Goal: Task Accomplishment & Management: Manage account settings

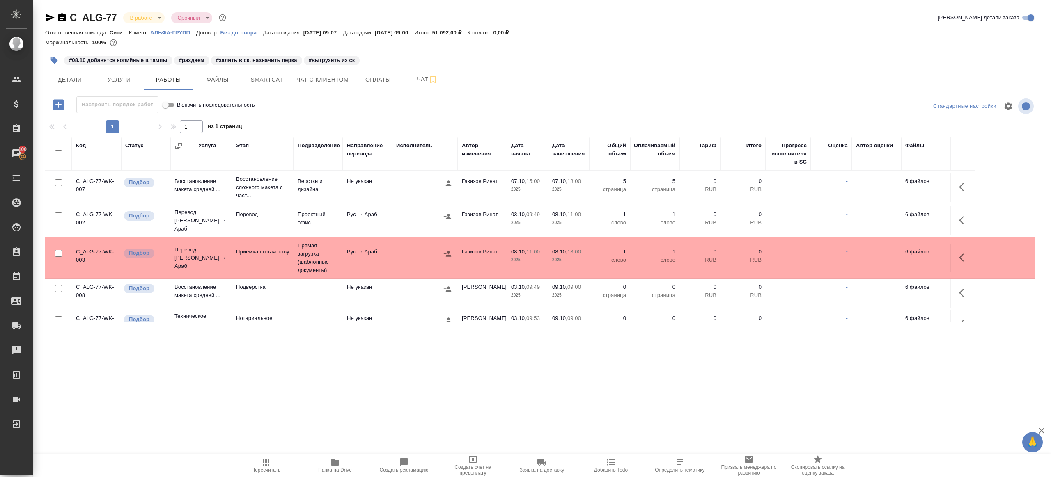
click at [271, 461] on span "Пересчитать" at bounding box center [265, 466] width 59 height 16
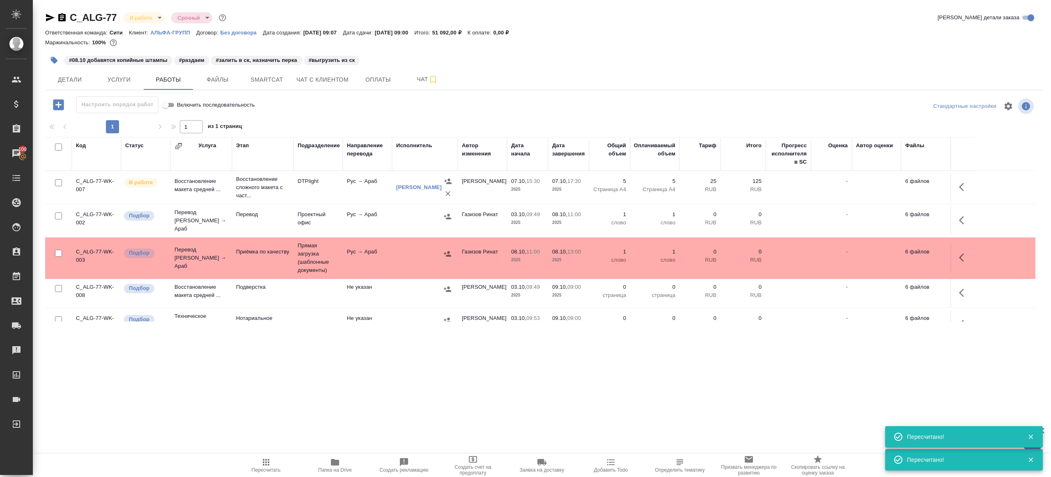
click at [263, 458] on icon "button" at bounding box center [266, 463] width 10 height 10
click at [295, 413] on div ".cls-1 fill:#fff; AWATERA Gazizov Rinat Клиенты Спецификации Заказы 100 Чаты To…" at bounding box center [525, 238] width 1051 height 477
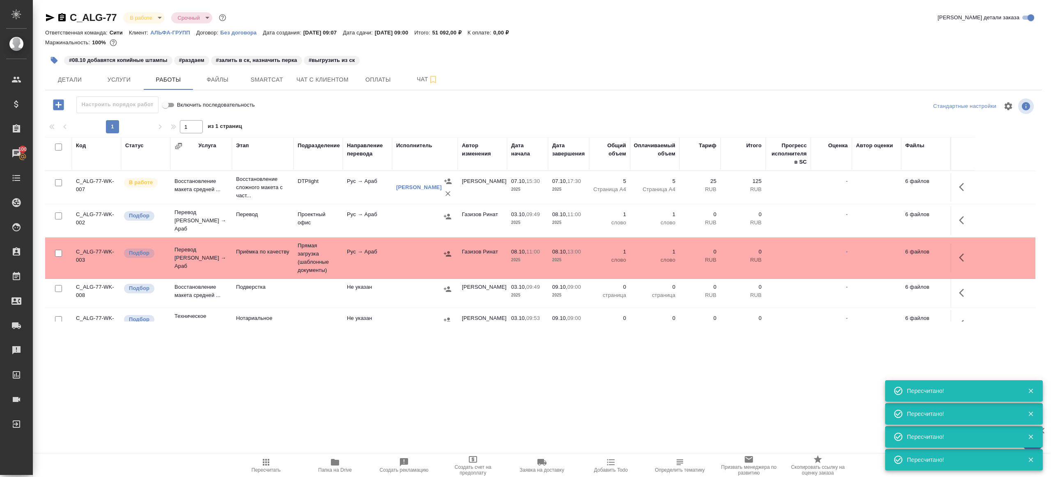
click at [253, 467] on span "Пересчитать" at bounding box center [266, 470] width 29 height 6
drag, startPoint x: 253, startPoint y: 467, endPoint x: 261, endPoint y: 459, distance: 11.6
click at [253, 467] on span "Пересчитать" at bounding box center [266, 470] width 29 height 6
click at [315, 414] on div ".cls-1 fill:#fff; AWATERA Gazizov Rinat Клиенты Спецификации Заказы 100 Чаты To…" at bounding box center [525, 238] width 1051 height 477
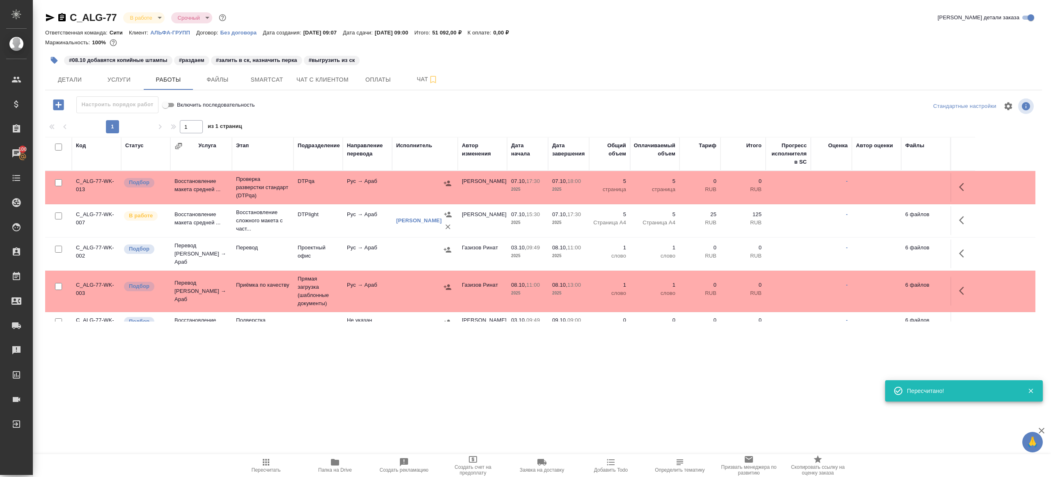
click at [388, 120] on div at bounding box center [543, 118] width 997 height 4
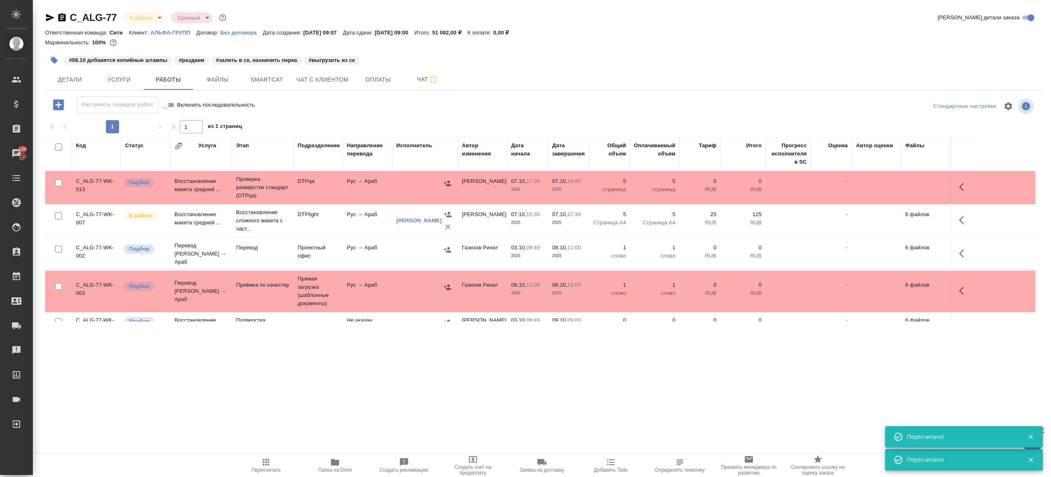
click at [264, 459] on icon "button" at bounding box center [266, 463] width 10 height 10
click at [298, 442] on div ".cls-1 fill:#fff; AWATERA Gazizov Rinat Клиенты Спецификации Заказы 100 Чаты To…" at bounding box center [525, 238] width 1051 height 477
click at [257, 462] on span "Пересчитать" at bounding box center [265, 466] width 59 height 16
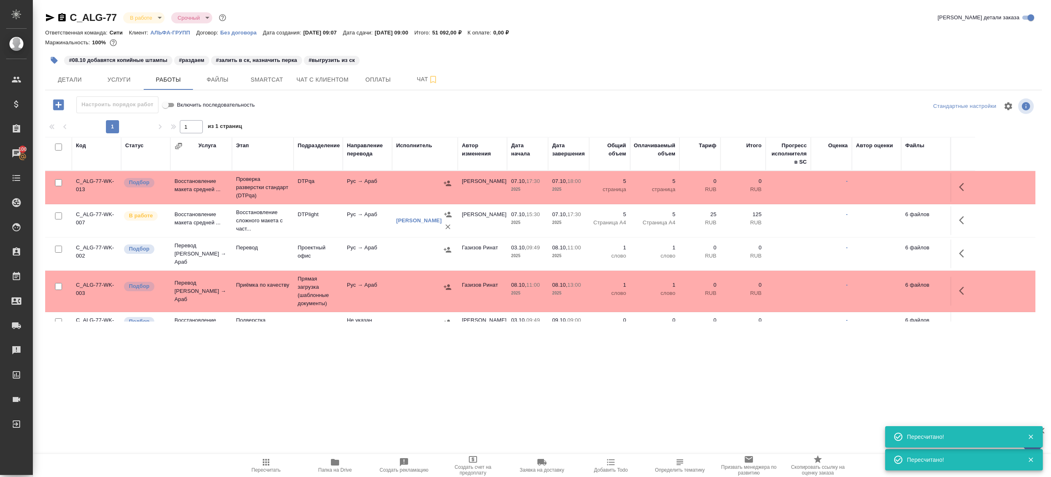
click at [301, 408] on div ".cls-1 fill:#fff; AWATERA Gazizov Rinat Клиенты Спецификации Заказы 100 Чаты To…" at bounding box center [525, 238] width 1051 height 477
click at [256, 465] on span "Пересчитать" at bounding box center [265, 466] width 59 height 16
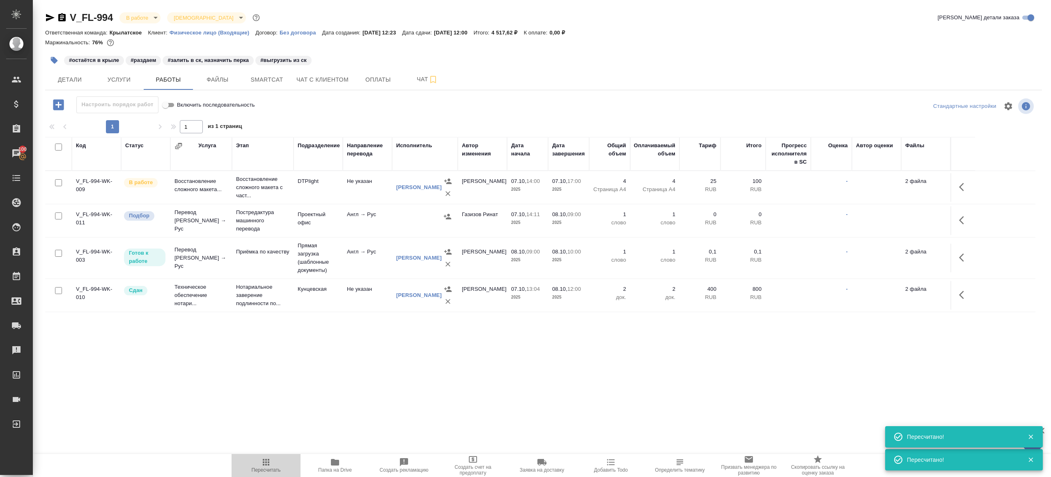
click at [255, 472] on span "Пересчитать" at bounding box center [266, 470] width 29 height 6
click at [256, 471] on span "Пересчитать" at bounding box center [266, 470] width 29 height 6
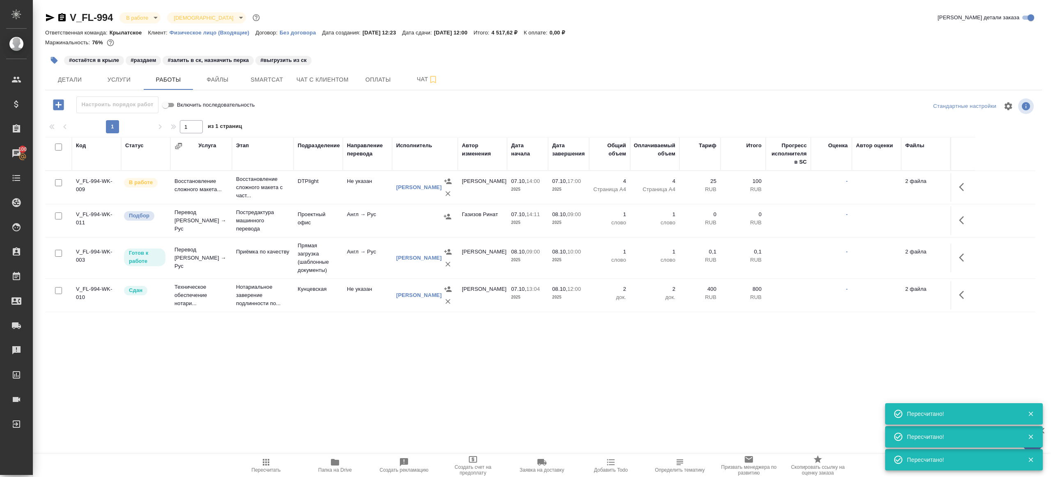
click at [352, 380] on div ".cls-1 fill:#fff; AWATERA [PERSON_NAME] Клиенты Спецификации Заказы 100 Чаты To…" at bounding box center [525, 238] width 1051 height 477
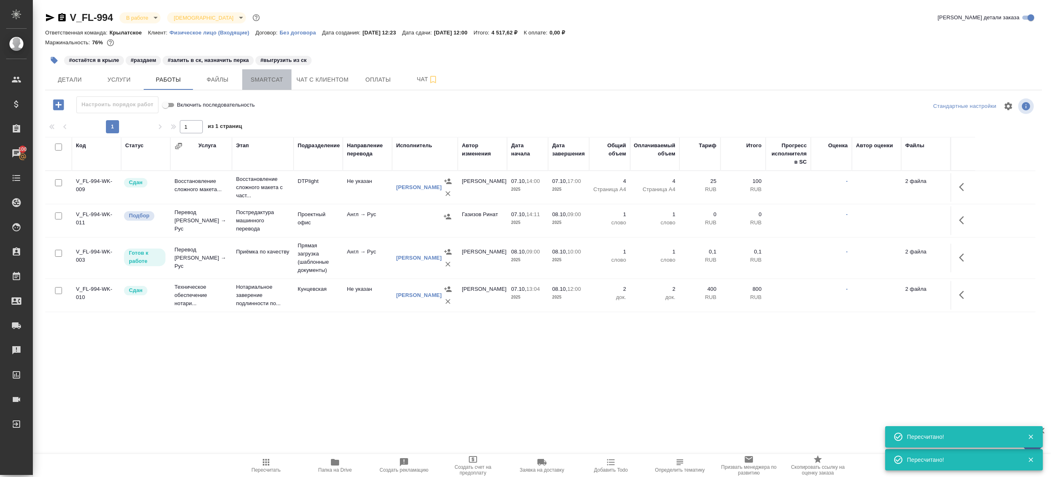
click at [271, 80] on span "Smartcat" at bounding box center [266, 80] width 39 height 10
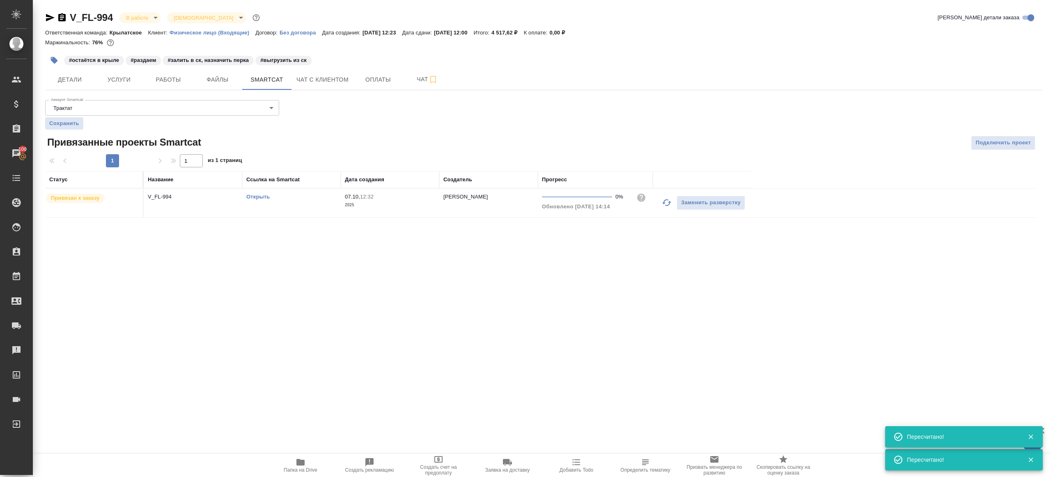
click at [265, 199] on link "Открыть" at bounding box center [257, 197] width 23 height 6
click at [410, 78] on span "Чат" at bounding box center [427, 79] width 39 height 10
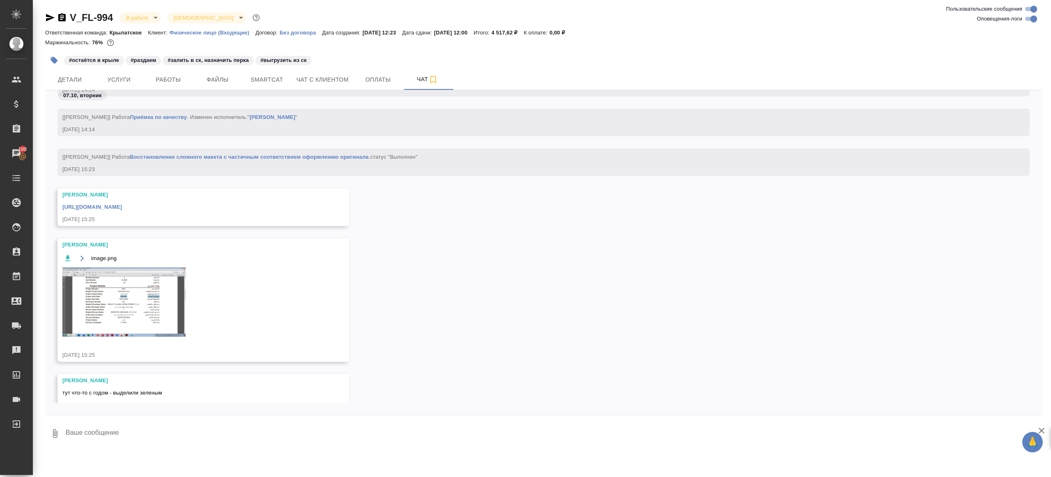
scroll to position [2957, 0]
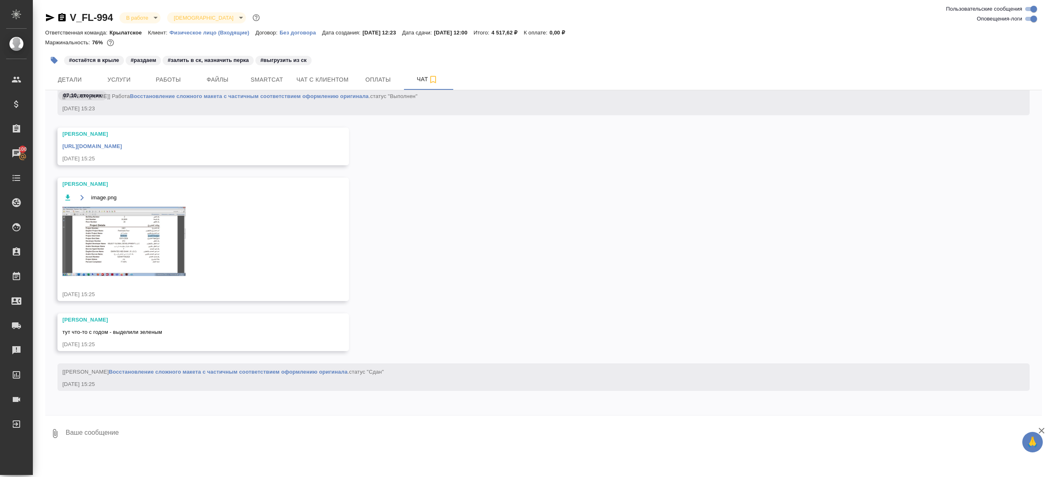
click at [165, 259] on img at bounding box center [123, 241] width 123 height 69
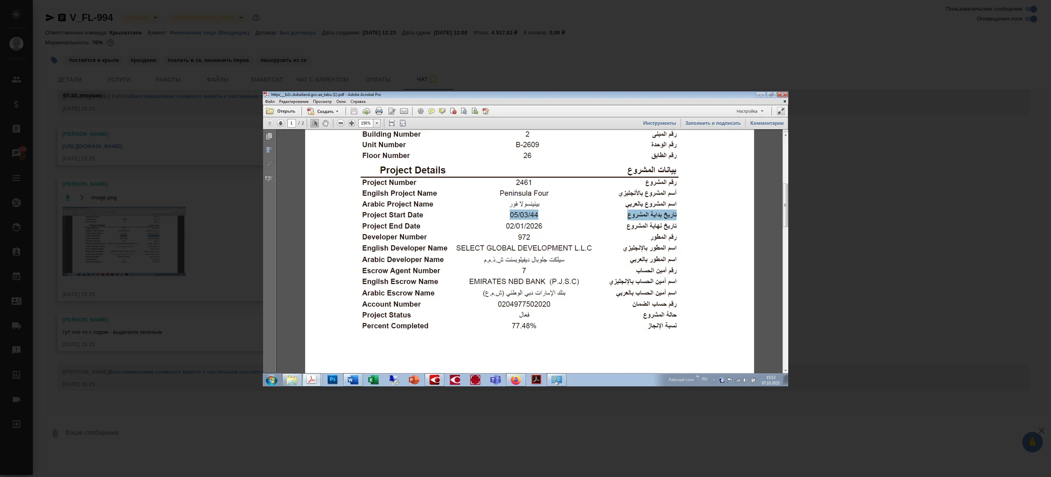
click at [856, 257] on div "image.png 1 of 1" at bounding box center [525, 238] width 1051 height 477
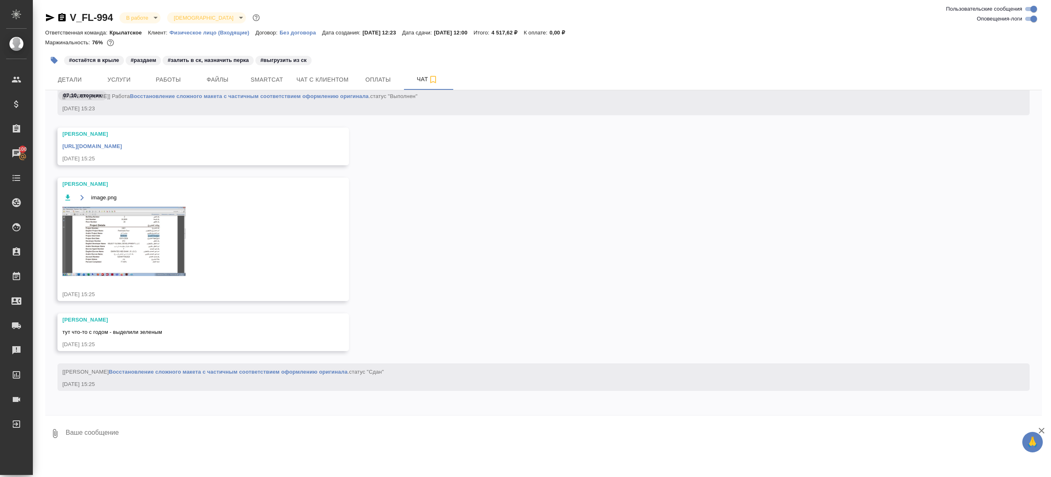
click at [122, 147] on link "[URL][DOMAIN_NAME]" at bounding box center [92, 146] width 60 height 6
click at [164, 75] on span "Работы" at bounding box center [168, 80] width 39 height 10
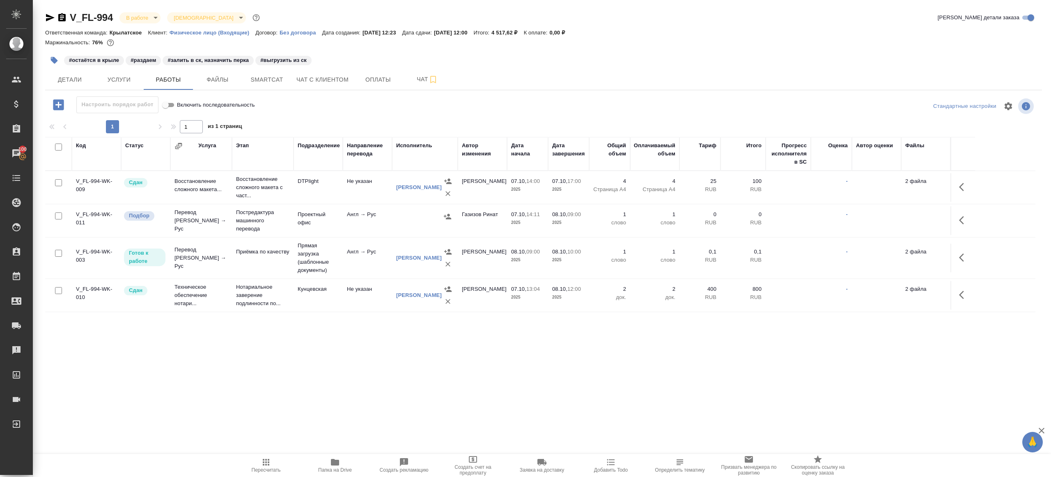
click at [965, 218] on icon "button" at bounding box center [964, 220] width 10 height 10
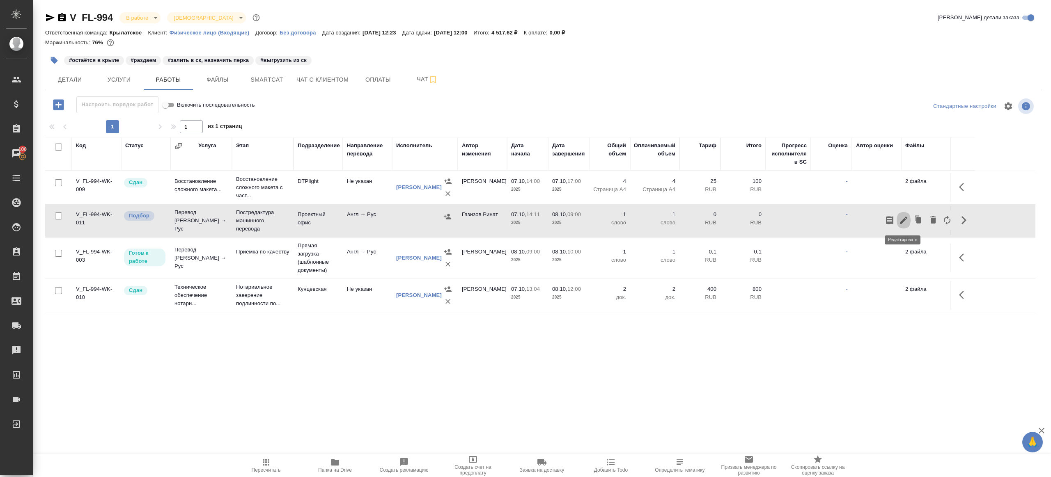
click at [904, 214] on button "button" at bounding box center [903, 221] width 14 height 20
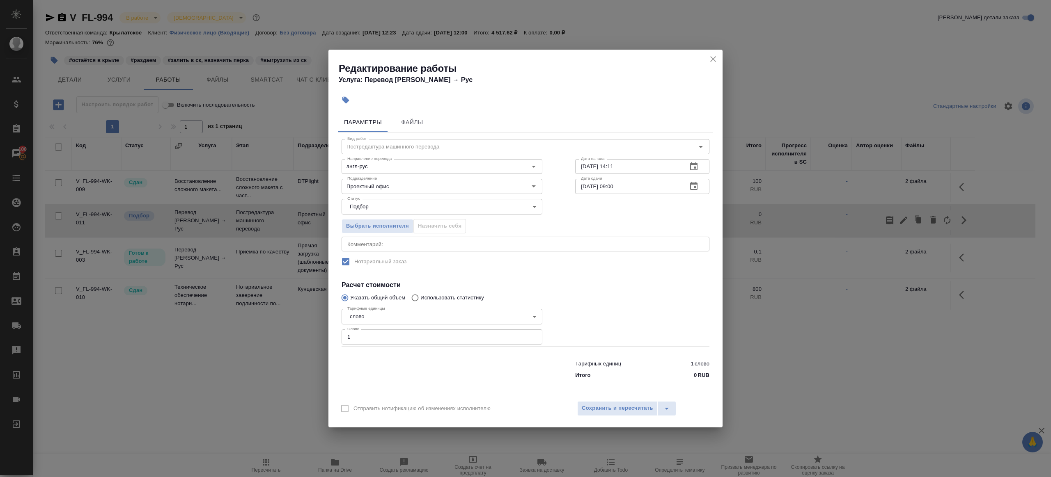
click at [397, 333] on input "1" at bounding box center [441, 337] width 201 height 15
paste input "99."
type input "99.1"
click at [607, 321] on div at bounding box center [642, 325] width 167 height 73
click at [632, 405] on span "Сохранить и пересчитать" at bounding box center [617, 408] width 71 height 9
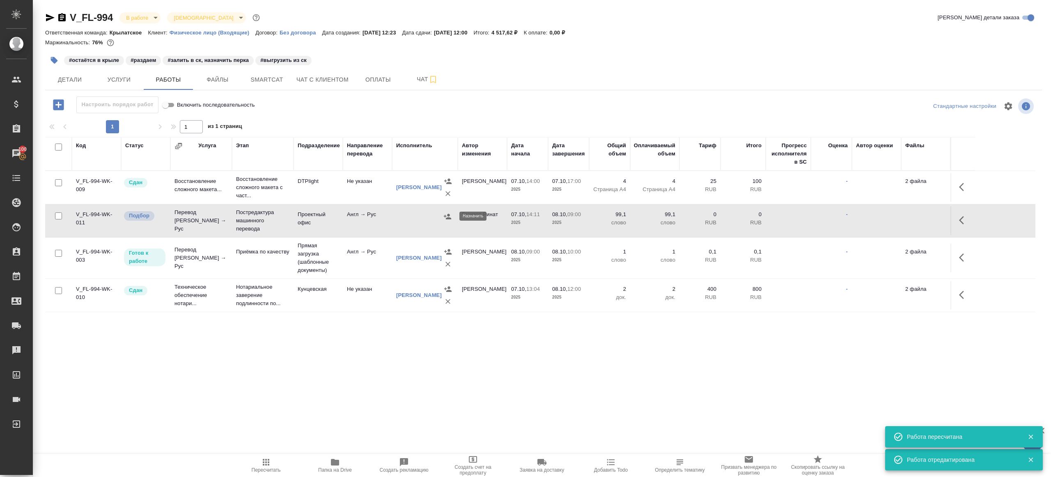
click at [451, 217] on button "button" at bounding box center [447, 217] width 12 height 12
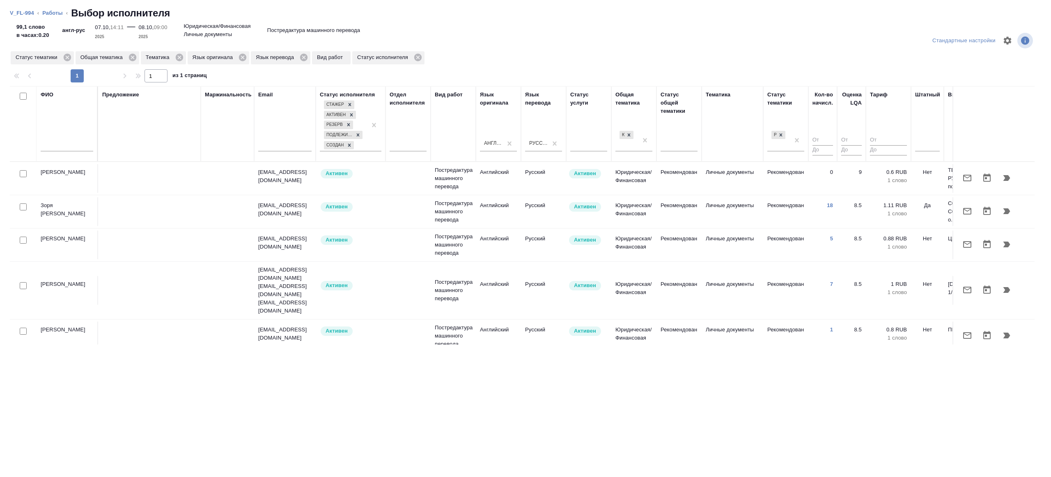
click at [89, 150] on input "text" at bounding box center [67, 146] width 53 height 10
click at [930, 141] on div at bounding box center [927, 143] width 25 height 12
click at [928, 171] on div "Нет" at bounding box center [976, 169] width 123 height 15
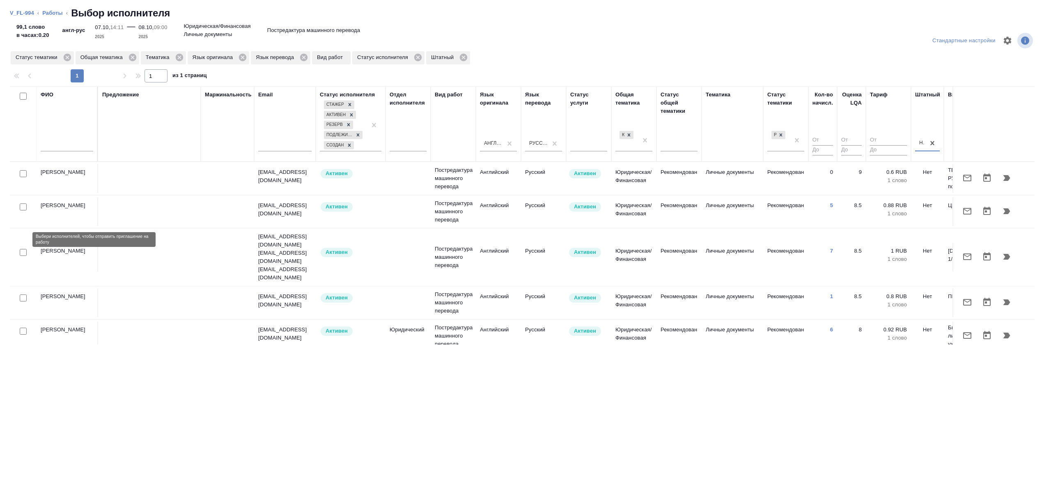
click at [23, 249] on input "checkbox" at bounding box center [23, 252] width 7 height 7
checkbox input "true"
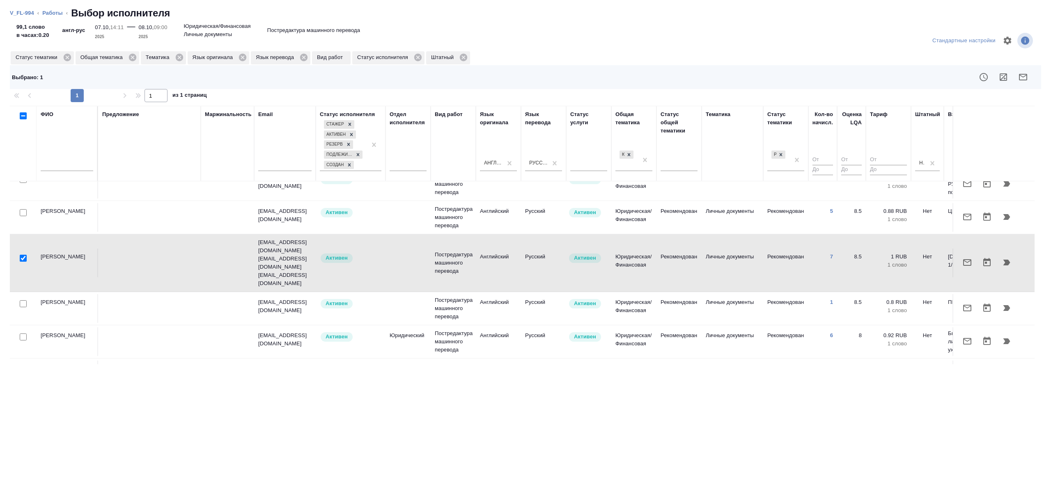
scroll to position [21, 0]
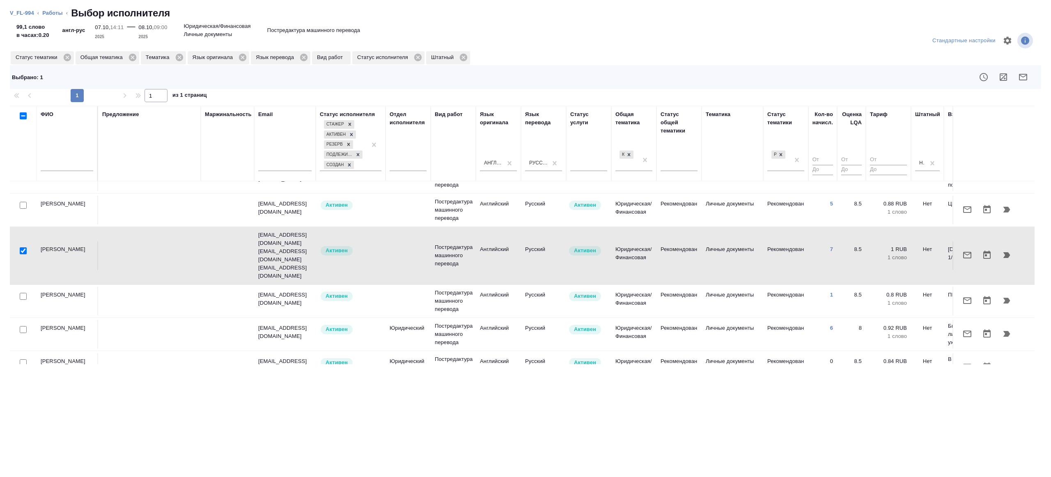
click at [25, 293] on input "checkbox" at bounding box center [23, 296] width 7 height 7
checkbox input "true"
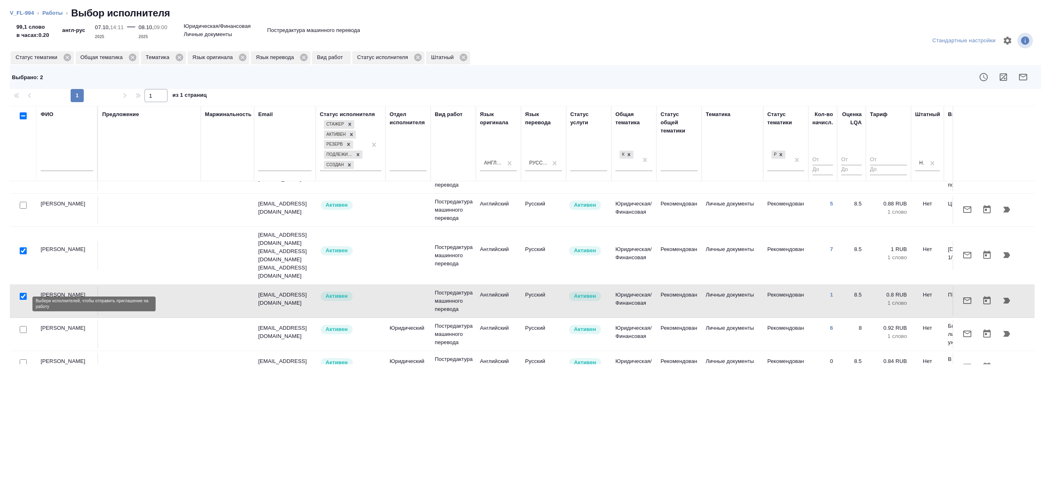
click at [25, 326] on input "checkbox" at bounding box center [23, 329] width 7 height 7
checkbox input "true"
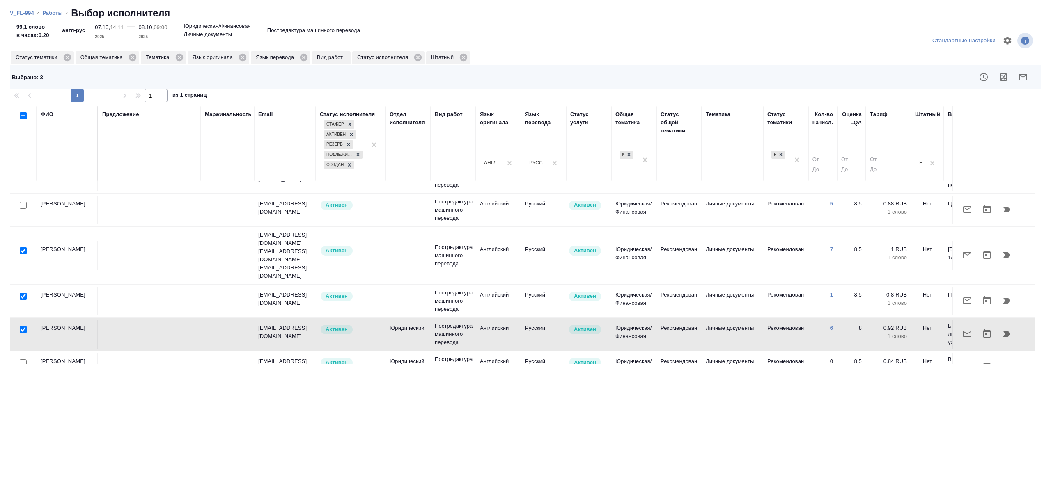
scroll to position [61, 0]
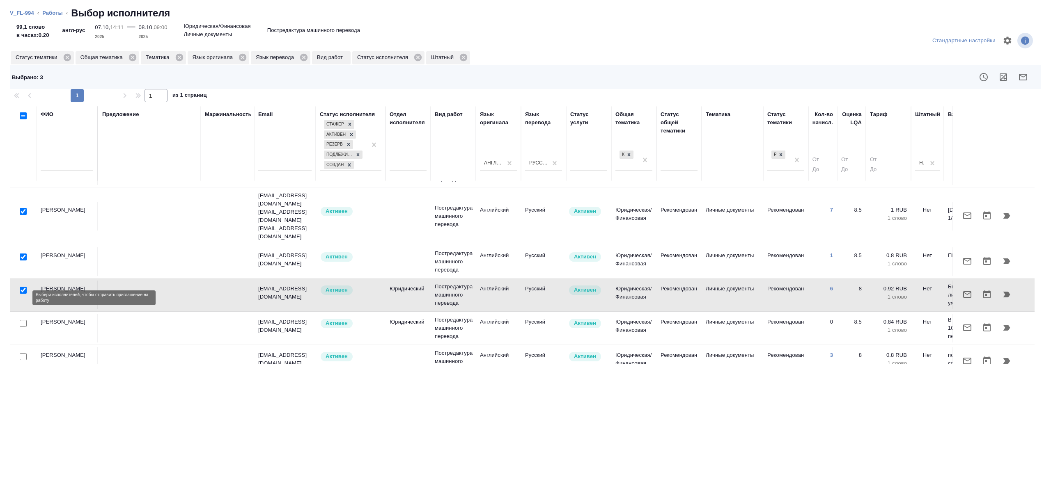
click at [25, 320] on input "checkbox" at bounding box center [23, 323] width 7 height 7
checkbox input "true"
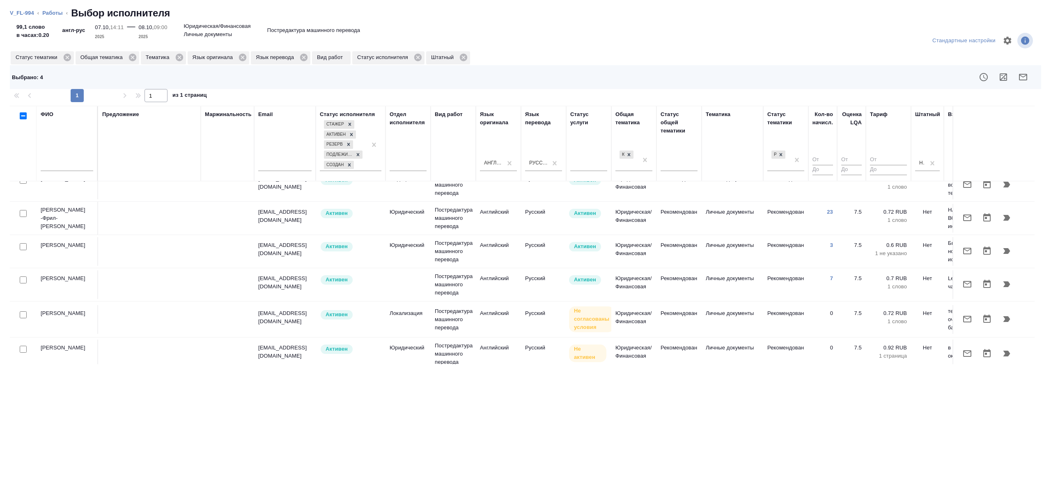
scroll to position [330, 0]
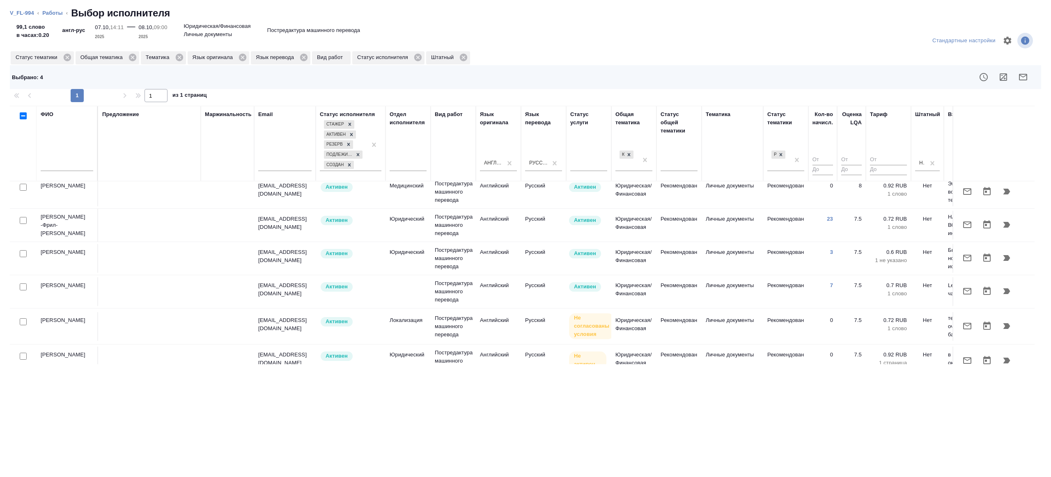
click at [23, 217] on input "checkbox" at bounding box center [23, 220] width 7 height 7
checkbox input "true"
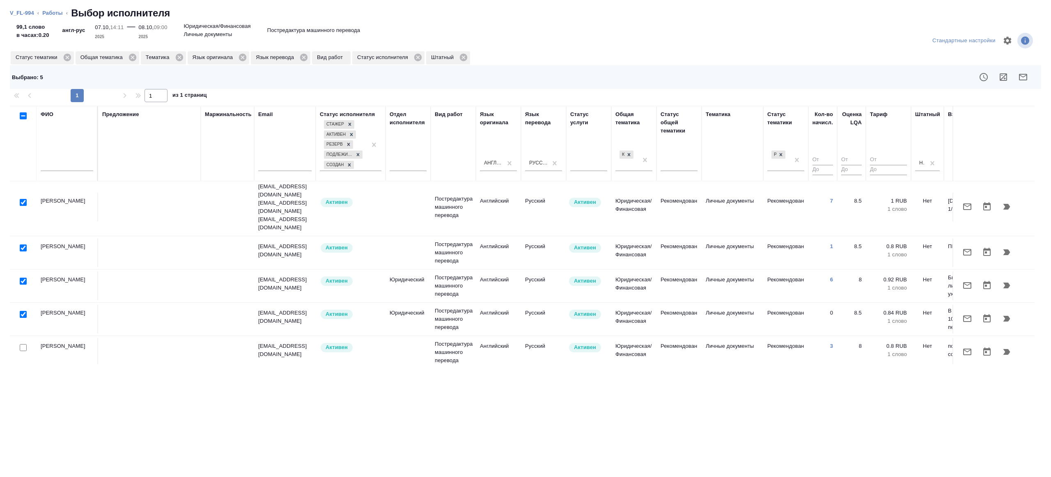
scroll to position [0, 0]
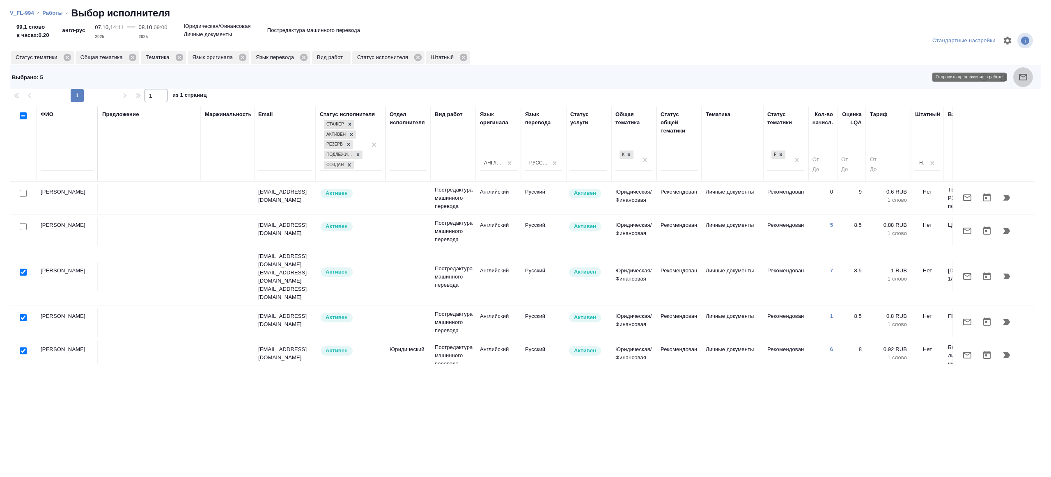
click at [1018, 78] on icon "button" at bounding box center [1023, 77] width 10 height 10
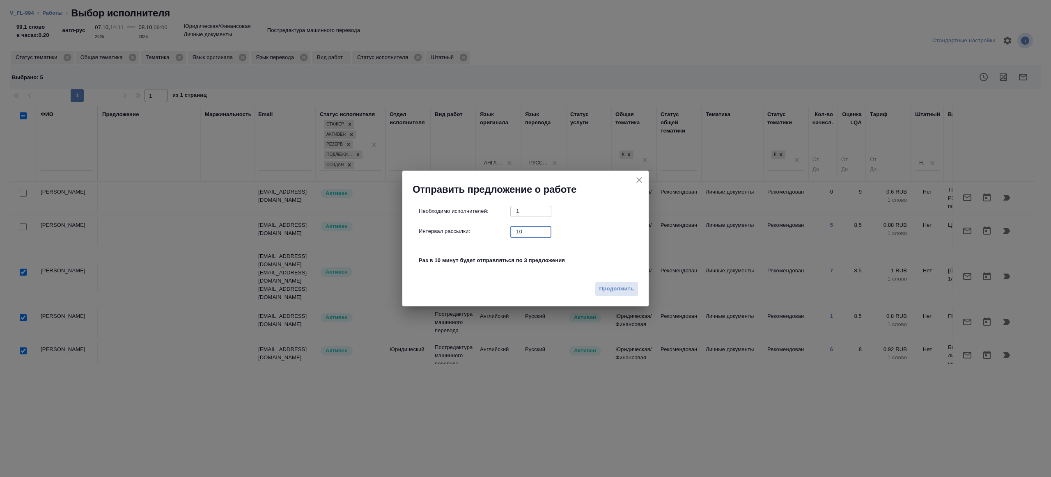
click at [526, 233] on input "10" at bounding box center [530, 232] width 41 height 10
type input "1"
click at [620, 286] on span "Продолжить" at bounding box center [616, 288] width 34 height 9
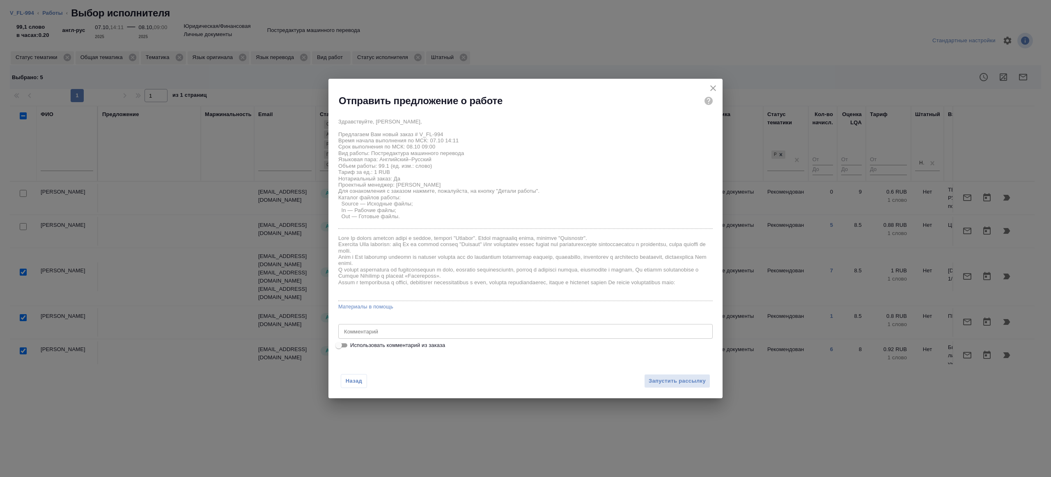
click at [336, 344] on input "Использовать комментарий из заказа" at bounding box center [339, 346] width 30 height 10
checkbox input "true"
type textarea "НОТ с араб и англ (с любого) на рус с НЗ, в переводе нужно оставить только рус."
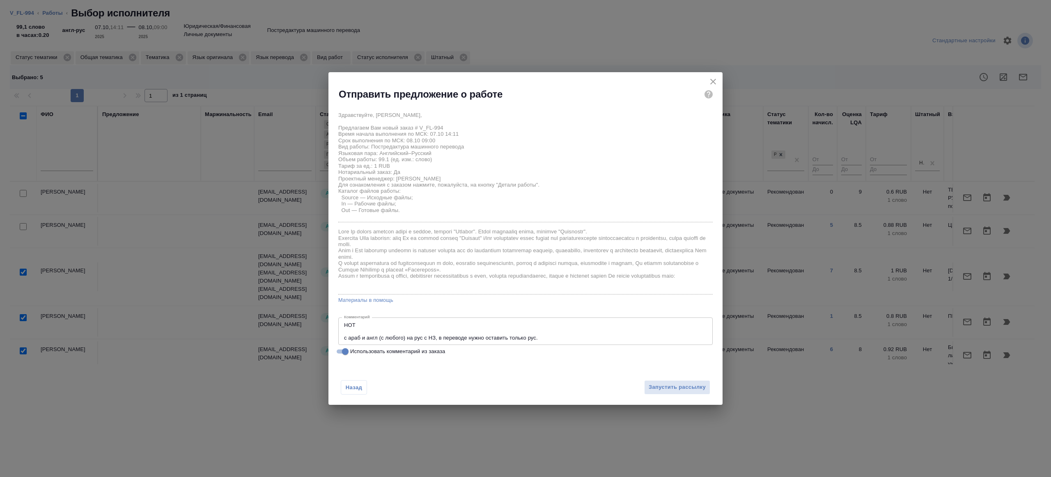
click at [345, 348] on input "Использовать комментарий из заказа" at bounding box center [345, 352] width 30 height 10
checkbox input "false"
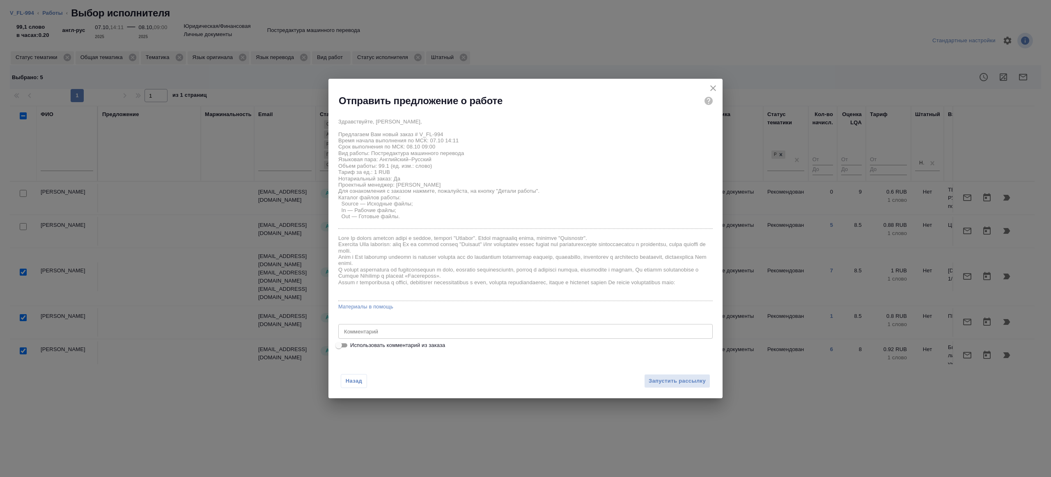
click at [380, 326] on div "x Комментарий" at bounding box center [525, 331] width 374 height 15
type textarea "нот, будет в смарткате"
click at [677, 377] on span "Запустить рассылку" at bounding box center [676, 381] width 57 height 9
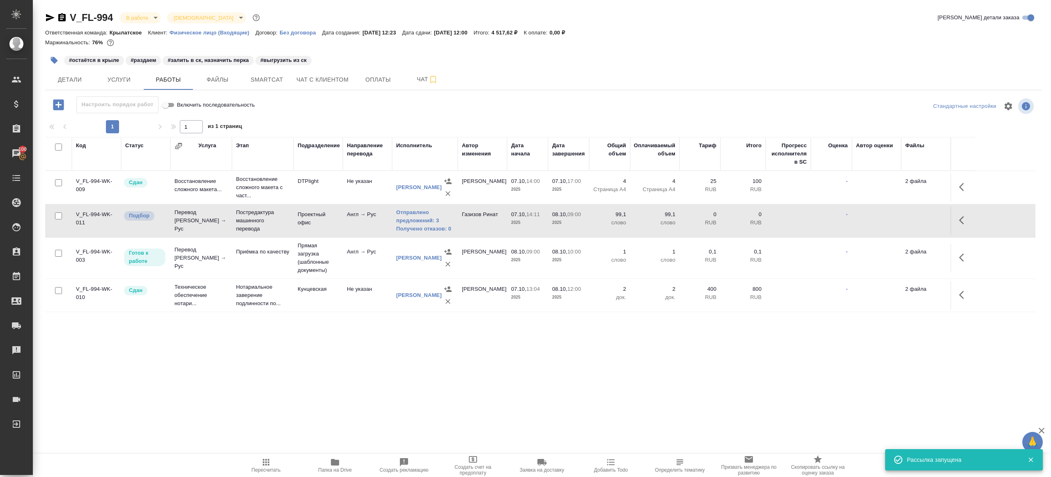
click at [57, 107] on icon "button" at bounding box center [58, 104] width 11 height 11
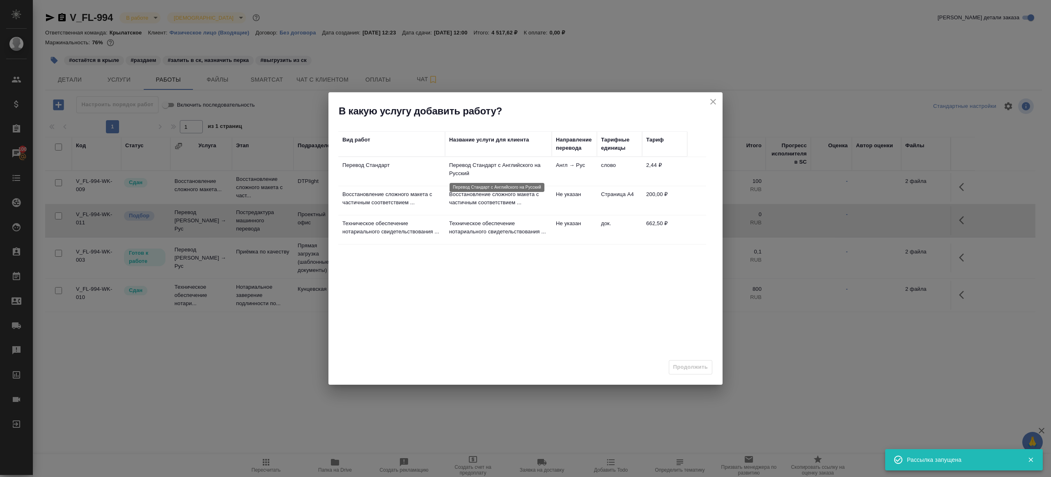
click at [450, 174] on p "Перевод Стандарт с Английского на Русский" at bounding box center [498, 169] width 99 height 16
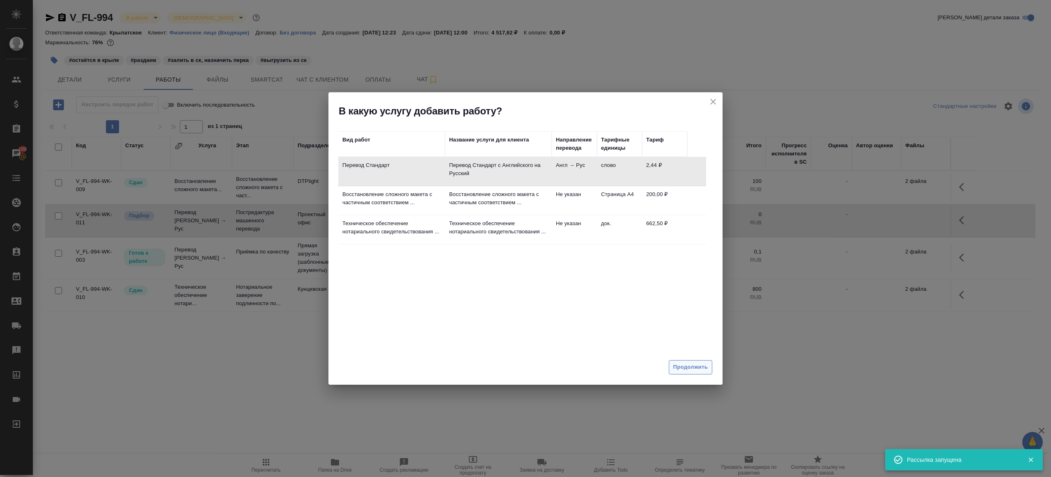
click at [710, 370] on button "Продолжить" at bounding box center [691, 367] width 44 height 14
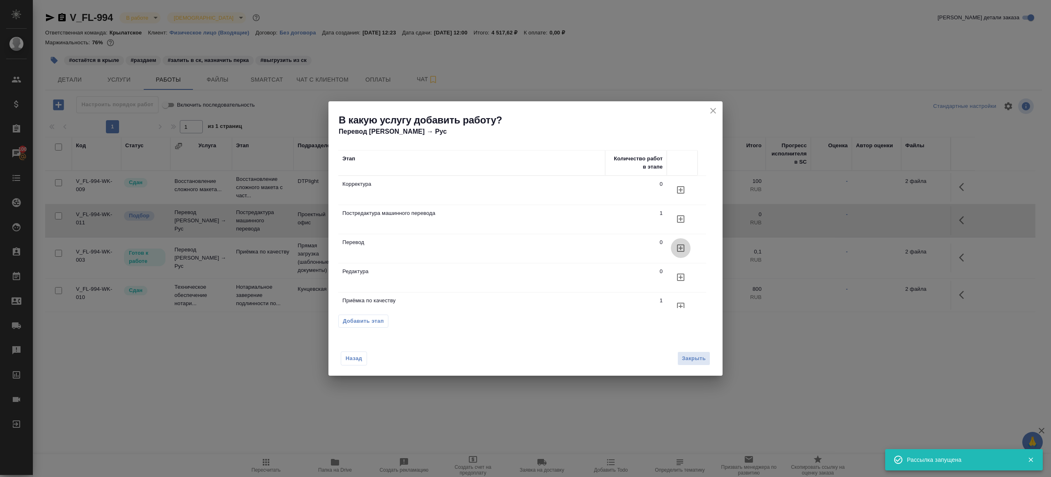
click at [687, 249] on button "button" at bounding box center [681, 248] width 20 height 20
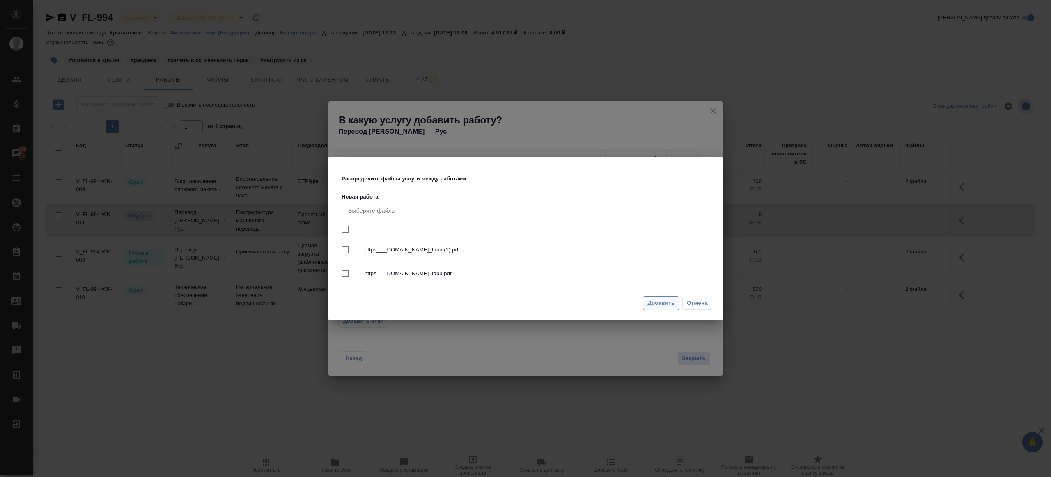
click at [658, 304] on span "Добавить" at bounding box center [660, 303] width 27 height 9
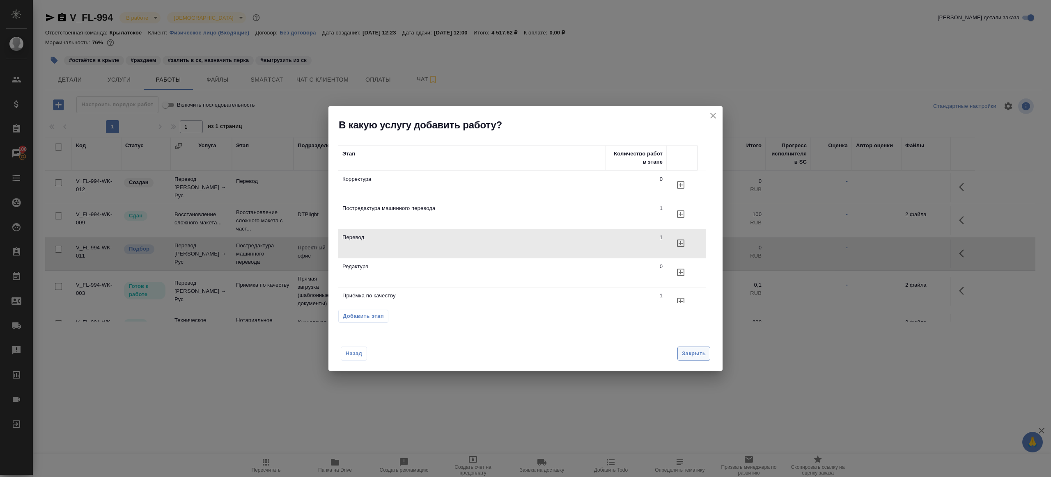
click at [697, 355] on span "Закрыть" at bounding box center [694, 353] width 24 height 9
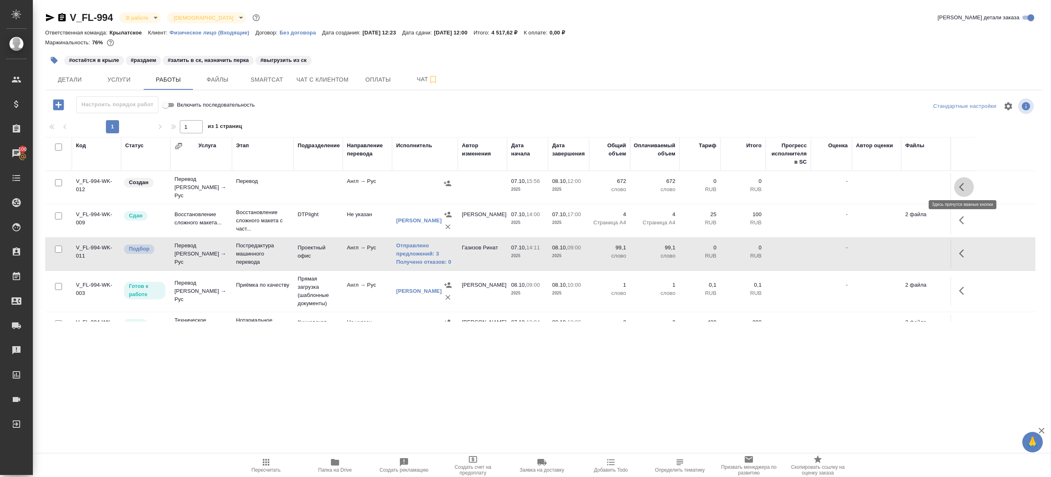
click at [967, 182] on icon "button" at bounding box center [964, 187] width 10 height 10
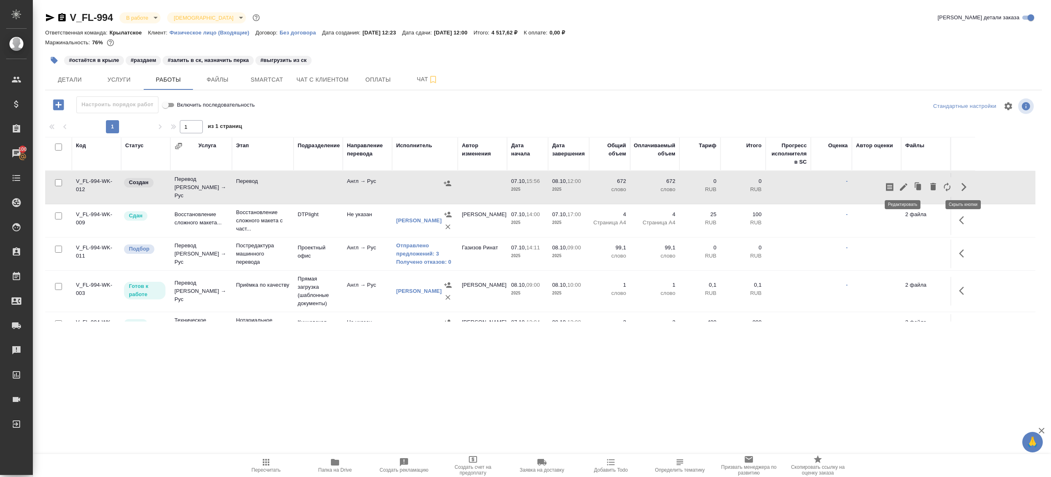
click at [902, 183] on icon "button" at bounding box center [903, 187] width 10 height 10
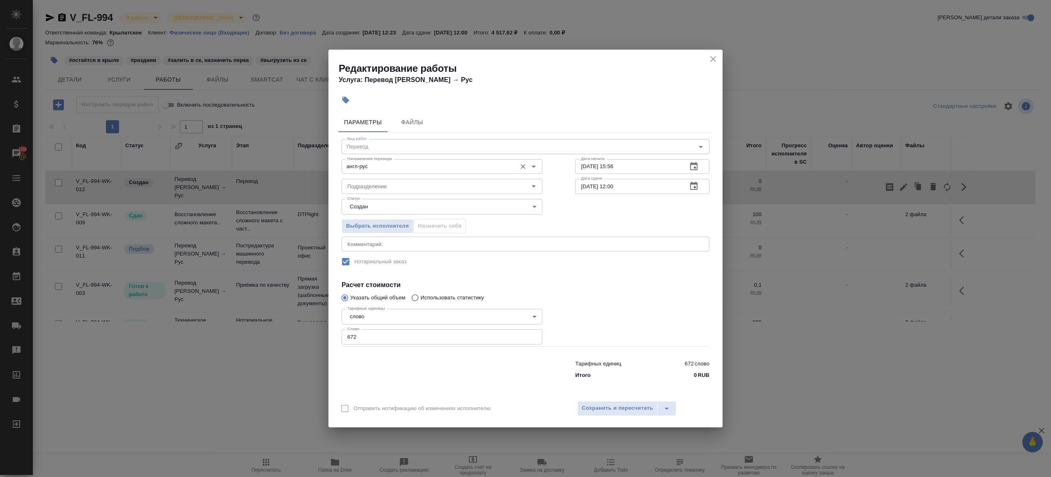
click at [394, 167] on input "англ-рус" at bounding box center [428, 167] width 168 height 10
click at [401, 186] on li "араб-рус" at bounding box center [441, 185] width 201 height 15
type input "араб-рус"
click at [401, 186] on input "Подразделение" at bounding box center [428, 186] width 168 height 10
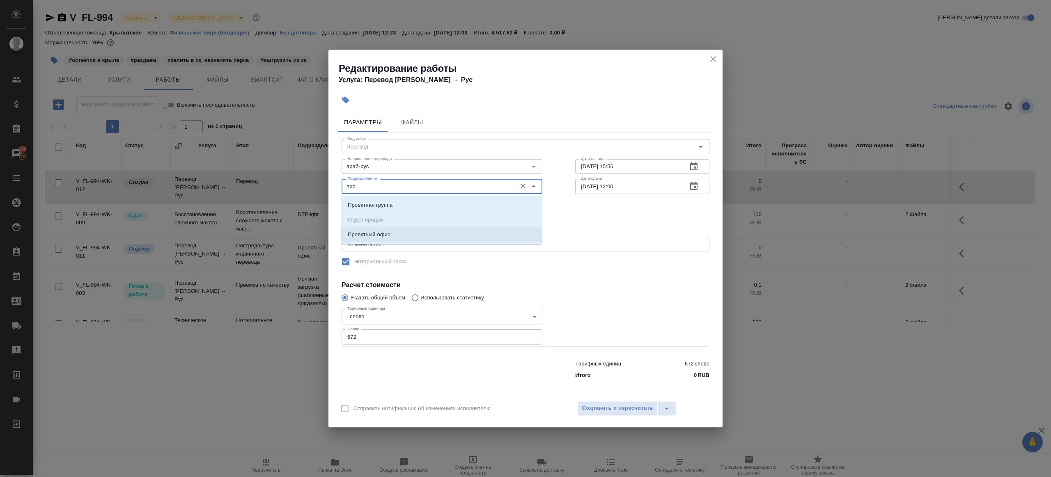
click at [396, 228] on li "Проектный офис" at bounding box center [441, 234] width 201 height 15
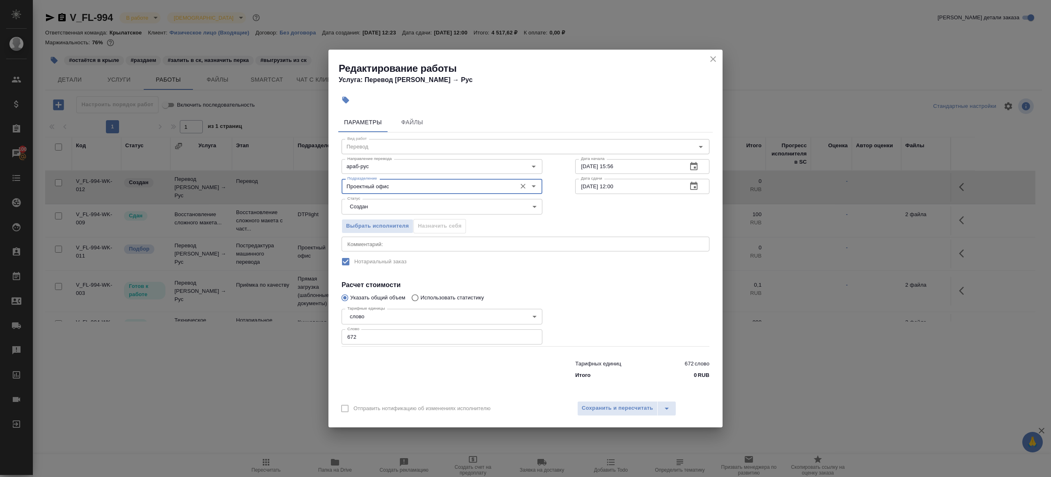
type input "Проектный офис"
click at [380, 334] on input "672" at bounding box center [441, 337] width 201 height 15
type input "20"
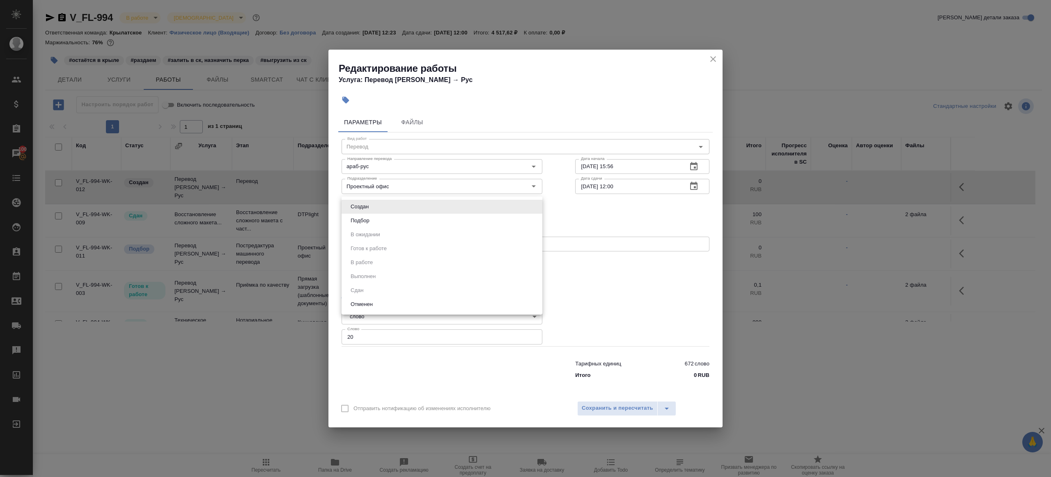
click at [419, 201] on body "🙏 .cls-1 fill:#fff; AWATERA Gazizov Rinat Клиенты Спецификации Заказы 100 Чаты …" at bounding box center [525, 238] width 1051 height 477
click at [404, 220] on li "Подбор" at bounding box center [441, 221] width 201 height 14
type input "recruiting"
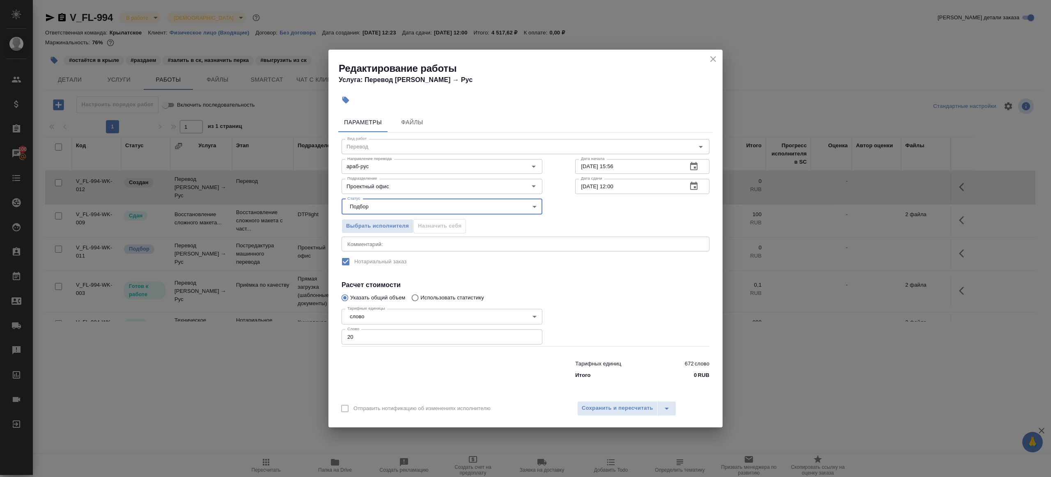
drag, startPoint x: 617, startPoint y: 187, endPoint x: 617, endPoint y: 226, distance: 39.0
click at [617, 187] on input "[DATE] 12:00" at bounding box center [627, 186] width 105 height 15
type input "[DATE] 09:00"
click at [620, 305] on div at bounding box center [642, 325] width 167 height 73
click at [609, 410] on span "Сохранить и пересчитать" at bounding box center [617, 408] width 71 height 9
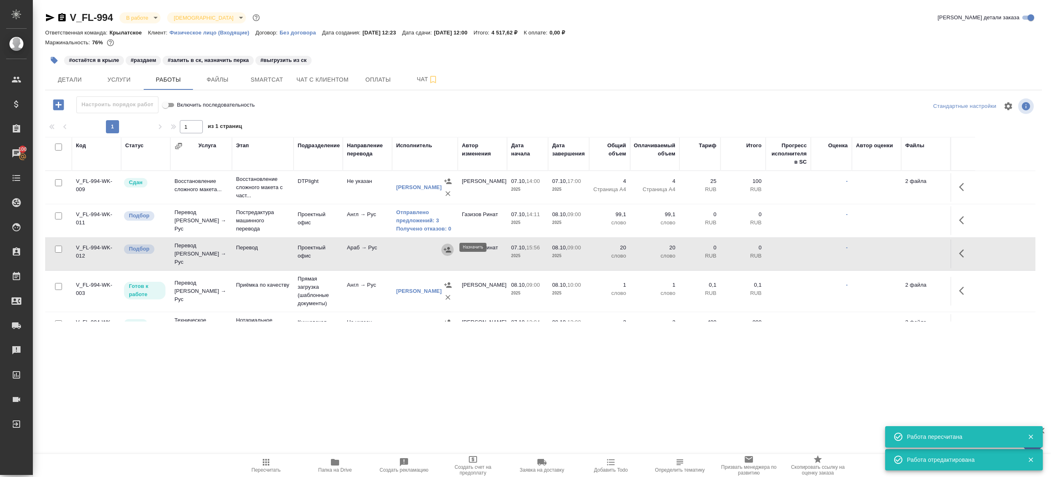
click at [452, 247] on button "button" at bounding box center [447, 250] width 12 height 12
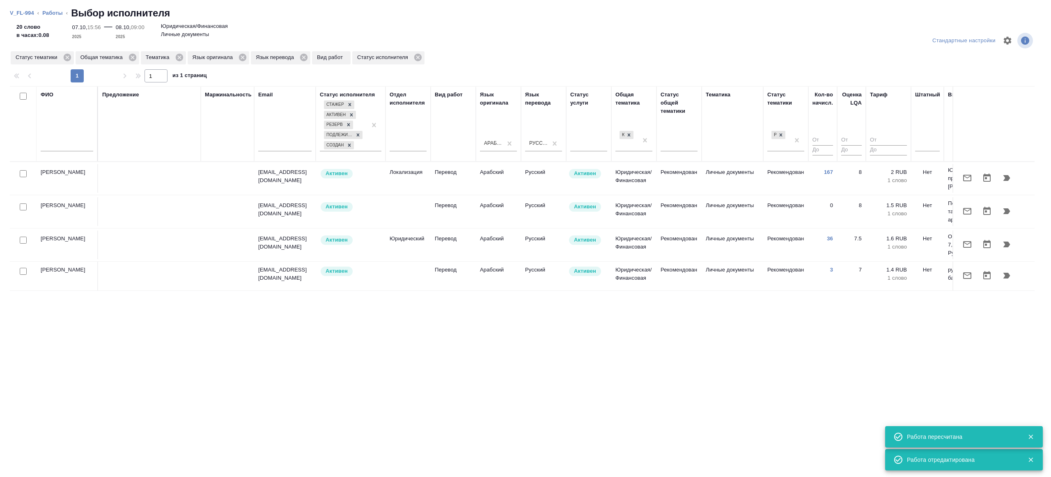
click at [225, 171] on td at bounding box center [227, 178] width 53 height 29
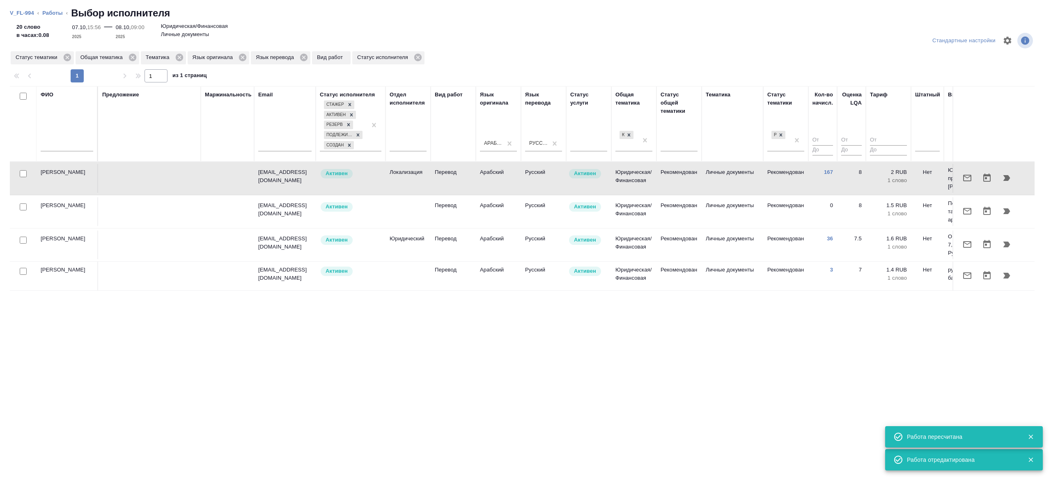
click at [670, 244] on td "Рекомендован" at bounding box center [678, 245] width 45 height 29
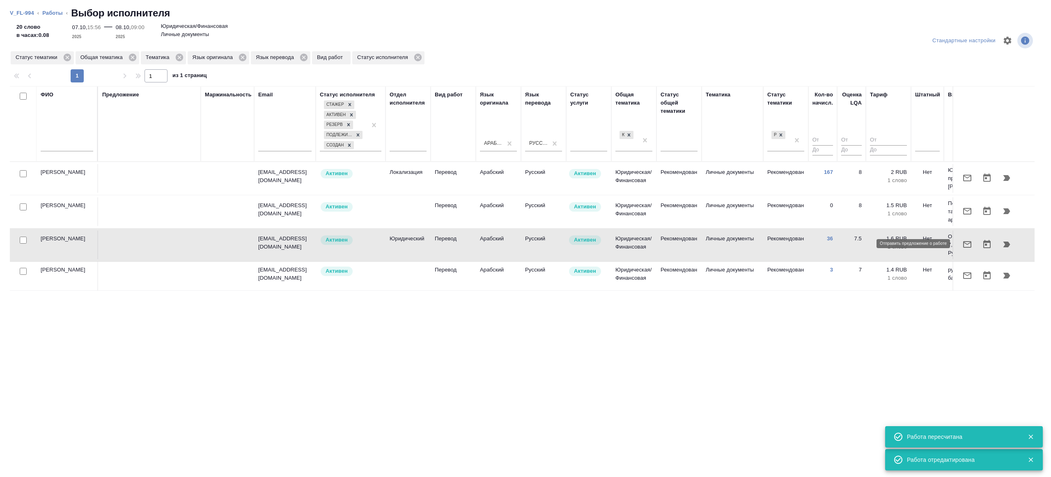
click at [972, 245] on button "button" at bounding box center [967, 245] width 20 height 20
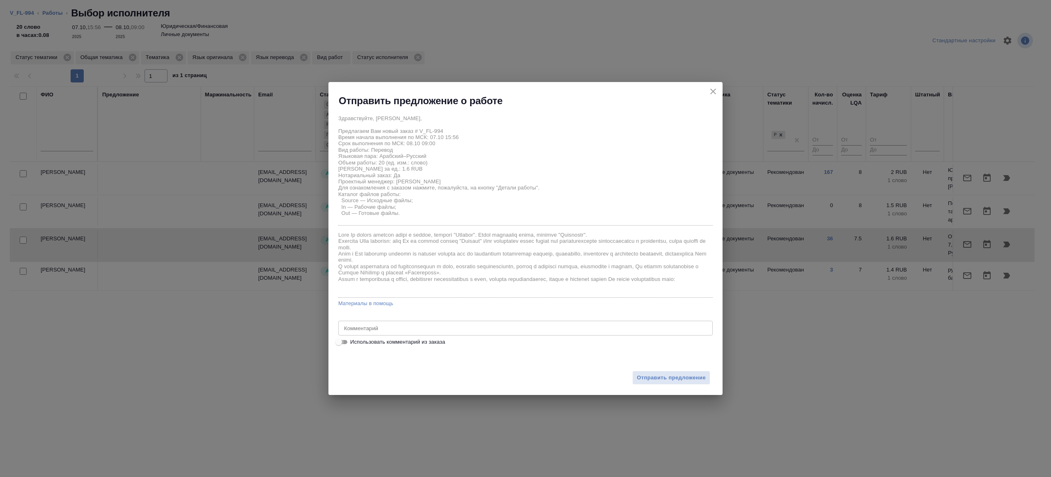
click at [343, 341] on input "Использовать комментарий из заказа" at bounding box center [339, 342] width 30 height 10
checkbox input "true"
type textarea "НОТ с араб и англ (с любого) на рус с НЗ, в переводе нужно оставить только рус."
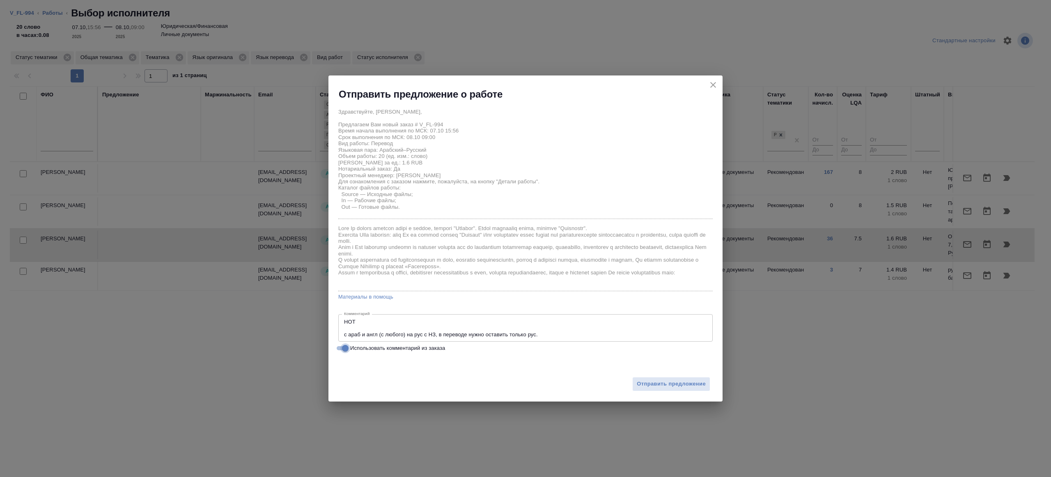
click at [339, 346] on input "Использовать комментарий из заказа" at bounding box center [345, 349] width 30 height 10
checkbox input "false"
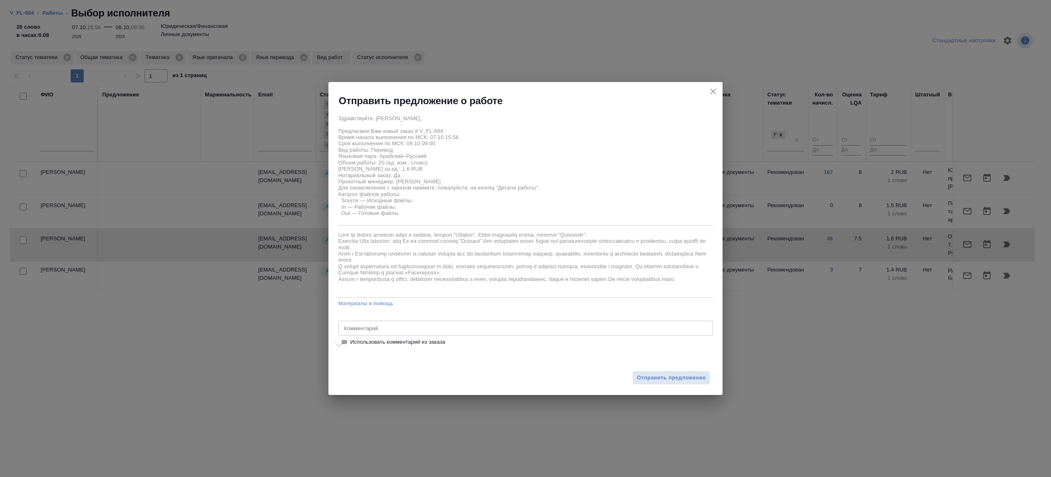
click at [373, 311] on div "Здравствуйте, Сара, Предлагаем Вам новый заказ # V_FL-994 Время начала выполнен…" at bounding box center [525, 229] width 374 height 236
click at [371, 325] on textarea at bounding box center [525, 328] width 363 height 6
drag, startPoint x: 426, startPoint y: 326, endPoint x: 425, endPoint y: 385, distance: 59.5
click at [425, 327] on textarea "пеерводим с листа вордовский файлы" at bounding box center [525, 328] width 363 height 6
type textarea "пеерводим с листа вордовские файлы"
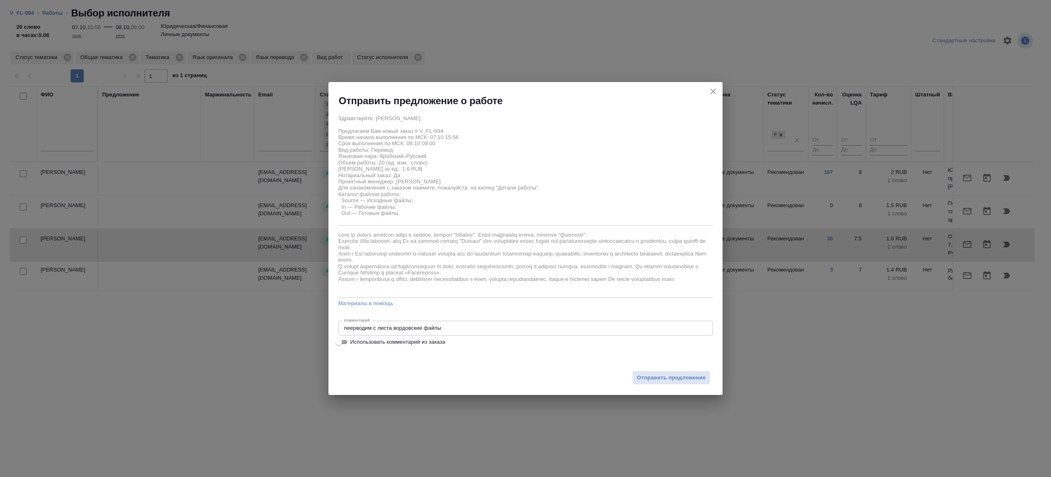
click at [667, 369] on div "Отправить предложение" at bounding box center [525, 373] width 394 height 45
click at [667, 377] on span "Отправить предложение" at bounding box center [671, 377] width 69 height 9
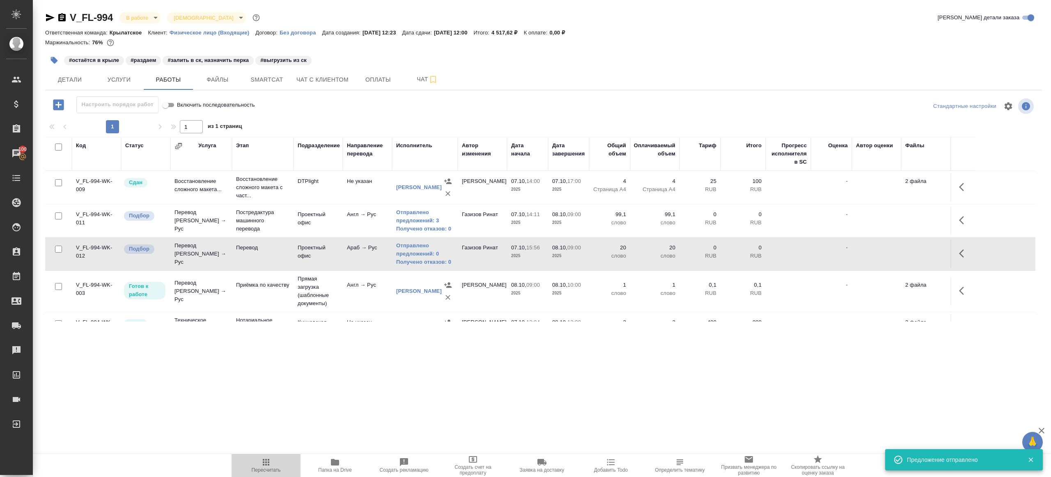
click at [269, 467] on span "Пересчитать" at bounding box center [266, 470] width 29 height 6
drag, startPoint x: 269, startPoint y: 467, endPoint x: 339, endPoint y: 415, distance: 87.0
click at [272, 466] on span "Пересчитать" at bounding box center [265, 466] width 59 height 16
drag, startPoint x: 340, startPoint y: 414, endPoint x: 394, endPoint y: 260, distance: 163.3
click at [340, 414] on div ".cls-1 fill:#fff; AWATERA Gazizov Rinat Клиенты Спецификации Заказы 100 Чаты To…" at bounding box center [525, 238] width 1051 height 477
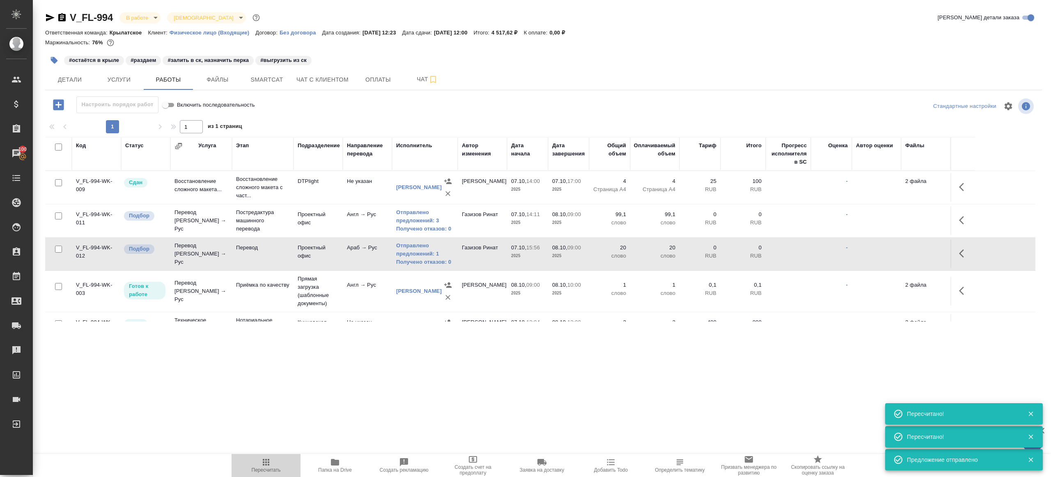
click at [264, 466] on icon "button" at bounding box center [266, 463] width 10 height 10
drag, startPoint x: 264, startPoint y: 465, endPoint x: 303, endPoint y: 439, distance: 47.6
click at [264, 465] on icon "button" at bounding box center [266, 463] width 10 height 10
click at [341, 416] on div ".cls-1 fill:#fff; AWATERA Gazizov Rinat Клиенты Спецификации Заказы 100 Чаты To…" at bounding box center [525, 238] width 1051 height 477
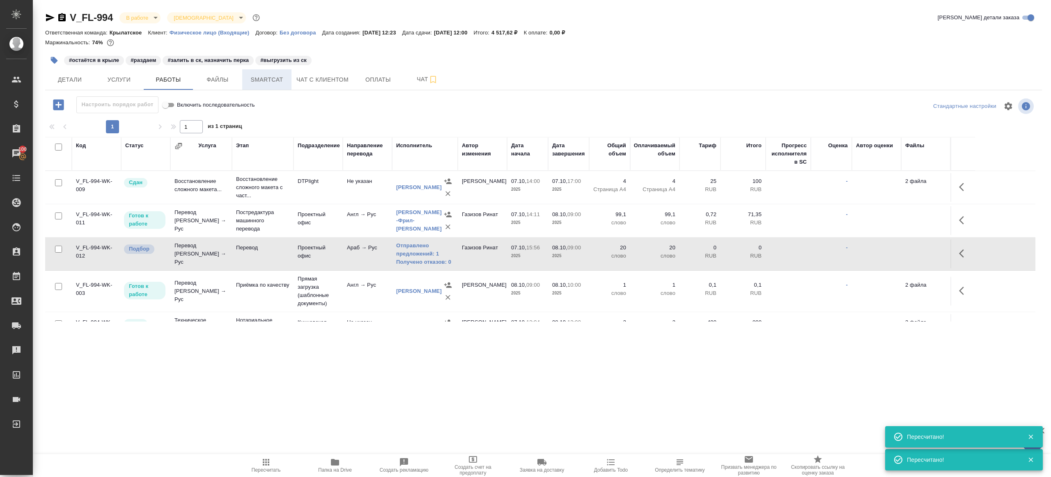
click at [269, 78] on span "Smartcat" at bounding box center [266, 80] width 39 height 10
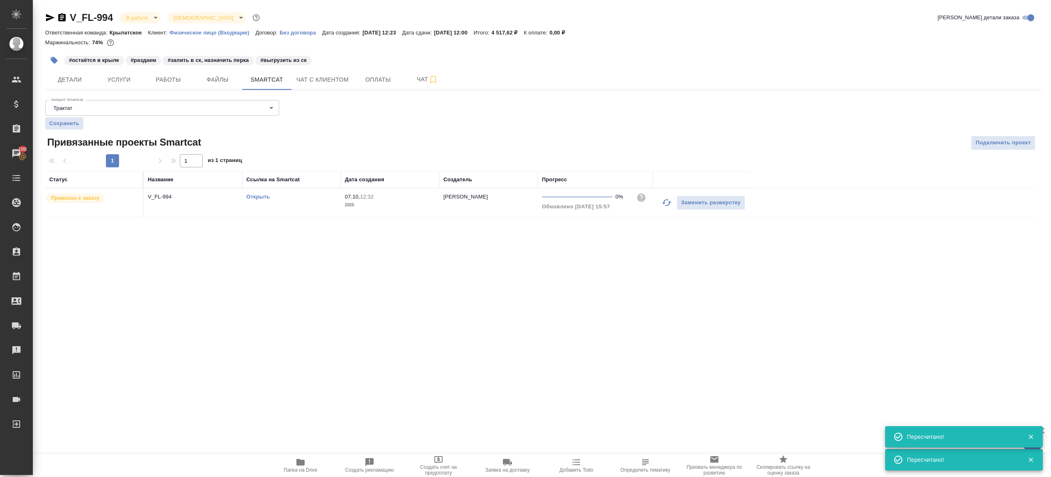
click at [268, 197] on link "Открыть" at bounding box center [257, 197] width 23 height 6
click at [172, 80] on span "Работы" at bounding box center [168, 80] width 39 height 10
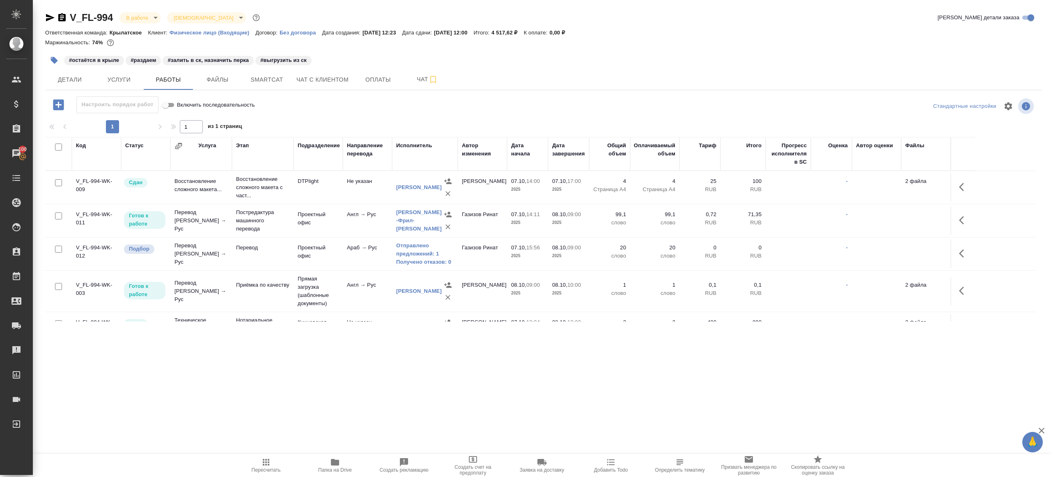
click at [265, 458] on icon "button" at bounding box center [266, 463] width 10 height 10
click at [294, 399] on div ".cls-1 fill:#fff; AWATERA Gazizov Rinat Клиенты Спецификации Заказы 100 Чаты To…" at bounding box center [525, 238] width 1051 height 477
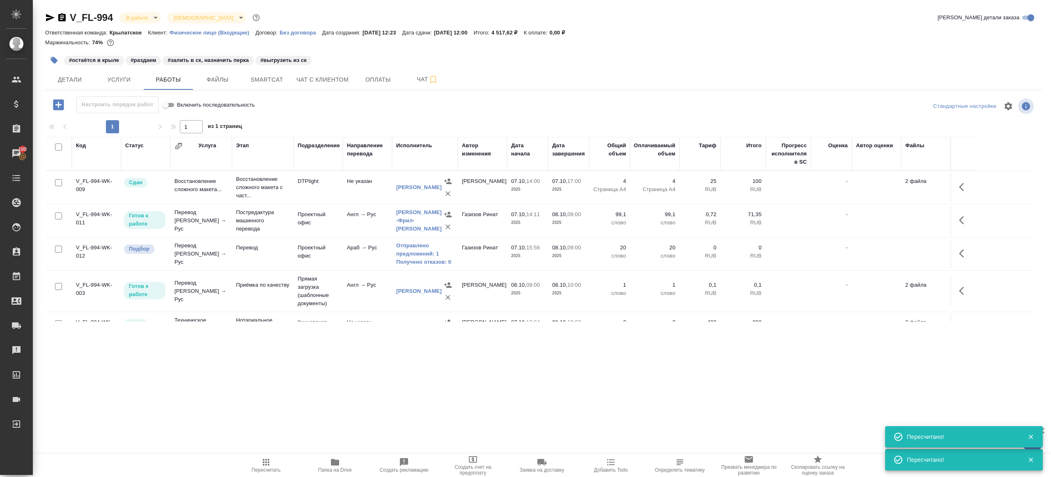
click at [333, 467] on span "Папка на Drive" at bounding box center [335, 470] width 34 height 6
click at [274, 463] on span "Пересчитать" at bounding box center [265, 466] width 59 height 16
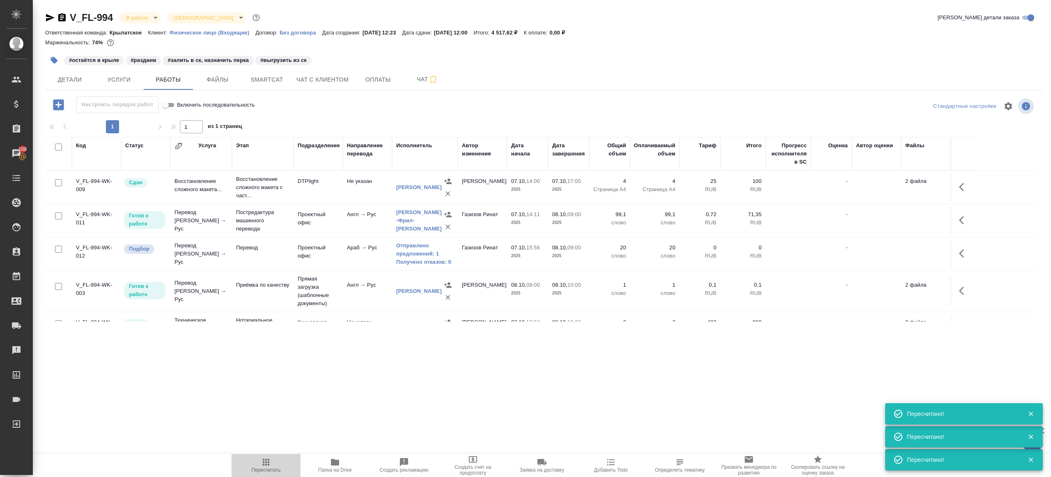
click at [266, 463] on icon "button" at bounding box center [266, 463] width 10 height 10
drag, startPoint x: 266, startPoint y: 463, endPoint x: 286, endPoint y: 439, distance: 31.7
click at [266, 463] on icon "button" at bounding box center [266, 463] width 10 height 10
click at [338, 399] on div ".cls-1 fill:#fff; AWATERA Gazizov Rinat Клиенты Спецификации Заказы 100 Чаты To…" at bounding box center [525, 238] width 1051 height 477
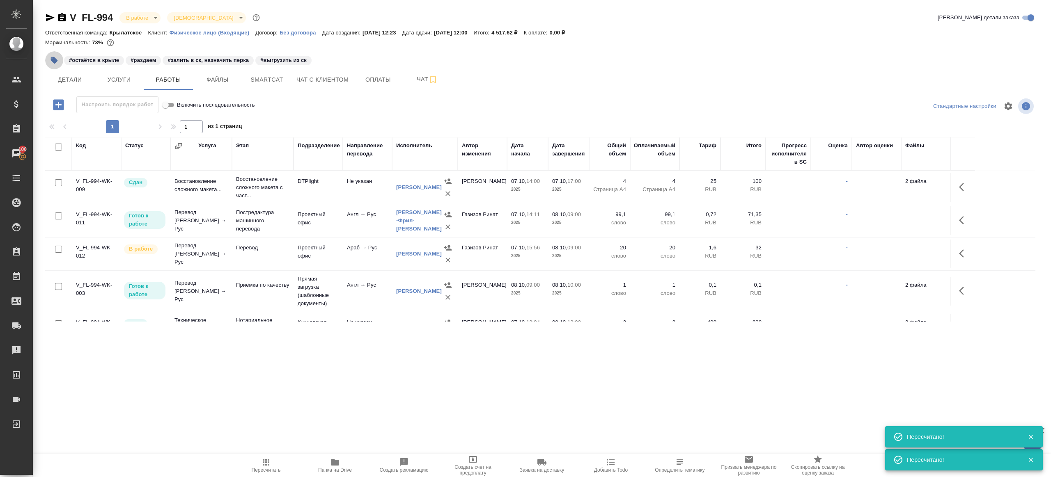
click at [55, 59] on icon "button" at bounding box center [54, 60] width 7 height 7
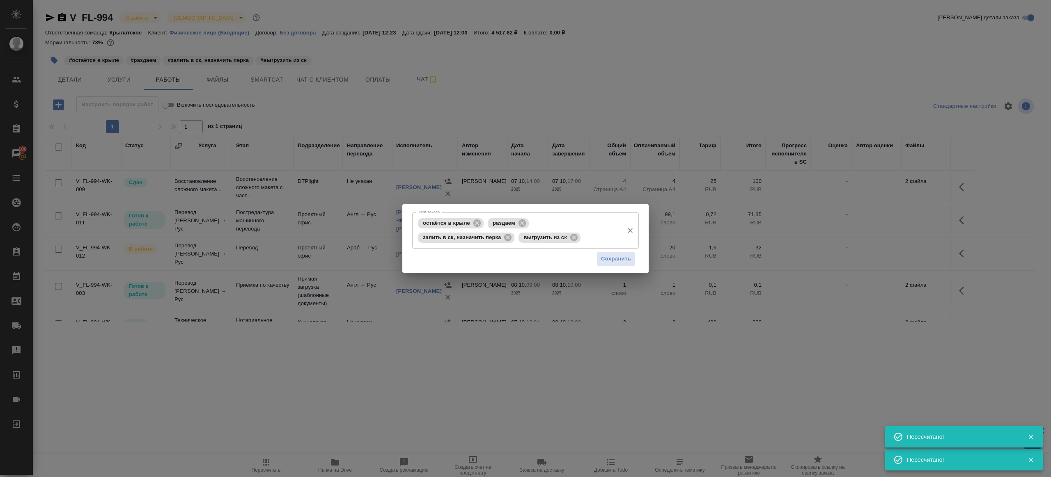
click at [528, 220] on div "раздаем" at bounding box center [508, 223] width 41 height 10
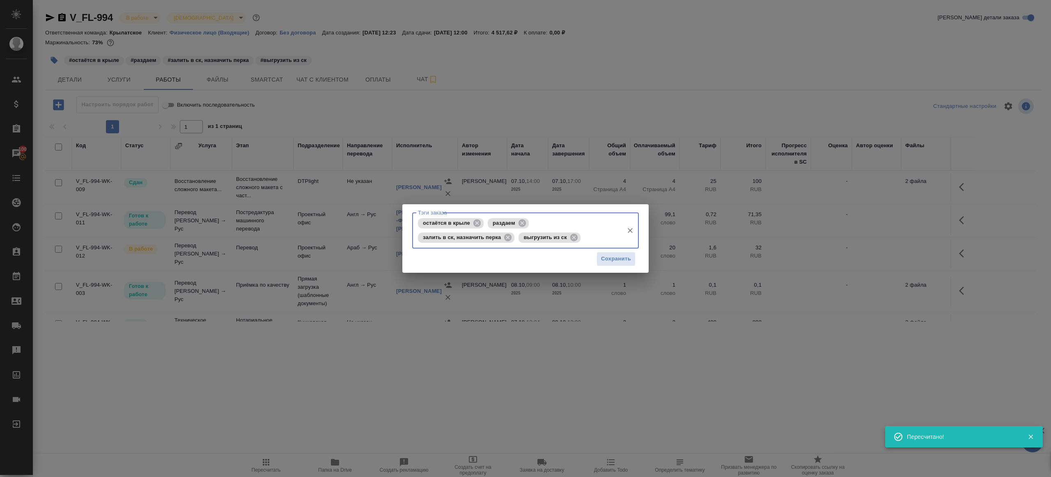
click at [528, 220] on div "раздаем" at bounding box center [508, 223] width 41 height 10
click at [523, 223] on icon at bounding box center [522, 223] width 9 height 9
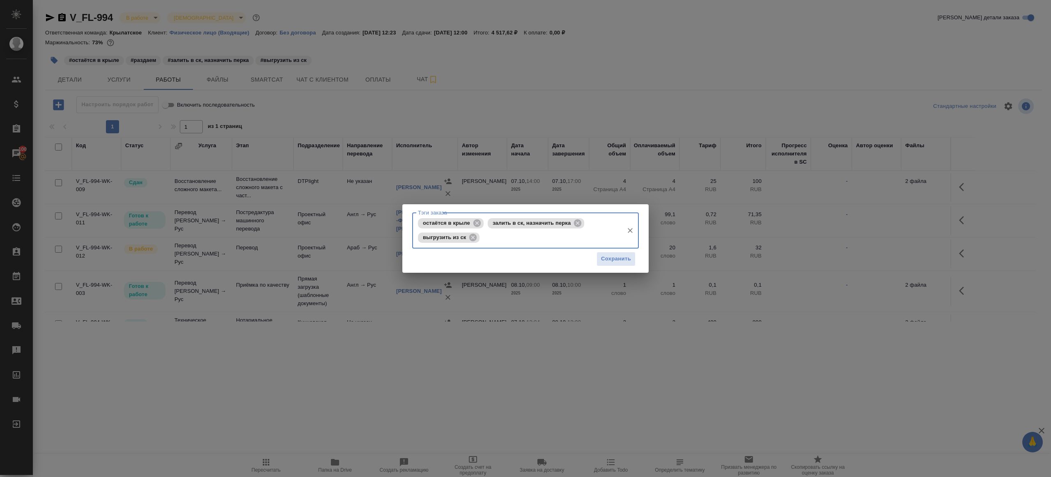
click at [566, 226] on span "залить в ск, назначить перка" at bounding box center [532, 223] width 88 height 6
click at [580, 222] on icon at bounding box center [577, 223] width 9 height 9
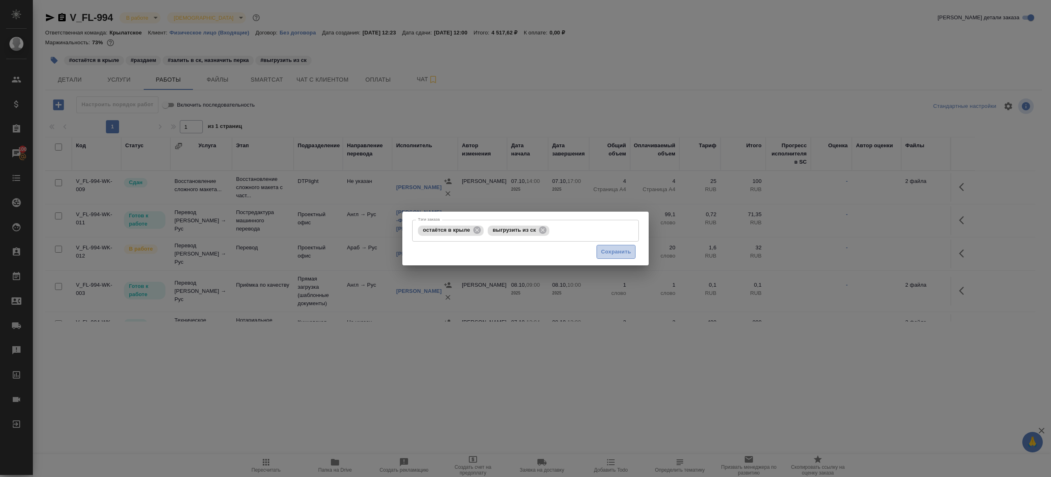
click at [620, 250] on span "Сохранить" at bounding box center [616, 251] width 30 height 9
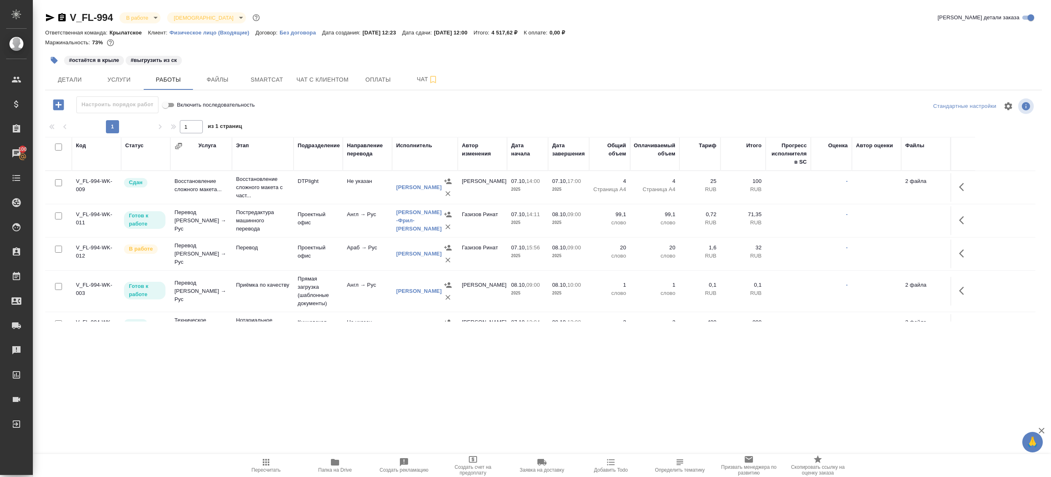
click at [273, 84] on span "Smartcat" at bounding box center [266, 80] width 39 height 10
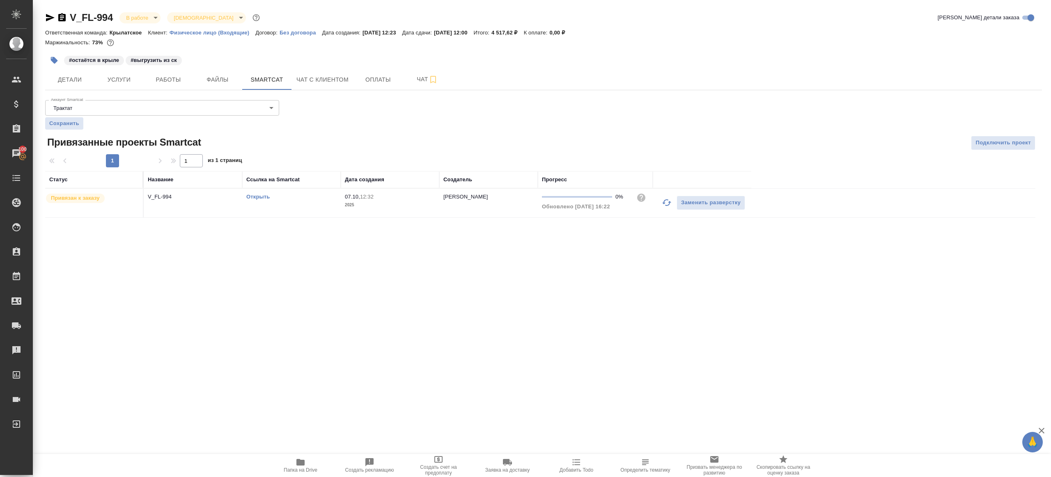
click at [260, 197] on link "Открыть" at bounding box center [257, 197] width 23 height 6
click at [82, 79] on span "Детали" at bounding box center [69, 80] width 39 height 10
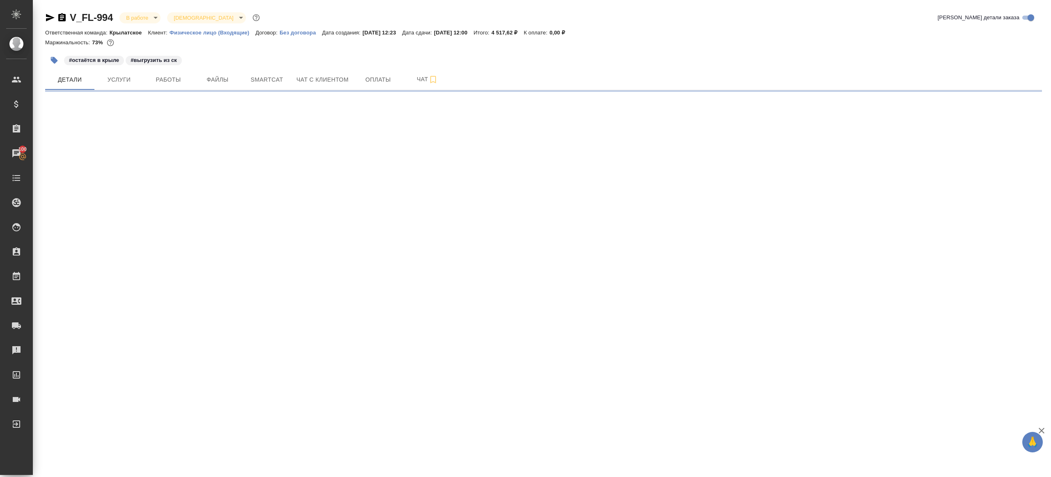
select select "RU"
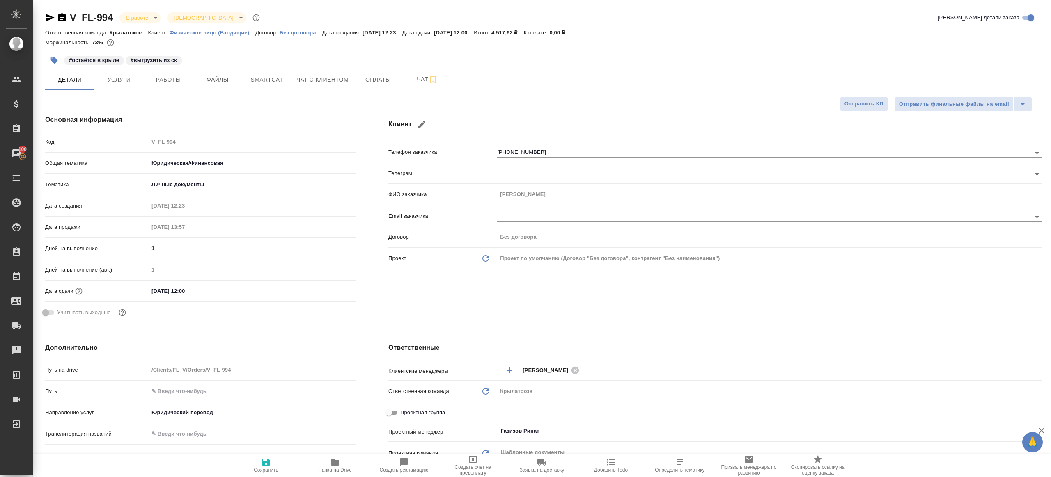
type textarea "x"
click at [182, 80] on span "Работы" at bounding box center [168, 80] width 39 height 10
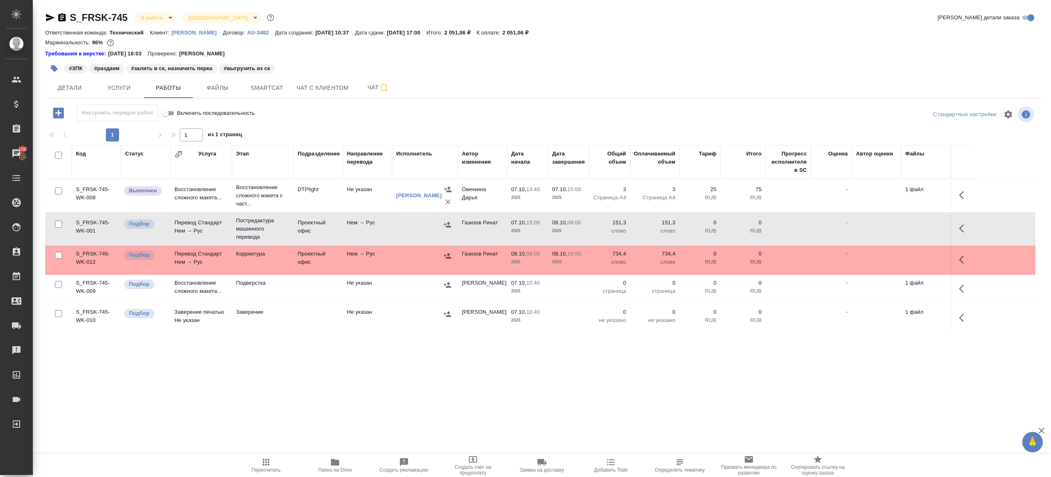
click at [267, 463] on icon "button" at bounding box center [266, 463] width 10 height 10
click at [267, 462] on icon "button" at bounding box center [266, 463] width 10 height 10
click at [319, 406] on div ".cls-1 fill:#fff; AWATERA Gazizov Rinat Клиенты Спецификации Заказы 100 Чаты To…" at bounding box center [525, 238] width 1051 height 477
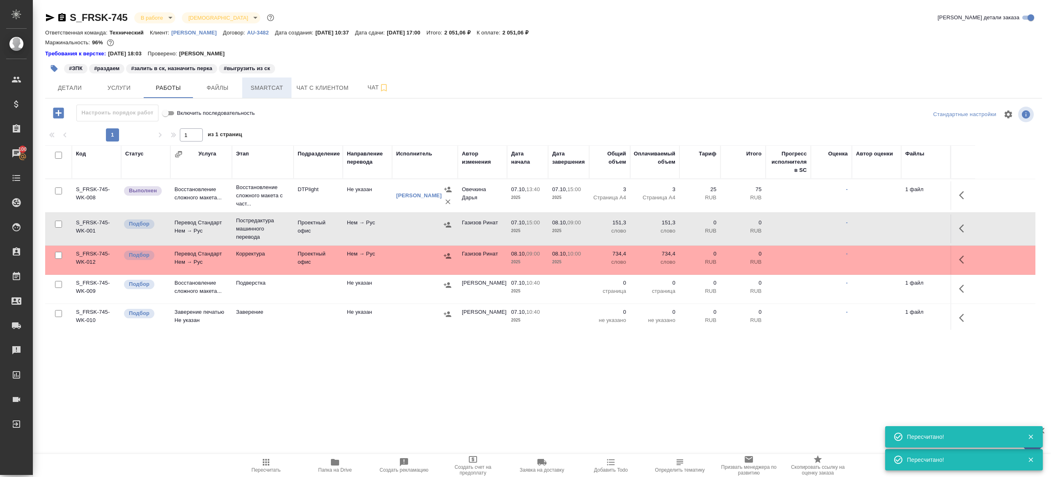
click at [258, 96] on button "Smartcat" at bounding box center [266, 88] width 49 height 21
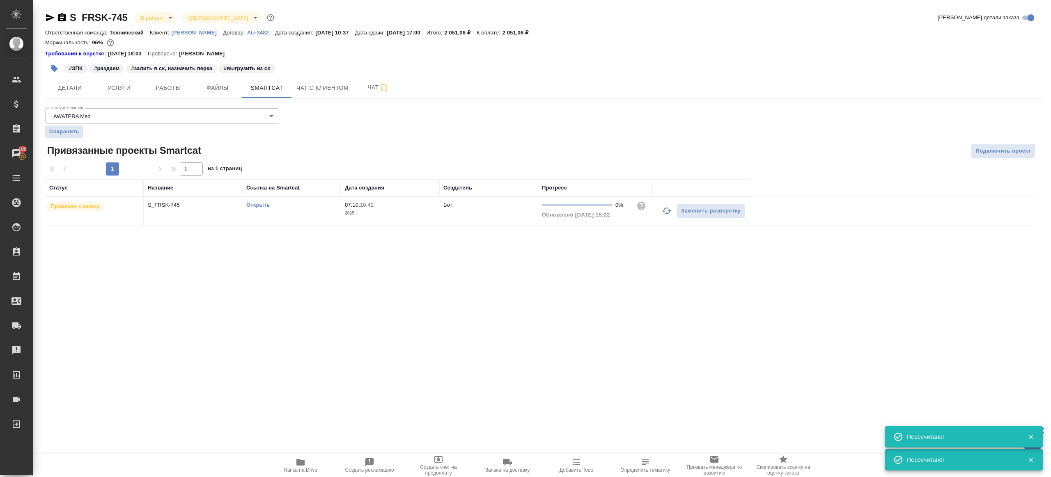
click at [257, 201] on div "Открыть" at bounding box center [291, 205] width 90 height 8
click at [261, 204] on link "Открыть" at bounding box center [257, 205] width 23 height 6
click at [362, 87] on span "Чат" at bounding box center [377, 87] width 39 height 10
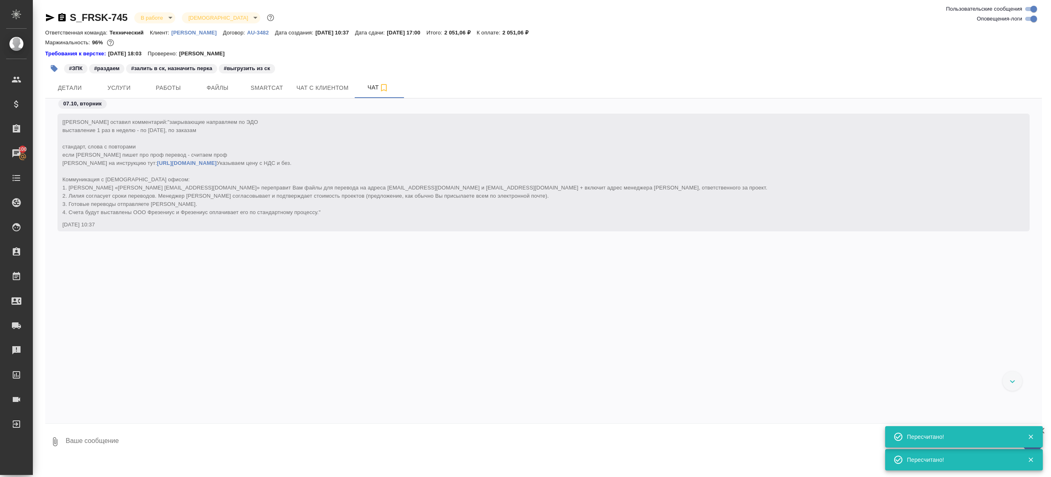
scroll to position [4378, 0]
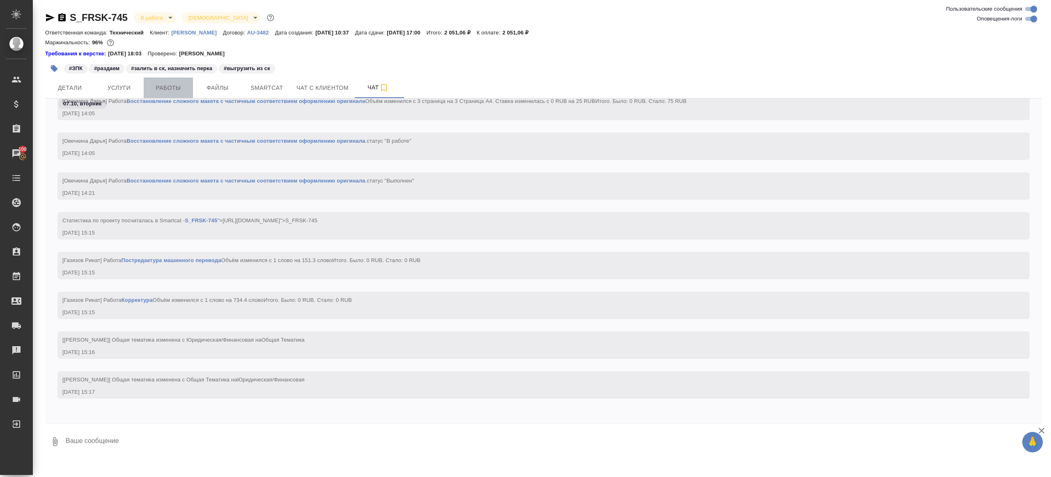
click at [171, 87] on span "Работы" at bounding box center [168, 88] width 39 height 10
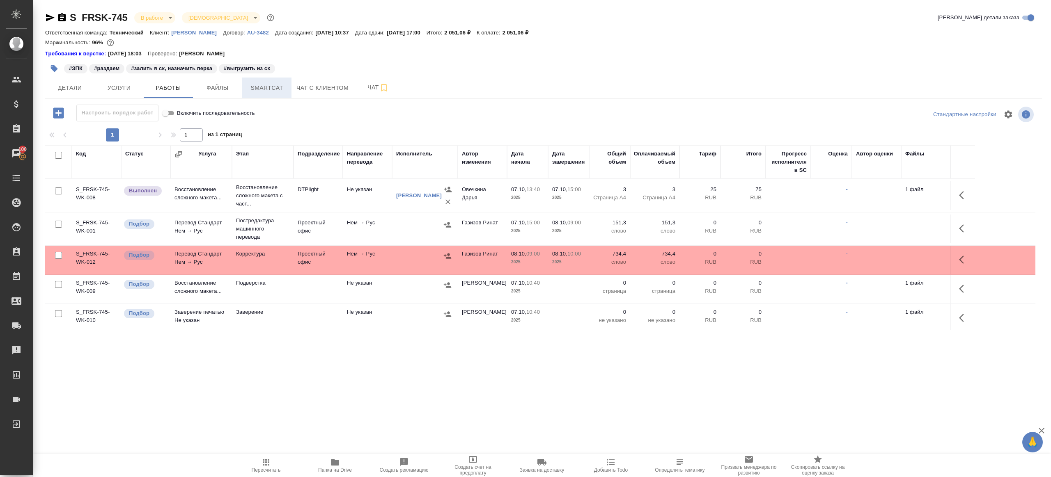
click at [259, 84] on span "Smartcat" at bounding box center [266, 88] width 39 height 10
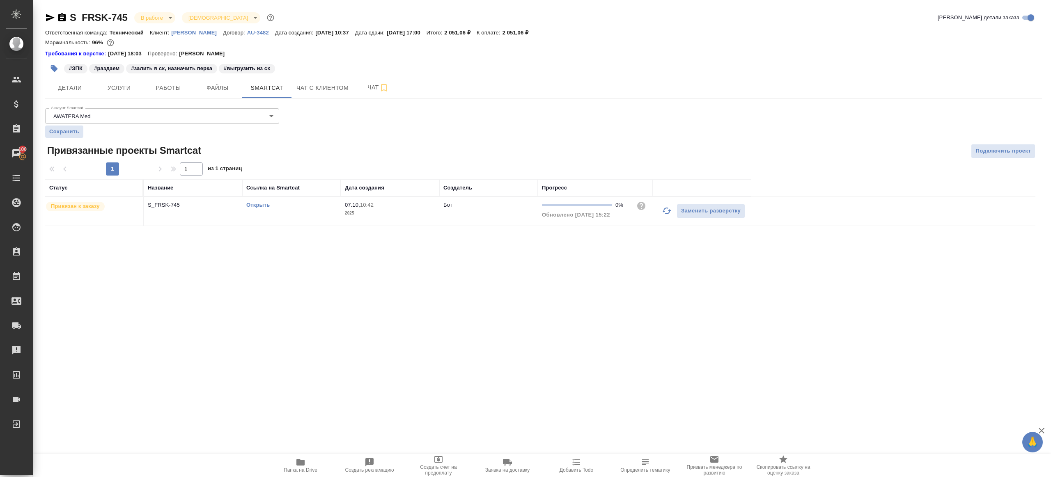
click at [257, 203] on link "Открыть" at bounding box center [257, 205] width 23 height 6
click at [172, 87] on span "Работы" at bounding box center [168, 88] width 39 height 10
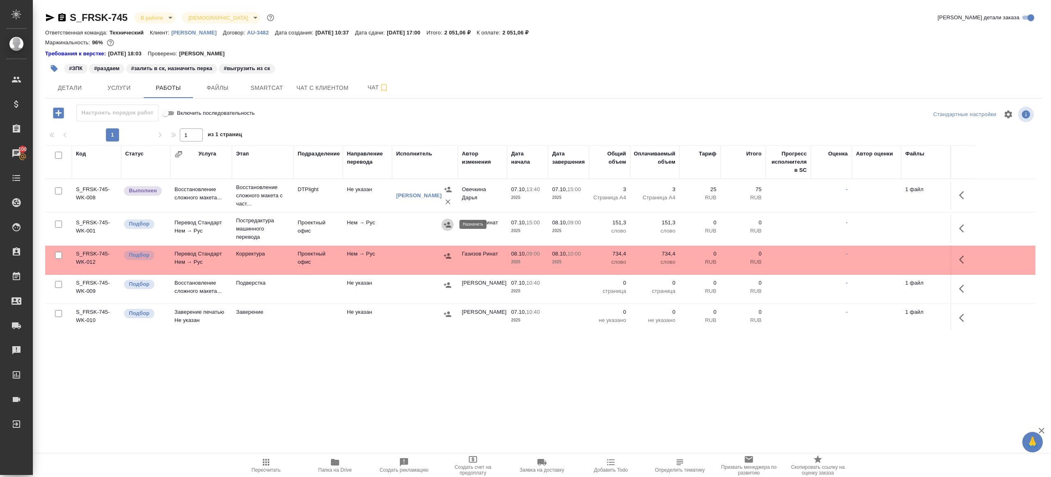
click at [444, 222] on icon "button" at bounding box center [447, 225] width 8 height 8
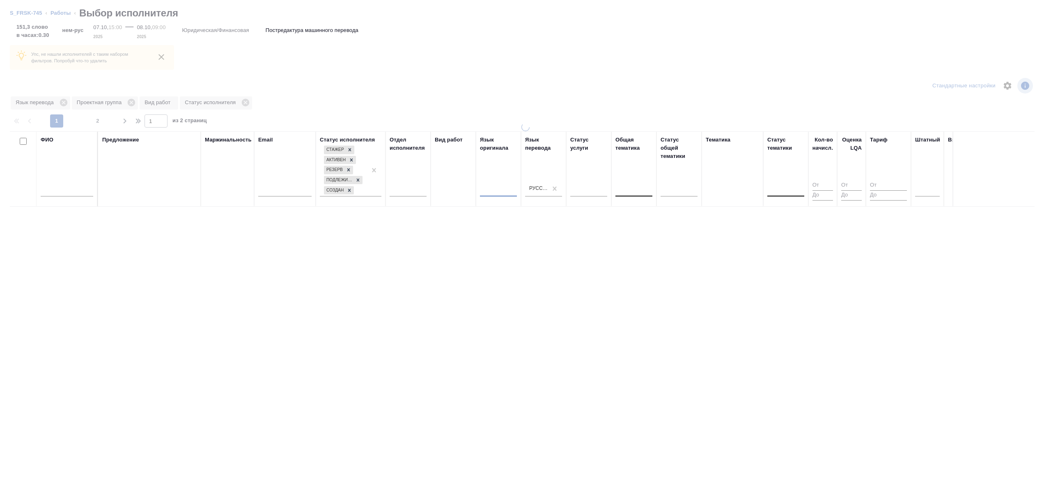
click at [27, 16] on li "S_FRSK-745" at bounding box center [26, 13] width 32 height 8
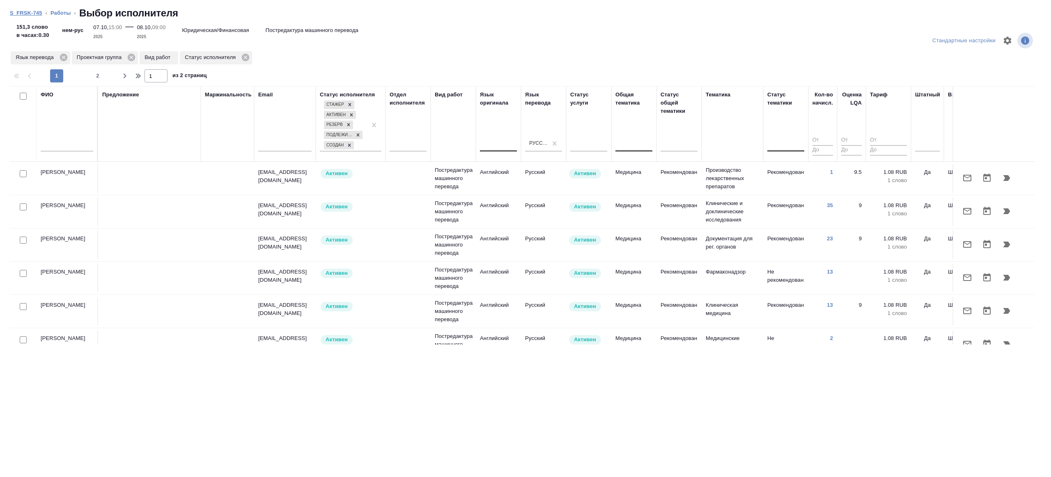
click at [29, 14] on link "S_FRSK-745" at bounding box center [26, 13] width 32 height 6
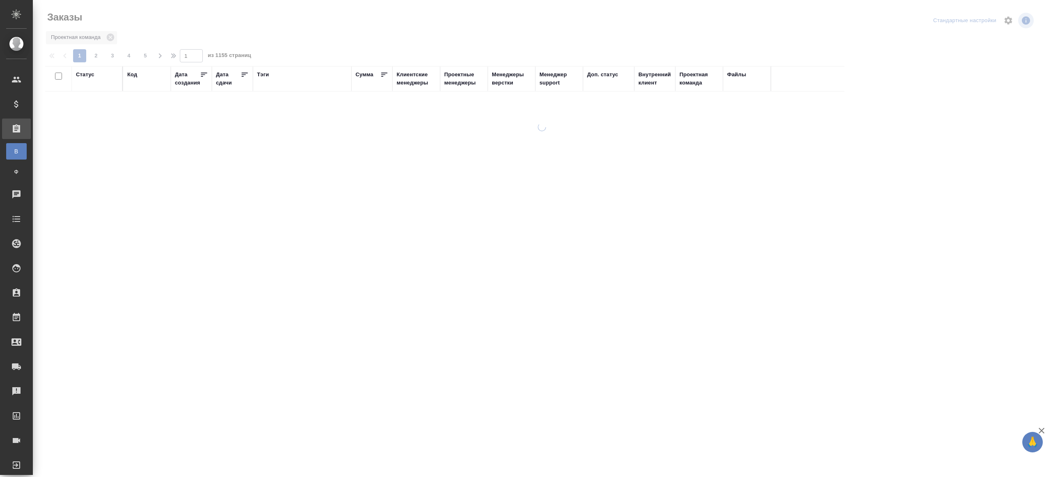
click at [260, 73] on div "Тэги" at bounding box center [263, 75] width 12 height 8
click at [146, 108] on input "text" at bounding box center [146, 105] width 39 height 10
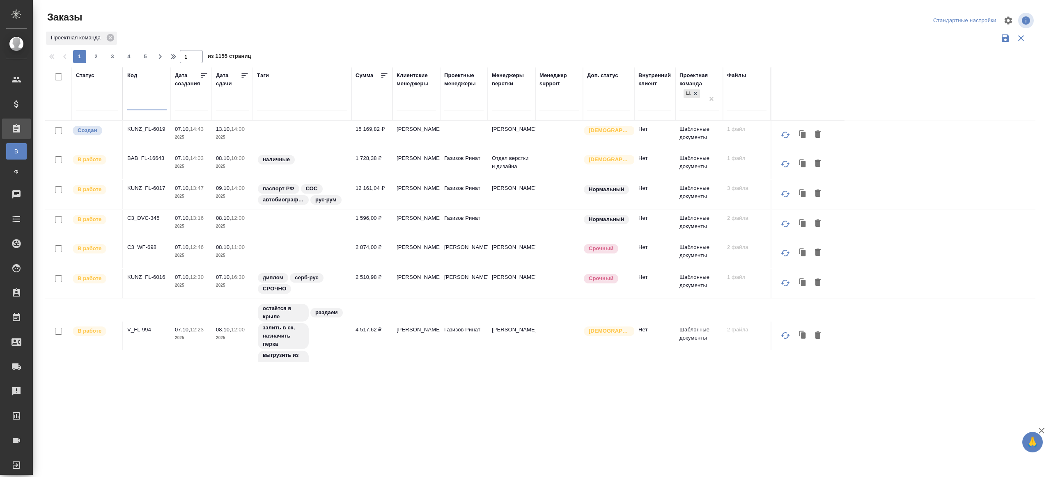
paste input "SPBK_FL-415"
click at [353, 36] on div "Проектная команда" at bounding box center [540, 38] width 990 height 16
type input "SPBK_FL-415"
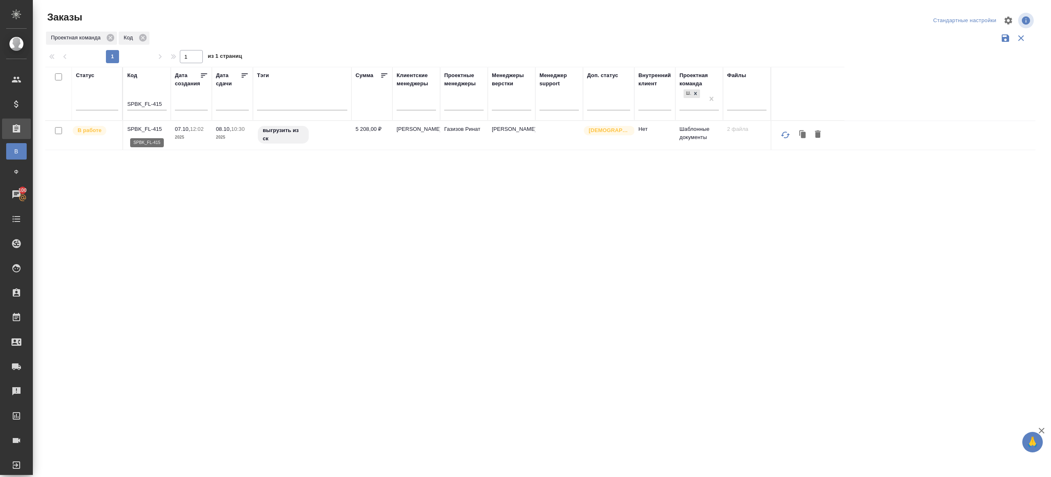
click at [142, 128] on p "SPBK_FL-415" at bounding box center [146, 129] width 39 height 8
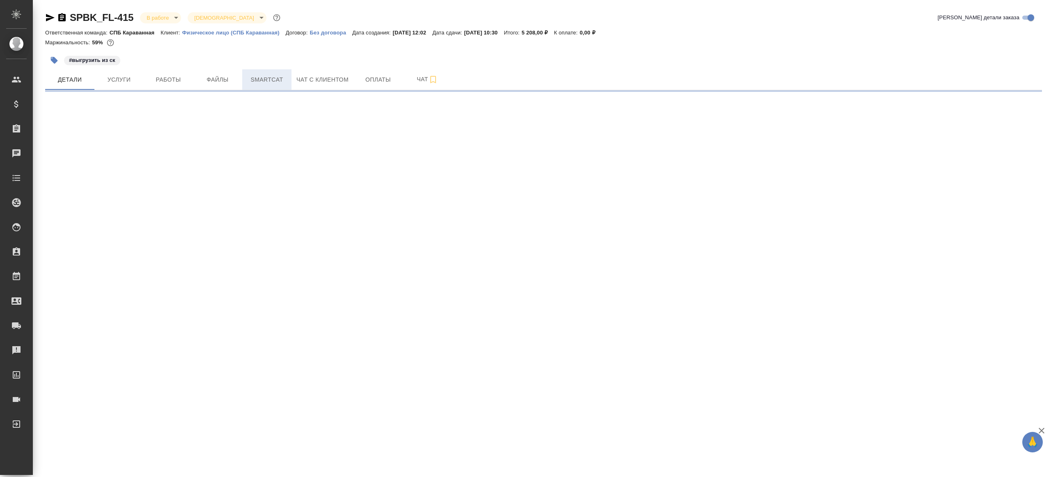
select select "RU"
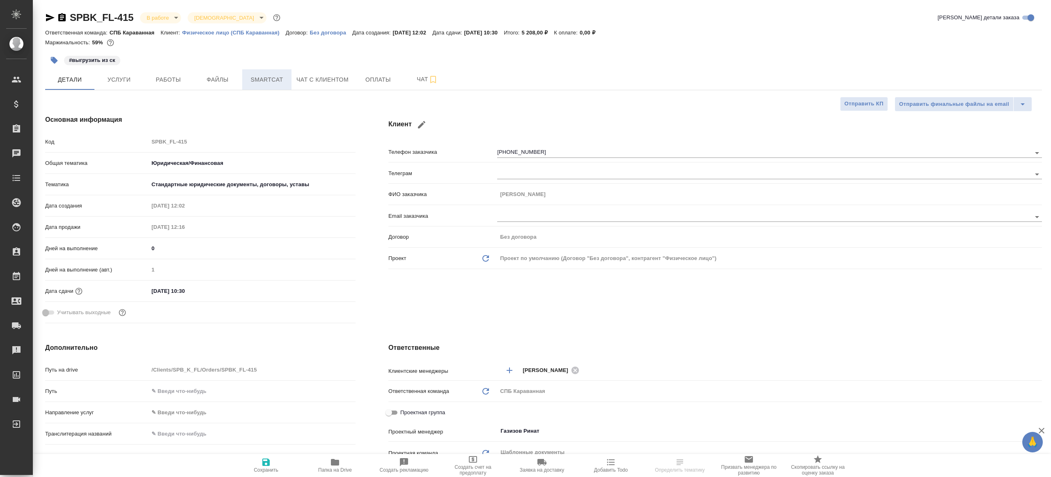
type textarea "x"
click at [266, 80] on span "Smartcat" at bounding box center [266, 80] width 39 height 10
type textarea "x"
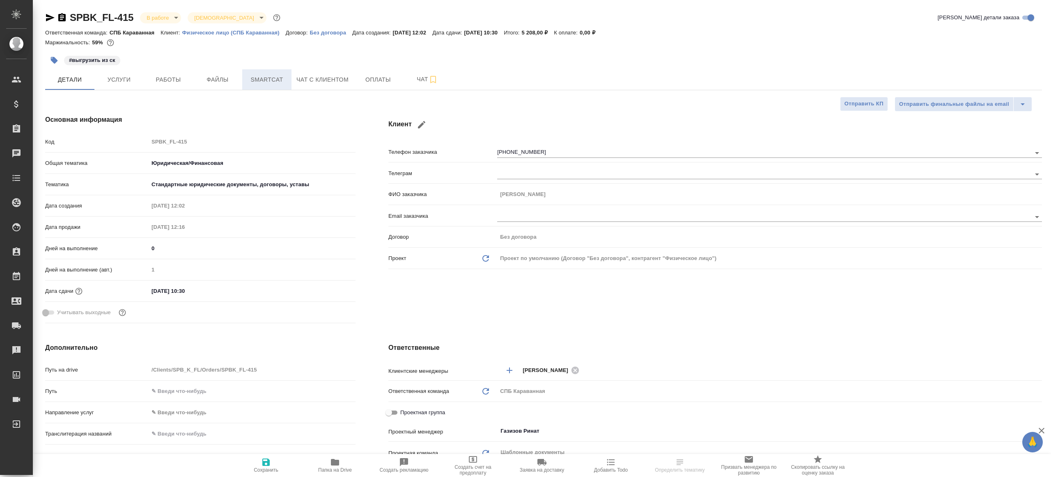
type textarea "x"
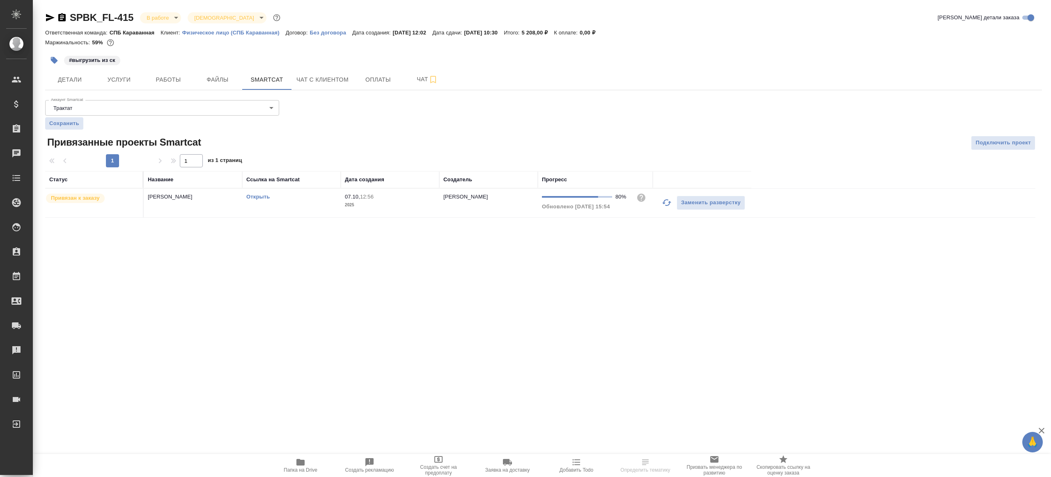
click at [256, 198] on link "Открыть" at bounding box center [257, 197] width 23 height 6
click at [159, 78] on span "Работы" at bounding box center [168, 80] width 39 height 10
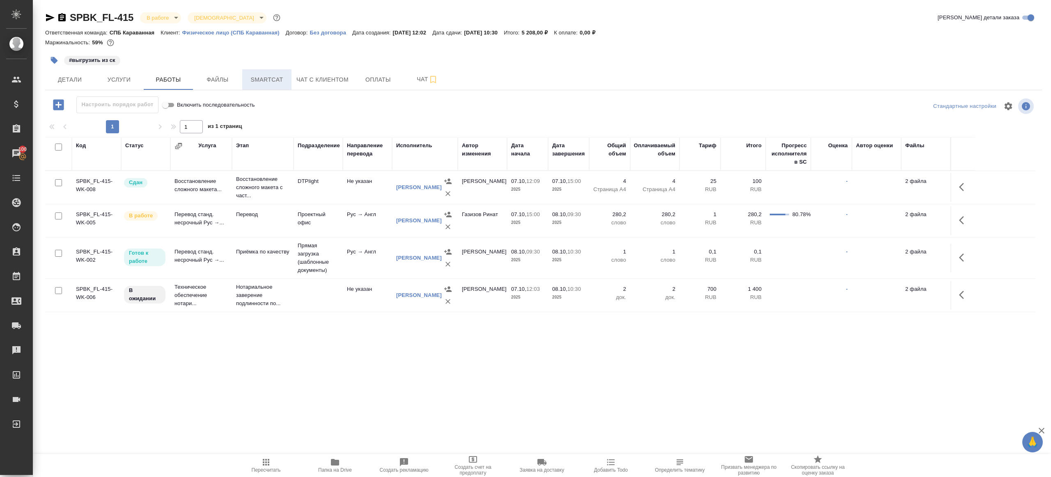
click at [278, 75] on span "Smartcat" at bounding box center [266, 80] width 39 height 10
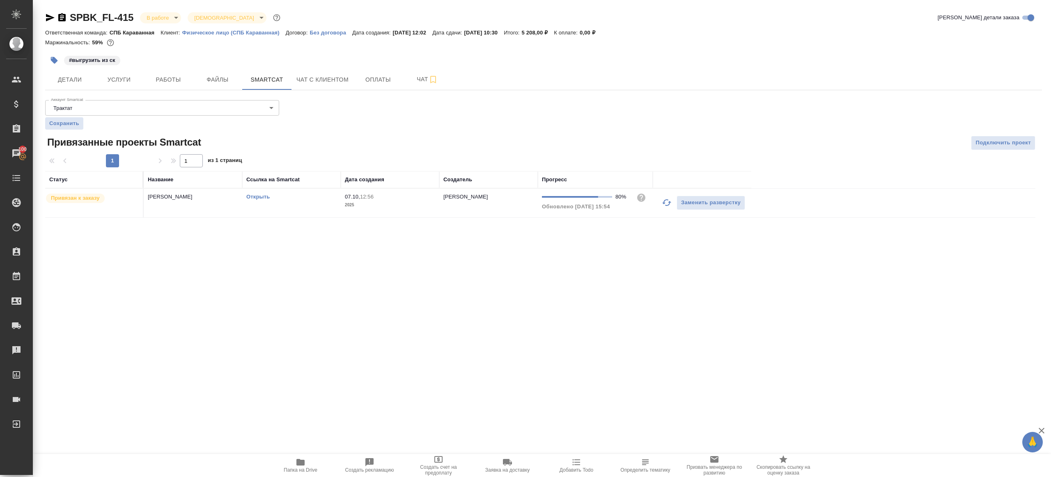
click at [662, 204] on icon "button" at bounding box center [667, 203] width 10 height 10
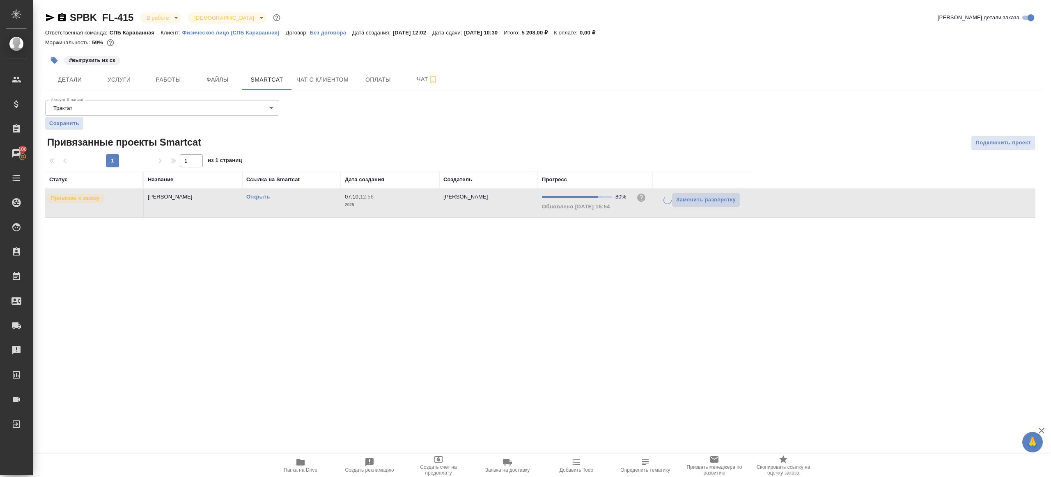
click at [633, 264] on div ".cls-1 fill:#fff; AWATERA [PERSON_NAME] Клиенты Спецификации Заказы 100 Чаты To…" at bounding box center [525, 238] width 1051 height 477
click at [669, 199] on icon "button" at bounding box center [667, 203] width 10 height 10
click at [666, 159] on div "1 1 из 1 страниц" at bounding box center [543, 160] width 997 height 13
click at [667, 201] on icon "button" at bounding box center [667, 203] width 10 height 10
click at [619, 262] on div ".cls-1 fill:#fff; AWATERA Gazizov Rinat Клиенты Спецификации Заказы 100 Чаты To…" at bounding box center [525, 238] width 1051 height 477
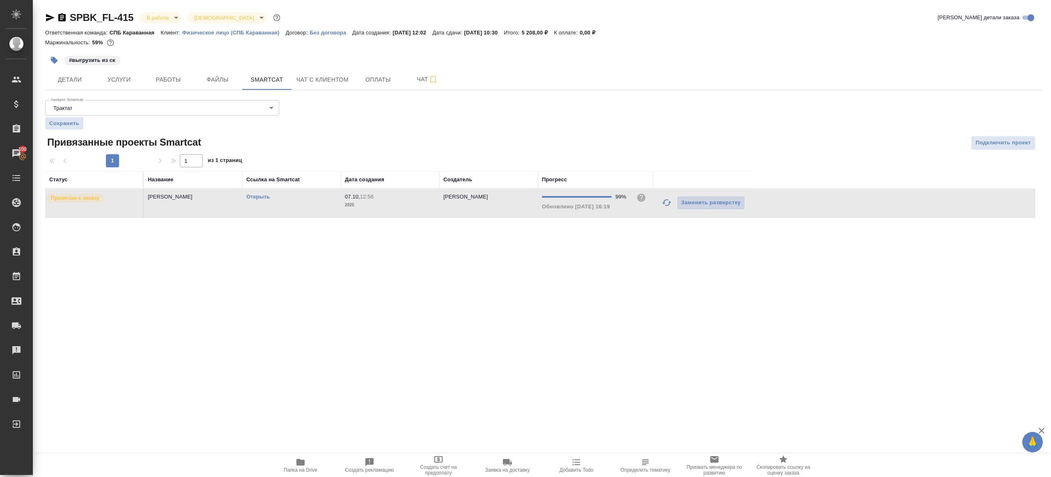
click at [415, 254] on div ".cls-1 fill:#fff; AWATERA Gazizov Rinat Клиенты Спецификации Заказы 100 Чаты To…" at bounding box center [525, 238] width 1051 height 477
click at [261, 194] on link "Открыть" at bounding box center [257, 197] width 23 height 6
click at [175, 78] on span "Работы" at bounding box center [168, 80] width 39 height 10
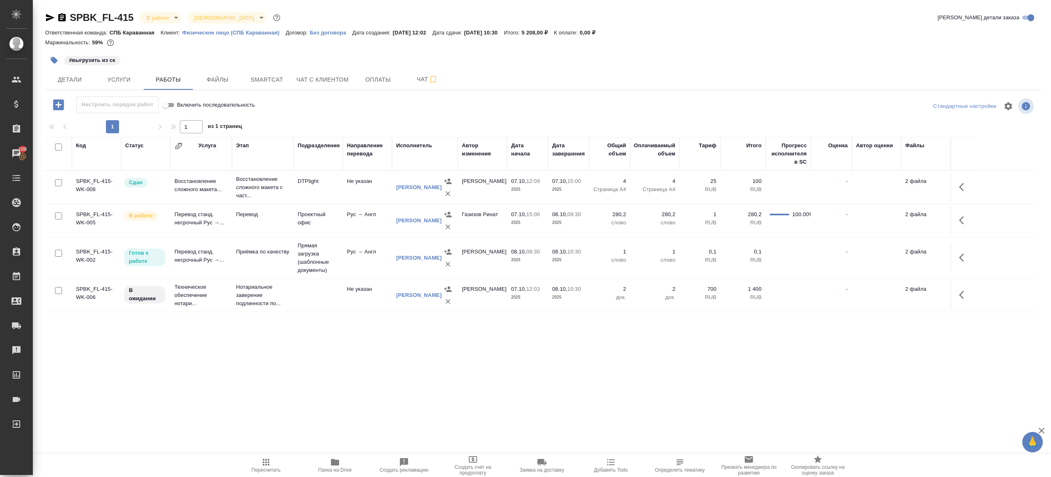
click at [335, 466] on icon "button" at bounding box center [335, 463] width 10 height 10
click at [954, 217] on td at bounding box center [962, 220] width 25 height 29
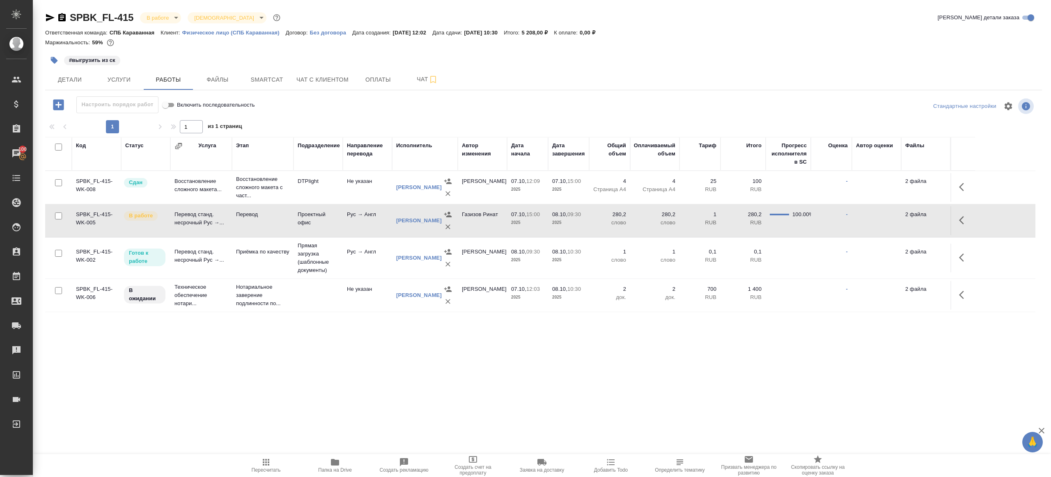
click at [960, 219] on icon "button" at bounding box center [961, 220] width 5 height 8
click at [902, 217] on icon "button" at bounding box center [903, 220] width 10 height 10
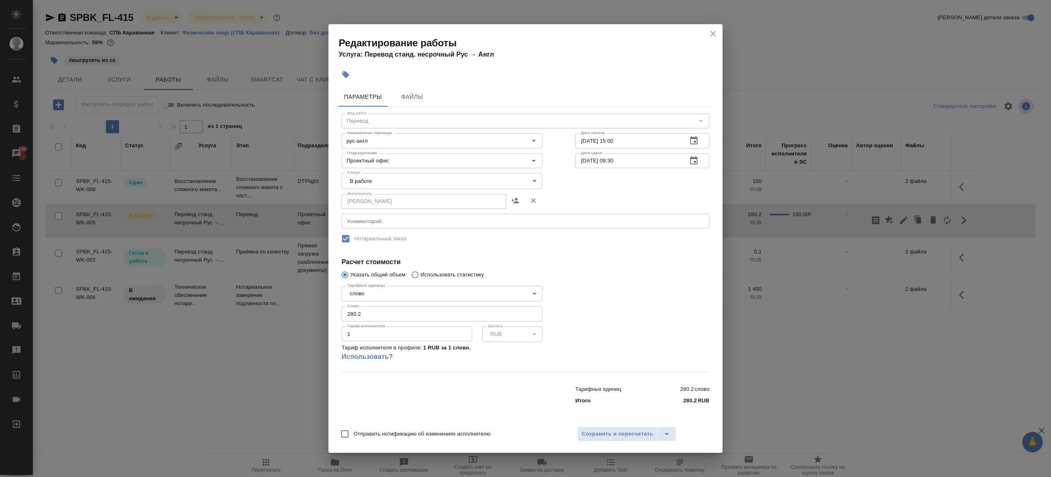
click at [408, 180] on body "🙏 .cls-1 fill:#fff; AWATERA Gazizov Rinat Клиенты Спецификации Заказы 100 Чаты …" at bounding box center [525, 238] width 1051 height 477
click at [388, 207] on li "Сдан" at bounding box center [441, 209] width 201 height 14
type input "closed"
click at [411, 309] on input "280.2" at bounding box center [441, 314] width 201 height 15
paste input "24.3"
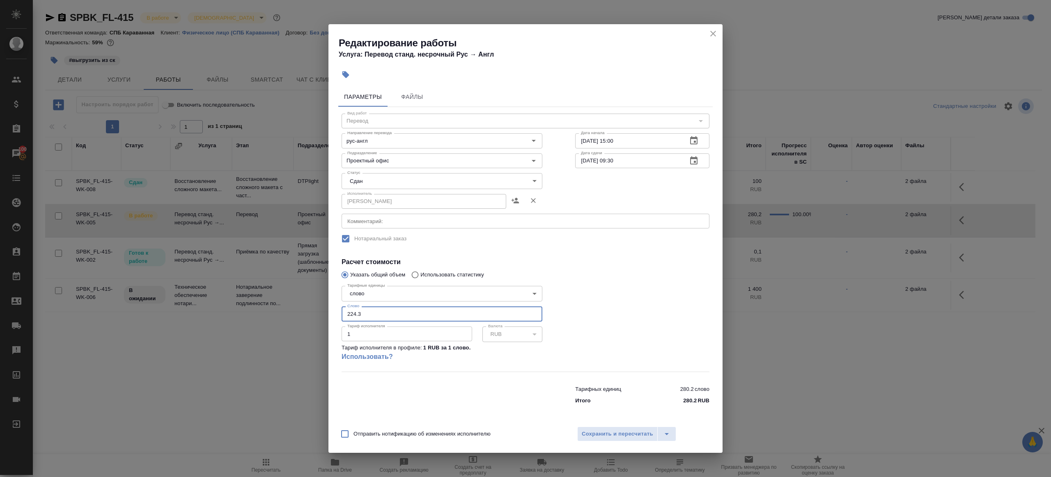
type input "224.3"
click at [587, 305] on div at bounding box center [642, 327] width 167 height 122
click at [629, 433] on span "Сохранить и пересчитать" at bounding box center [617, 434] width 71 height 9
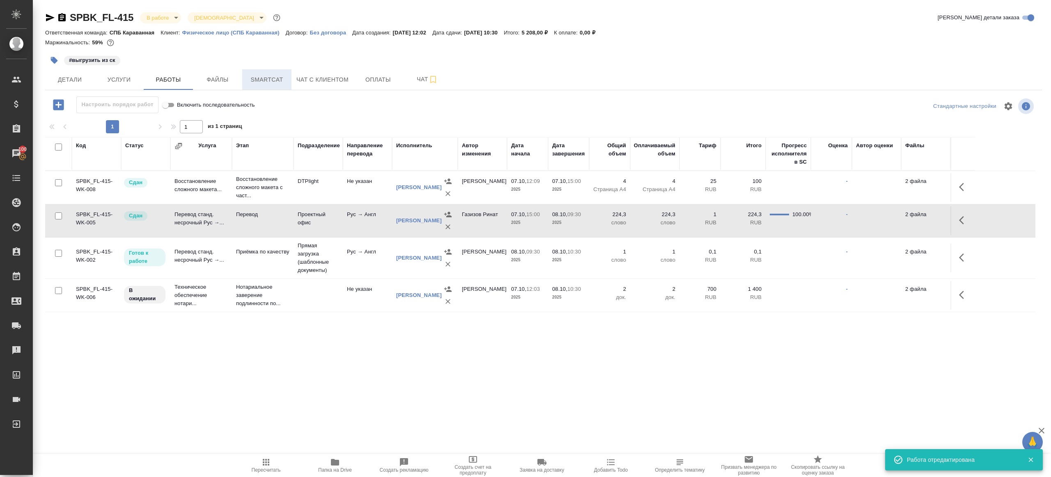
click at [250, 88] on button "Smartcat" at bounding box center [266, 79] width 49 height 21
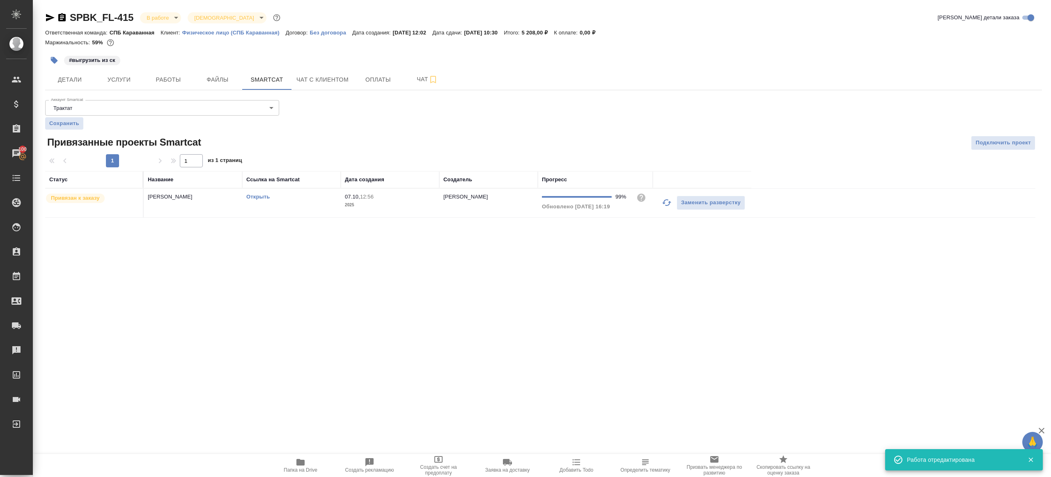
click at [258, 196] on link "Открыть" at bounding box center [257, 197] width 23 height 6
click at [174, 77] on span "Работы" at bounding box center [168, 80] width 39 height 10
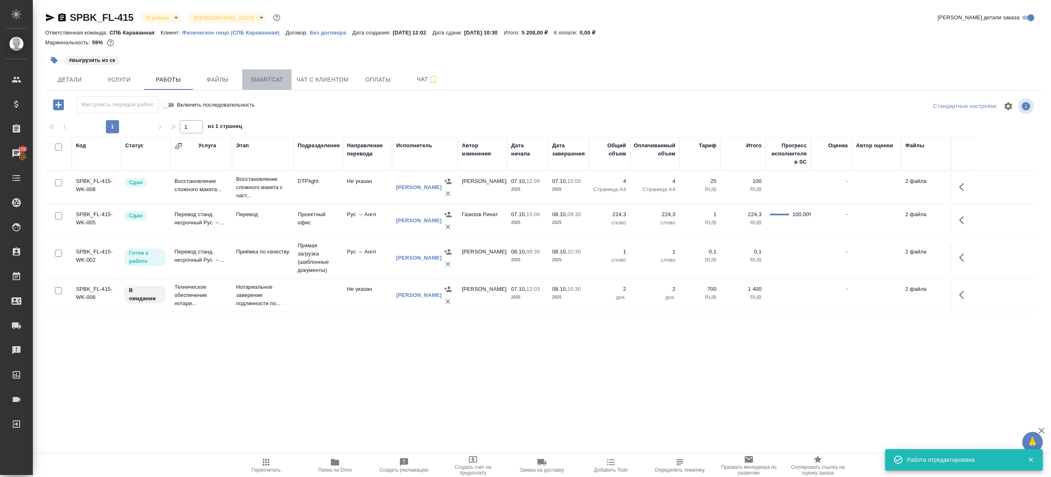
click at [253, 85] on button "Smartcat" at bounding box center [266, 79] width 49 height 21
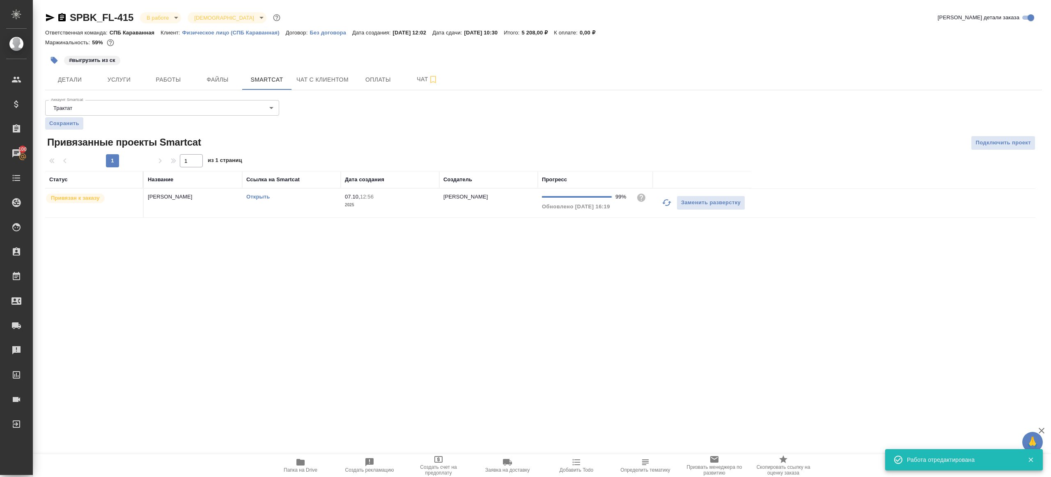
click at [264, 195] on link "Открыть" at bounding box center [257, 197] width 23 height 6
click at [165, 79] on span "Работы" at bounding box center [168, 80] width 39 height 10
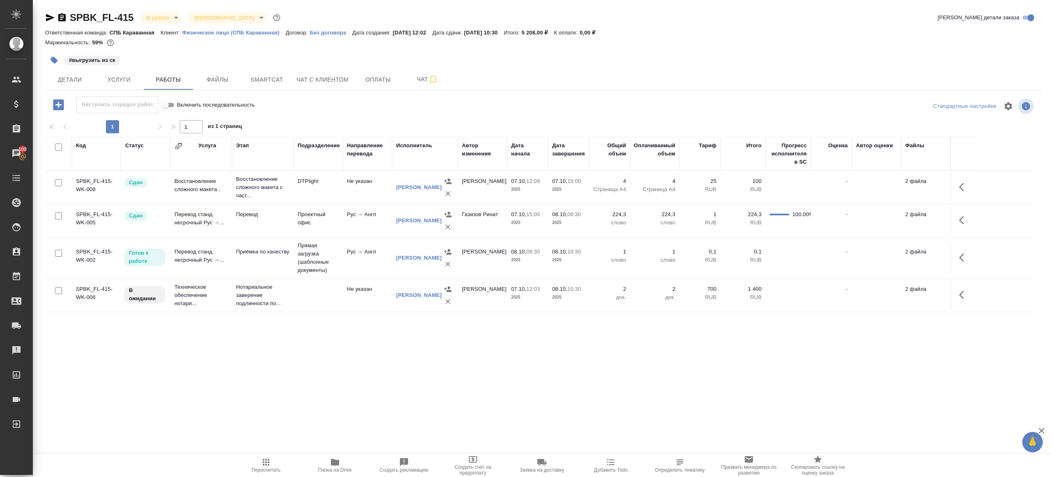
click at [271, 462] on span "Пересчитать" at bounding box center [265, 466] width 59 height 16
drag, startPoint x: 271, startPoint y: 462, endPoint x: 275, endPoint y: 458, distance: 5.8
click at [271, 461] on span "Пересчитать" at bounding box center [265, 466] width 59 height 16
click at [323, 430] on div ".cls-1 fill:#fff; AWATERA Gazizov Rinat Клиенты Спецификации Заказы 100 Чаты To…" at bounding box center [525, 238] width 1051 height 477
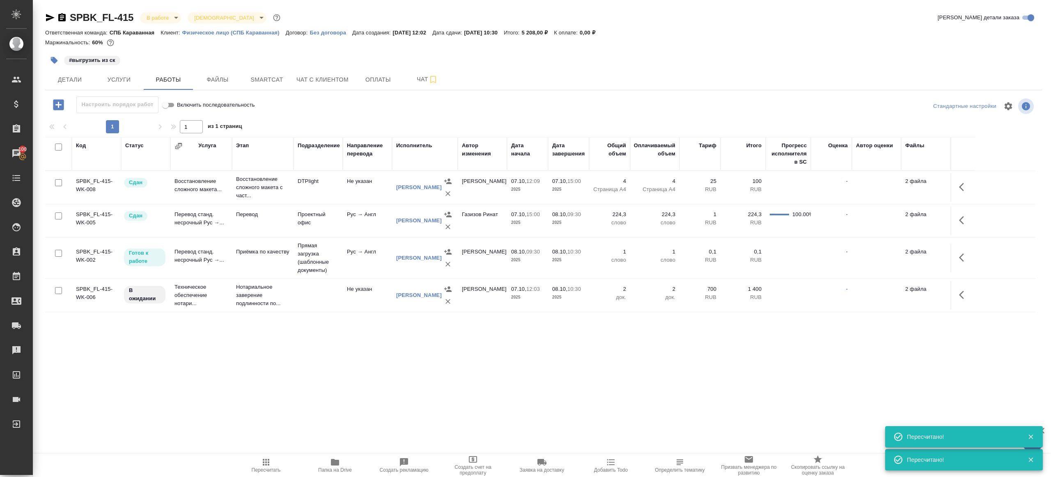
click at [259, 454] on div ".cls-1 fill:#fff; AWATERA Gazizov Rinat Клиенты Спецификации Заказы 100 Чаты To…" at bounding box center [525, 238] width 1051 height 477
click at [259, 454] on button "Пересчитать" at bounding box center [265, 465] width 69 height 23
click at [266, 460] on icon "button" at bounding box center [266, 462] width 7 height 7
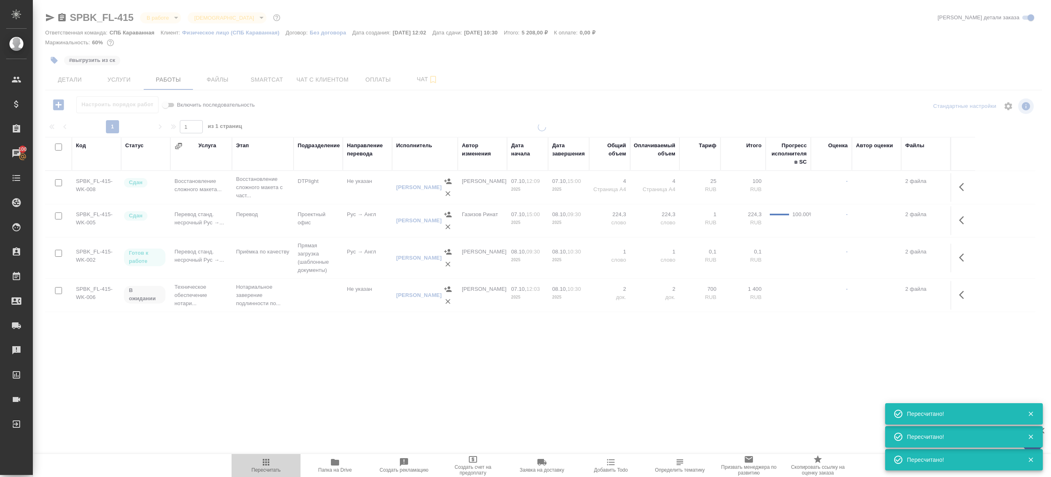
click at [265, 459] on icon "button" at bounding box center [266, 463] width 10 height 10
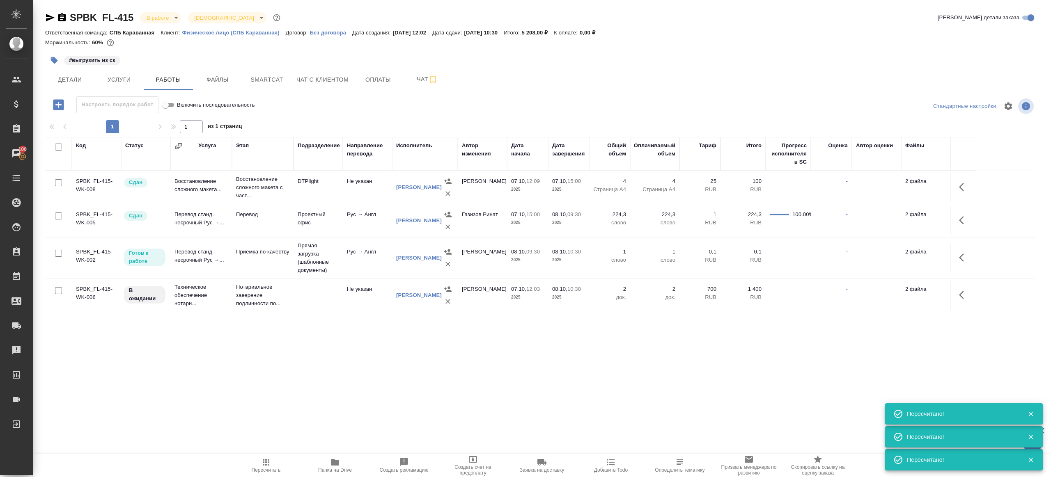
click at [284, 464] on span "Пересчитать" at bounding box center [265, 466] width 59 height 16
drag, startPoint x: 284, startPoint y: 464, endPoint x: 360, endPoint y: 399, distance: 99.9
click at [284, 464] on span "Пересчитать" at bounding box center [265, 466] width 59 height 16
click at [362, 398] on div ".cls-1 fill:#fff; AWATERA Gazizov Rinat Клиенты Спецификации Заказы 100 Чаты To…" at bounding box center [525, 238] width 1051 height 477
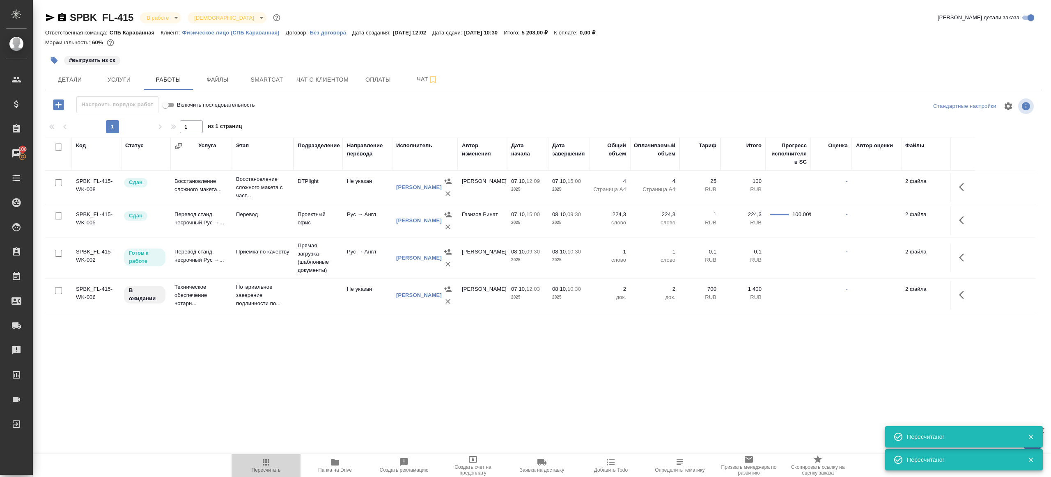
click at [275, 463] on span "Пересчитать" at bounding box center [265, 466] width 59 height 16
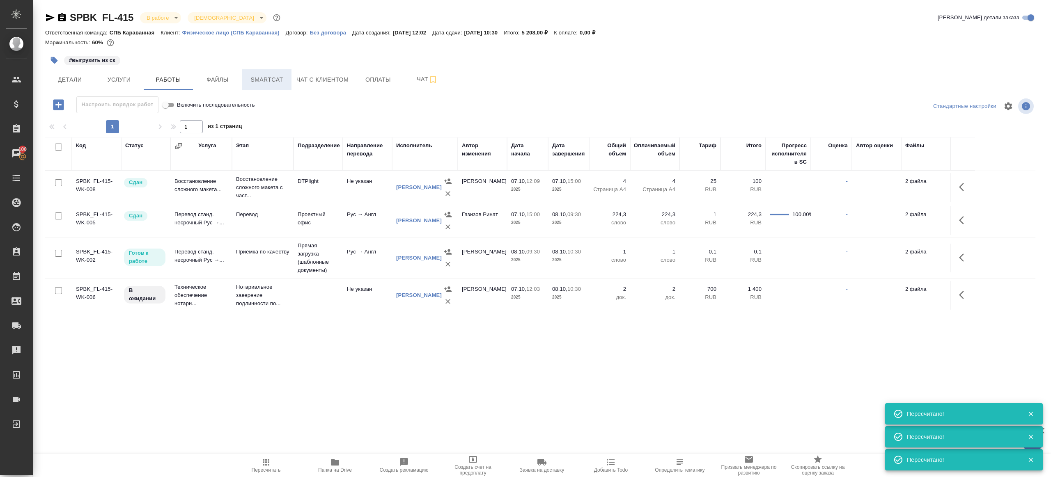
click at [257, 79] on span "Smartcat" at bounding box center [266, 80] width 39 height 10
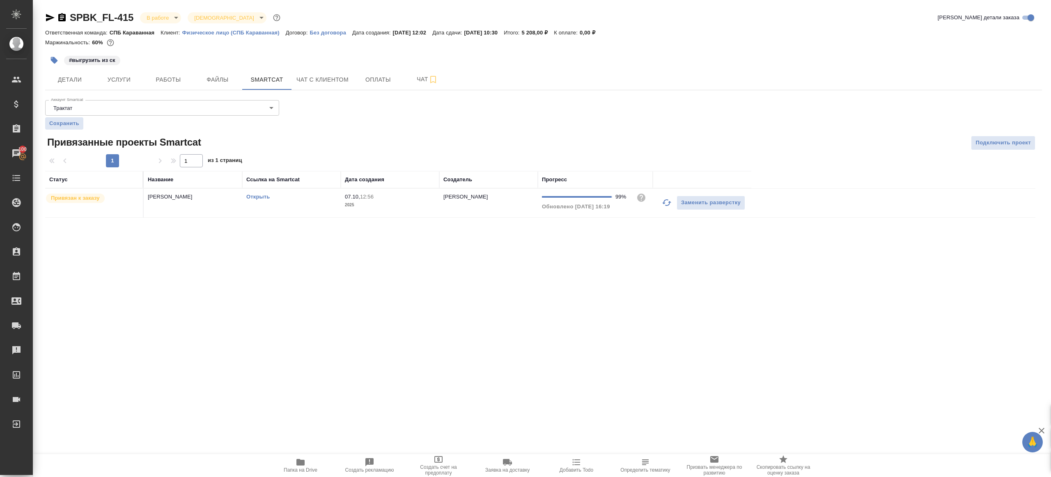
click at [259, 199] on link "Открыть" at bounding box center [257, 197] width 23 height 6
click at [662, 199] on icon "button" at bounding box center [667, 203] width 10 height 10
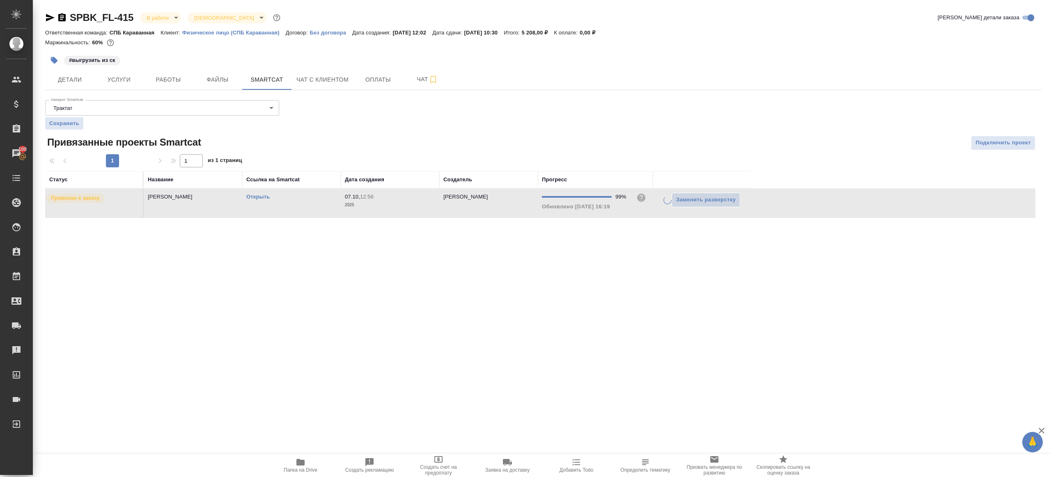
click at [632, 276] on div ".cls-1 fill:#fff; AWATERA Gazizov Rinat Клиенты Спецификации Заказы 100 Чаты To…" at bounding box center [525, 238] width 1051 height 477
drag, startPoint x: 178, startPoint y: 81, endPoint x: 183, endPoint y: 74, distance: 8.8
click at [178, 81] on span "Работы" at bounding box center [168, 80] width 39 height 10
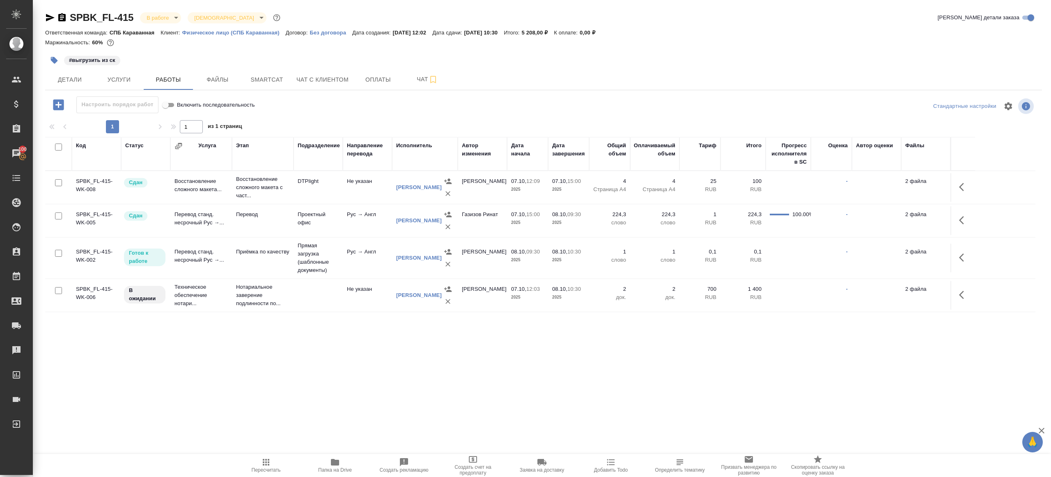
click at [272, 463] on span "Пересчитать" at bounding box center [265, 466] width 59 height 16
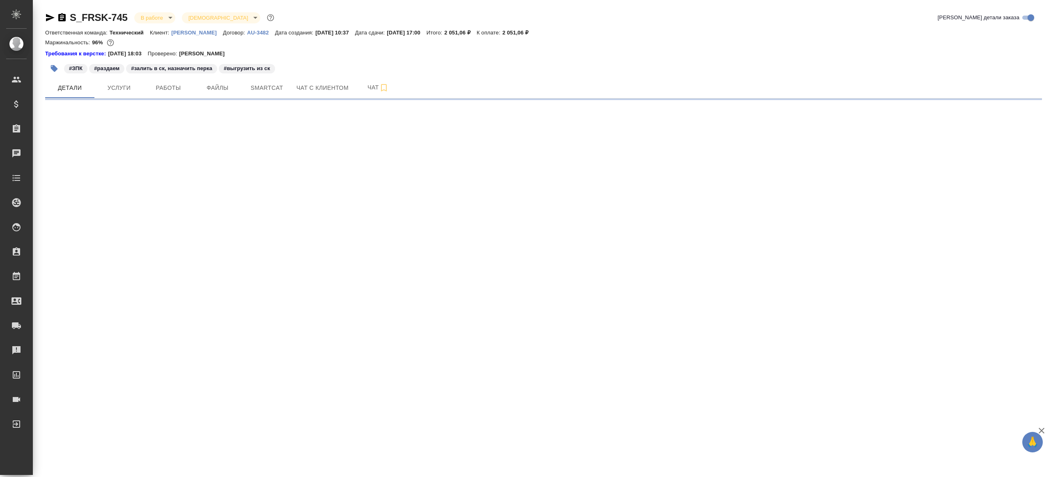
select select "RU"
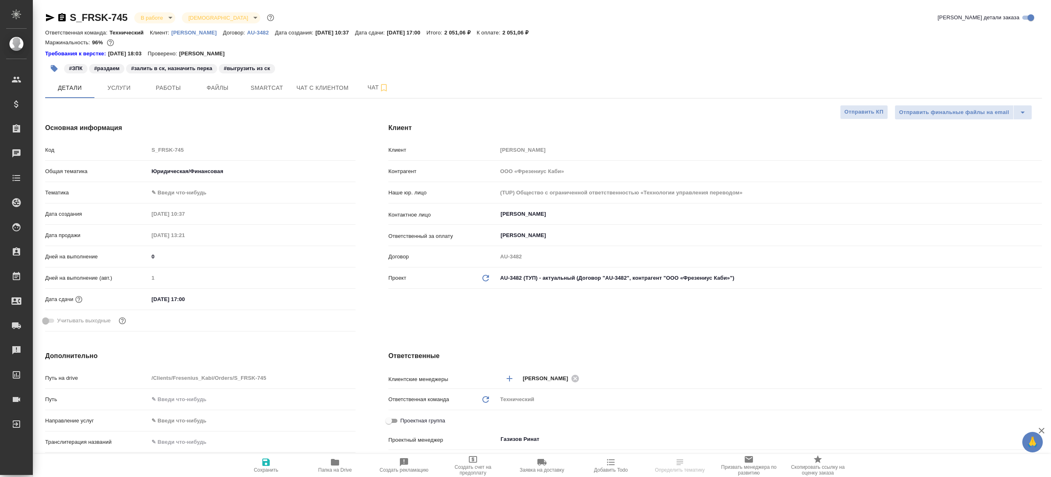
type textarea "x"
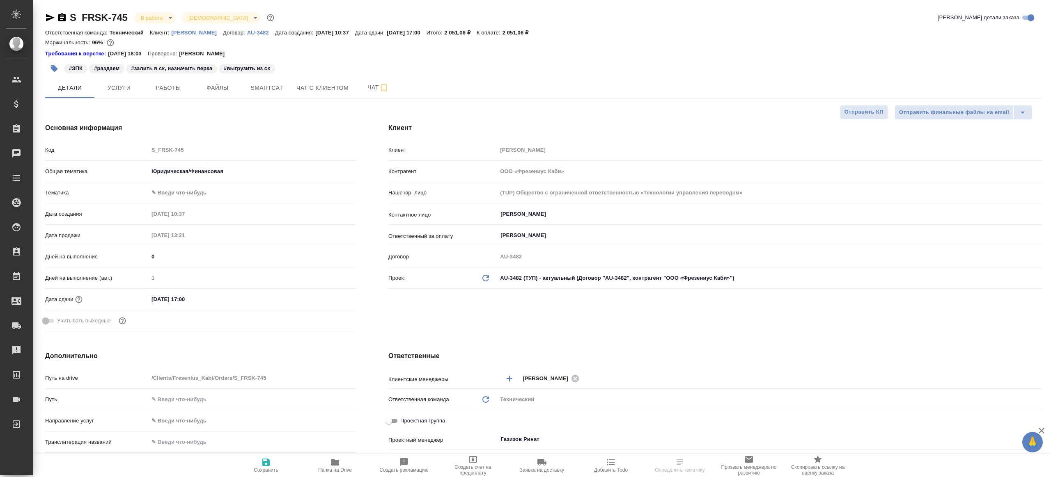
type textarea "x"
click at [178, 80] on button "Работы" at bounding box center [168, 88] width 49 height 21
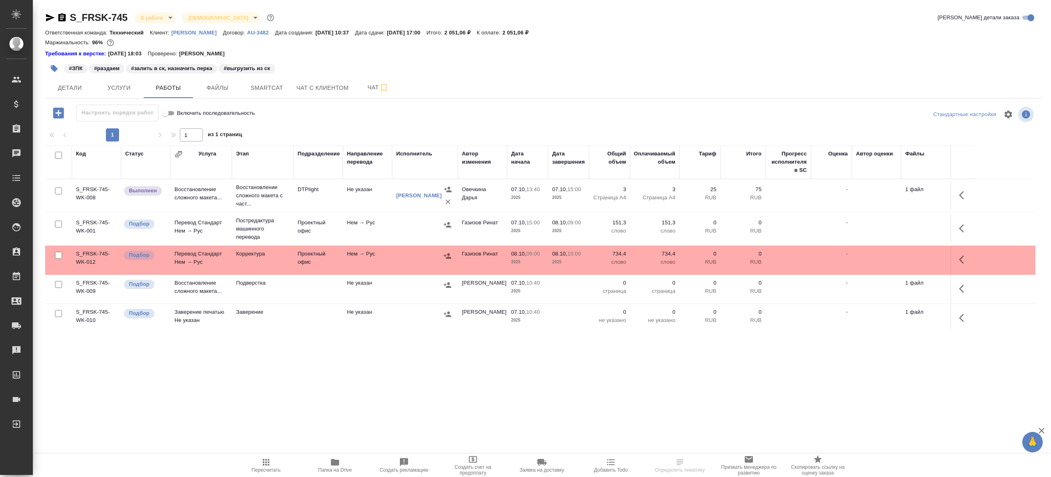
click at [455, 226] on td at bounding box center [425, 229] width 66 height 29
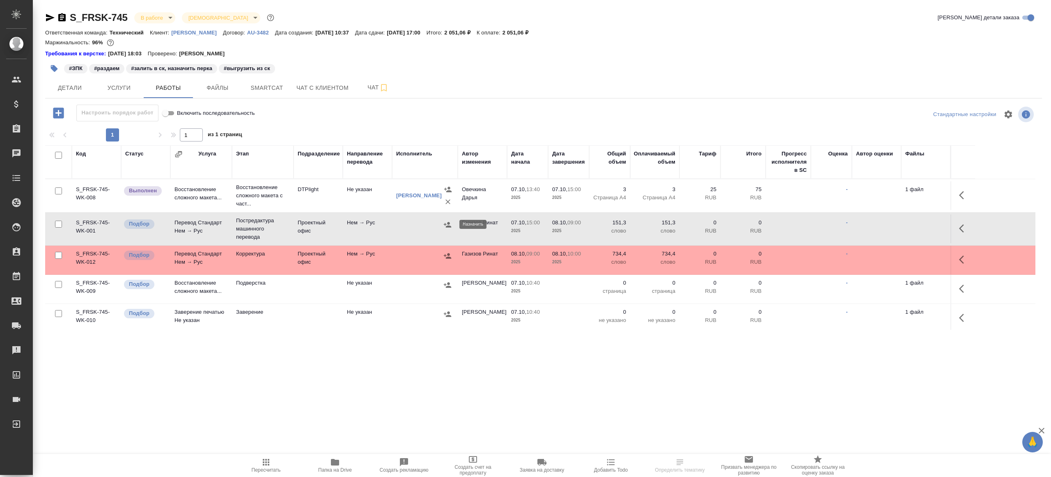
click at [453, 225] on button "button" at bounding box center [447, 225] width 12 height 12
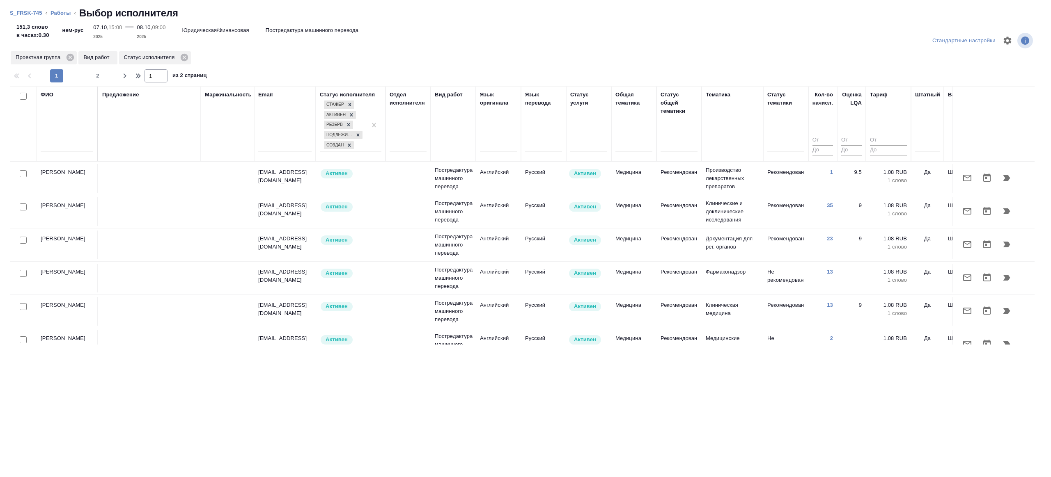
click at [41, 17] on li "S_FRSK-745" at bounding box center [26, 13] width 32 height 8
click at [34, 13] on link "S_FRSK-745" at bounding box center [26, 13] width 32 height 6
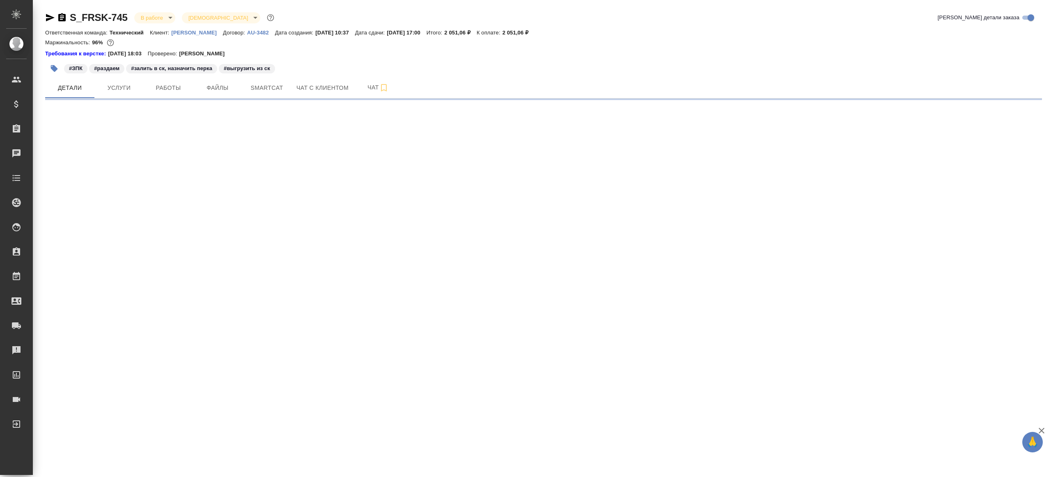
select select "RU"
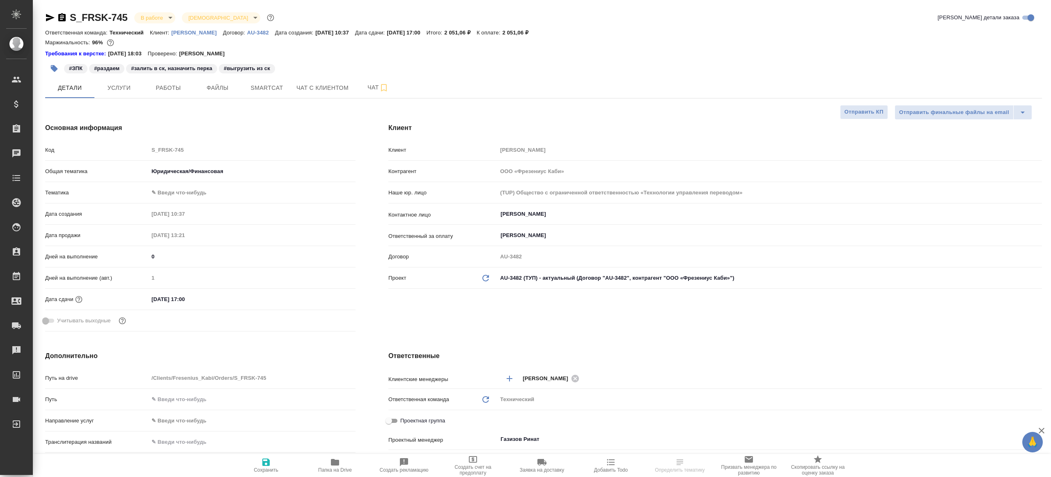
type textarea "x"
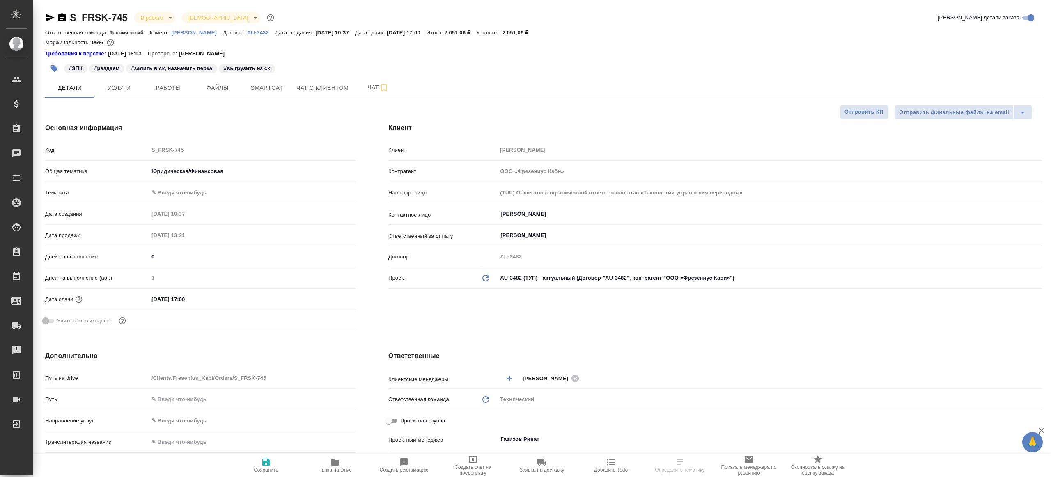
type textarea "x"
select select "RU"
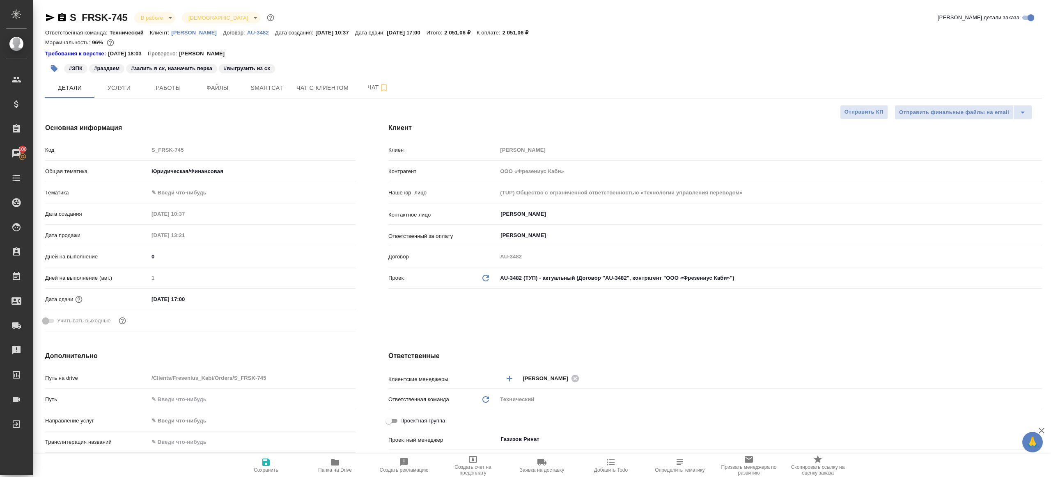
type textarea "x"
click at [188, 92] on button "Работы" at bounding box center [168, 88] width 49 height 21
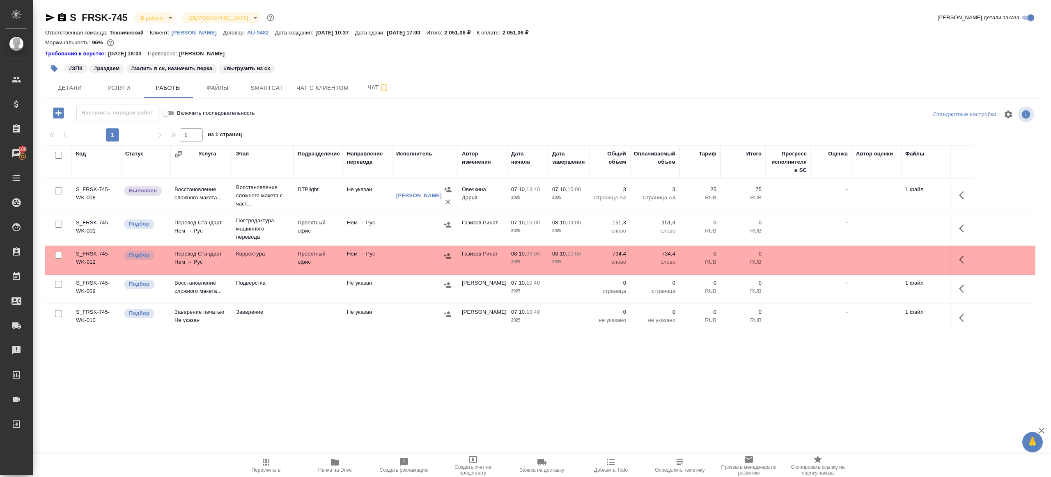
click at [269, 463] on icon "button" at bounding box center [266, 463] width 10 height 10
drag, startPoint x: 269, startPoint y: 463, endPoint x: 272, endPoint y: 460, distance: 4.4
click at [269, 462] on icon "button" at bounding box center [266, 463] width 10 height 10
click at [339, 415] on div ".cls-1 fill:#fff; AWATERA [PERSON_NAME] Клиенты Спецификации Заказы 100 Чаты To…" at bounding box center [525, 238] width 1051 height 477
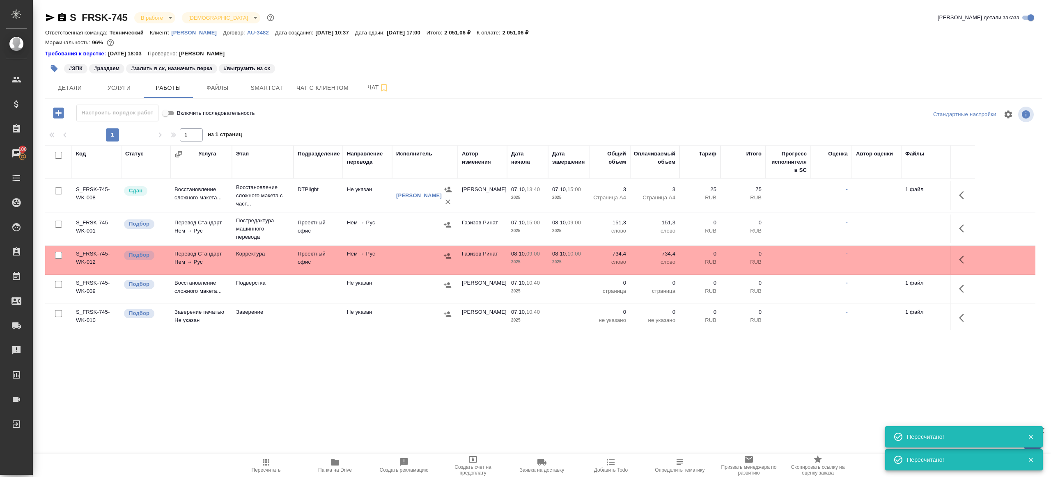
click at [272, 459] on span "Пересчитать" at bounding box center [265, 466] width 59 height 16
click at [290, 415] on div ".cls-1 fill:#fff; AWATERA [PERSON_NAME] Клиенты Спецификации Заказы 100 Чаты To…" at bounding box center [525, 238] width 1051 height 477
click at [449, 221] on icon "button" at bounding box center [447, 225] width 8 height 8
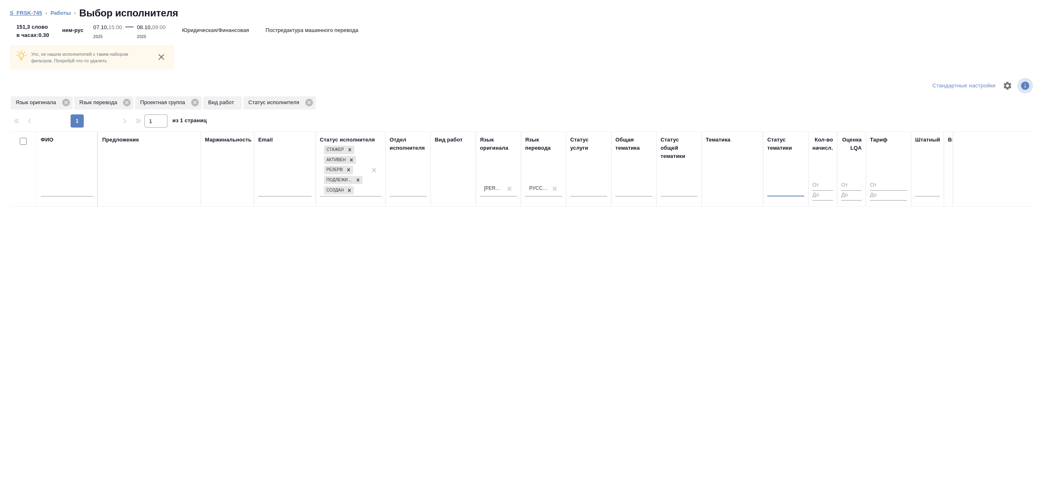
click at [40, 13] on link "S_FRSK-745" at bounding box center [26, 13] width 32 height 6
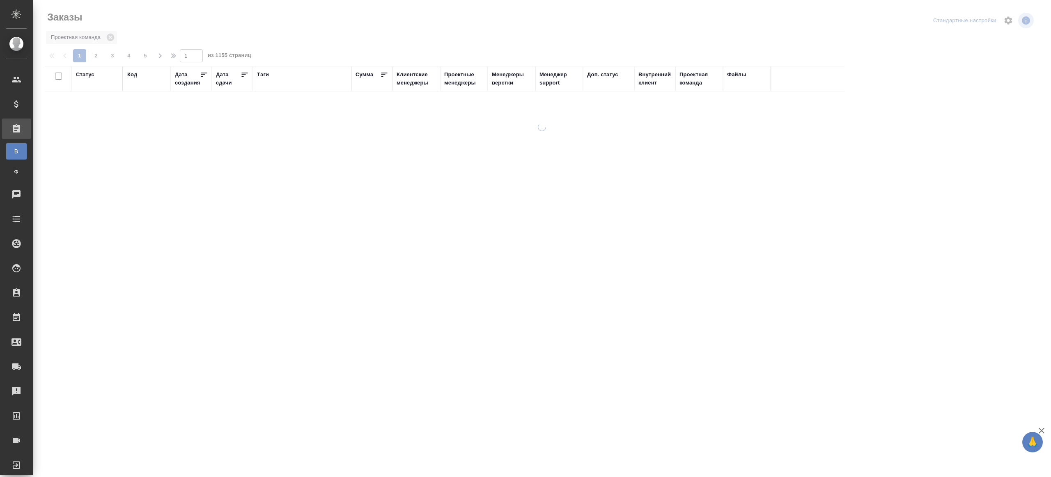
click at [259, 74] on div "Тэги" at bounding box center [263, 75] width 12 height 8
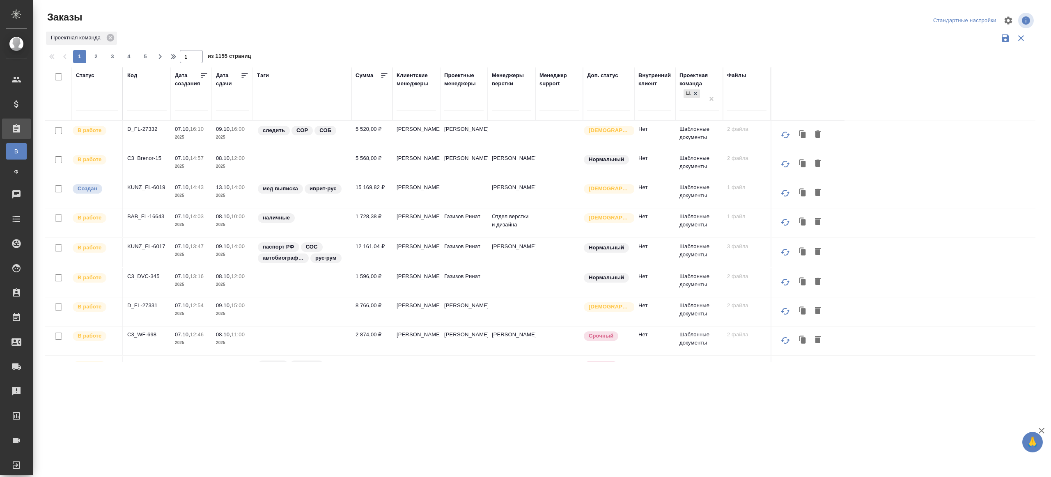
click at [98, 109] on div at bounding box center [97, 103] width 42 height 16
click at [99, 106] on div at bounding box center [97, 102] width 42 height 12
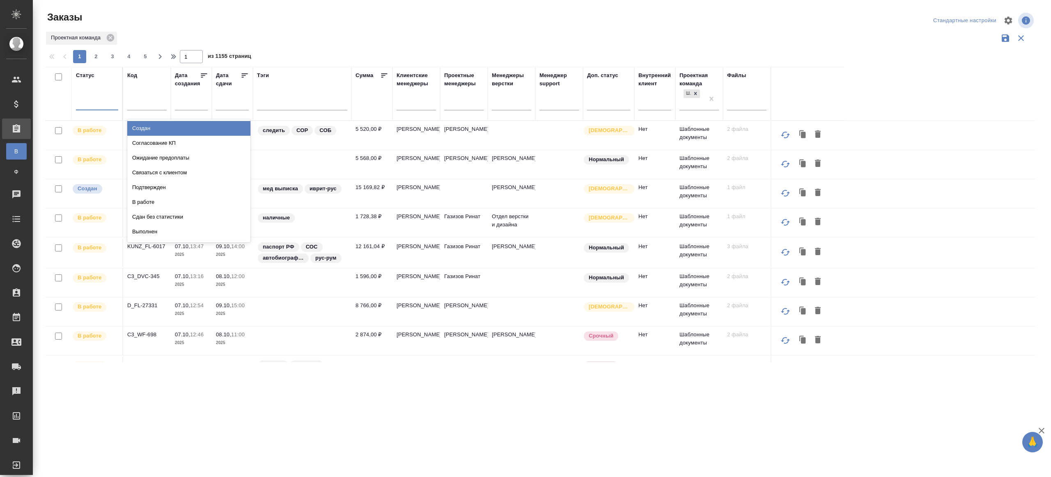
click at [94, 98] on div at bounding box center [97, 102] width 42 height 12
click at [163, 186] on div "Подтвержден" at bounding box center [188, 187] width 123 height 15
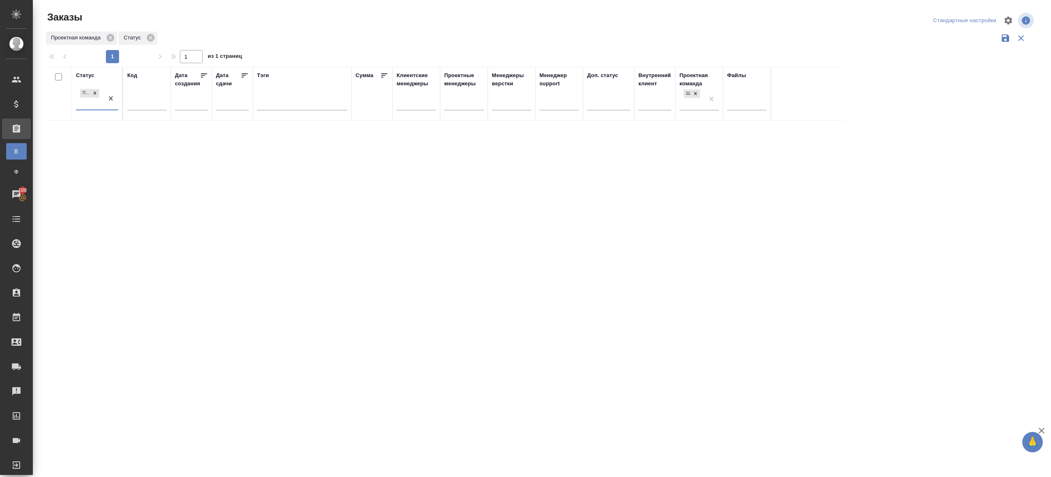
click at [317, 30] on div "Заказы" at bounding box center [211, 21] width 332 height 20
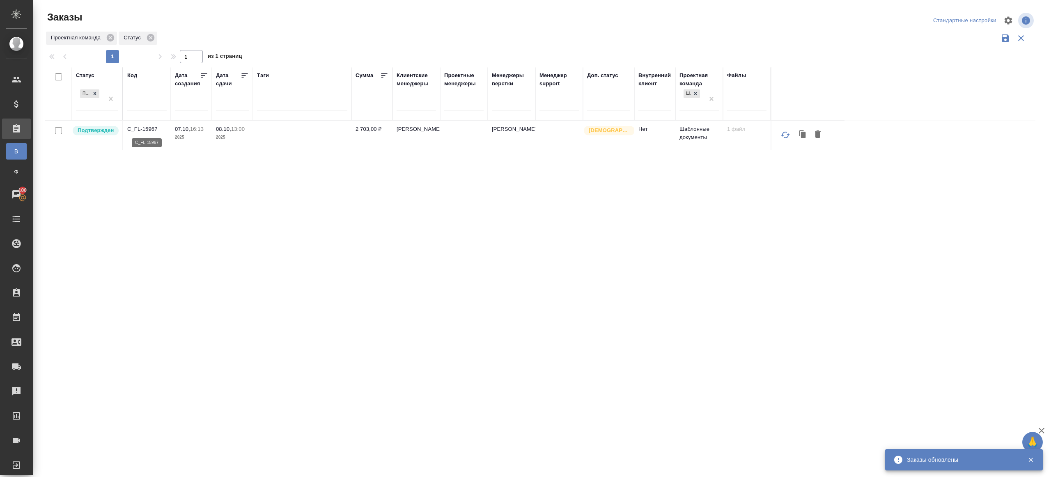
click at [138, 126] on p "C_FL-15967" at bounding box center [146, 129] width 39 height 8
click at [144, 131] on p "C_FL-15967" at bounding box center [146, 129] width 39 height 8
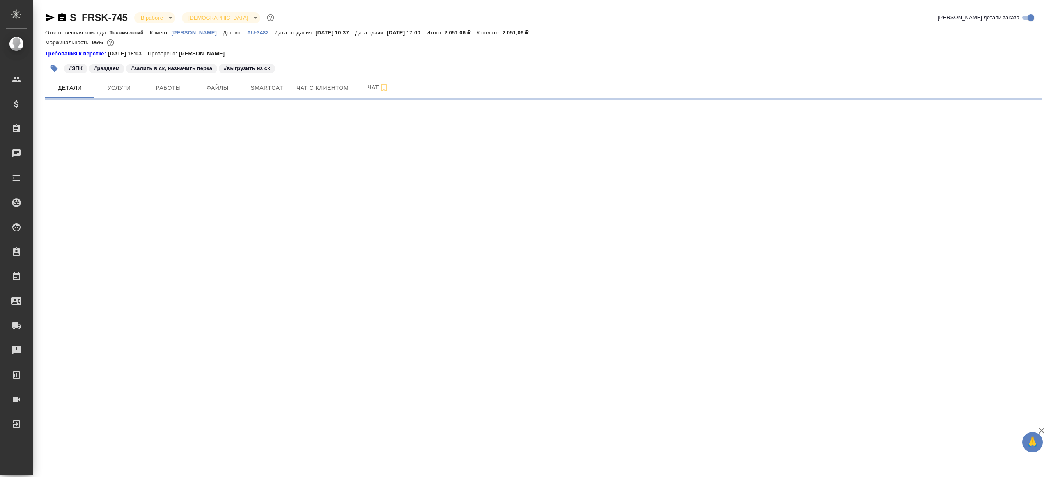
select select "RU"
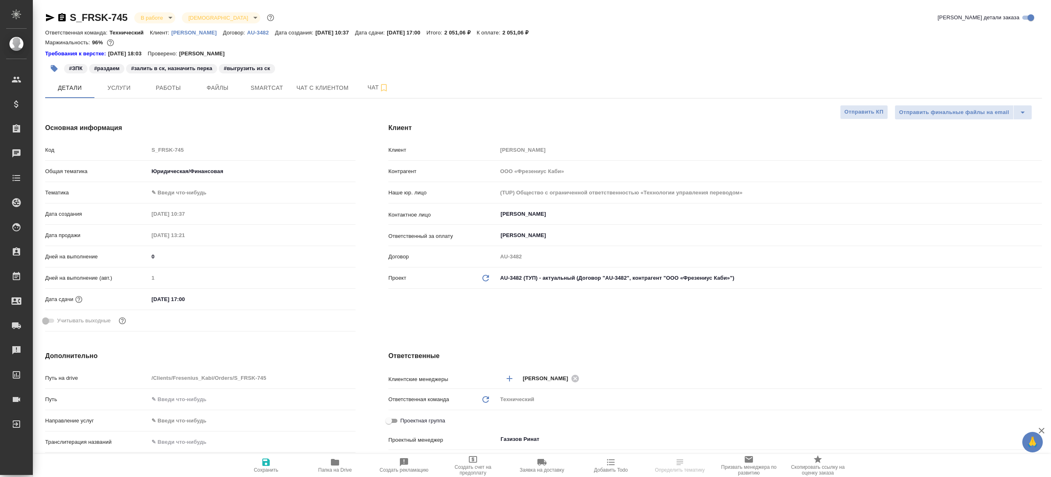
type textarea "x"
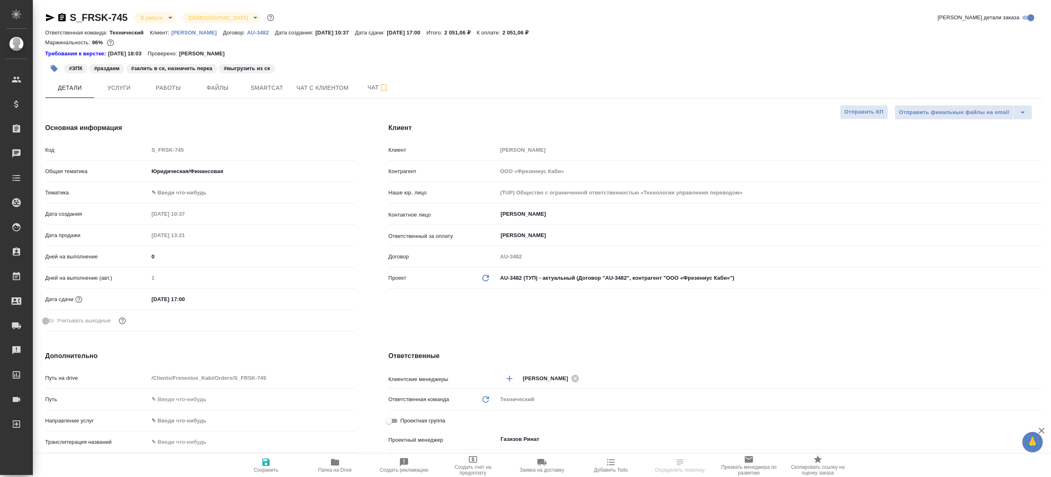
type textarea "x"
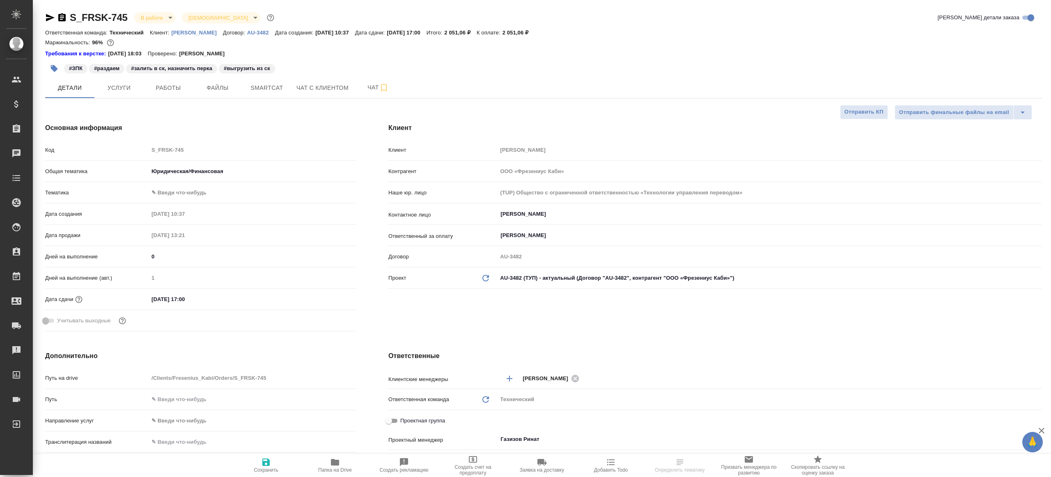
type textarea "x"
click at [133, 89] on span "Услуги" at bounding box center [118, 88] width 39 height 10
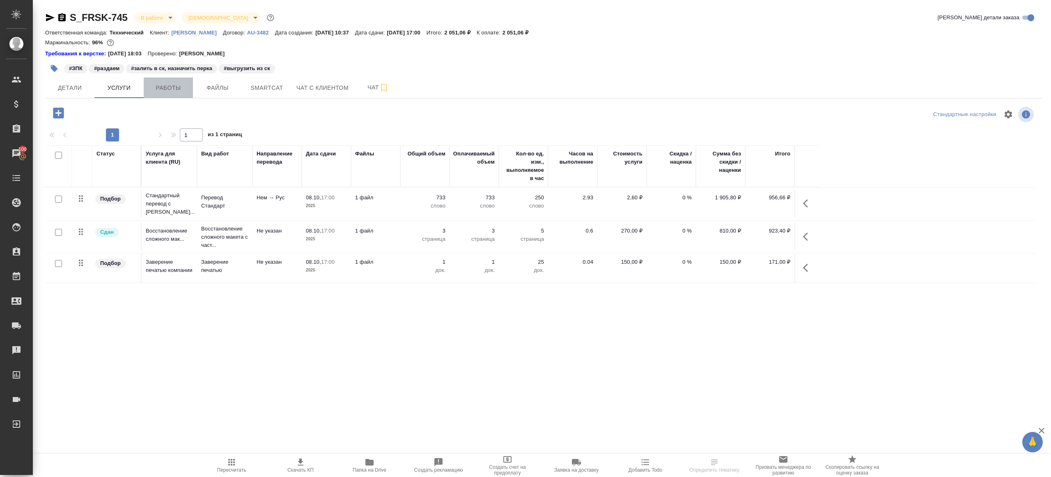
click at [153, 89] on span "Работы" at bounding box center [168, 88] width 39 height 10
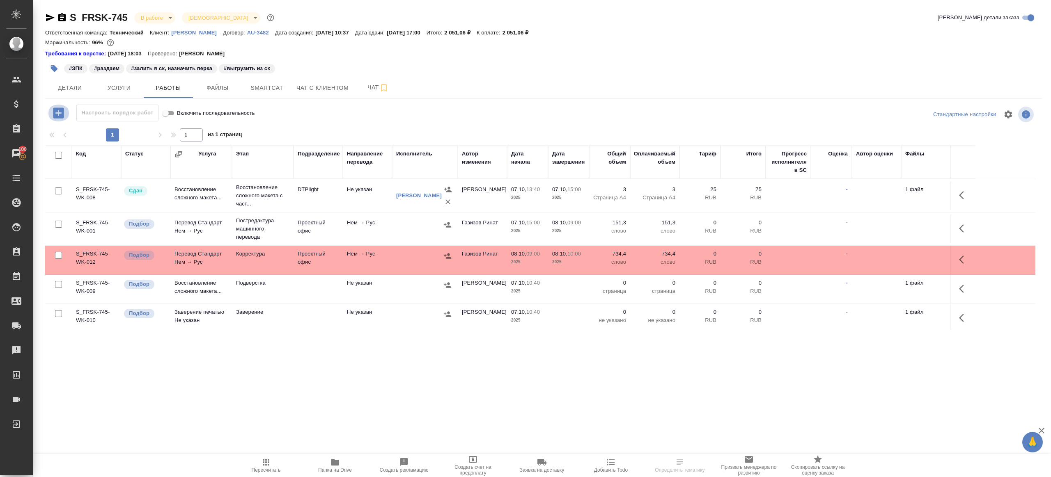
click at [56, 110] on icon "button" at bounding box center [58, 113] width 11 height 11
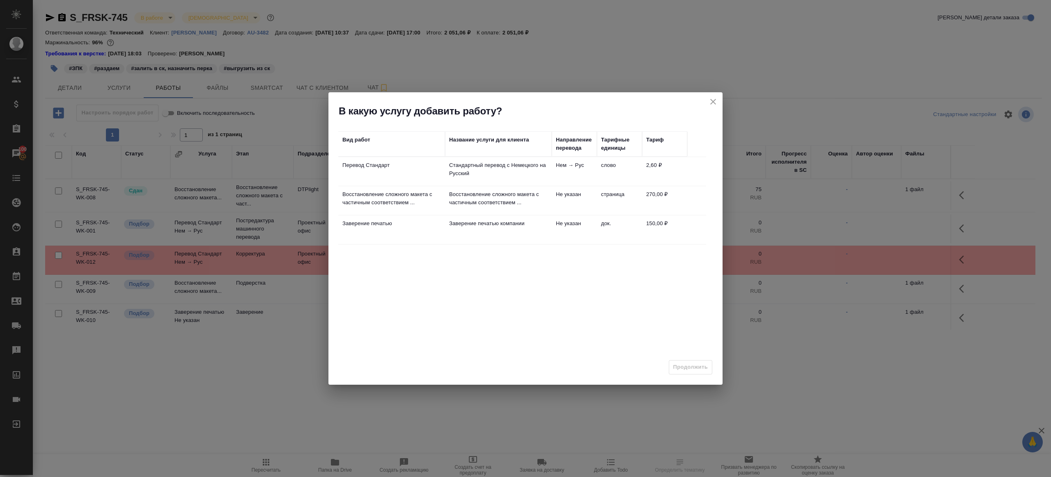
click at [444, 170] on td "Перевод Стандарт" at bounding box center [391, 171] width 107 height 29
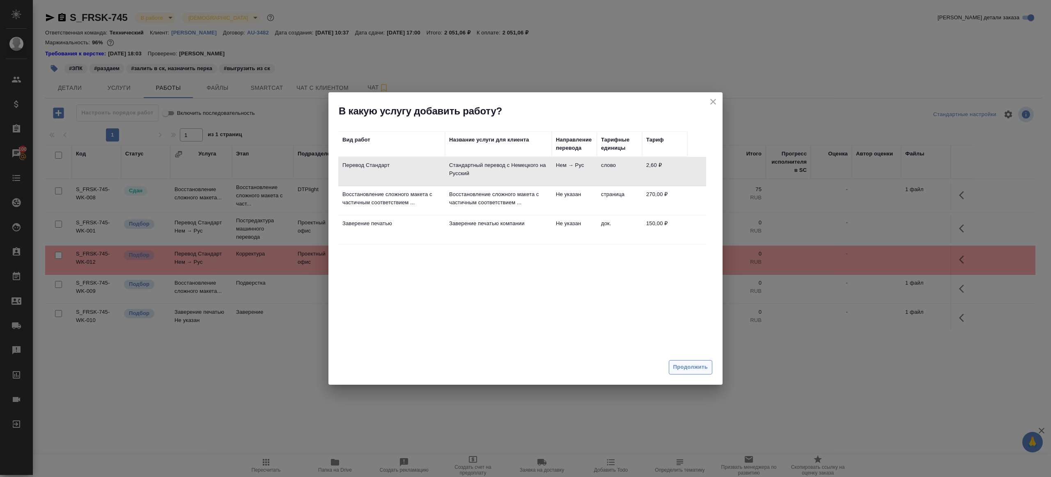
click at [690, 366] on span "Продолжить" at bounding box center [690, 367] width 34 height 9
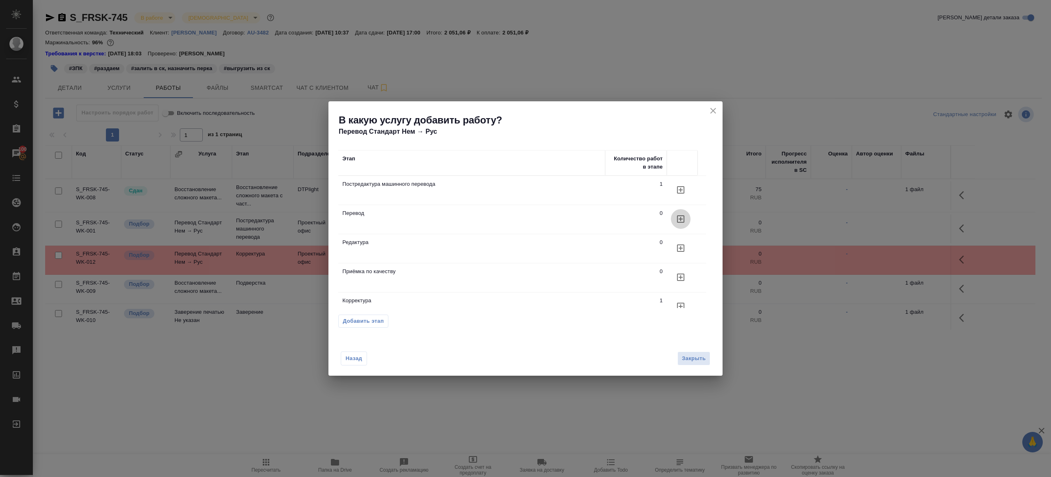
click at [684, 218] on icon "button" at bounding box center [681, 219] width 10 height 10
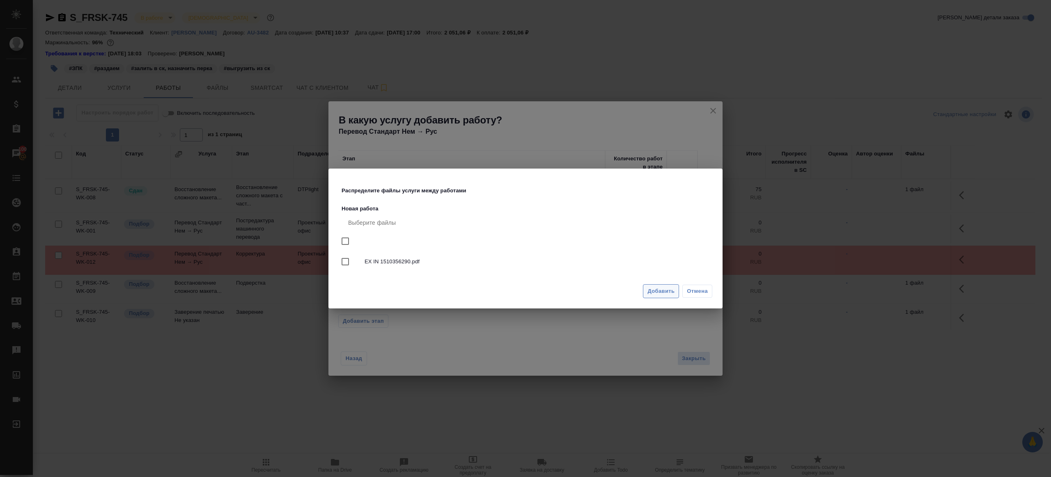
click at [668, 297] on button "Добавить" at bounding box center [661, 291] width 36 height 14
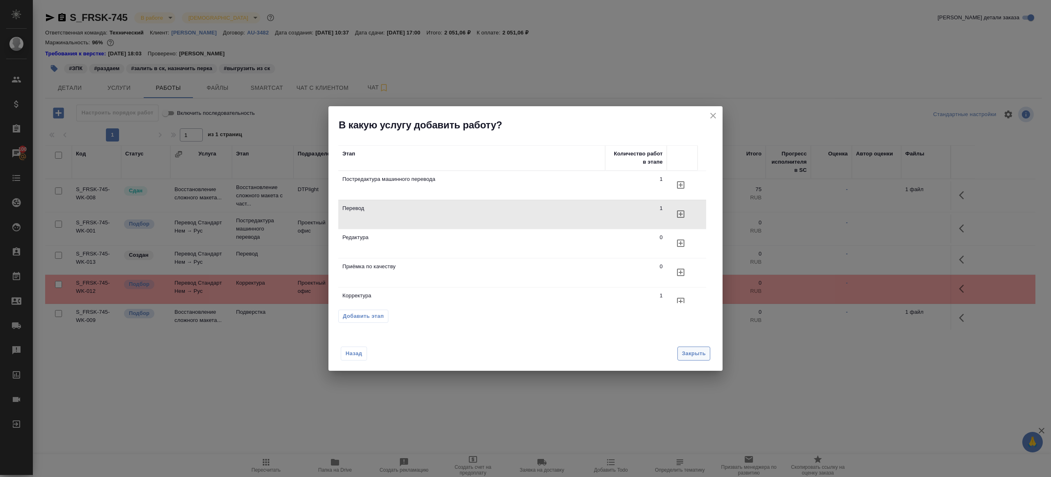
click at [683, 356] on span "Закрыть" at bounding box center [694, 353] width 24 height 9
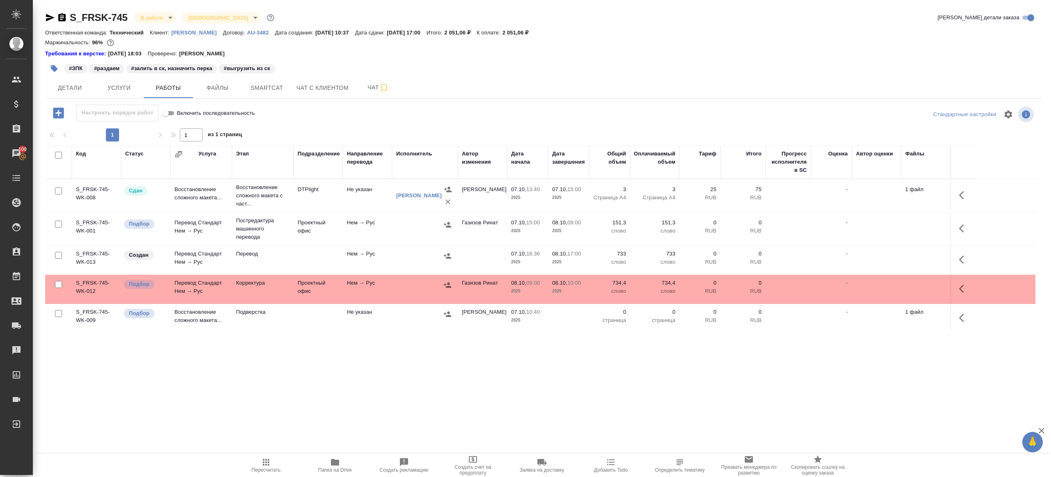
click at [967, 260] on icon "button" at bounding box center [964, 260] width 10 height 10
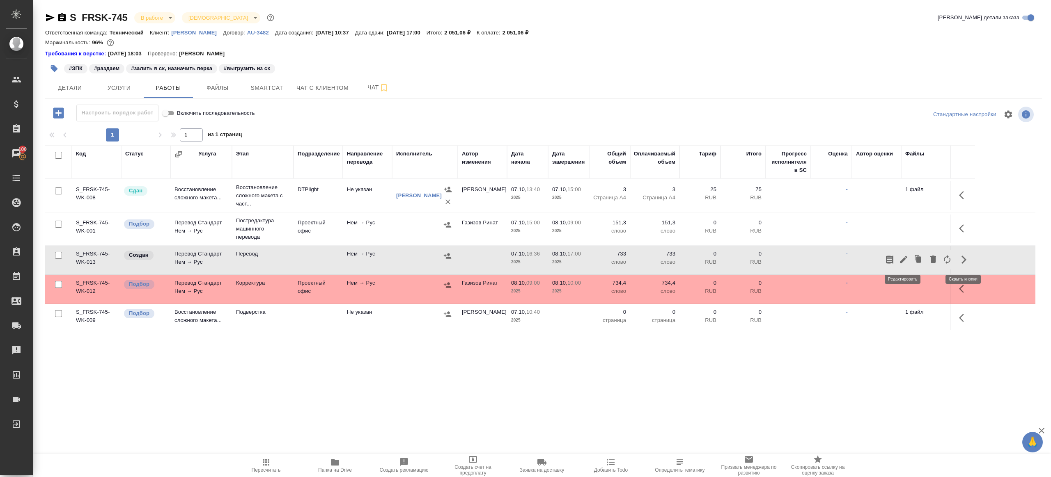
click at [908, 257] on icon "button" at bounding box center [903, 260] width 10 height 10
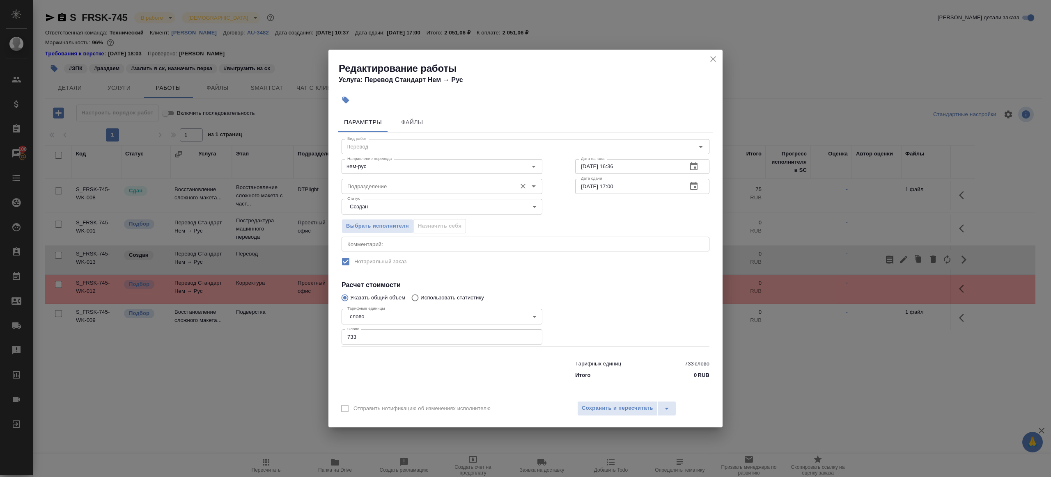
click at [394, 192] on div "Подразделение" at bounding box center [441, 186] width 201 height 15
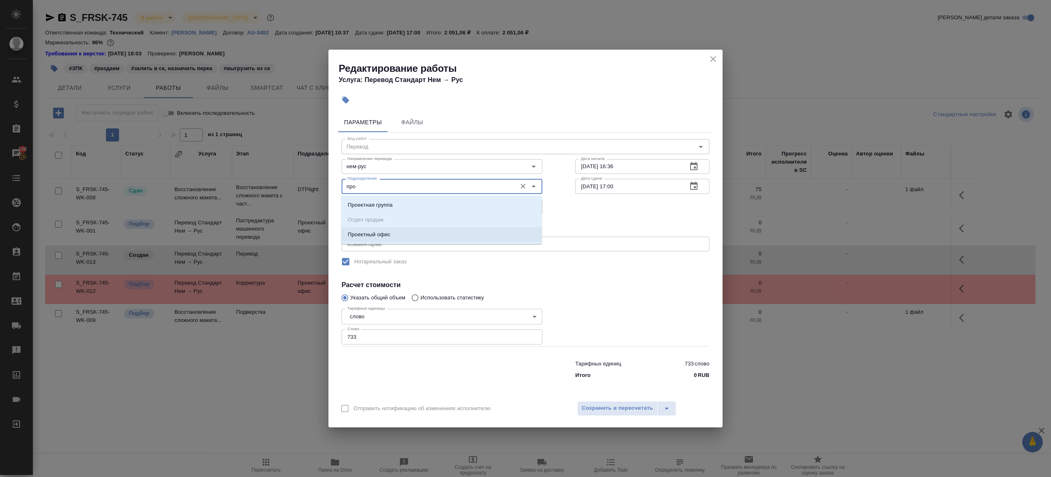
click at [396, 238] on li "Проектный офис" at bounding box center [441, 234] width 201 height 15
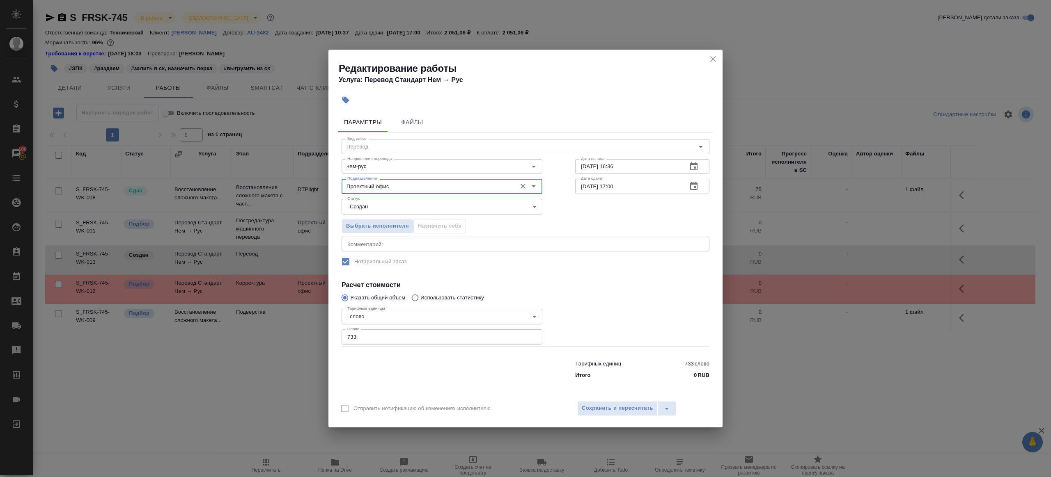
type input "Проектный офис"
click at [368, 211] on body "🙏 .cls-1 fill:#fff; AWATERA [PERSON_NAME] Клиенты Спецификации Заказы 100 Чаты …" at bounding box center [525, 238] width 1051 height 477
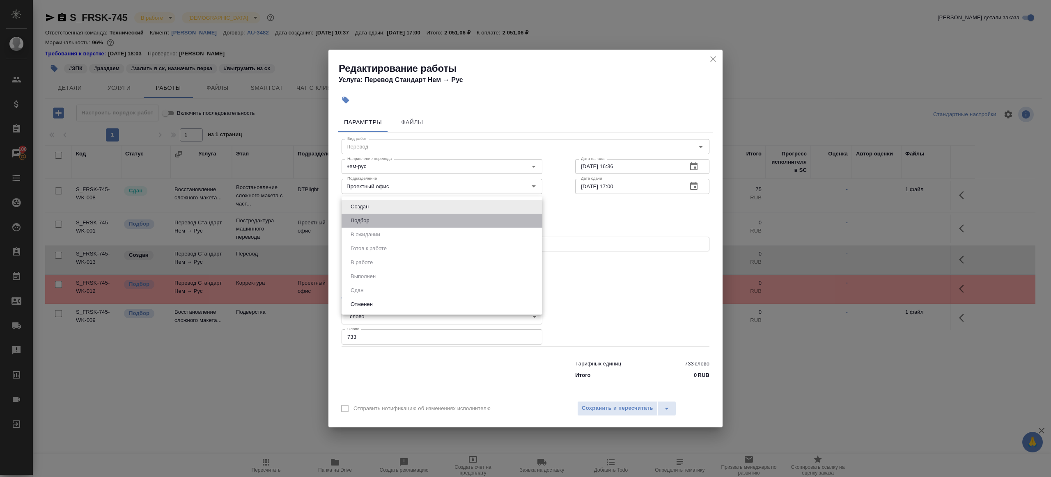
click at [373, 219] on li "Подбор" at bounding box center [441, 221] width 201 height 14
type input "recruiting"
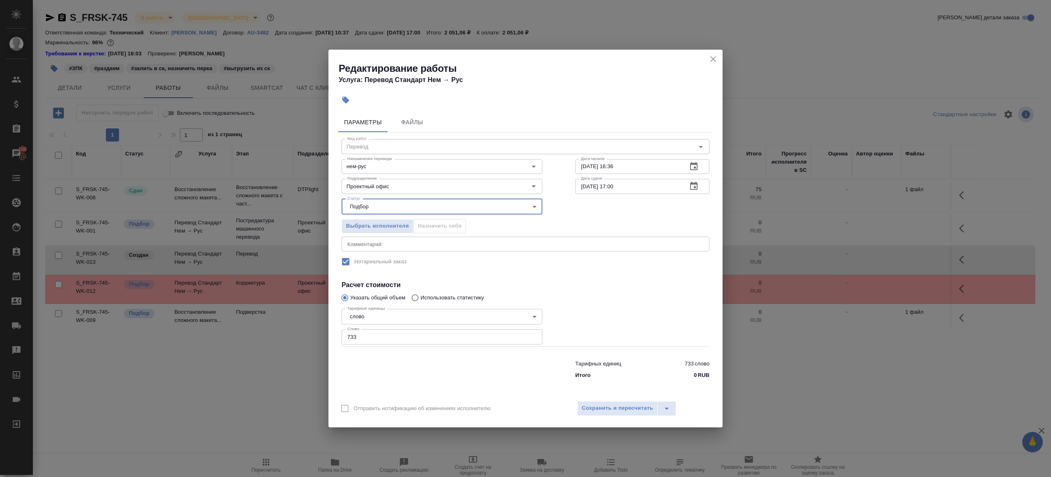
click at [613, 188] on input "[DATE] 17:00" at bounding box center [627, 186] width 105 height 15
type input "08.10.2025 09:00"
click at [494, 344] on input "733" at bounding box center [441, 337] width 201 height 15
type input "1"
click at [619, 404] on span "Сохранить и пересчитать" at bounding box center [617, 408] width 71 height 9
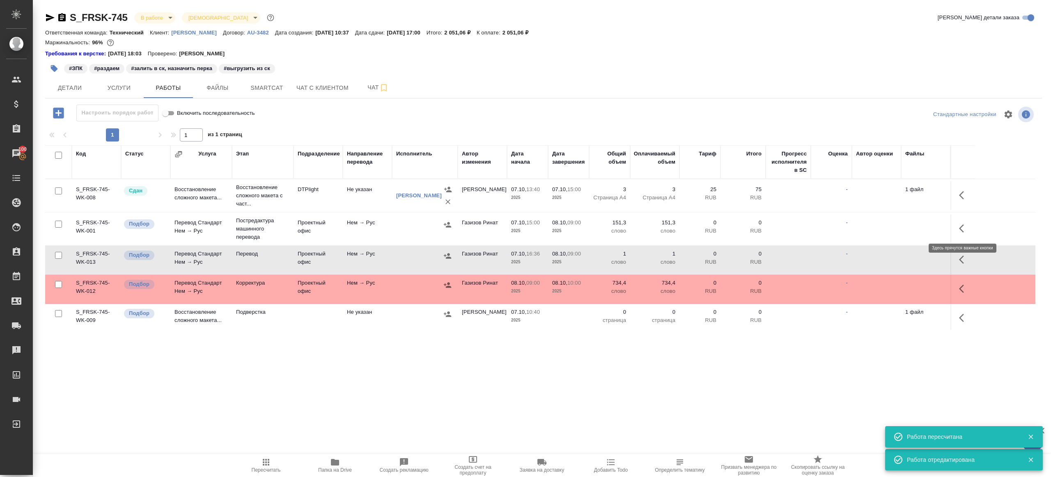
click at [967, 220] on button "button" at bounding box center [964, 229] width 20 height 20
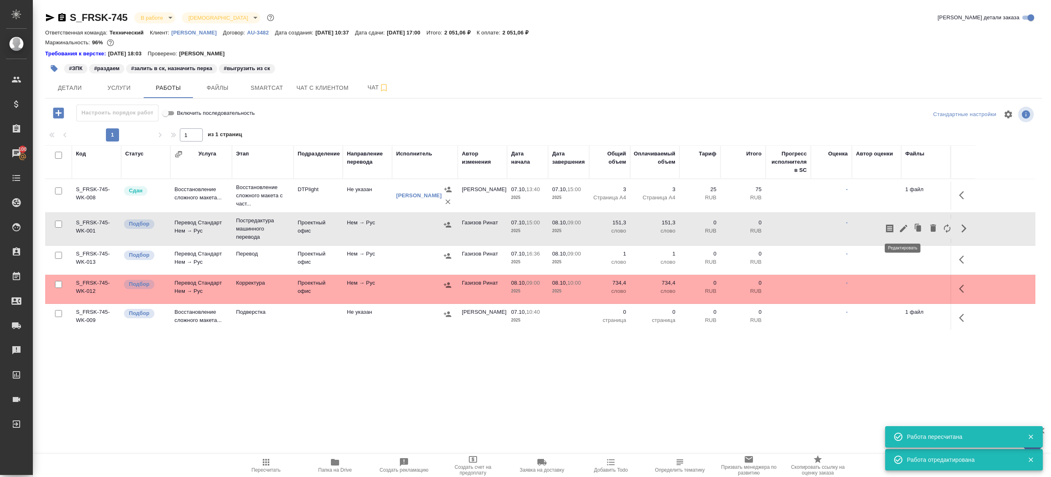
click at [903, 225] on icon "button" at bounding box center [903, 229] width 10 height 10
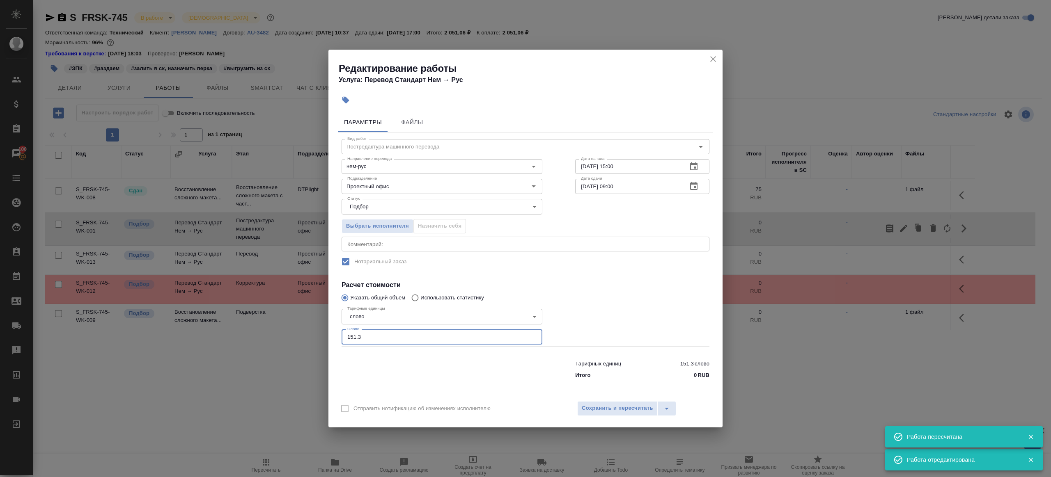
click at [494, 344] on input "151.3" at bounding box center [441, 337] width 201 height 15
click at [576, 308] on div at bounding box center [642, 325] width 167 height 73
click at [631, 410] on span "Сохранить и пересчитать" at bounding box center [617, 408] width 71 height 9
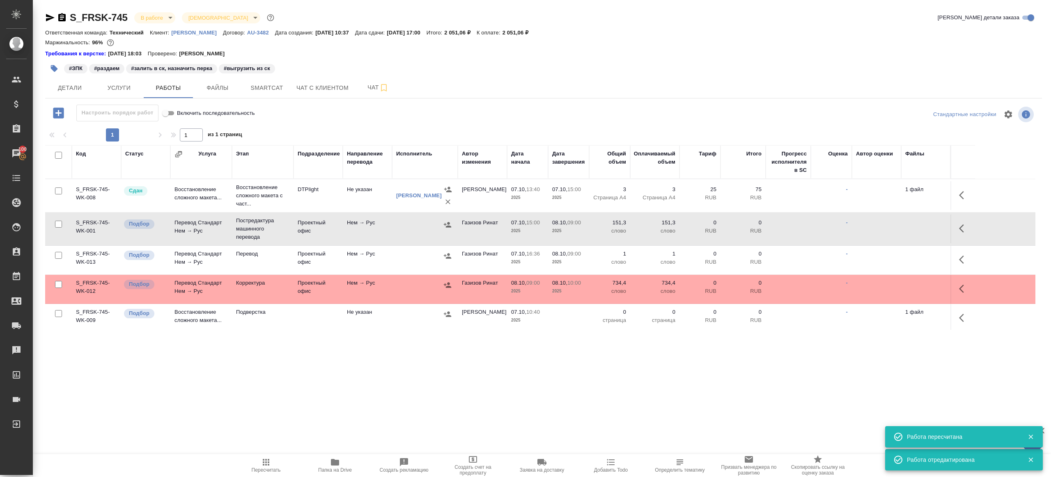
click at [967, 253] on button "button" at bounding box center [964, 260] width 20 height 20
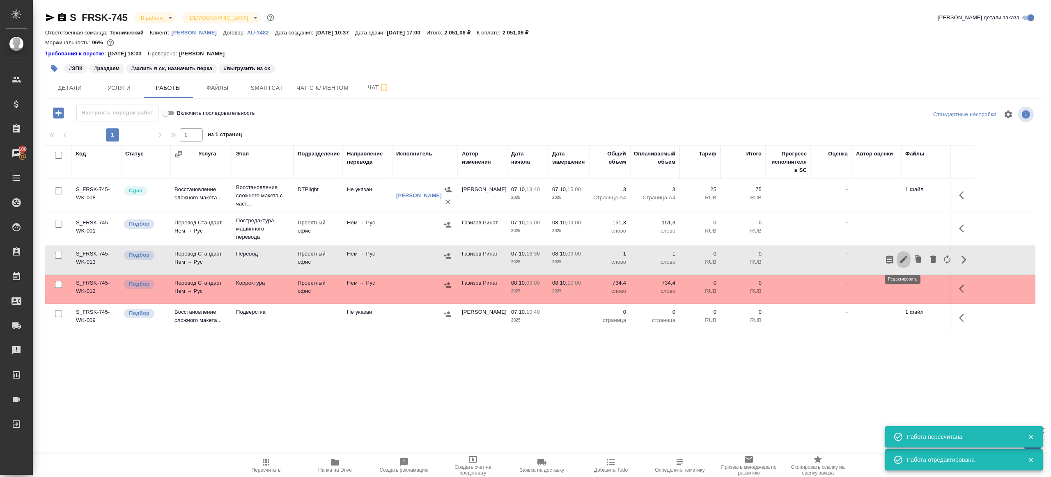
click at [903, 255] on icon "button" at bounding box center [903, 260] width 10 height 10
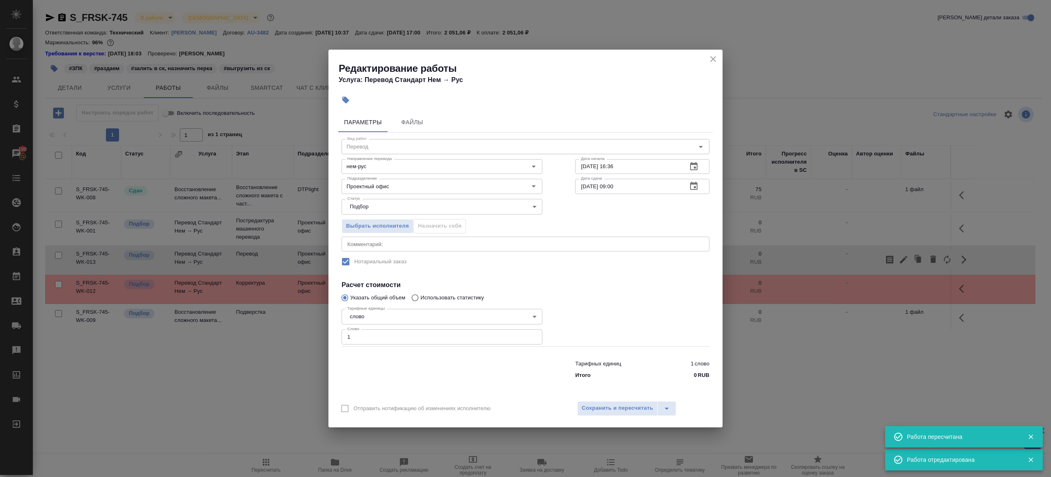
click at [422, 330] on input "1" at bounding box center [441, 337] width 201 height 15
paste input "51.3"
type input "151.3"
click at [584, 304] on div at bounding box center [642, 325] width 167 height 73
click at [619, 408] on span "Сохранить и пересчитать" at bounding box center [617, 408] width 71 height 9
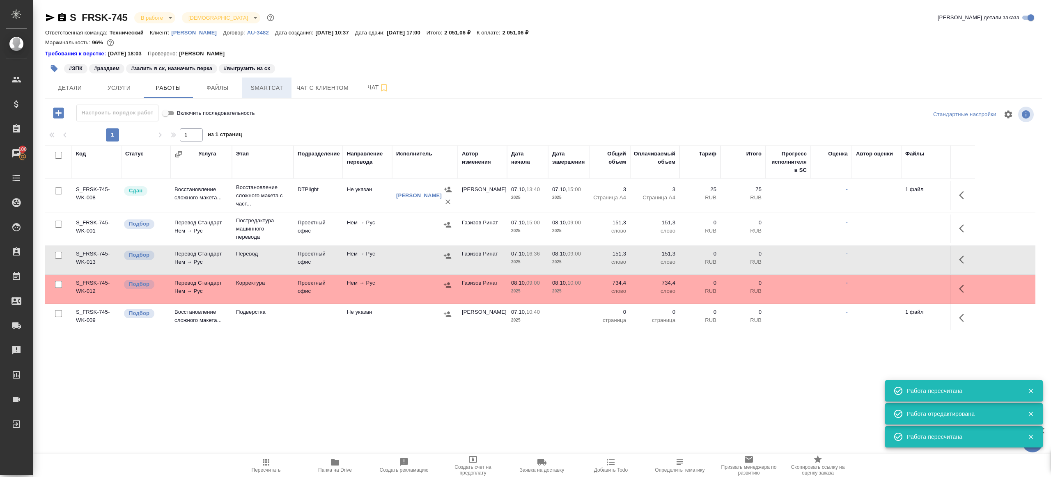
click at [266, 92] on span "Smartcat" at bounding box center [266, 88] width 39 height 10
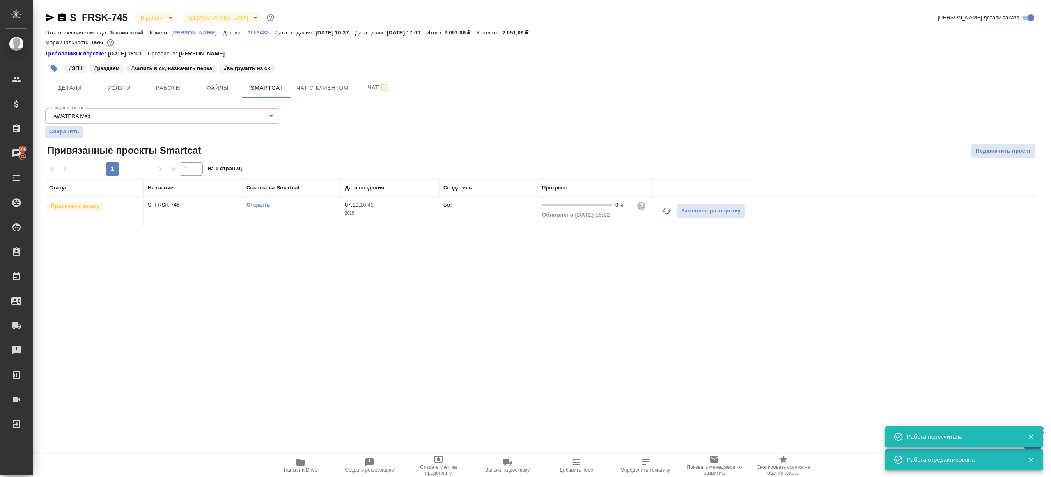
click at [258, 206] on link "Открыть" at bounding box center [257, 205] width 23 height 6
click at [175, 88] on span "Работы" at bounding box center [168, 88] width 39 height 10
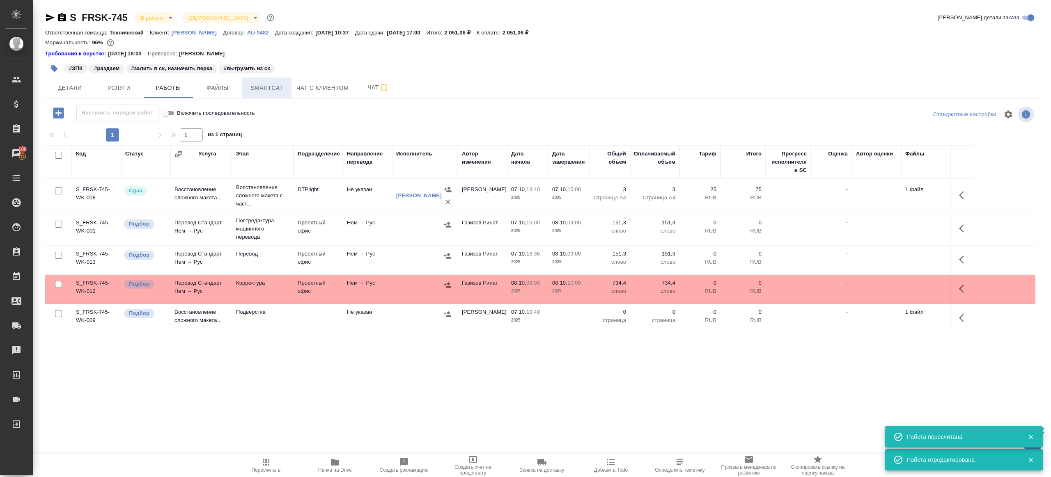
click at [282, 94] on button "Smartcat" at bounding box center [266, 88] width 49 height 21
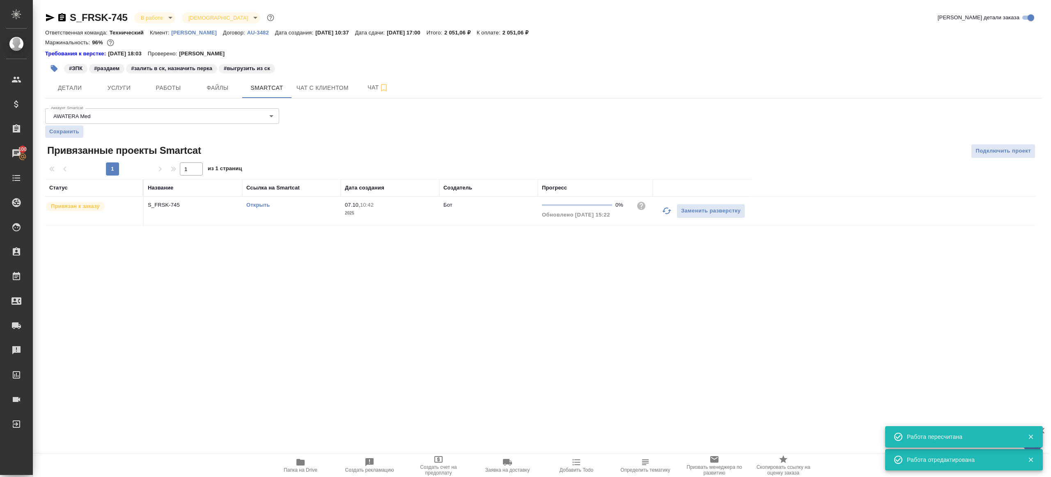
click at [268, 206] on link "Открыть" at bounding box center [257, 205] width 23 height 6
click at [154, 87] on span "Работы" at bounding box center [168, 88] width 39 height 10
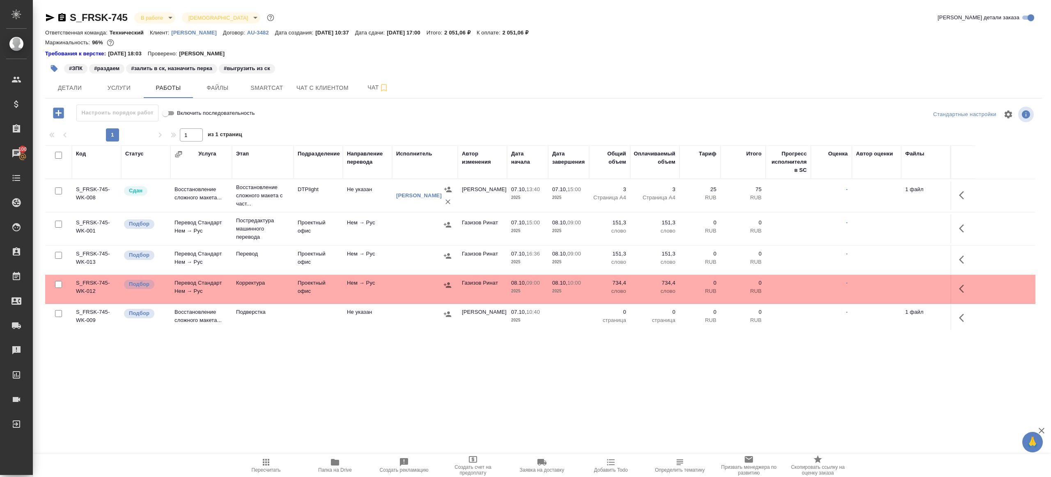
click at [58, 284] on input "checkbox" at bounding box center [58, 284] width 7 height 7
checkbox input "true"
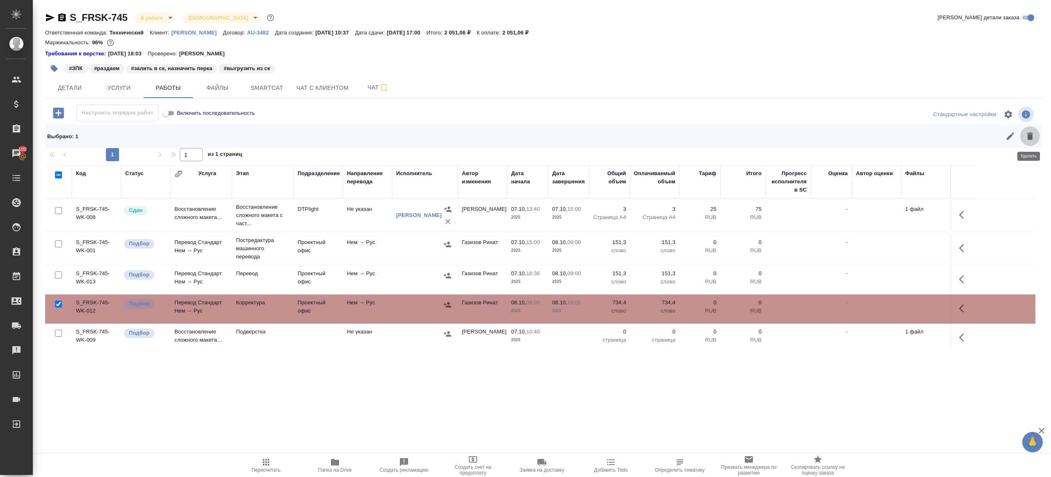
click at [1034, 137] on icon "button" at bounding box center [1030, 136] width 10 height 10
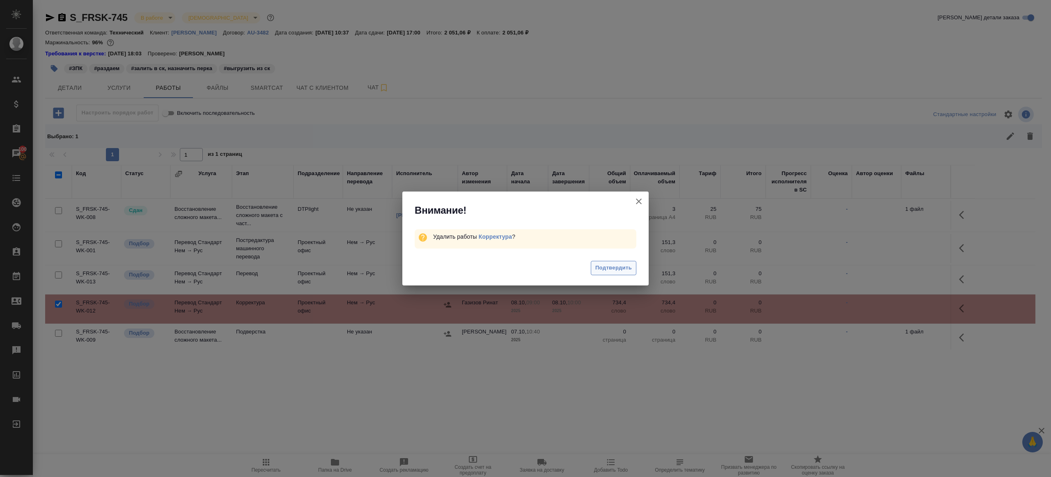
click at [613, 268] on span "Подтвердить" at bounding box center [613, 267] width 37 height 9
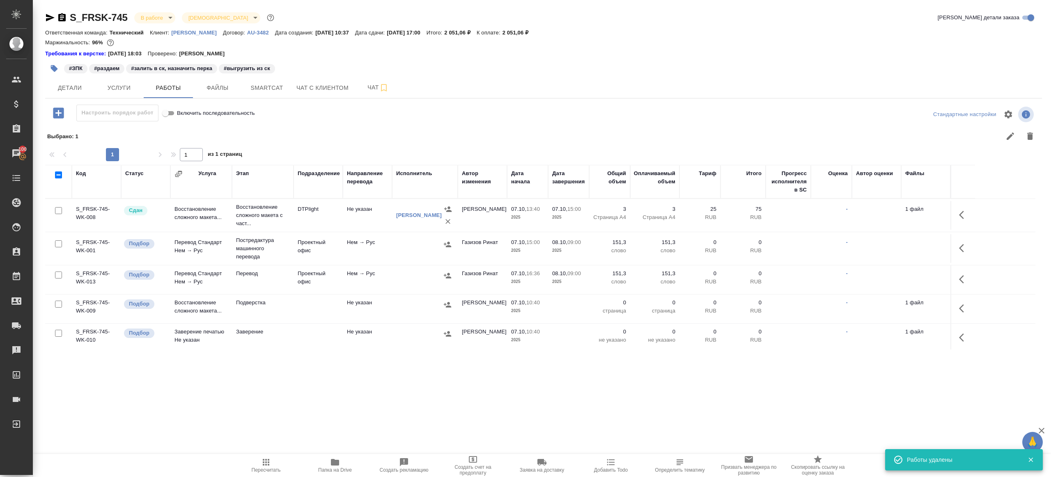
click at [449, 275] on icon "button" at bounding box center [447, 276] width 8 height 8
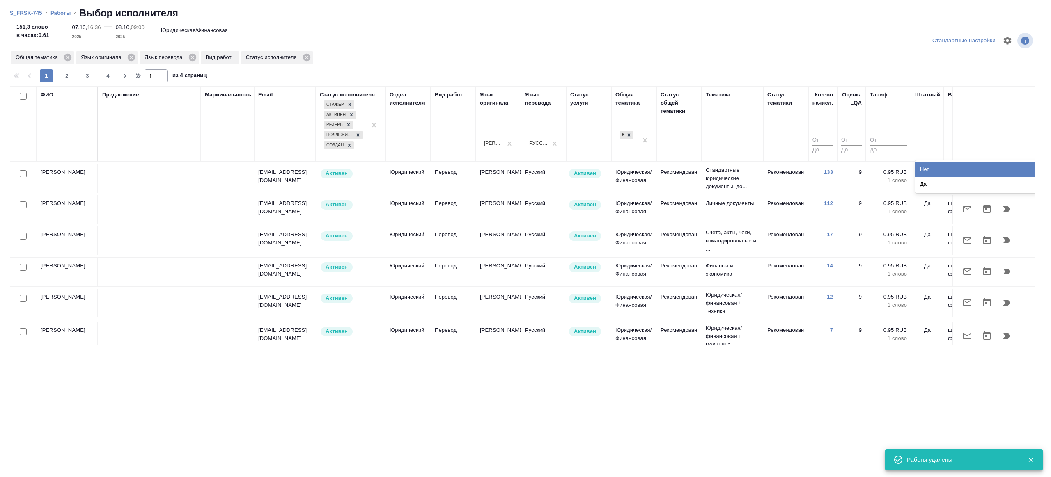
click at [933, 138] on div at bounding box center [927, 143] width 25 height 12
drag, startPoint x: 943, startPoint y: 173, endPoint x: 897, endPoint y: 99, distance: 87.2
click at [943, 173] on div "Нет" at bounding box center [976, 169] width 123 height 15
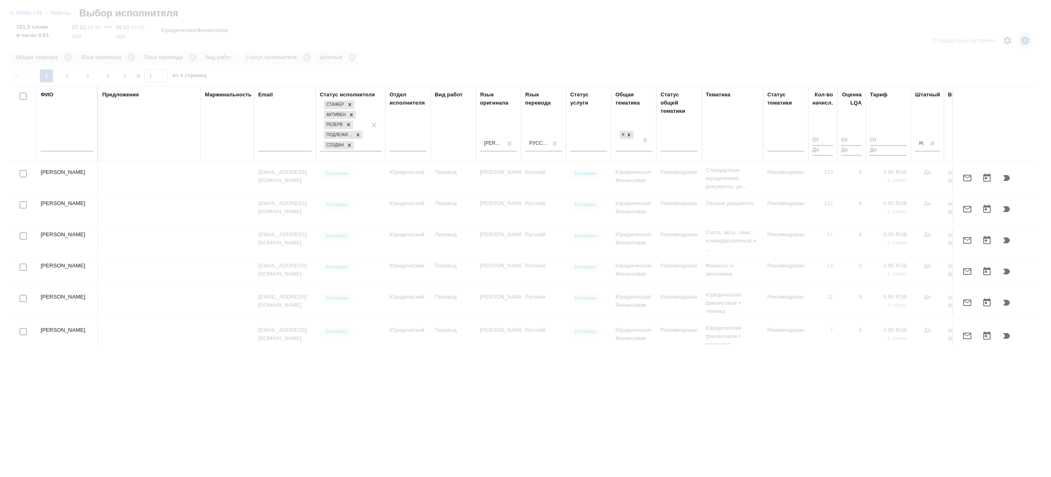
click at [871, 70] on div at bounding box center [525, 238] width 1051 height 477
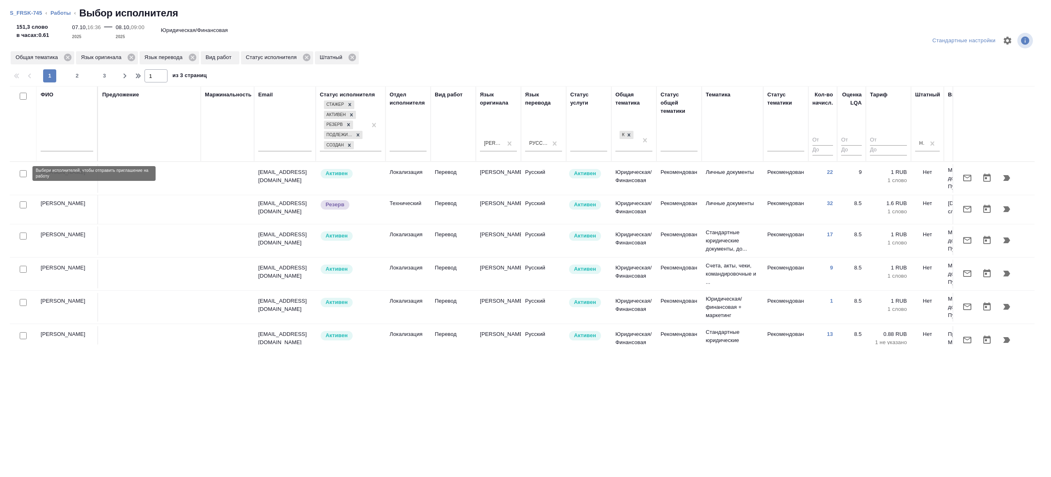
click at [22, 174] on input "checkbox" at bounding box center [23, 173] width 7 height 7
checkbox input "true"
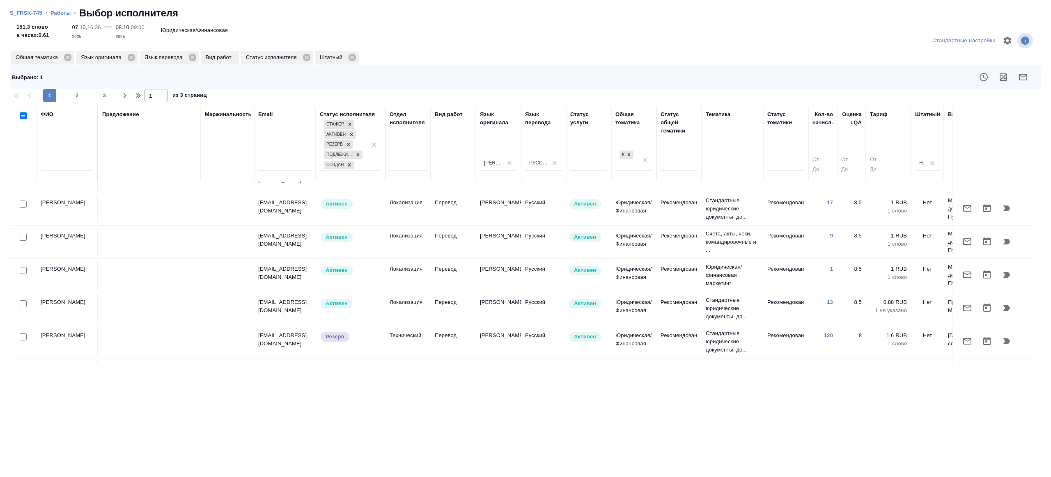
scroll to position [59, 0]
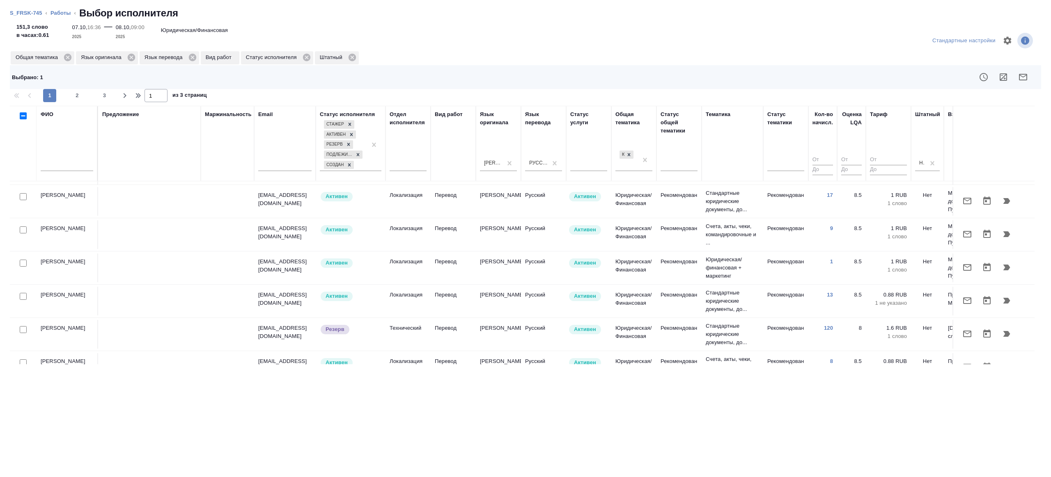
click at [27, 296] on div at bounding box center [23, 296] width 18 height 11
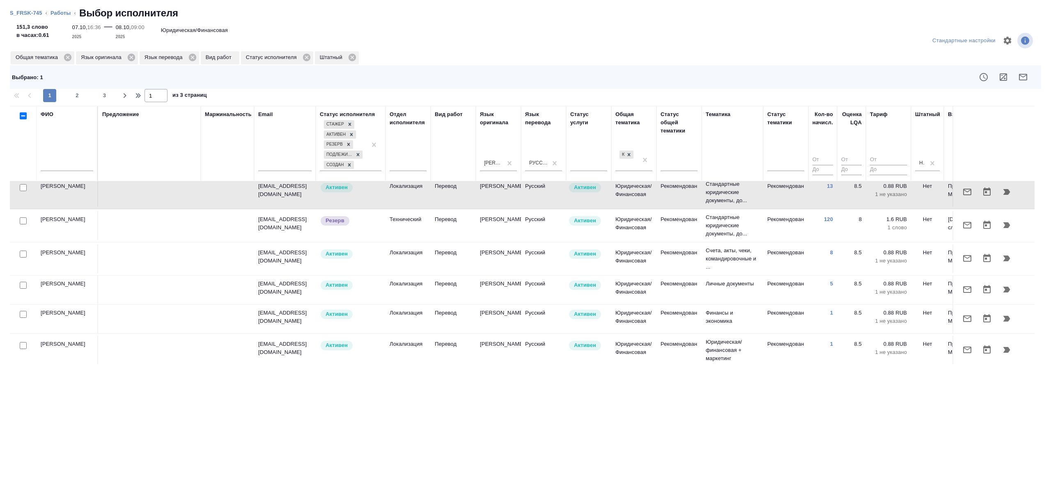
scroll to position [112, 0]
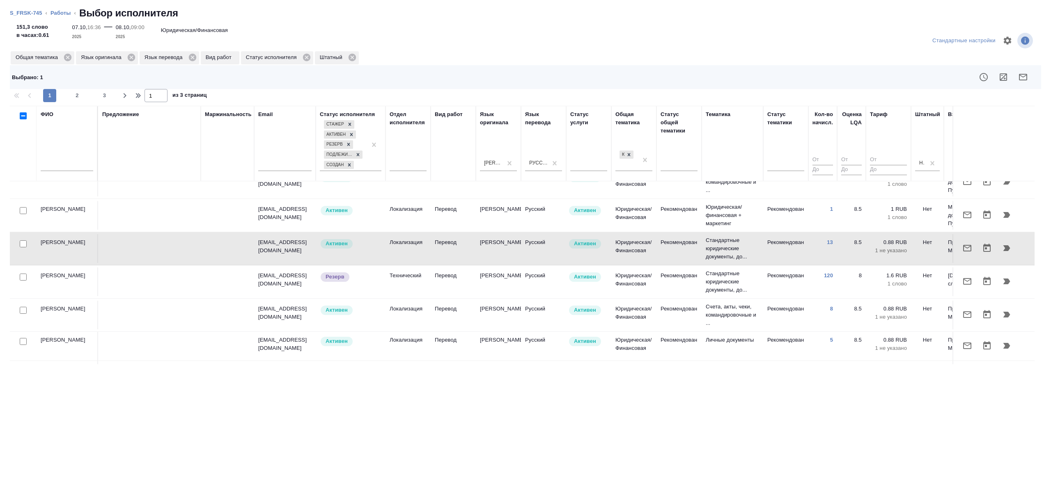
click at [23, 244] on input "checkbox" at bounding box center [23, 244] width 7 height 7
checkbox input "true"
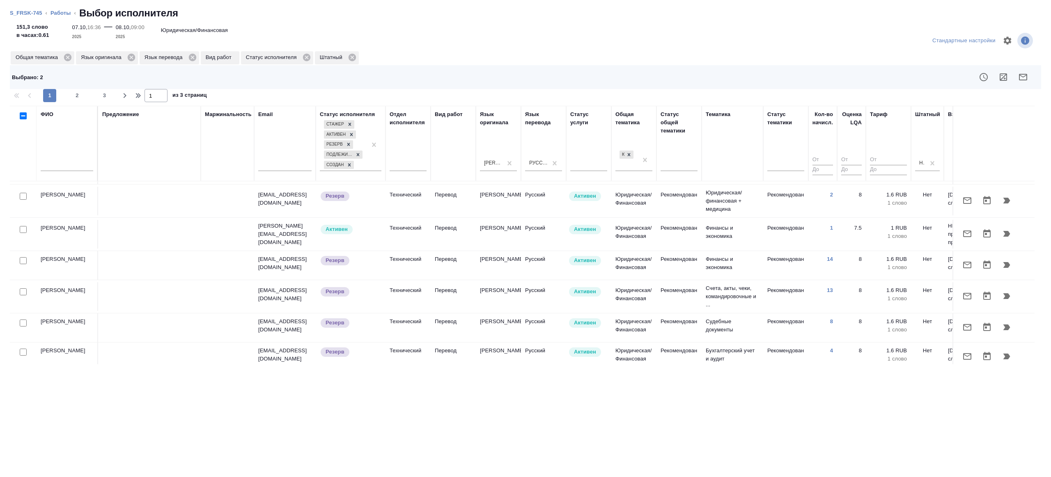
scroll to position [564, 0]
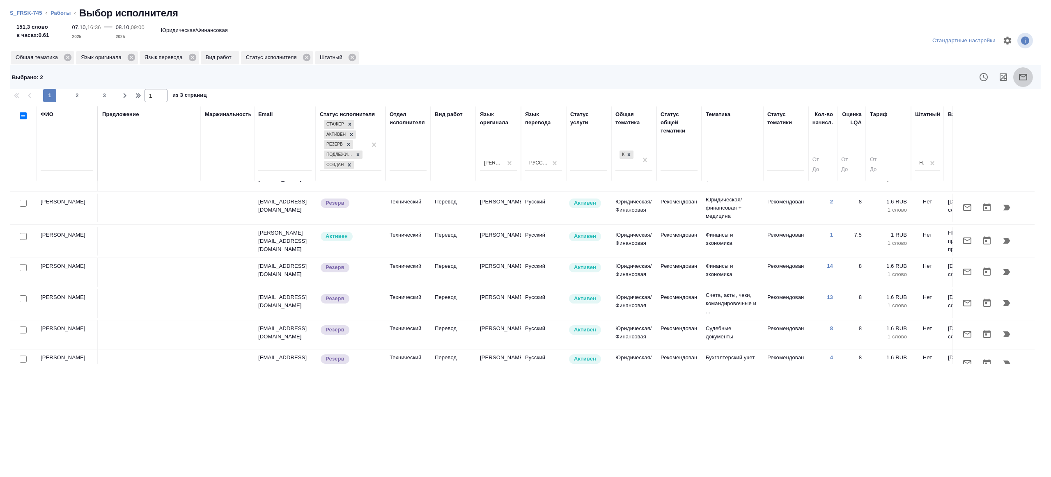
click at [1030, 76] on button "button" at bounding box center [1023, 77] width 20 height 20
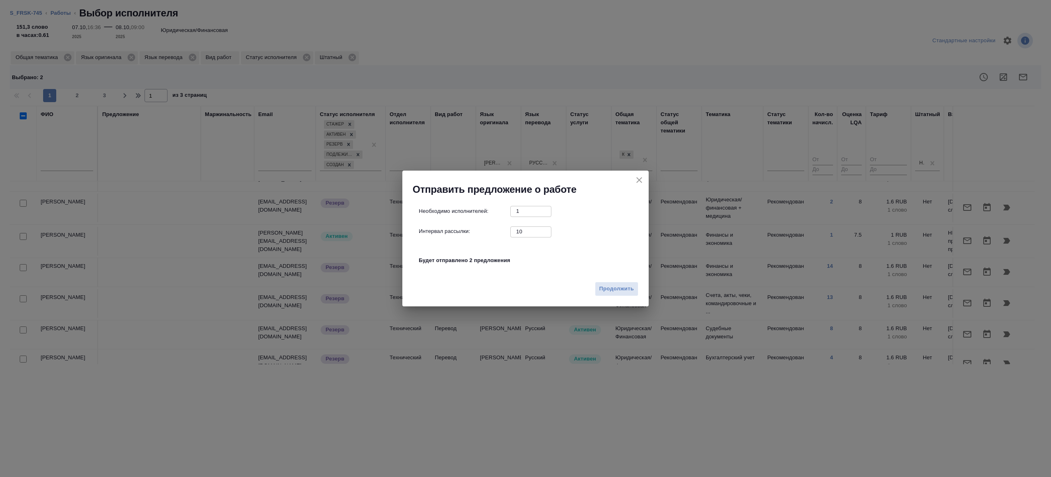
click at [536, 233] on input "10" at bounding box center [530, 232] width 41 height 10
type input "1"
click at [608, 284] on span "Продолжить" at bounding box center [616, 288] width 34 height 9
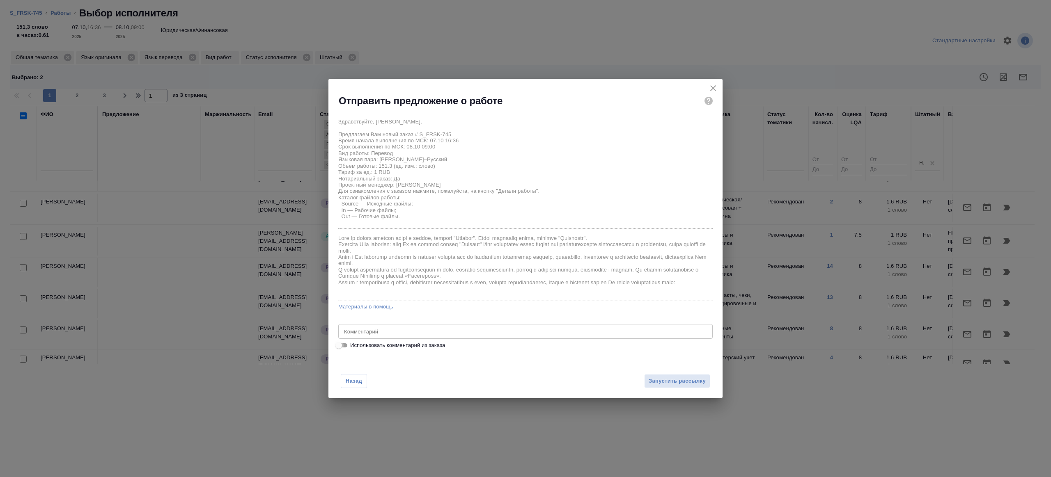
click at [341, 347] on input "Использовать комментарий из заказа" at bounding box center [339, 346] width 30 height 10
checkbox input "true"
type textarea "нем-рус экспортная декл под зпк (нзп) переводили уже такие документы - заказ S_…"
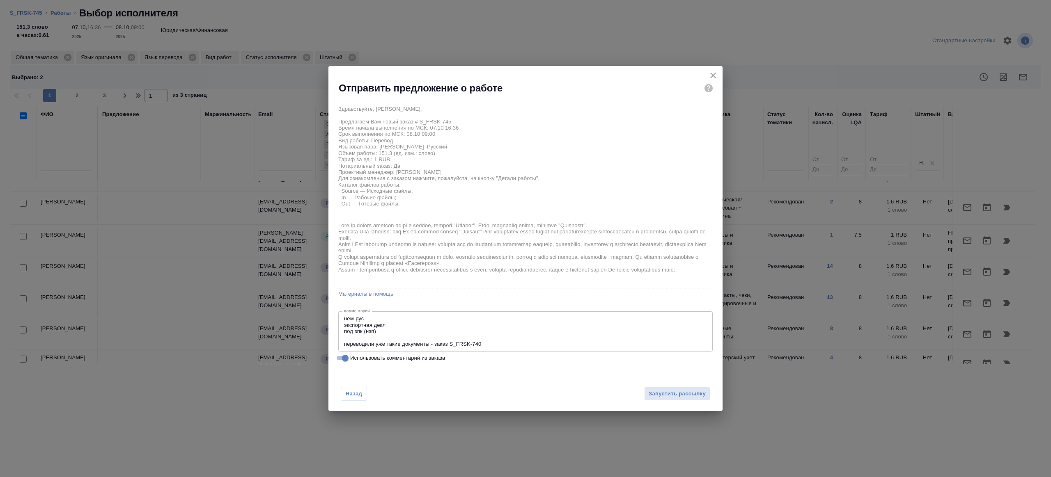
click at [342, 354] on input "Использовать комментарий из заказа" at bounding box center [345, 358] width 30 height 10
checkbox input "false"
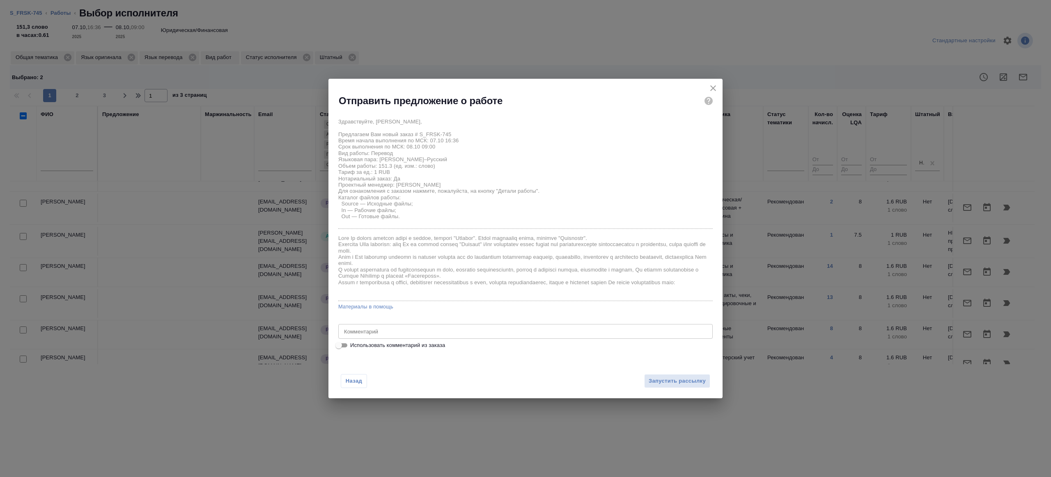
click at [411, 318] on div "Здравствуйте, Екатерина, Предлагаем Вам новый заказ # S_FRSK-745 Время начала в…" at bounding box center [525, 232] width 374 height 236
click at [410, 327] on div "x Комментарий" at bounding box center [525, 331] width 374 height 15
type textarea "будет в смарткате"
click at [669, 379] on span "Запустить рассылку" at bounding box center [676, 381] width 57 height 9
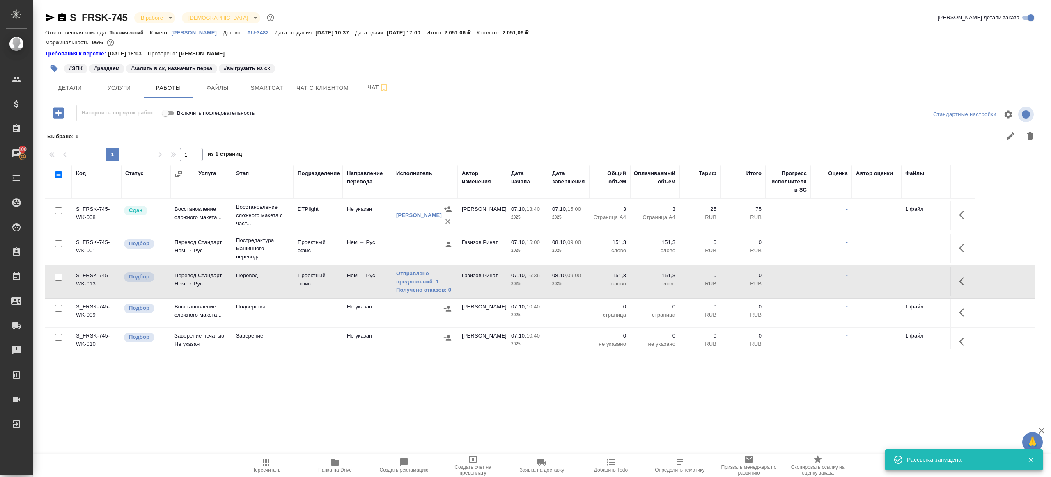
click at [59, 118] on icon "button" at bounding box center [58, 113] width 11 height 11
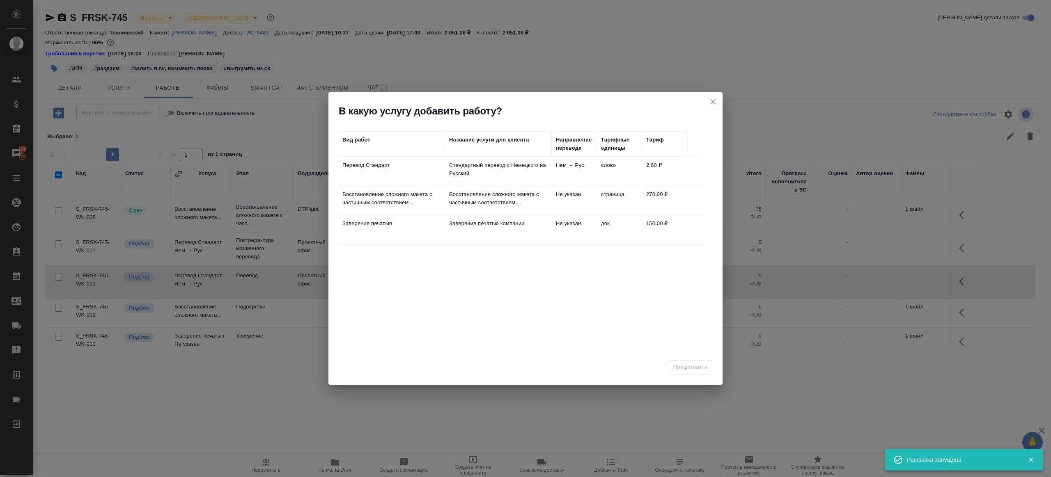
click at [464, 171] on p "Стандартный перевод с Немецкого на Русский" at bounding box center [498, 169] width 99 height 16
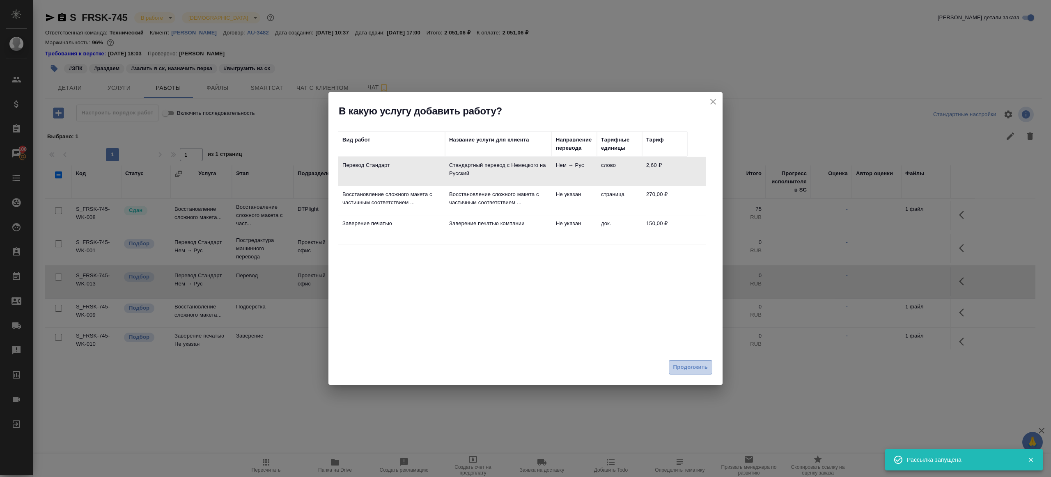
click at [674, 368] on span "Продолжить" at bounding box center [690, 367] width 34 height 9
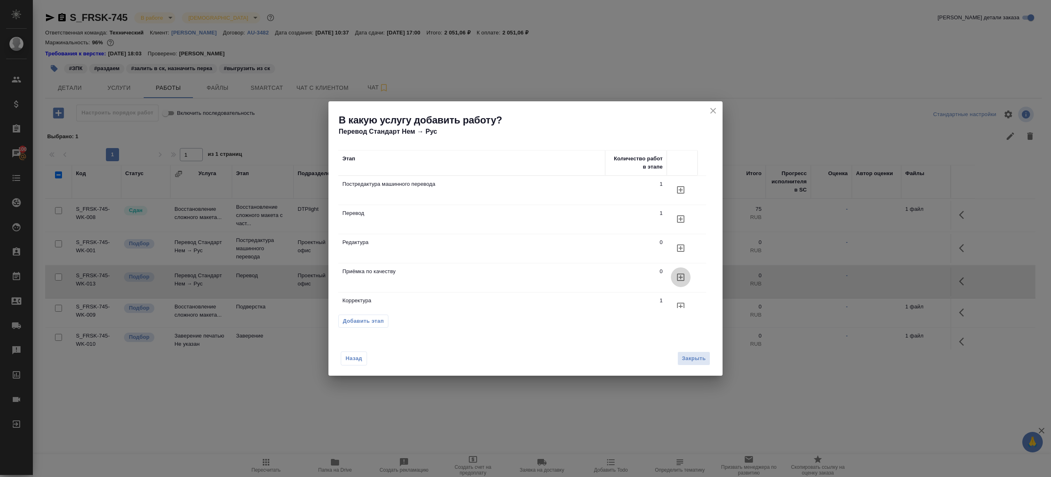
click at [677, 280] on icon "button" at bounding box center [680, 277] width 7 height 7
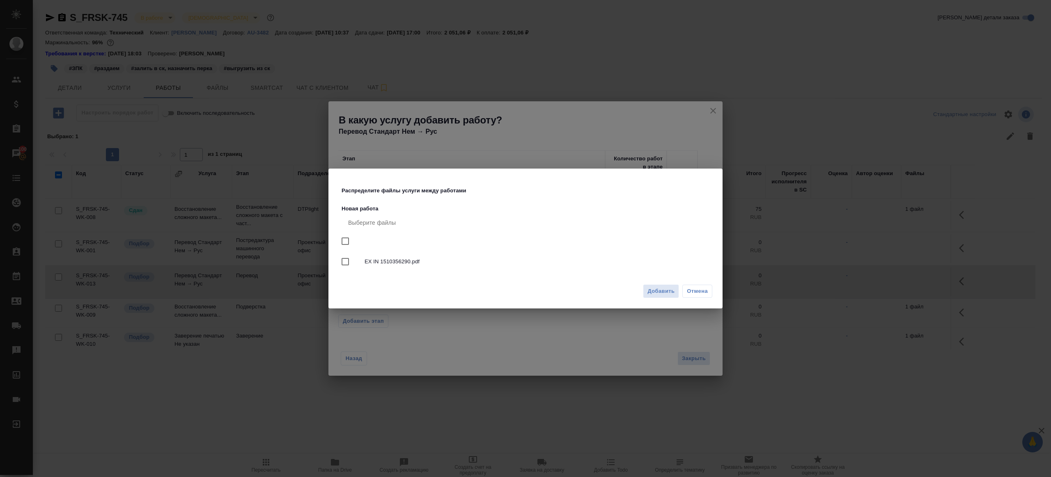
click at [656, 300] on div "Добавить Отмена" at bounding box center [525, 294] width 394 height 29
click at [657, 294] on span "Добавить" at bounding box center [660, 291] width 27 height 9
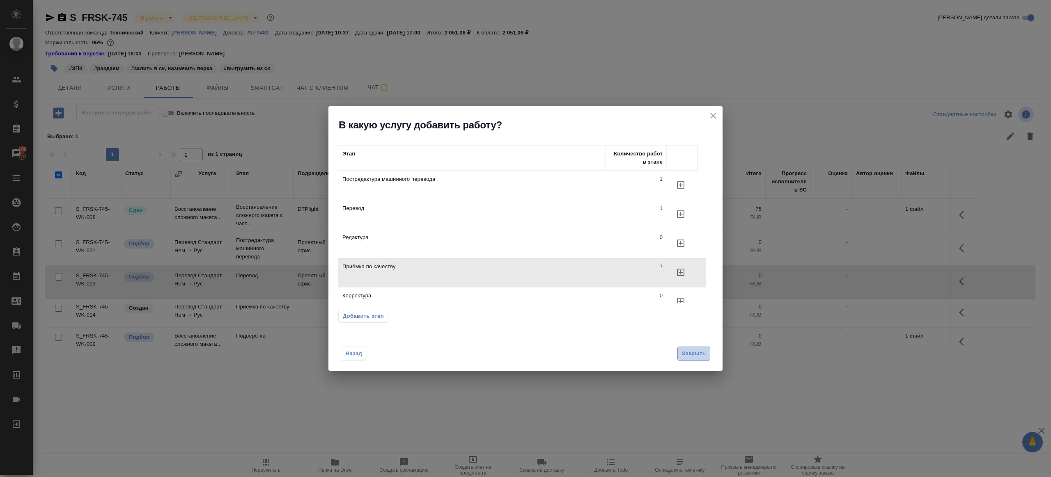
click at [707, 352] on button "Закрыть" at bounding box center [693, 354] width 33 height 14
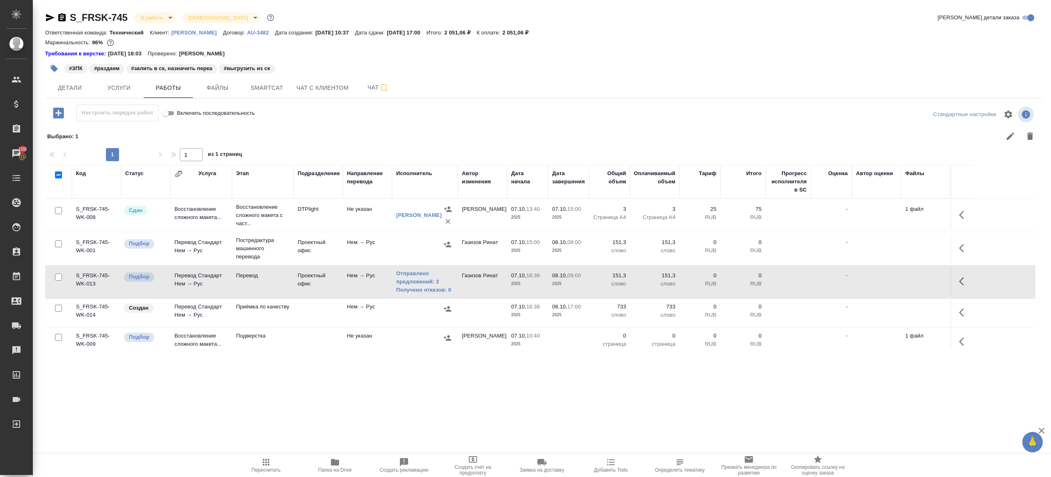
scroll to position [44, 0]
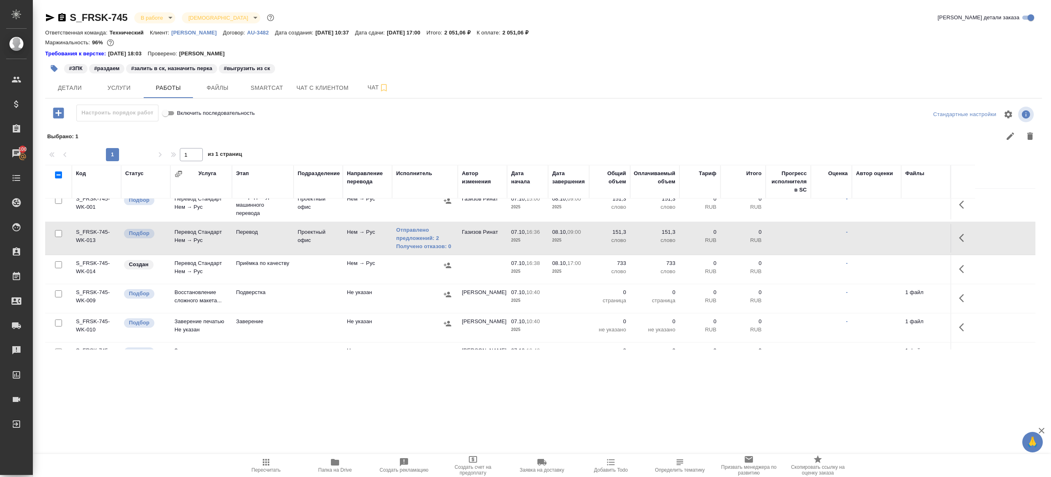
click at [51, 293] on div at bounding box center [58, 294] width 18 height 11
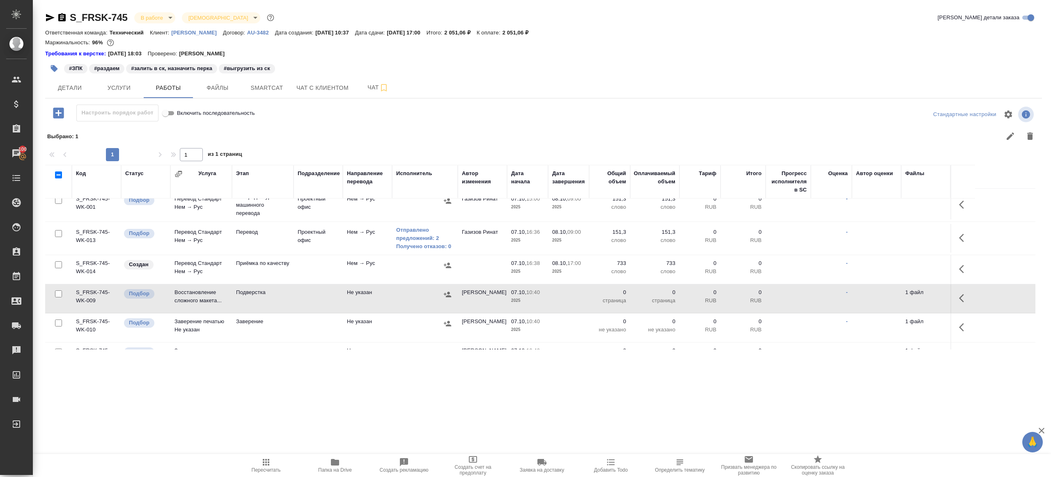
click at [56, 292] on input "checkbox" at bounding box center [58, 294] width 7 height 7
checkbox input "true"
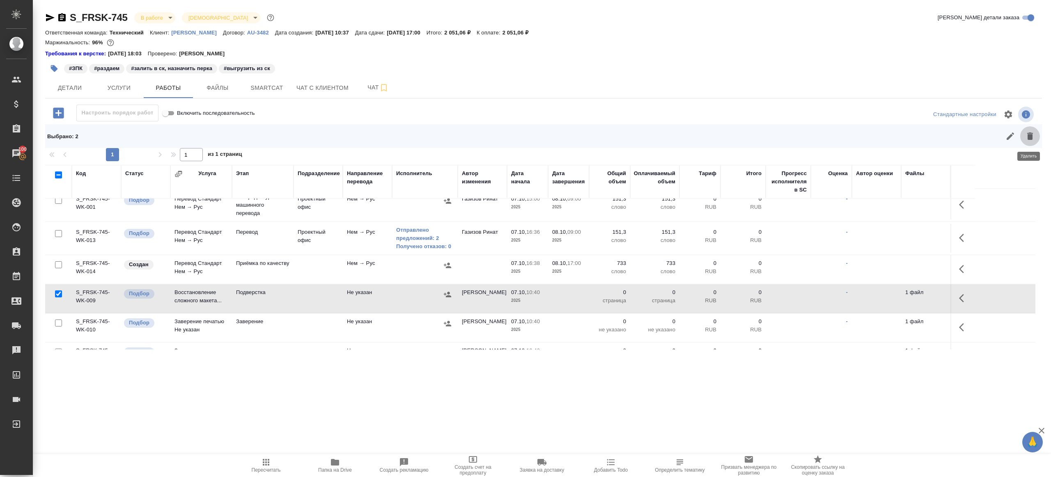
click at [1032, 140] on icon "button" at bounding box center [1030, 136] width 10 height 10
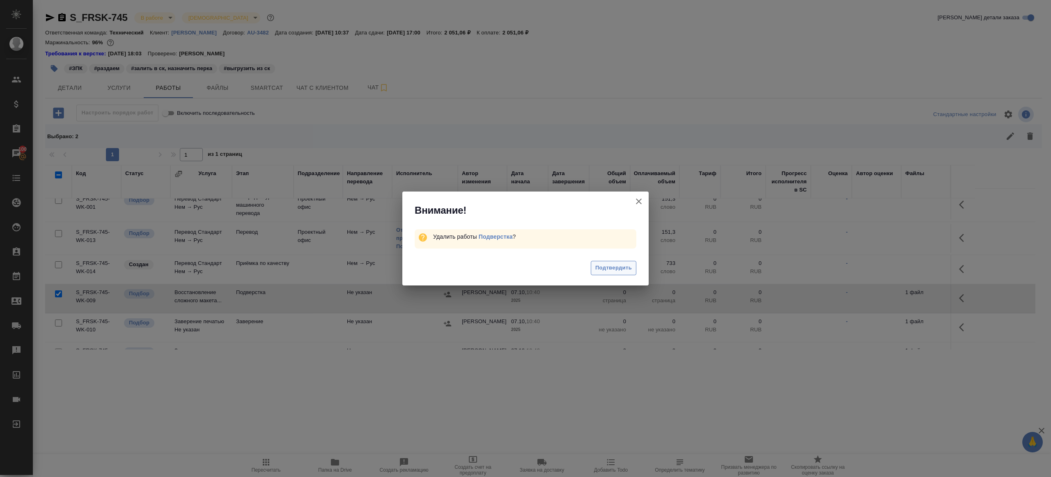
click at [596, 270] on span "Подтвердить" at bounding box center [613, 267] width 37 height 9
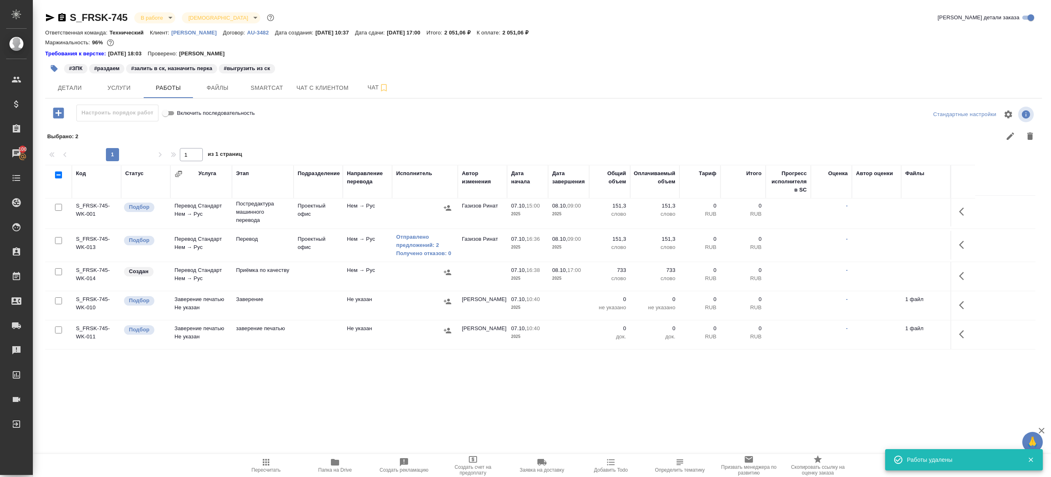
scroll to position [35, 0]
click at [967, 275] on icon "button" at bounding box center [964, 278] width 10 height 10
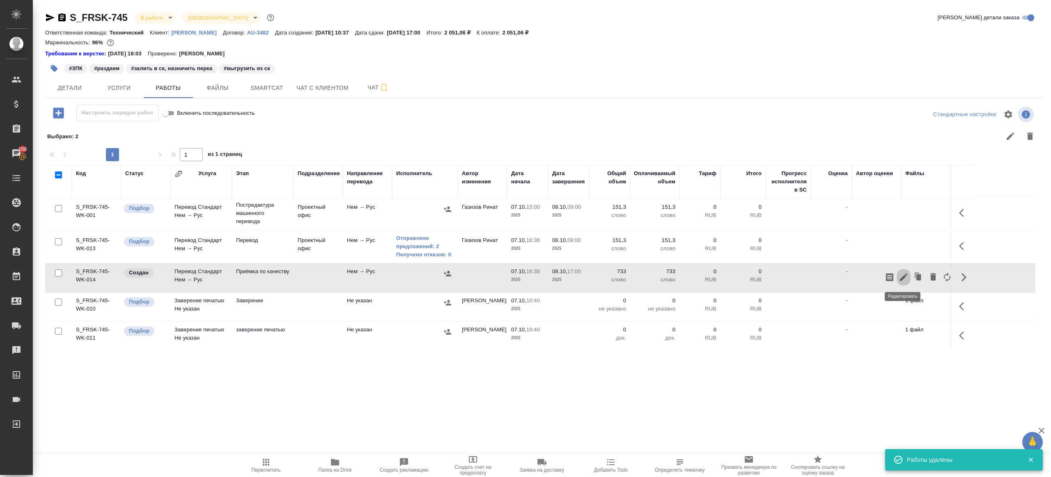
click at [899, 275] on icon "button" at bounding box center [903, 278] width 10 height 10
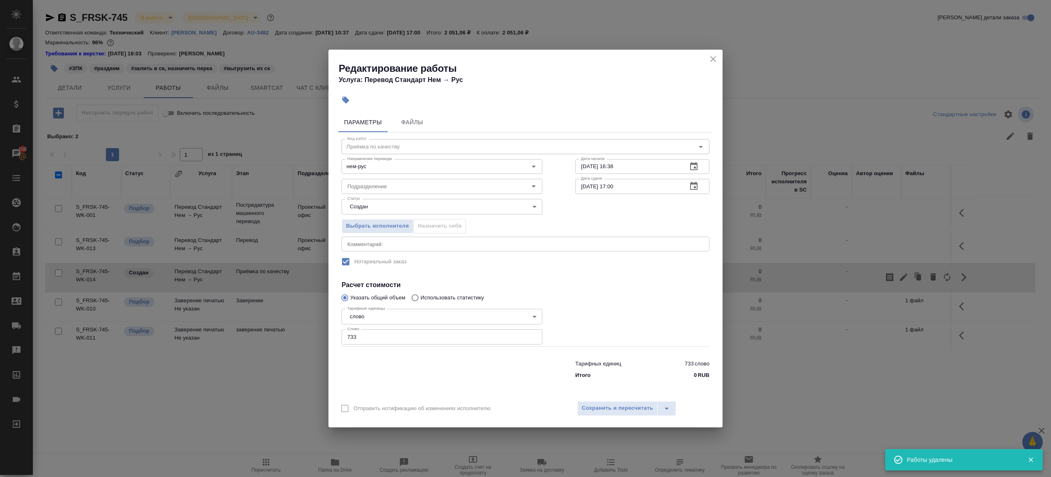
click at [401, 197] on div "Статус Создан created Статус" at bounding box center [442, 205] width 234 height 53
click at [401, 188] on input "Подразделение" at bounding box center [428, 186] width 168 height 10
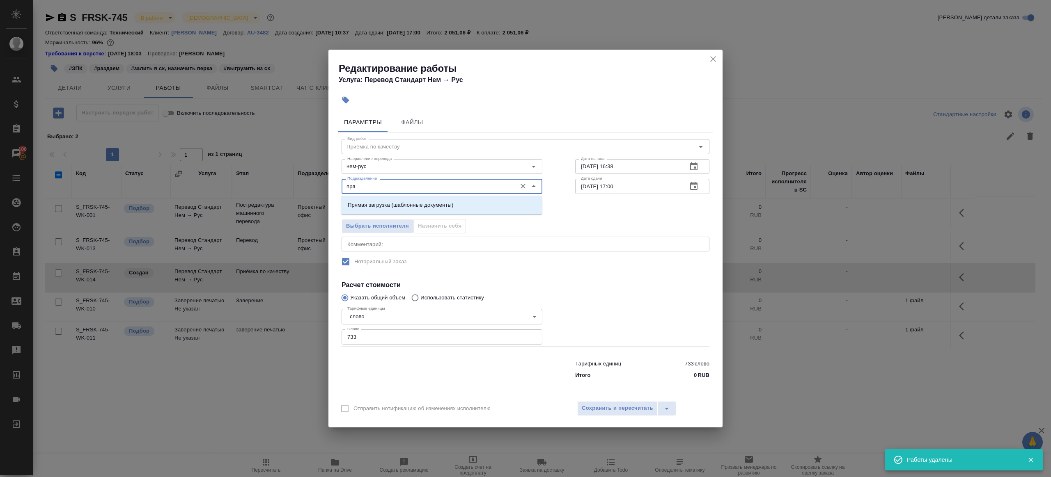
click at [405, 202] on p "Прямая загрузка (шаблонные документы)" at bounding box center [400, 205] width 105 height 8
type input "Прямая загрузка (шаблонные документы)"
click at [399, 207] on body "🙏 .cls-1 fill:#fff; AWATERA Gazizov Rinat Клиенты Спецификации Заказы 100 Чаты …" at bounding box center [525, 238] width 1051 height 477
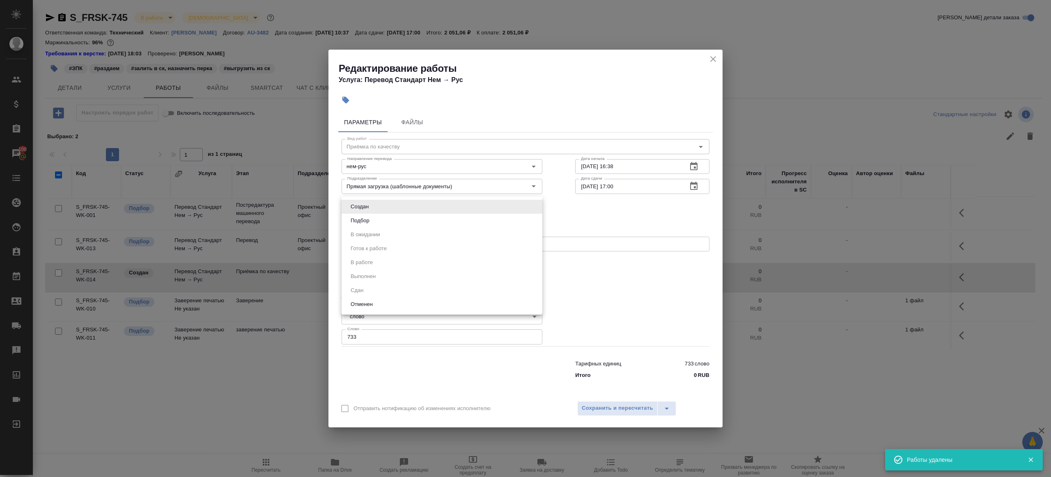
click at [398, 214] on li "Подбор" at bounding box center [441, 221] width 201 height 14
type input "recruiting"
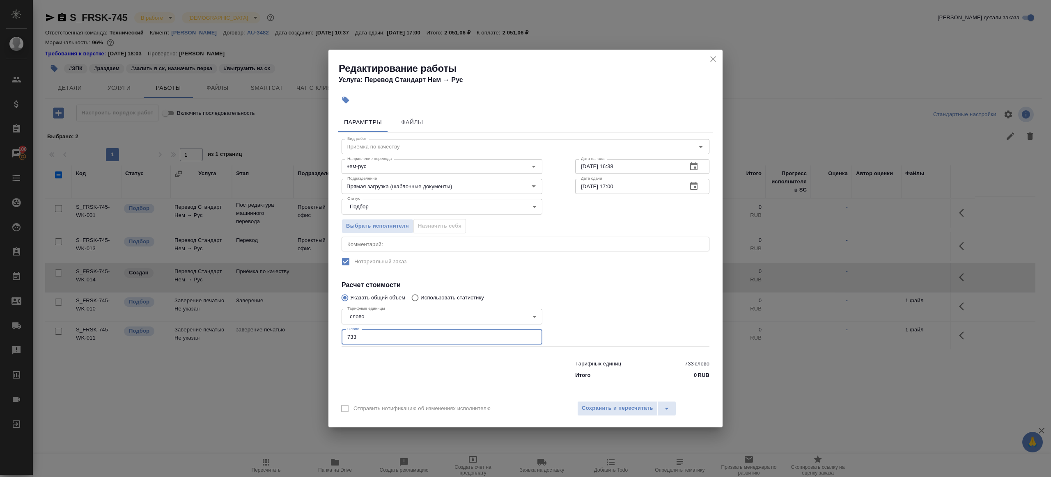
click at [393, 337] on input "733" at bounding box center [441, 337] width 201 height 15
type input "1"
click at [409, 372] on div at bounding box center [442, 368] width 234 height 33
click at [616, 185] on input "08.10.2025 17:00" at bounding box center [627, 186] width 105 height 15
type input "[DATE] 12:00"
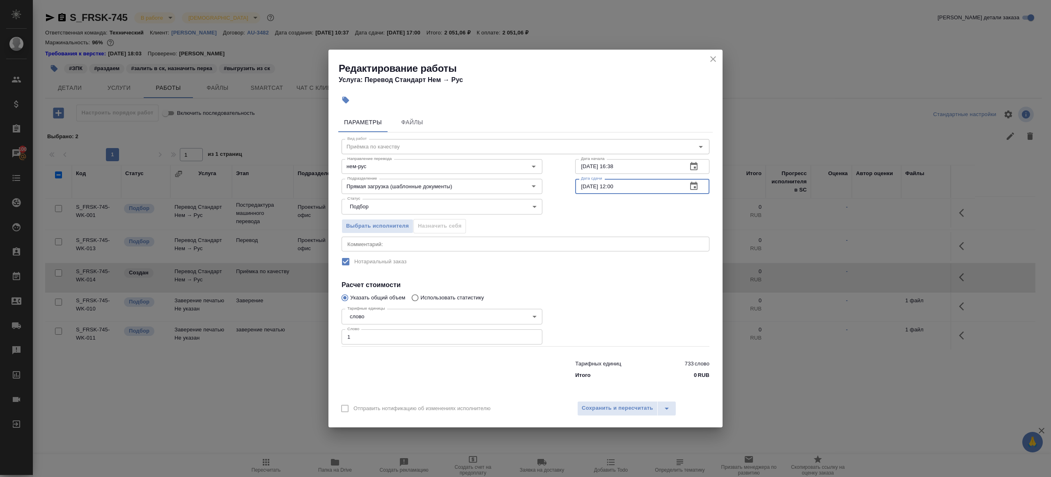
click at [612, 400] on div "Отправить нотификацию об изменениях исполнителю Сохранить и пересчитать" at bounding box center [525, 412] width 394 height 32
click at [612, 406] on span "Сохранить и пересчитать" at bounding box center [617, 408] width 71 height 9
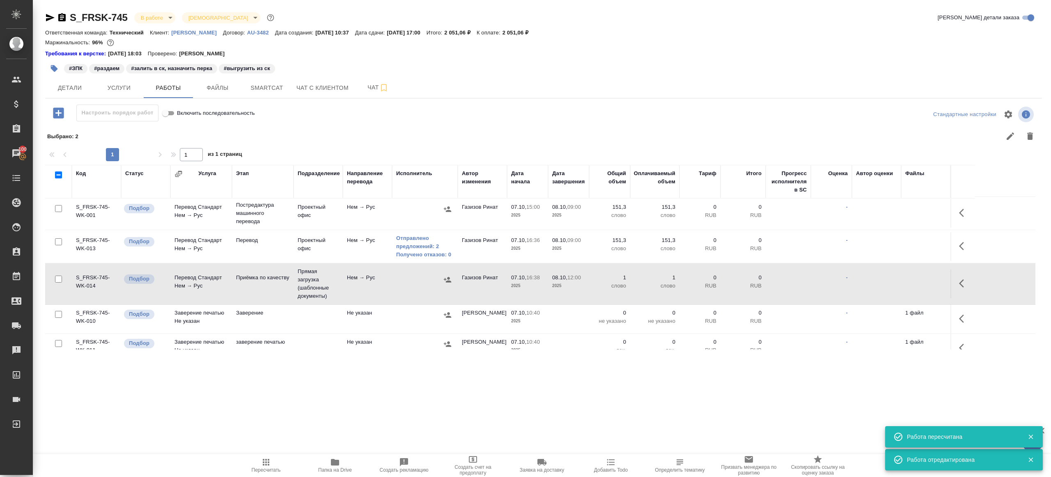
click at [259, 459] on span "Пересчитать" at bounding box center [265, 466] width 59 height 16
drag, startPoint x: 331, startPoint y: 405, endPoint x: 344, endPoint y: 396, distance: 15.9
click at [331, 405] on div ".cls-1 fill:#fff; AWATERA Gazizov Rinat Клиенты Спецификации Заказы 100 Чаты To…" at bounding box center [525, 238] width 1051 height 477
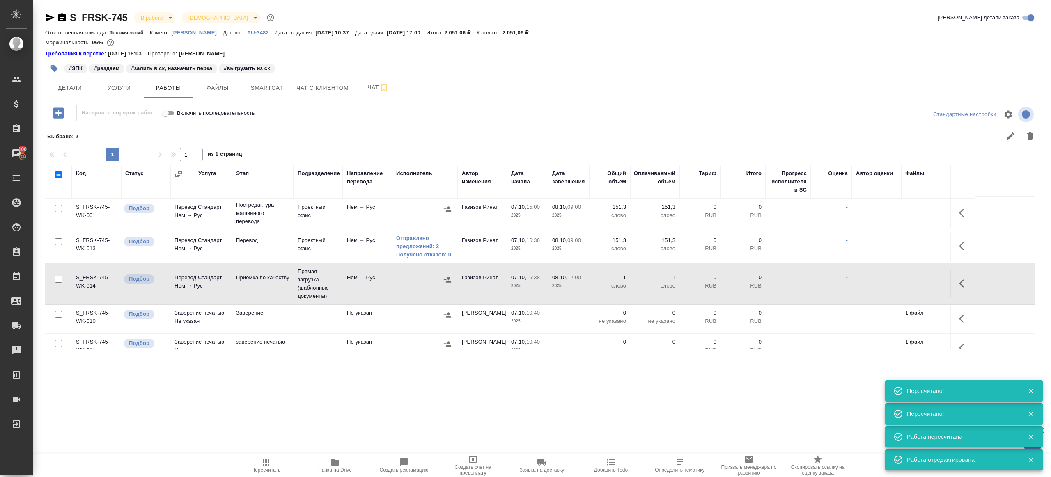
scroll to position [0, 0]
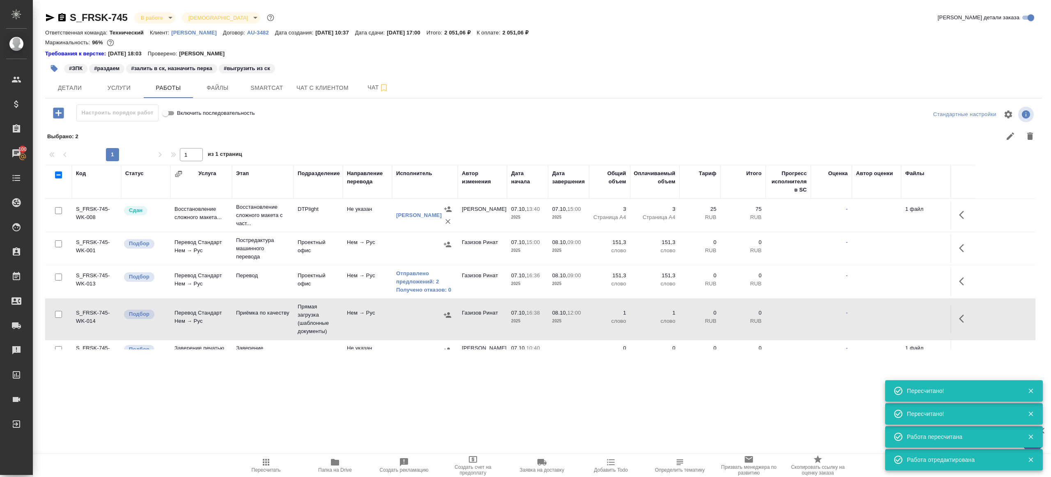
click at [268, 456] on button "Пересчитать" at bounding box center [265, 465] width 69 height 23
click at [287, 424] on div ".cls-1 fill:#fff; AWATERA Gazizov Rinat Клиенты Спецификации Заказы 100 Чаты To…" at bounding box center [525, 238] width 1051 height 477
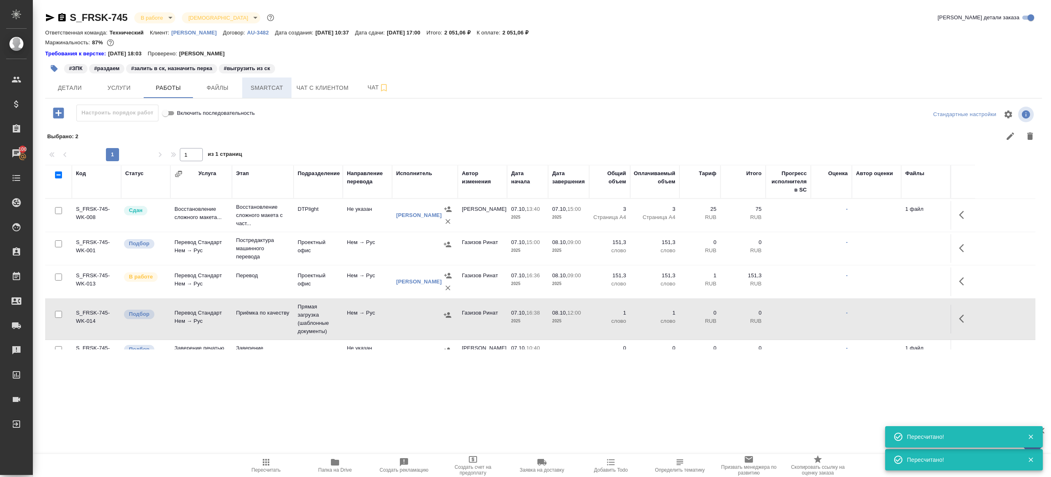
click at [259, 90] on span "Smartcat" at bounding box center [266, 88] width 39 height 10
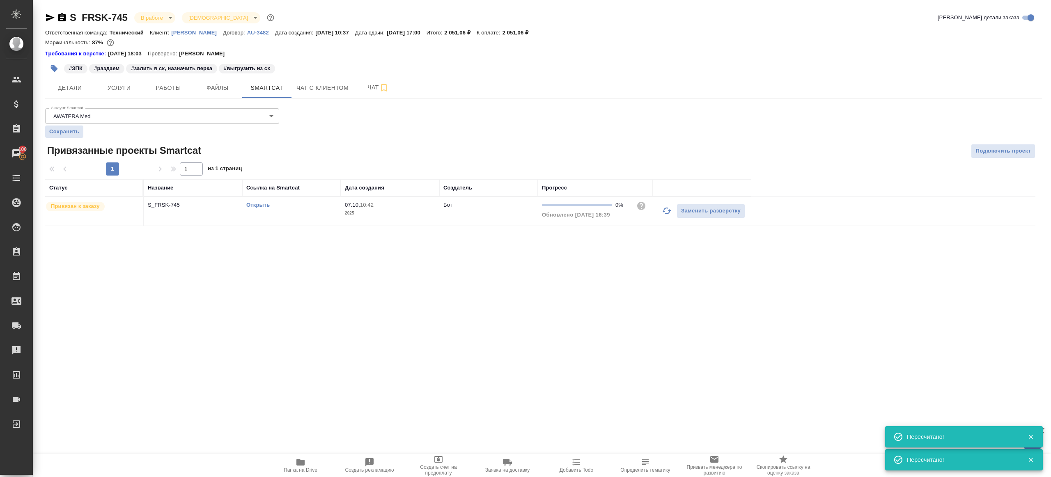
click at [262, 205] on link "Открыть" at bounding box center [257, 205] width 23 height 6
click at [178, 85] on span "Работы" at bounding box center [168, 88] width 39 height 10
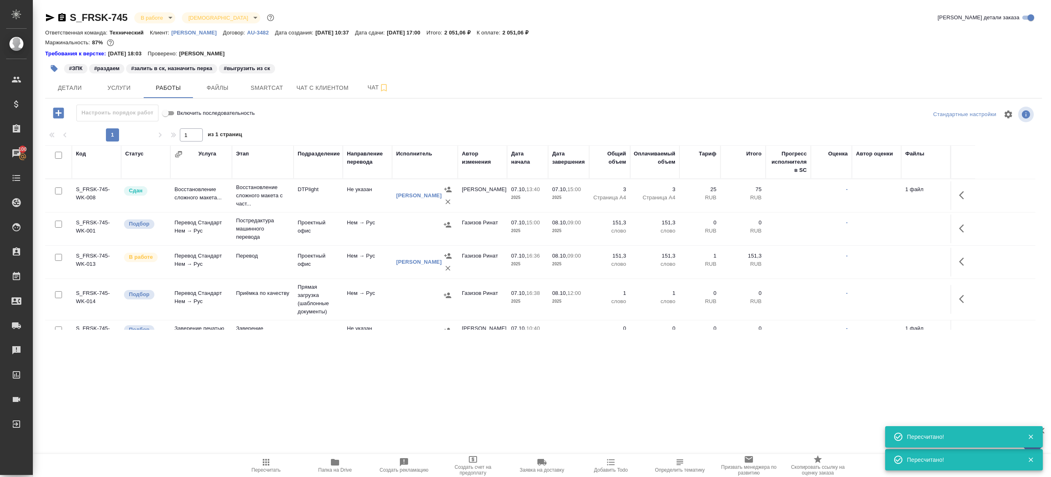
click at [54, 69] on icon "button" at bounding box center [54, 68] width 7 height 7
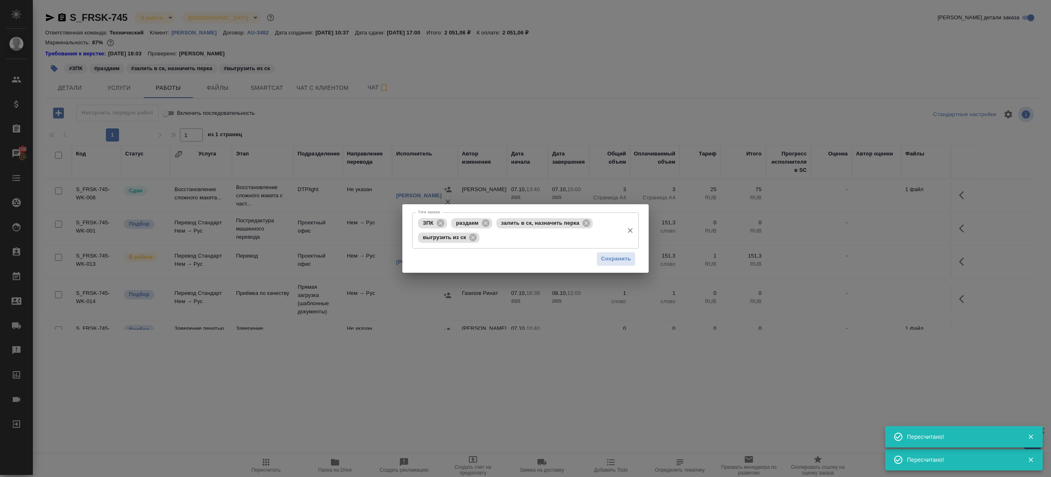
click at [481, 222] on icon at bounding box center [485, 223] width 9 height 9
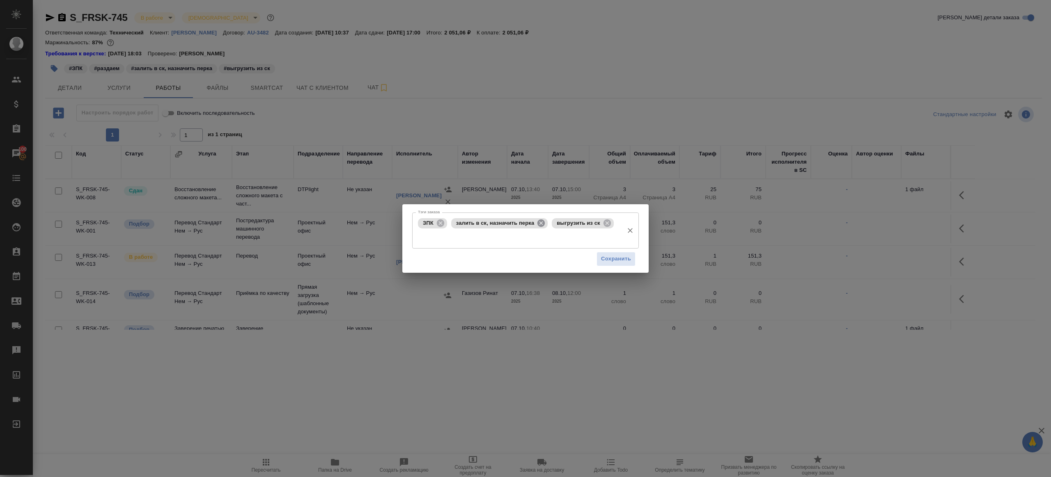
click at [543, 222] on icon at bounding box center [540, 223] width 7 height 7
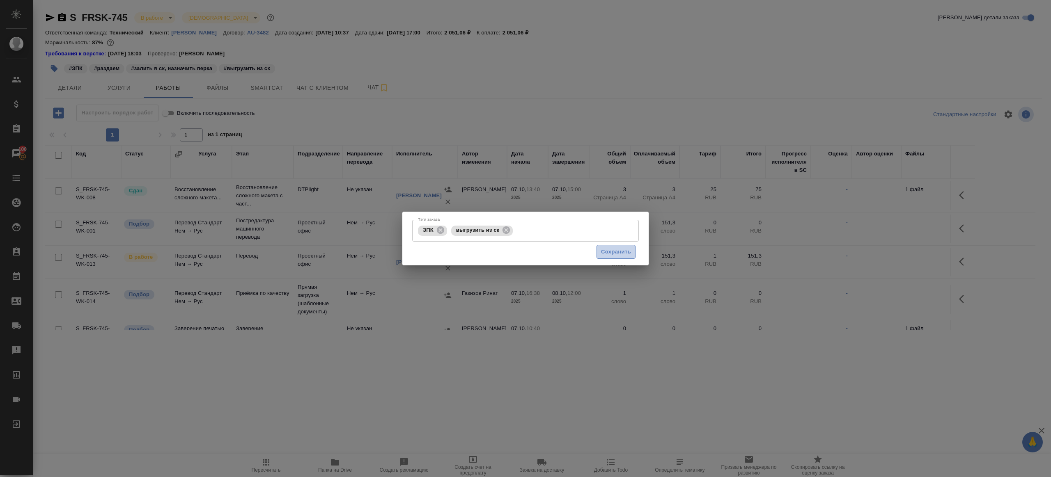
click at [606, 249] on span "Сохранить" at bounding box center [616, 251] width 30 height 9
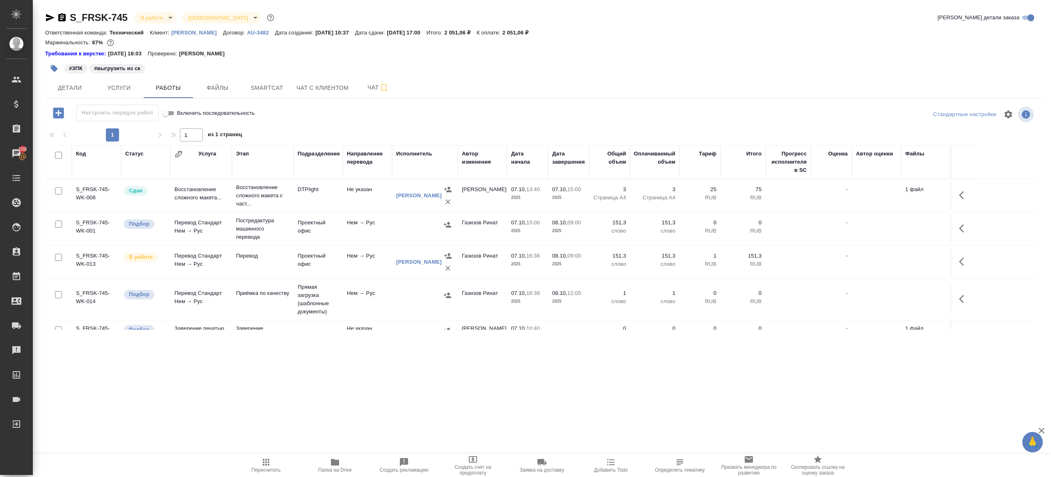
click at [265, 461] on icon "button" at bounding box center [266, 463] width 10 height 10
drag, startPoint x: 265, startPoint y: 461, endPoint x: 270, endPoint y: 437, distance: 24.6
click at [265, 461] on icon "button" at bounding box center [266, 463] width 10 height 10
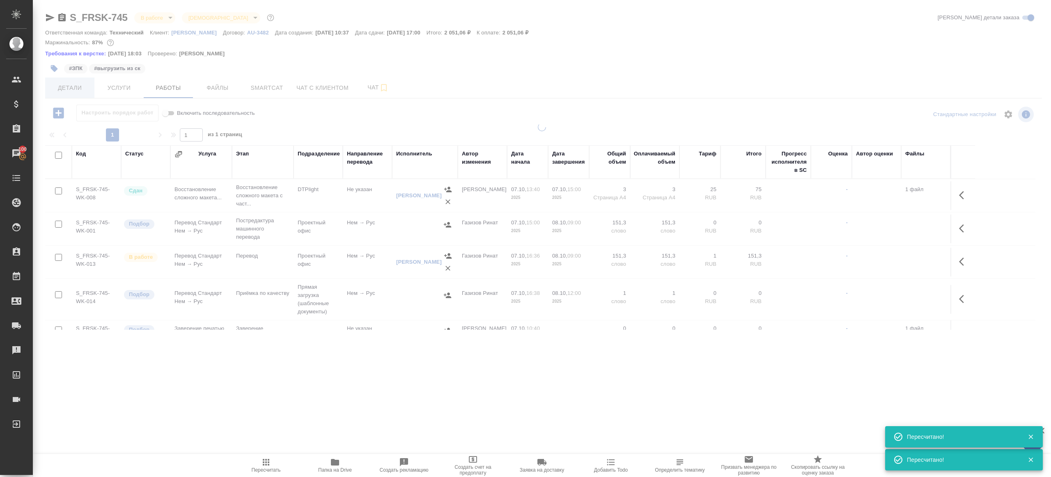
click at [64, 85] on span "Детали" at bounding box center [69, 88] width 39 height 10
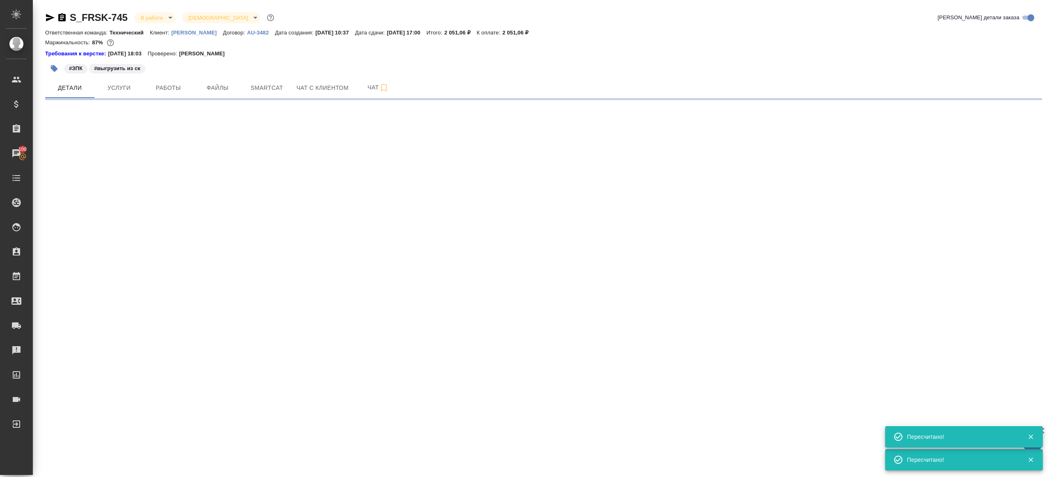
select select "RU"
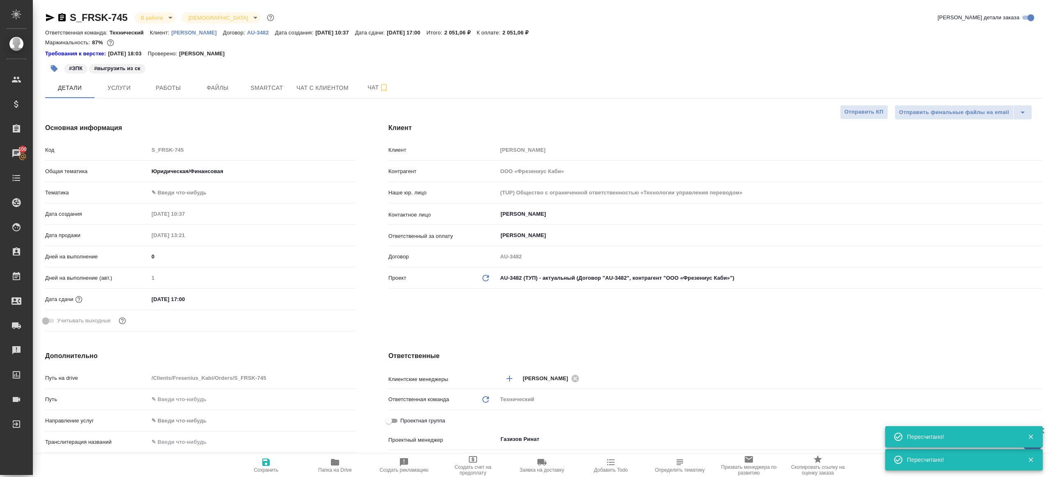
type textarea "x"
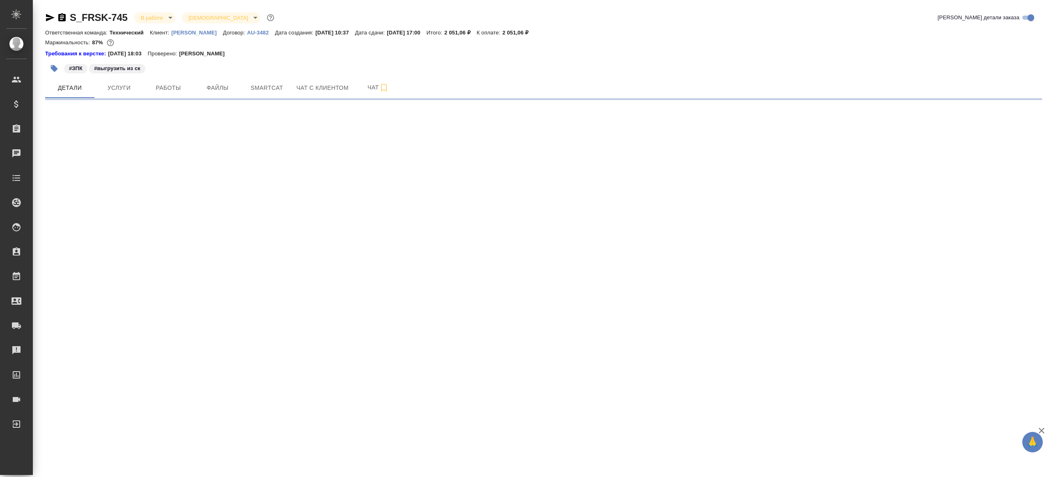
select select "RU"
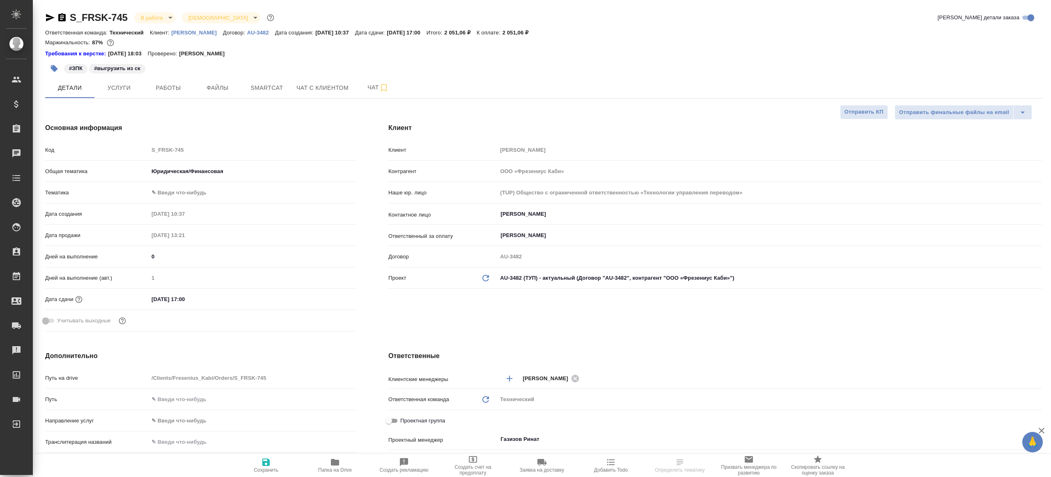
type textarea "x"
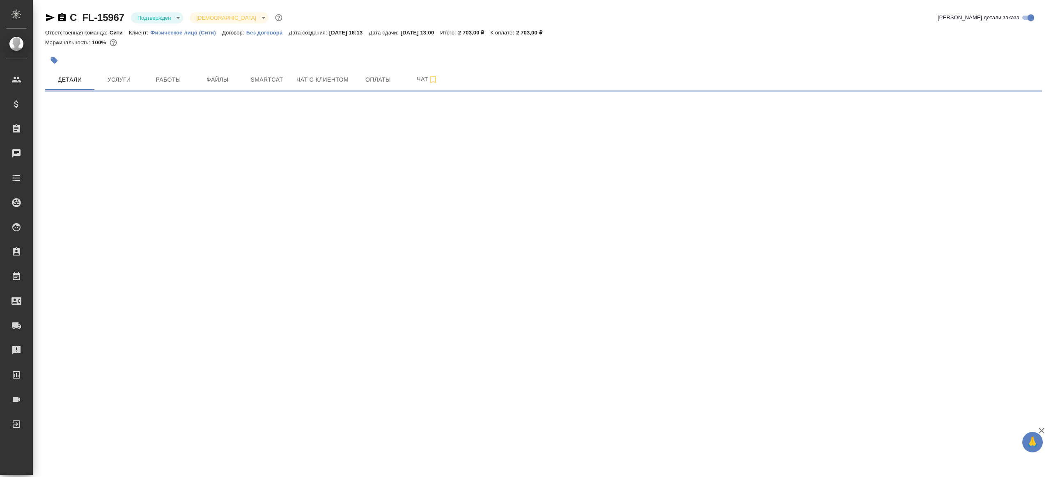
select select "RU"
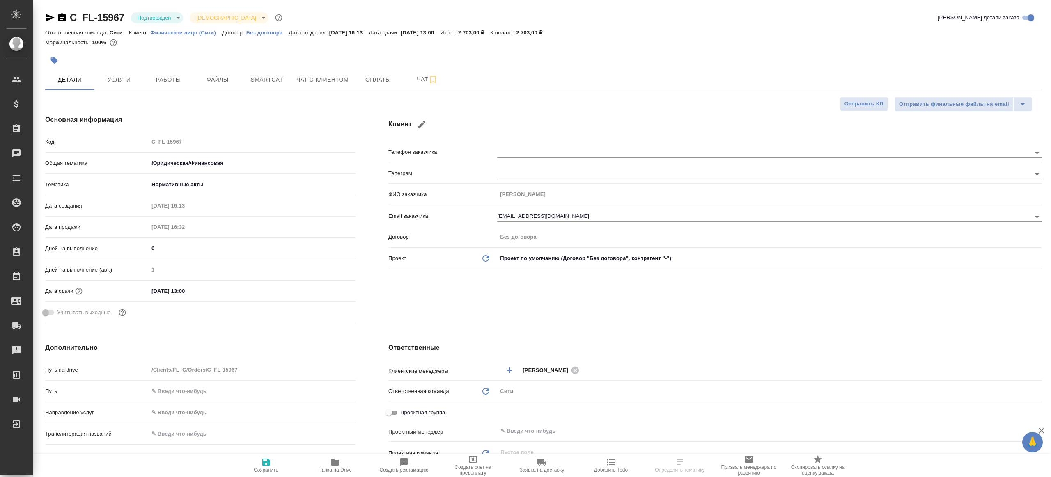
type textarea "x"
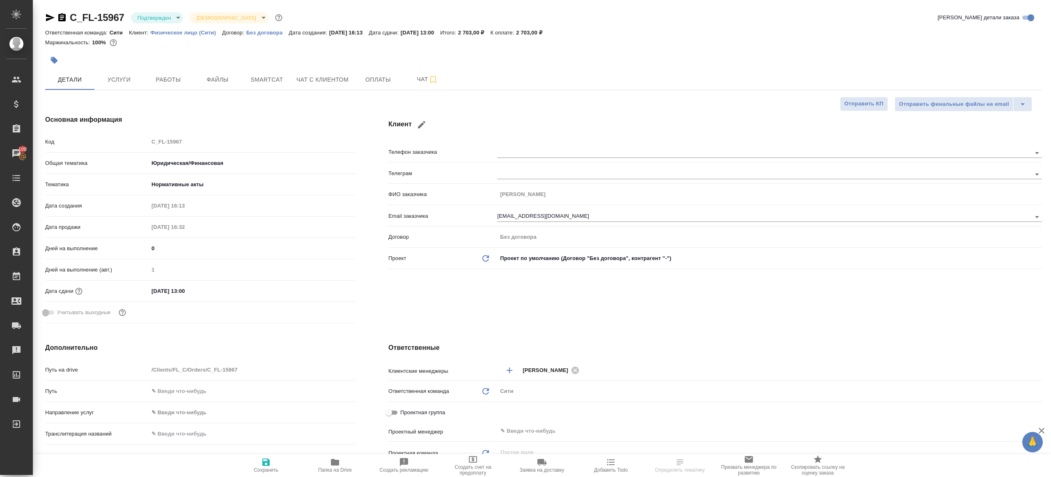
type textarea "x"
click at [158, 16] on body "🙏 .cls-1 fill:#fff; AWATERA [PERSON_NAME] Клиенты Спецификации Заказы 100 Чаты …" at bounding box center [525, 238] width 1051 height 477
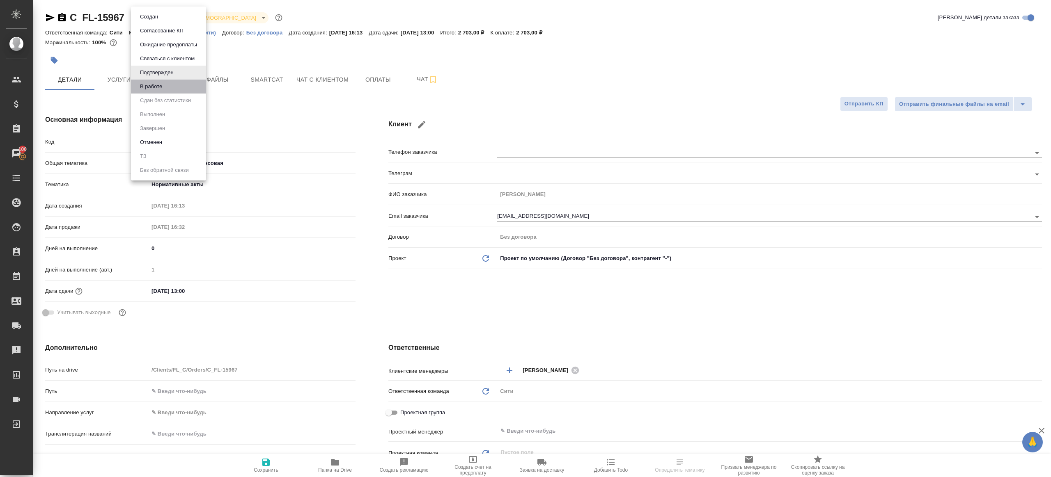
click at [171, 81] on li "В работе" at bounding box center [168, 87] width 75 height 14
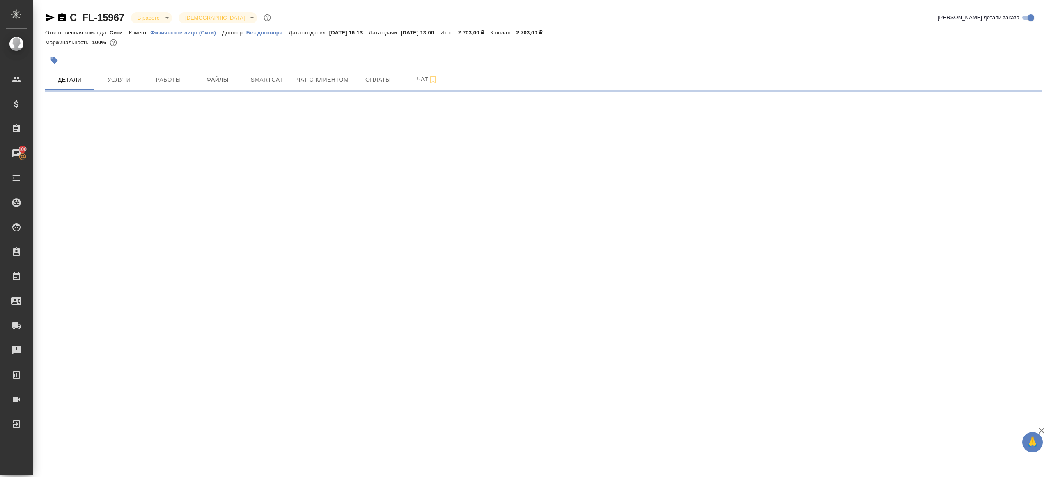
select select "RU"
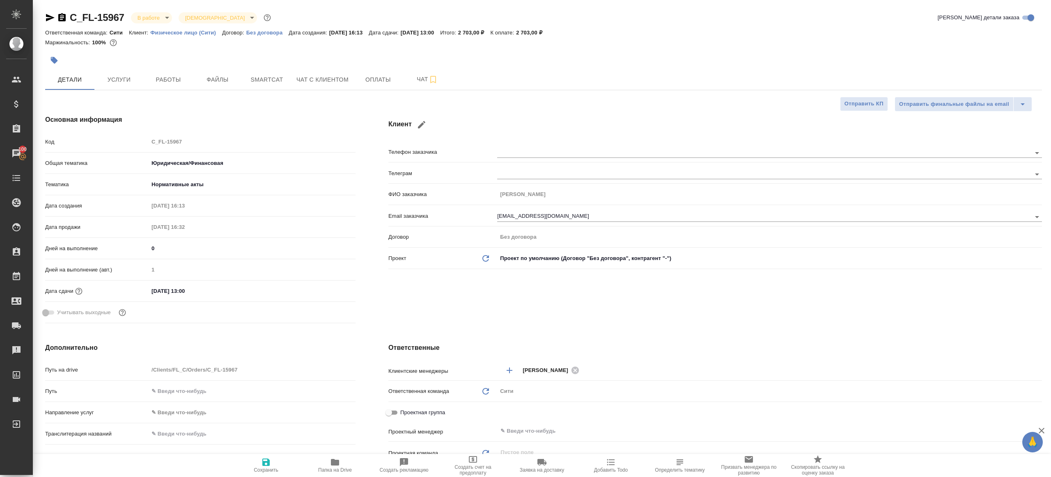
type textarea "x"
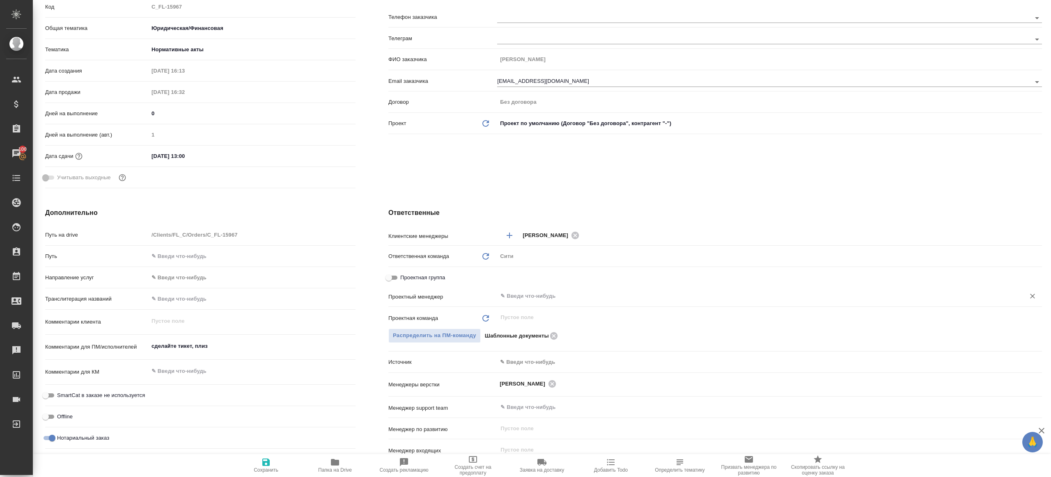
click at [542, 293] on input "text" at bounding box center [755, 296] width 512 height 10
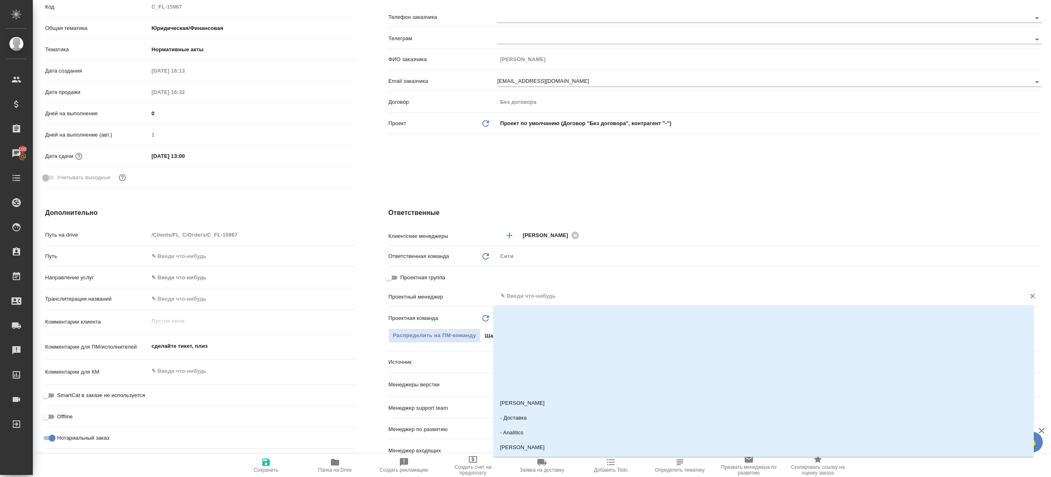
type textarea "x"
type input "ринат"
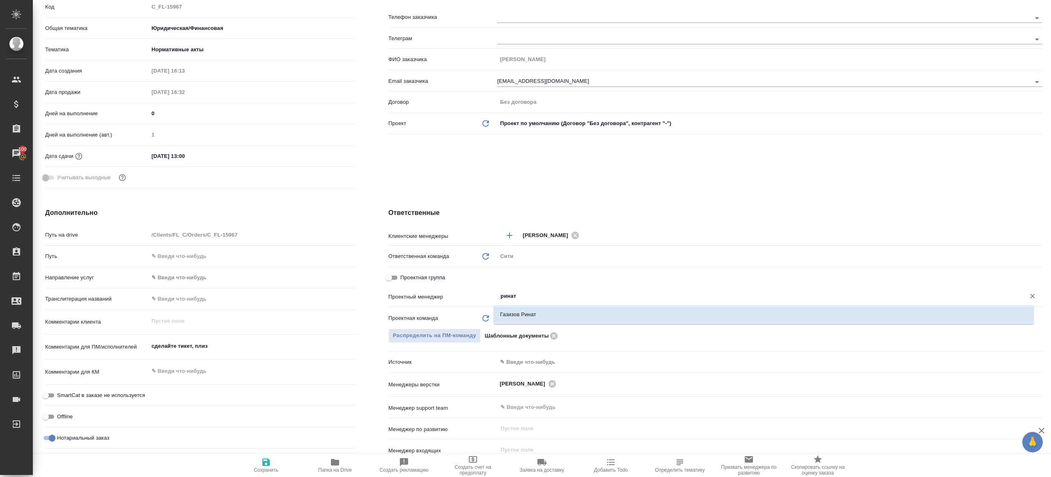
click at [538, 309] on li "Газизов Ринат" at bounding box center [763, 314] width 540 height 15
type textarea "x"
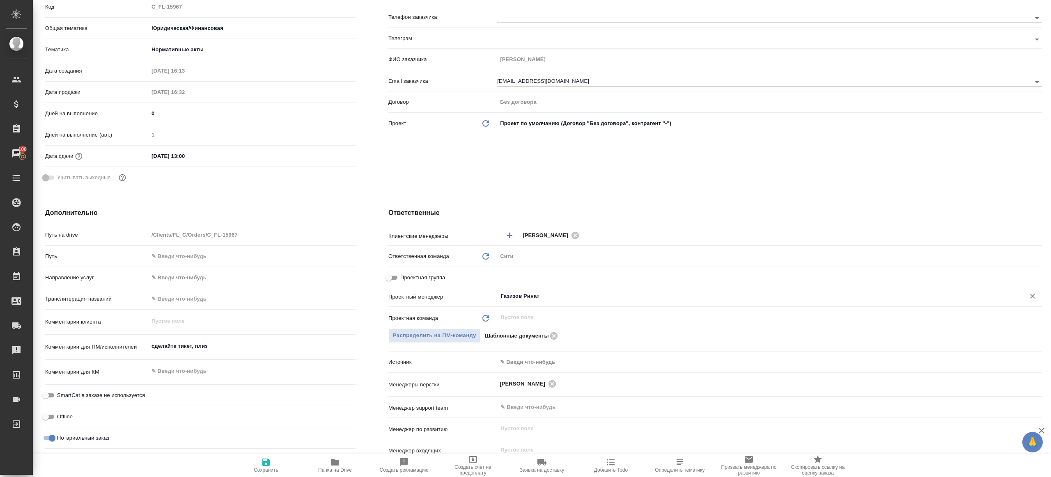
type input "Газизов Ринат"
click at [274, 460] on span "Сохранить" at bounding box center [265, 466] width 59 height 16
type textarea "x"
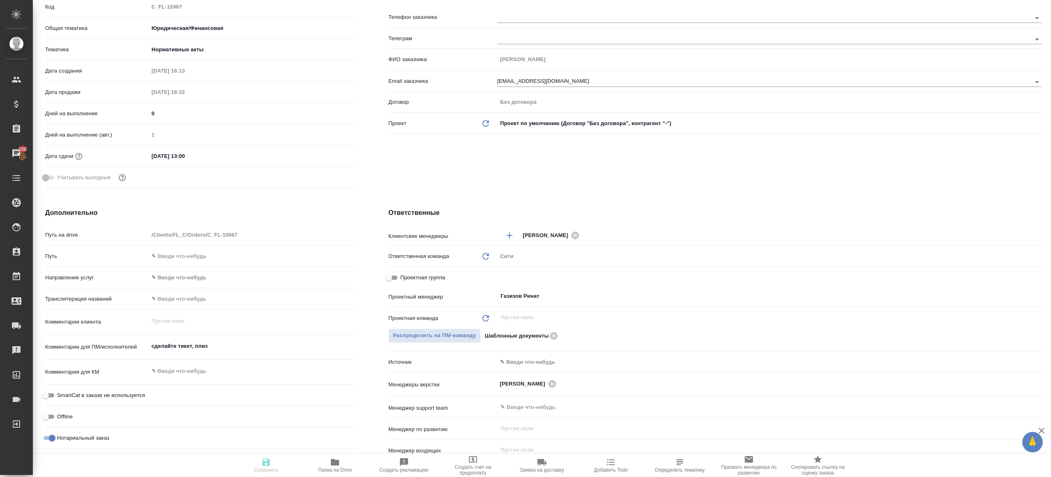
type textarea "x"
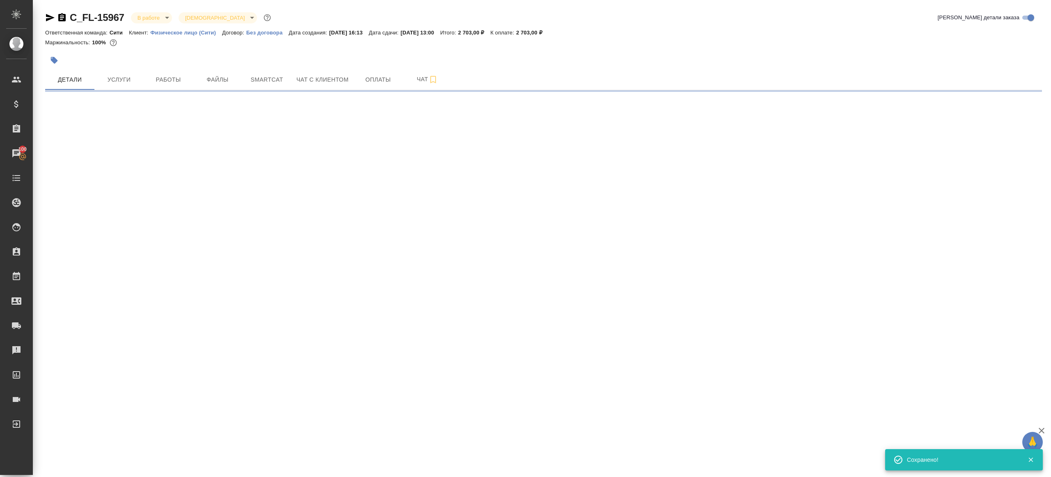
scroll to position [0, 0]
select select "RU"
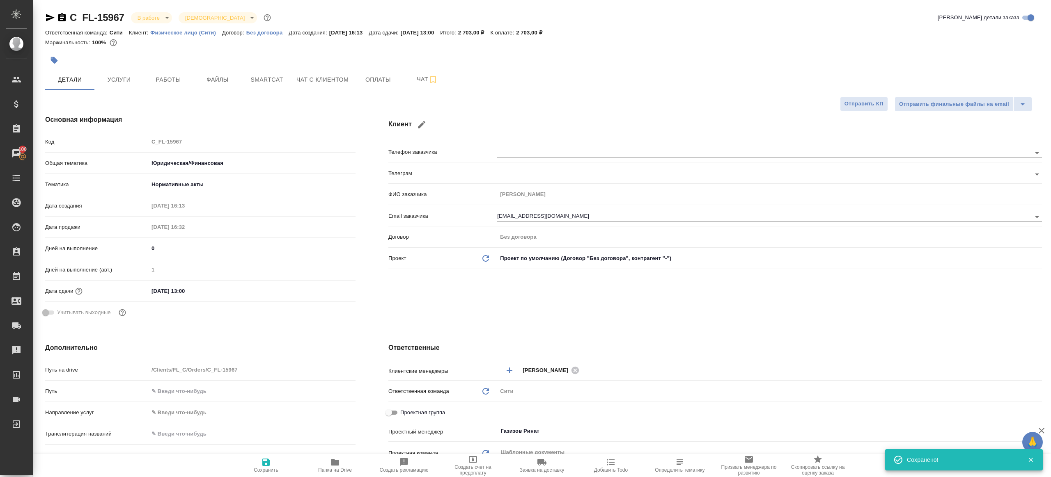
type textarea "x"
click at [340, 467] on span "Папка на Drive" at bounding box center [335, 470] width 34 height 6
type textarea "x"
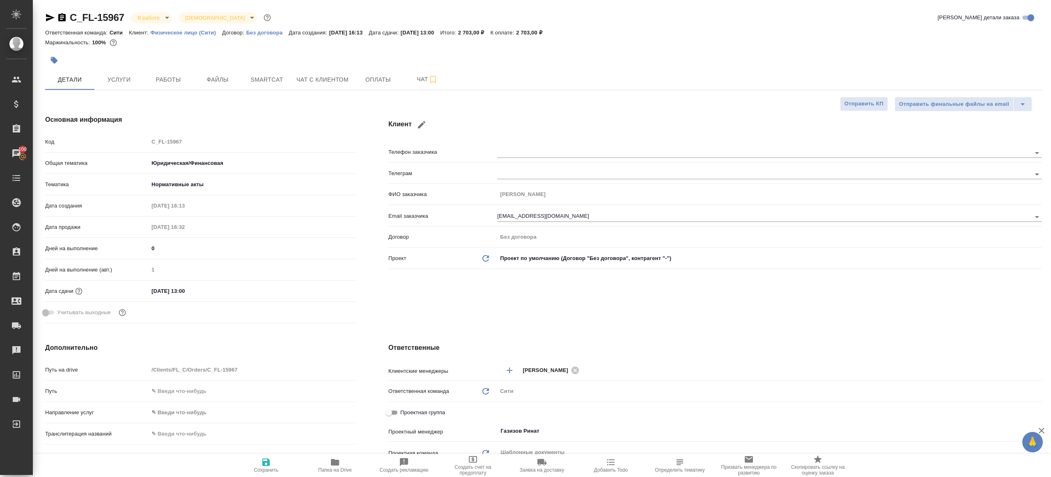
type textarea "x"
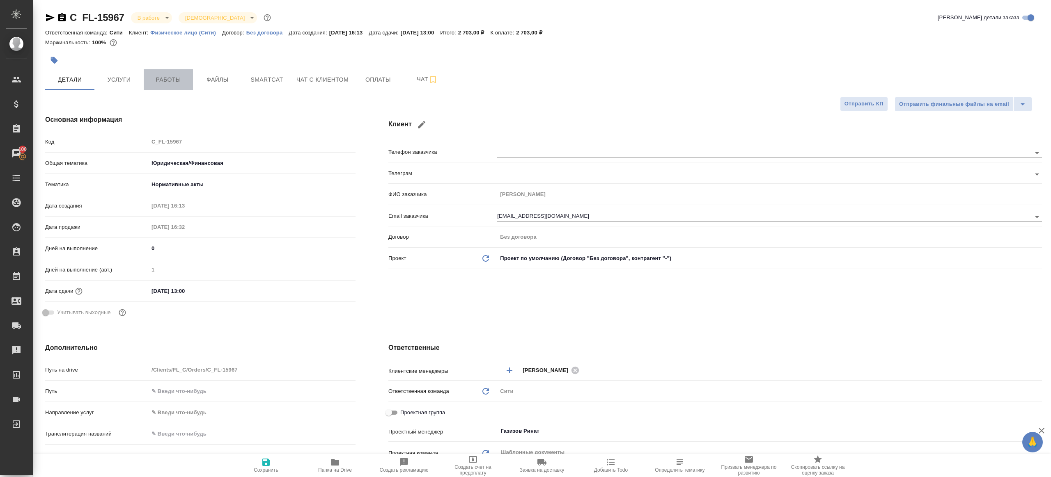
click at [175, 69] on button "Работы" at bounding box center [168, 79] width 49 height 21
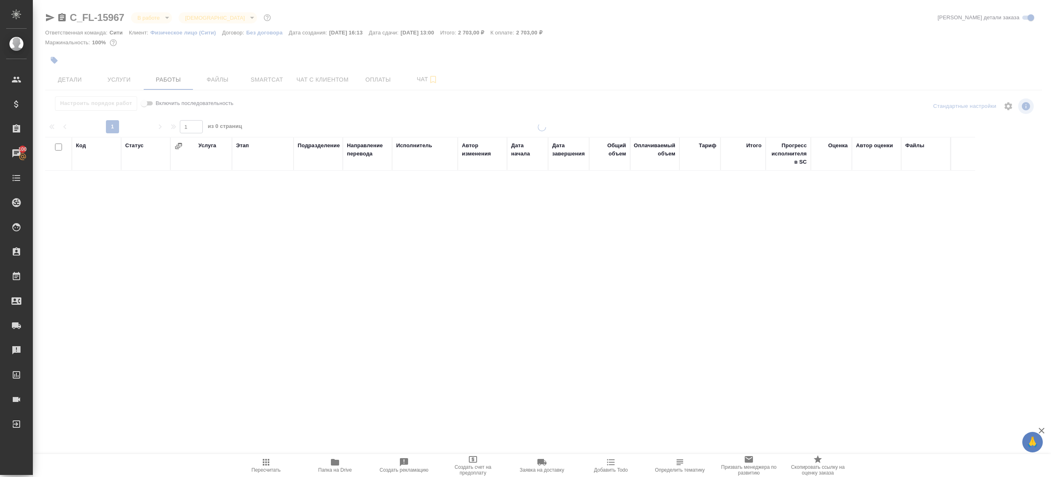
click at [332, 113] on div "Настроить порядок работ Включить последовательность" at bounding box center [211, 106] width 332 height 20
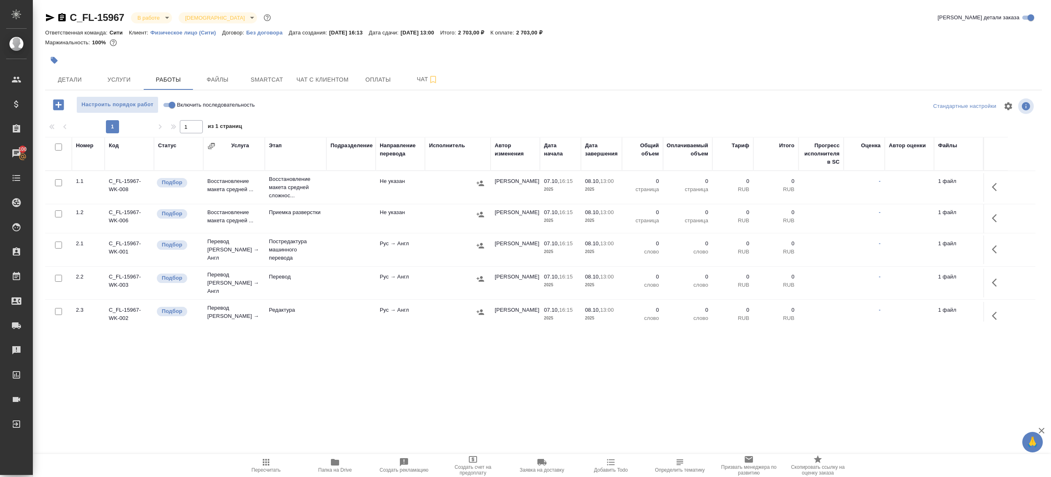
click at [172, 108] on input "Включить последовательность" at bounding box center [172, 105] width 30 height 10
checkbox input "true"
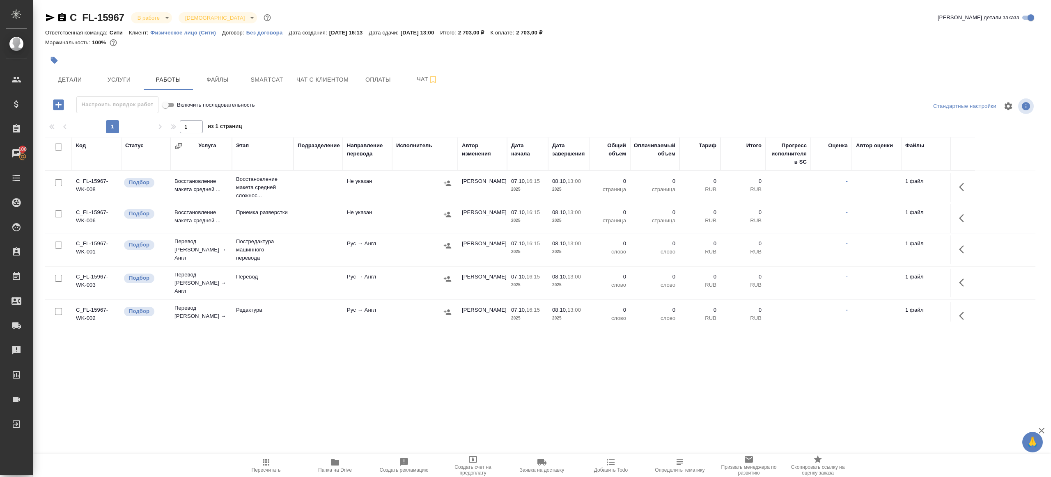
click at [61, 146] on input "checkbox" at bounding box center [58, 147] width 7 height 7
checkbox input "true"
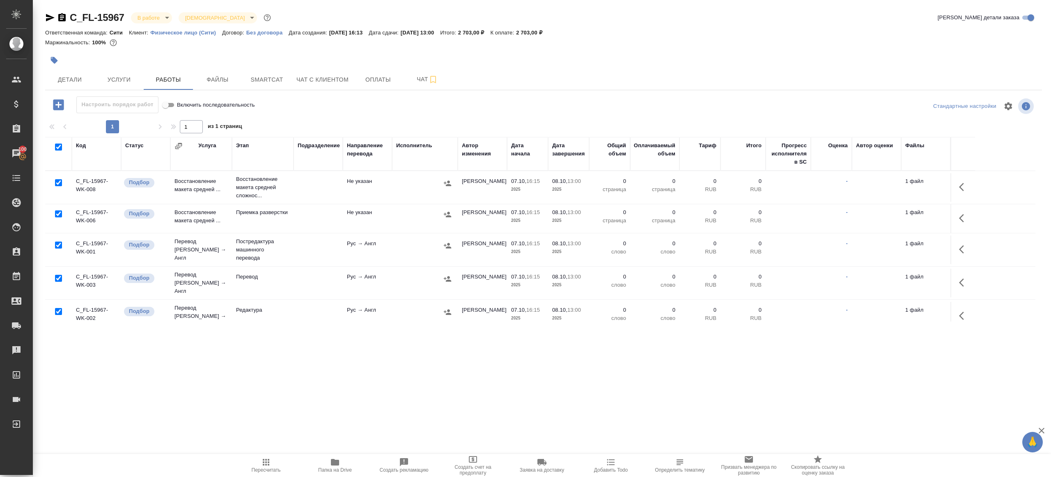
checkbox input "true"
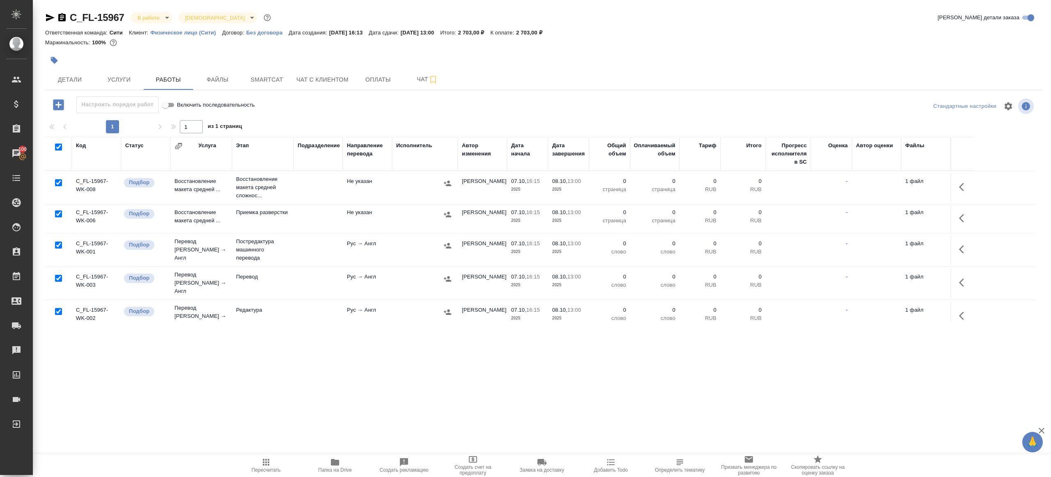
checkbox input "true"
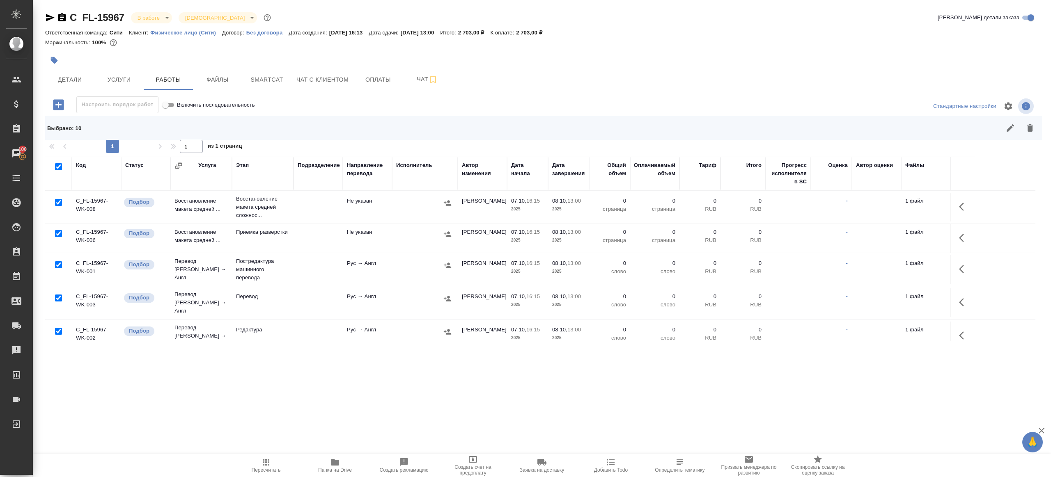
click at [61, 201] on input "checkbox" at bounding box center [58, 202] width 7 height 7
checkbox input "false"
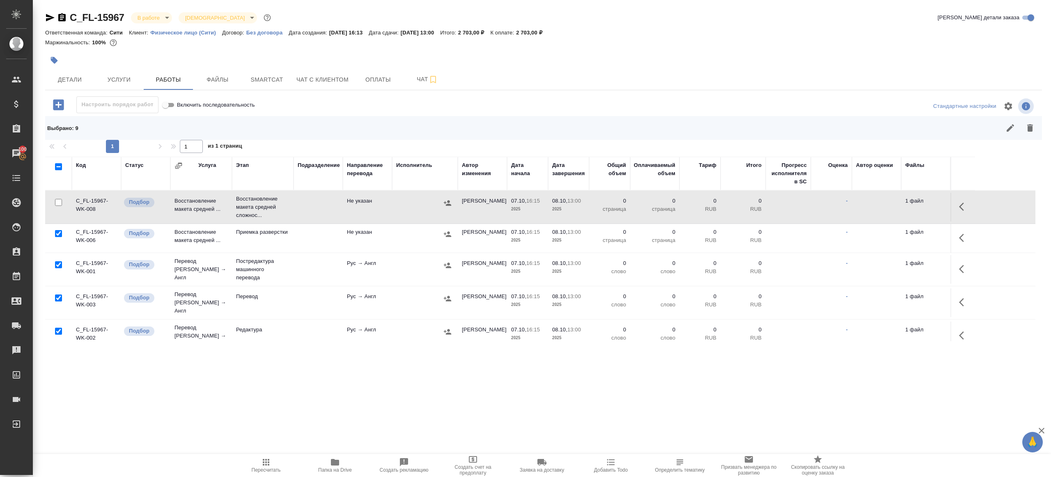
click at [58, 296] on input "checkbox" at bounding box center [58, 298] width 7 height 7
checkbox input "false"
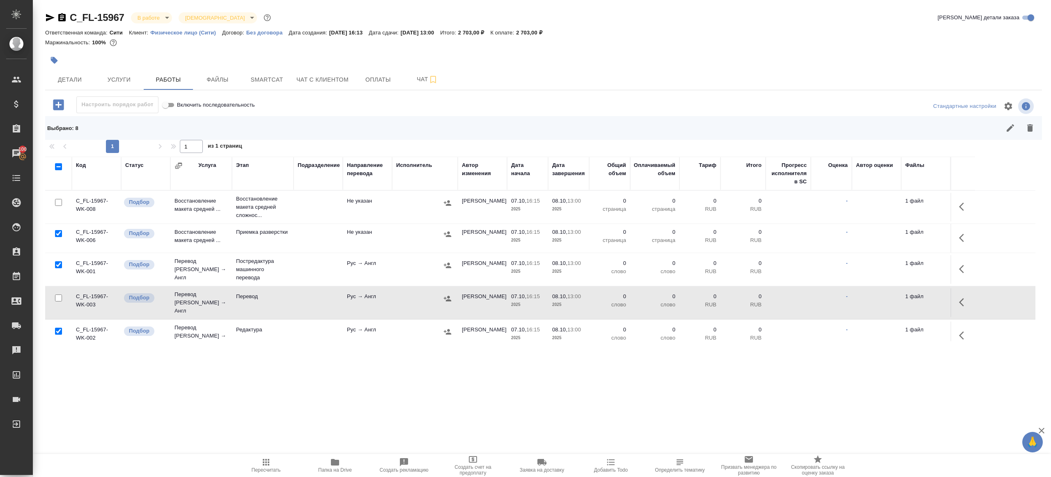
click at [61, 206] on div at bounding box center [58, 202] width 18 height 11
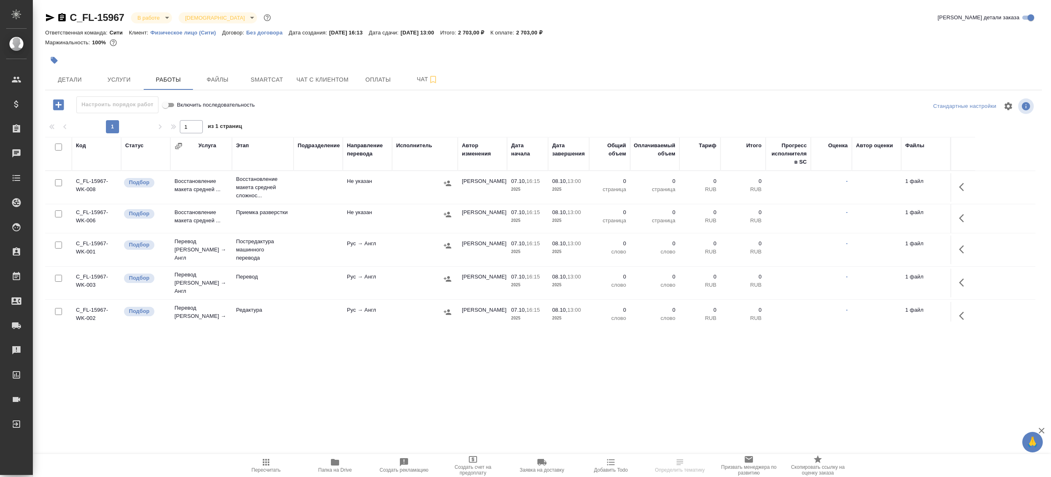
click at [55, 147] on input "checkbox" at bounding box center [58, 147] width 7 height 7
checkbox input "true"
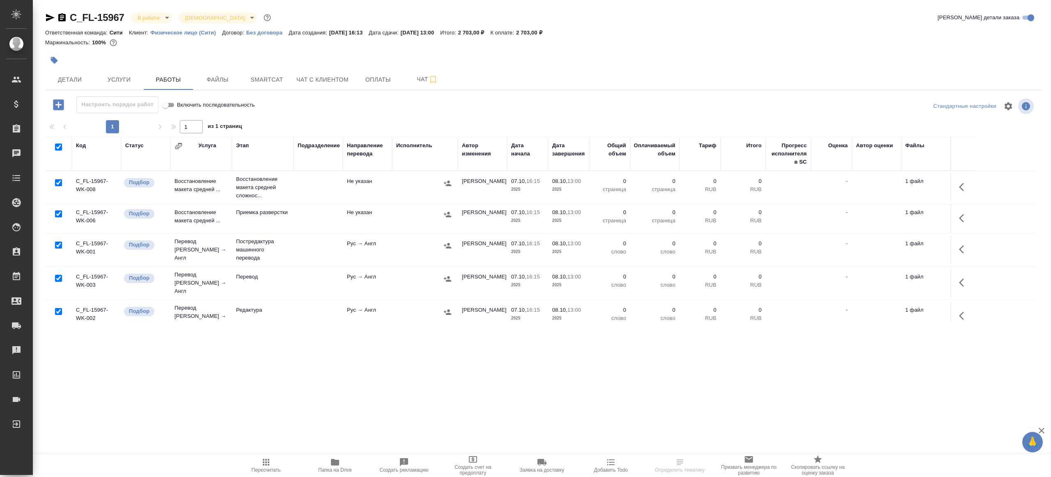
checkbox input "true"
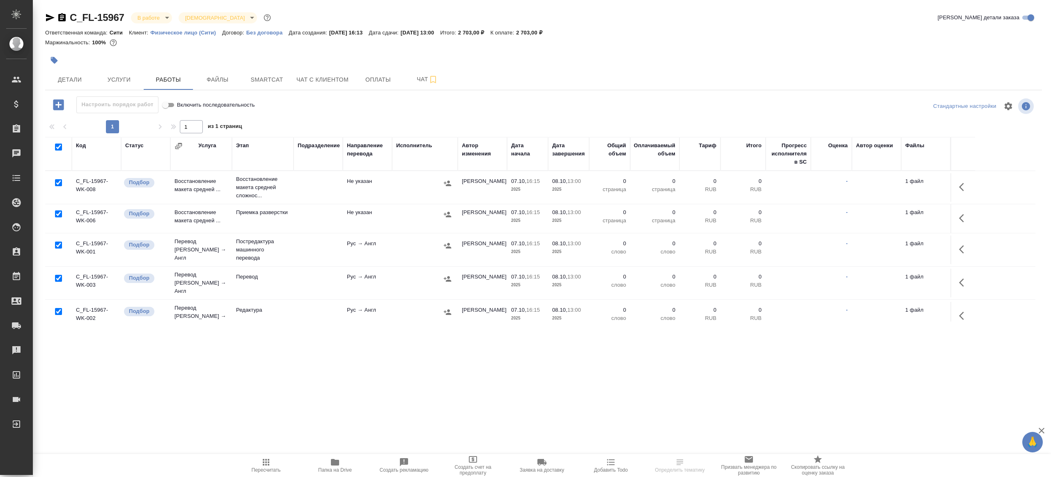
checkbox input "true"
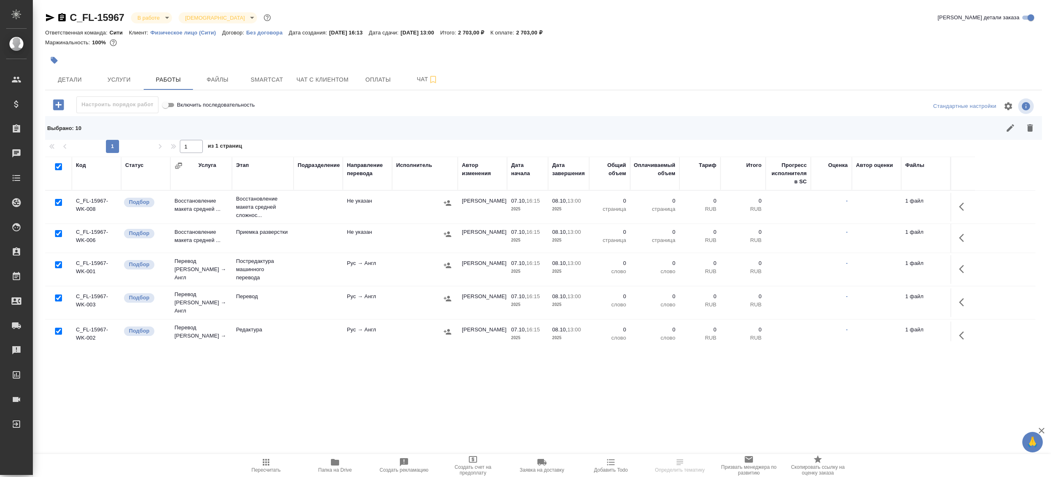
click at [55, 296] on input "checkbox" at bounding box center [58, 298] width 7 height 7
checkbox input "false"
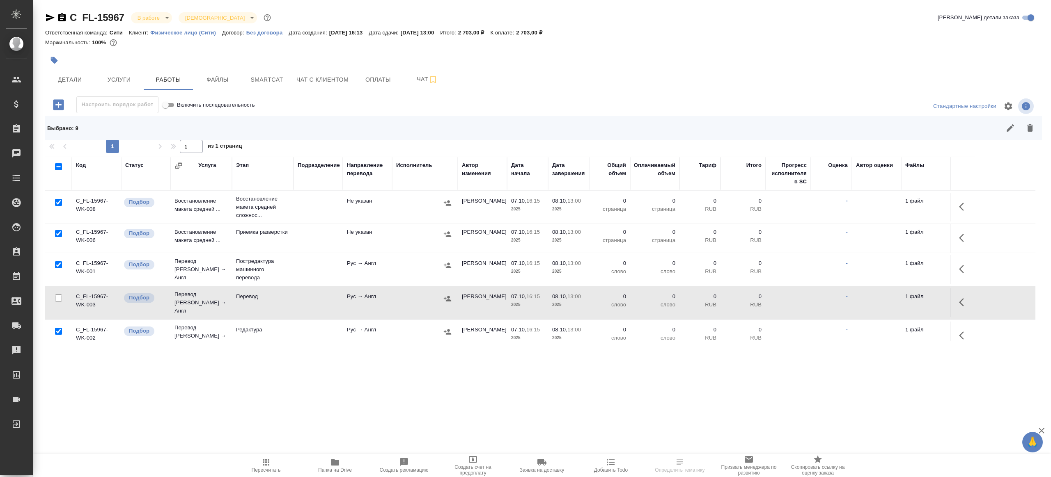
scroll to position [133, 0]
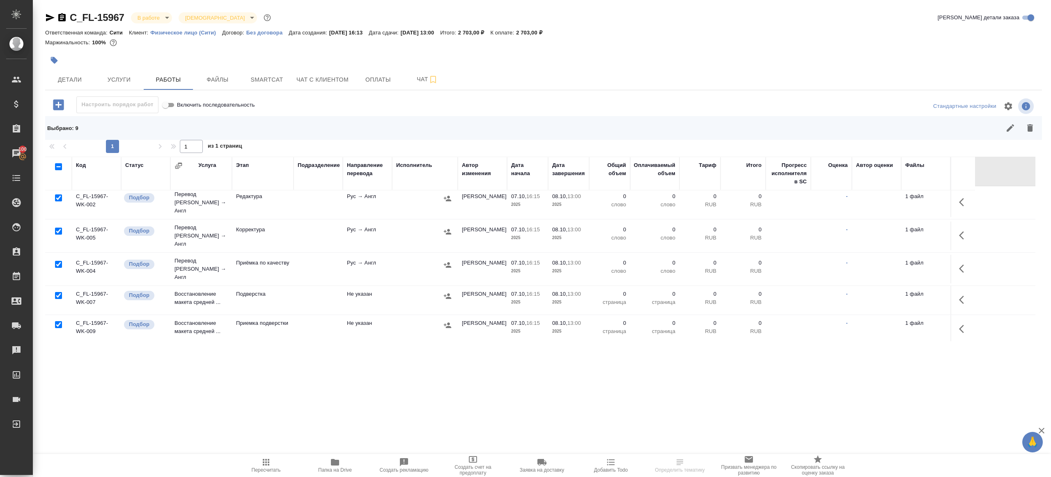
click at [56, 261] on input "checkbox" at bounding box center [58, 264] width 7 height 7
checkbox input "false"
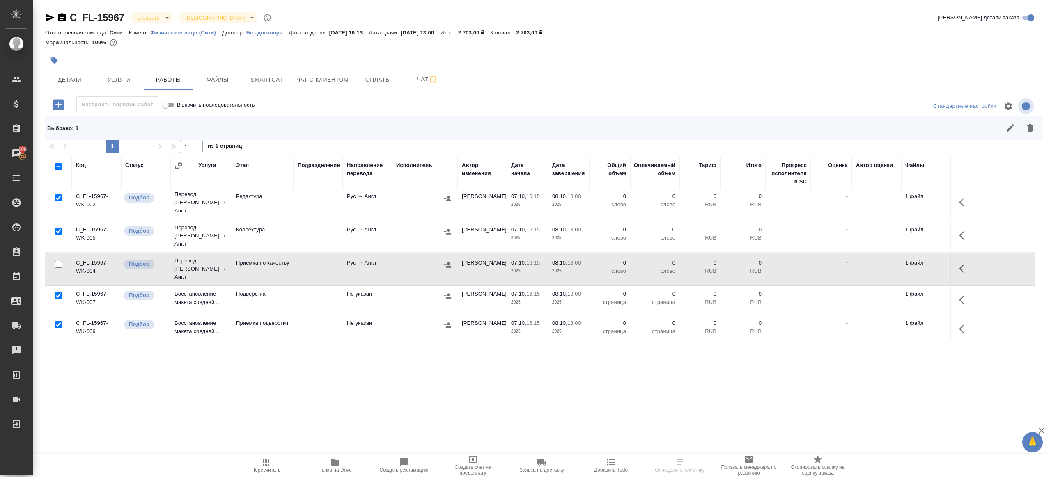
scroll to position [151, 0]
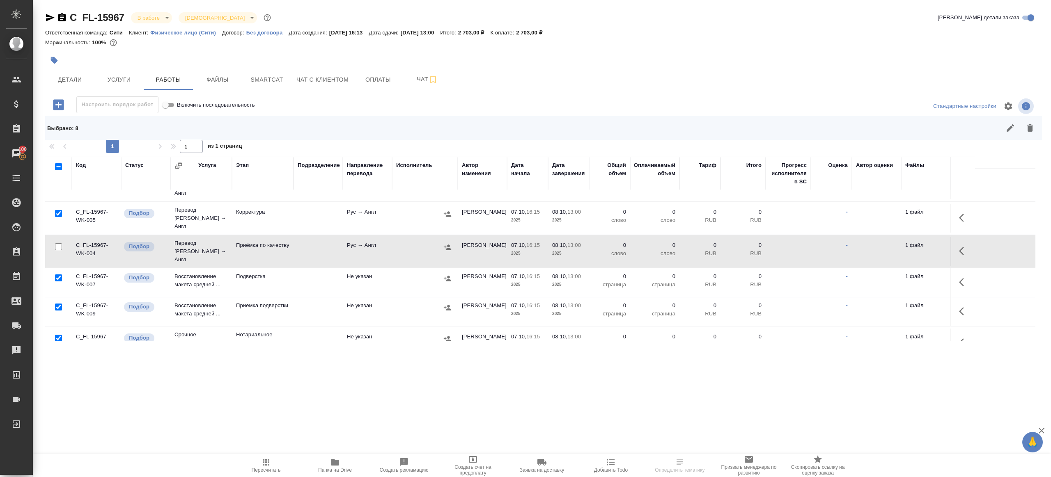
click at [61, 335] on input "checkbox" at bounding box center [58, 338] width 7 height 7
checkbox input "false"
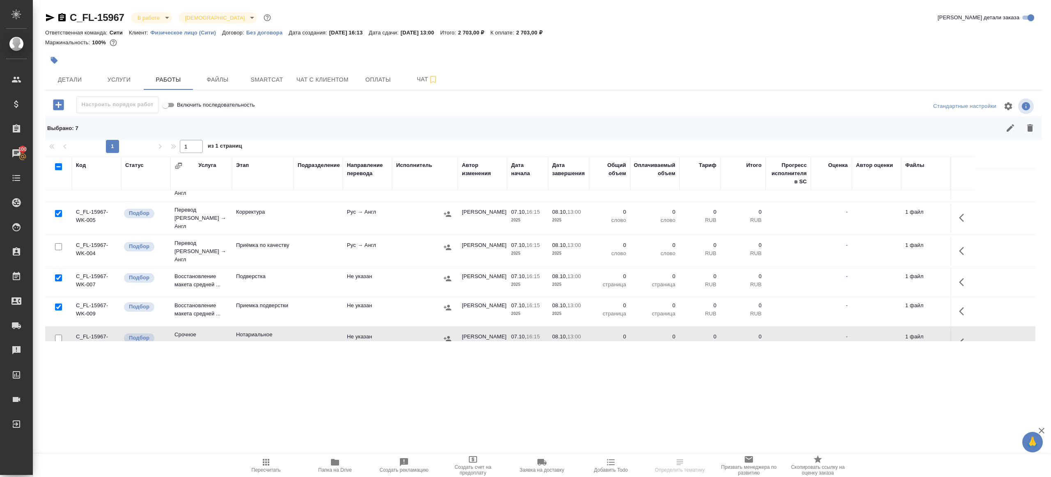
click at [1031, 123] on icon "button" at bounding box center [1030, 128] width 10 height 10
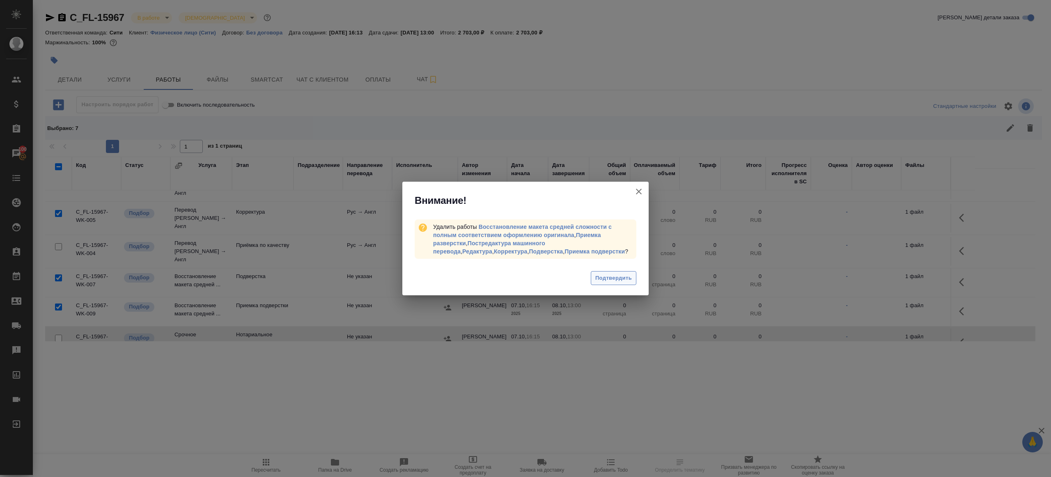
click at [609, 273] on button "Подтвердить" at bounding box center [614, 278] width 46 height 14
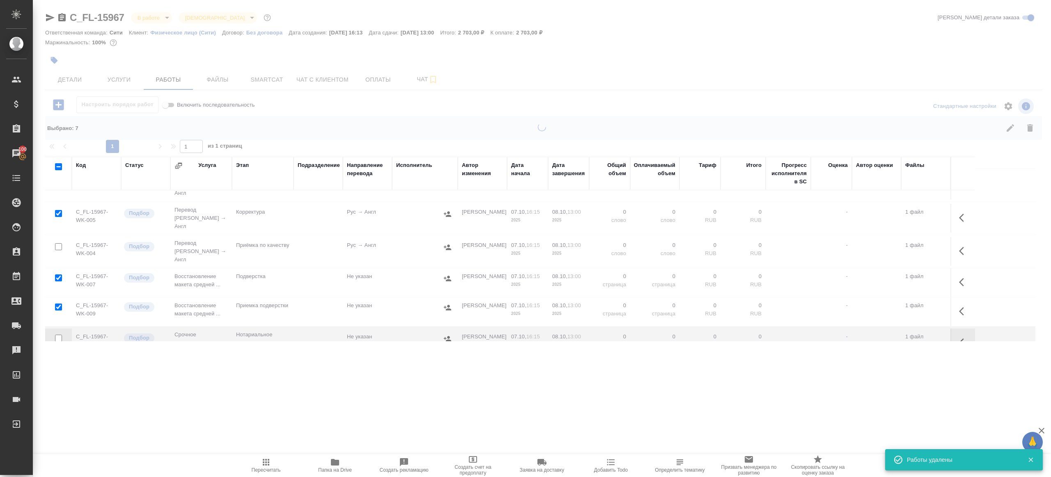
scroll to position [0, 0]
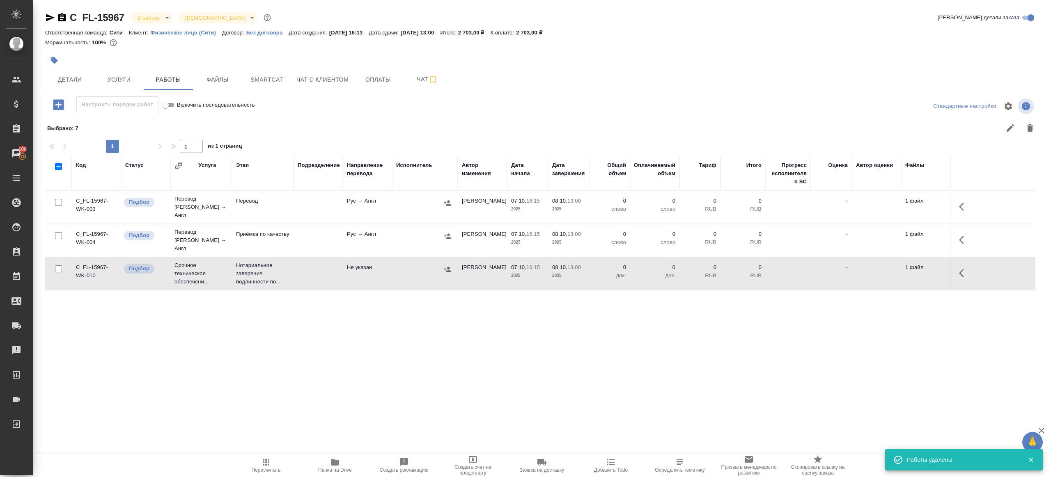
click at [958, 201] on button "button" at bounding box center [964, 207] width 20 height 20
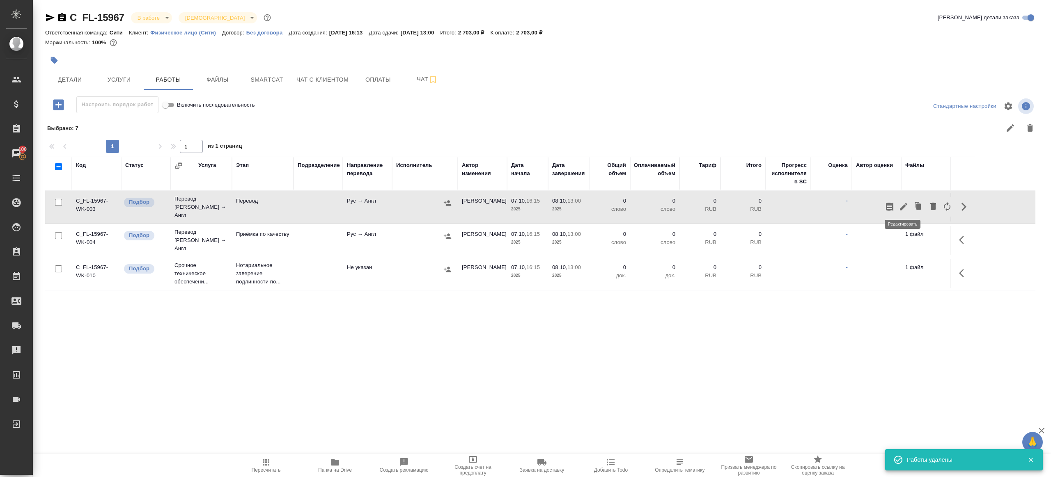
click at [900, 204] on icon "button" at bounding box center [903, 207] width 10 height 10
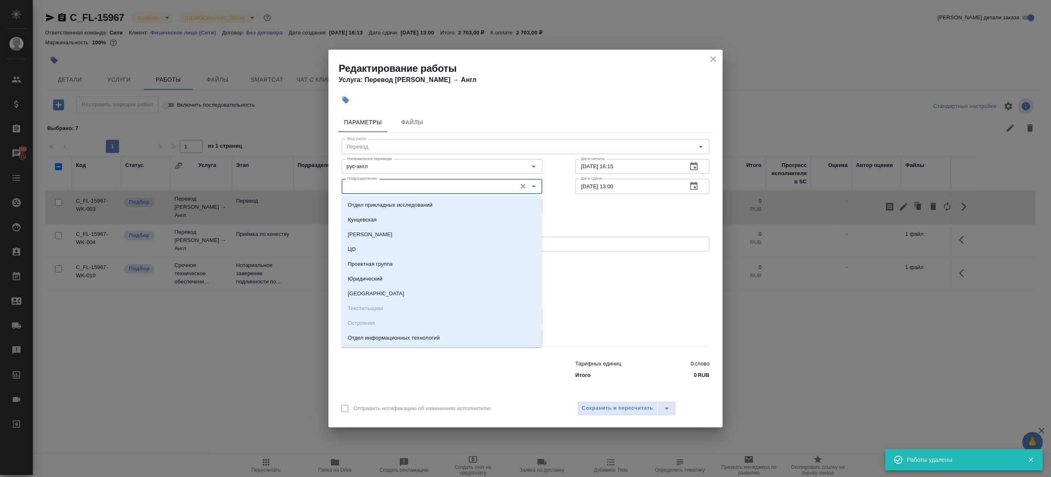
click at [367, 187] on input "Подразделение" at bounding box center [428, 186] width 168 height 10
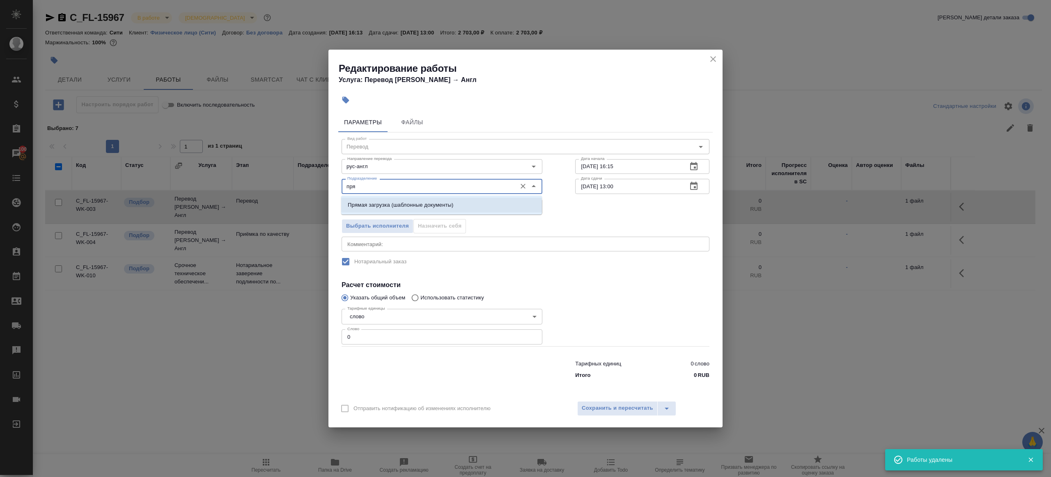
click at [395, 209] on li "Прямая загрузка (шаблонные документы)" at bounding box center [441, 205] width 201 height 15
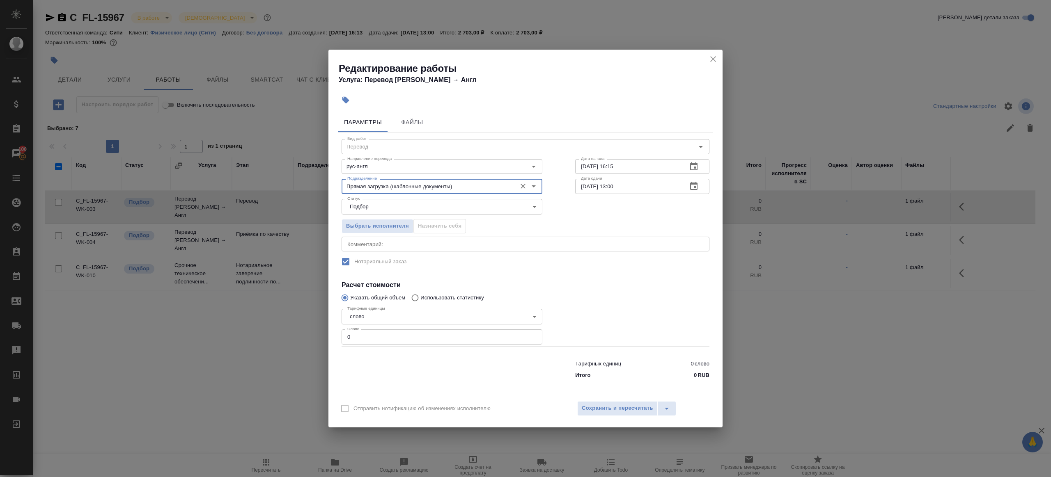
type input "Прямая загрузка (шаблонные документы)"
click at [382, 332] on input "0" at bounding box center [441, 337] width 201 height 15
type input "1"
click at [402, 377] on div at bounding box center [442, 368] width 234 height 33
click at [616, 187] on input "[DATE] 13:00" at bounding box center [627, 186] width 105 height 15
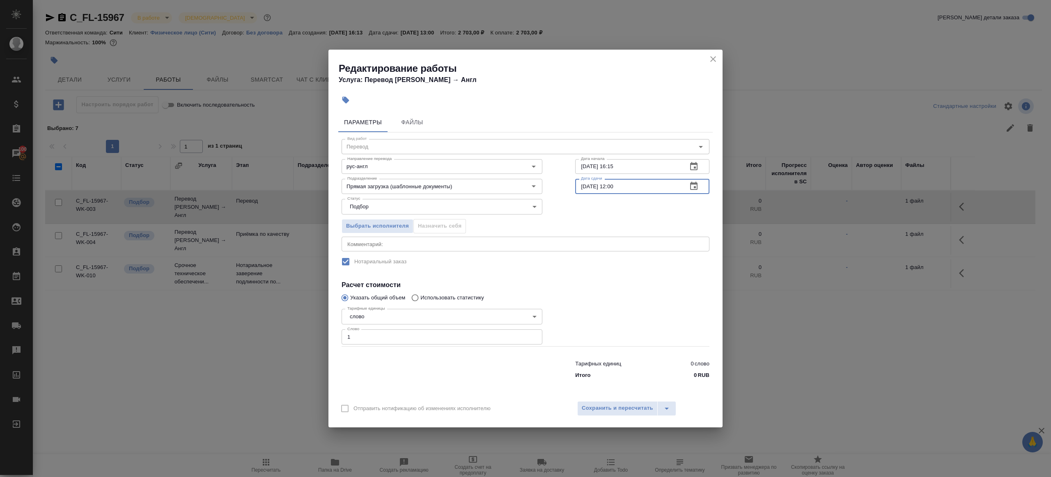
type input "[DATE] 12:00"
drag, startPoint x: 607, startPoint y: 318, endPoint x: 630, endPoint y: 380, distance: 65.7
click at [607, 318] on div at bounding box center [642, 325] width 167 height 73
click at [637, 419] on div "Отправить нотификацию об изменениях исполнителю Сохранить и пересчитать" at bounding box center [525, 412] width 394 height 32
click at [637, 416] on div "Отправить нотификацию об изменениях исполнителю Сохранить и пересчитать" at bounding box center [525, 412] width 394 height 32
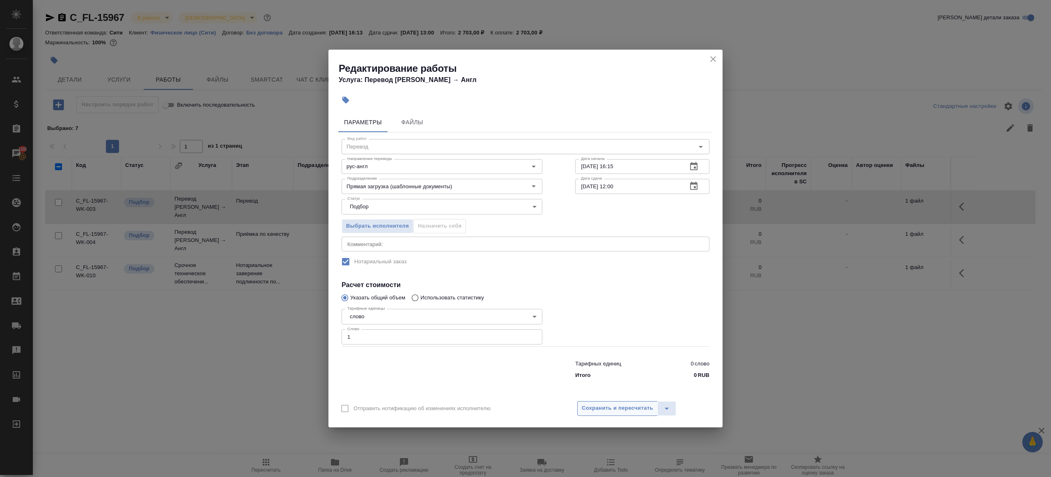
click at [637, 414] on button "Сохранить и пересчитать" at bounding box center [617, 408] width 80 height 15
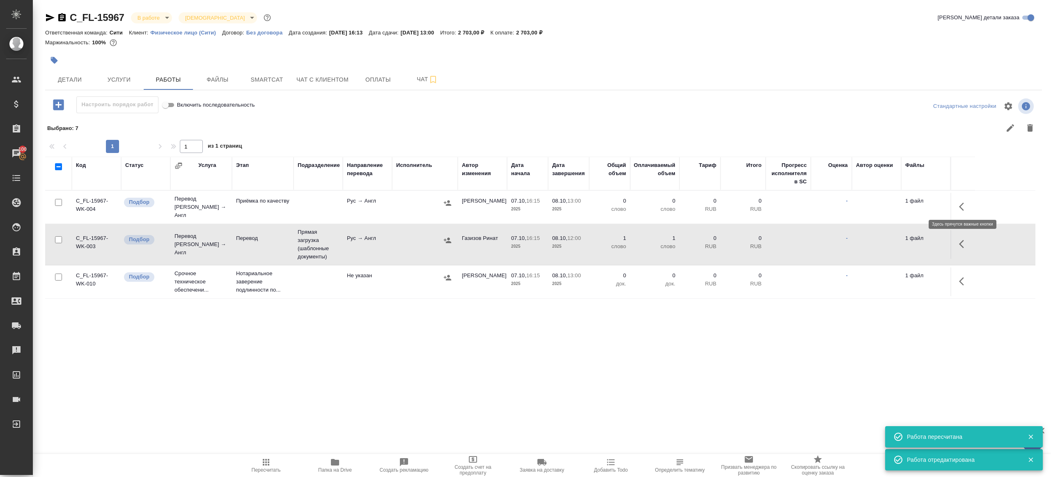
click at [957, 204] on button "button" at bounding box center [964, 207] width 20 height 20
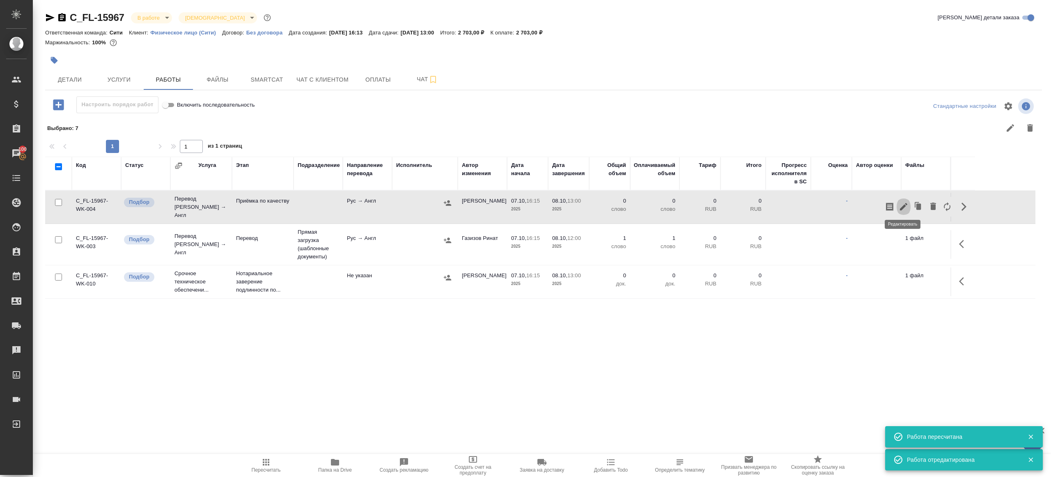
click at [900, 202] on icon "button" at bounding box center [903, 207] width 10 height 10
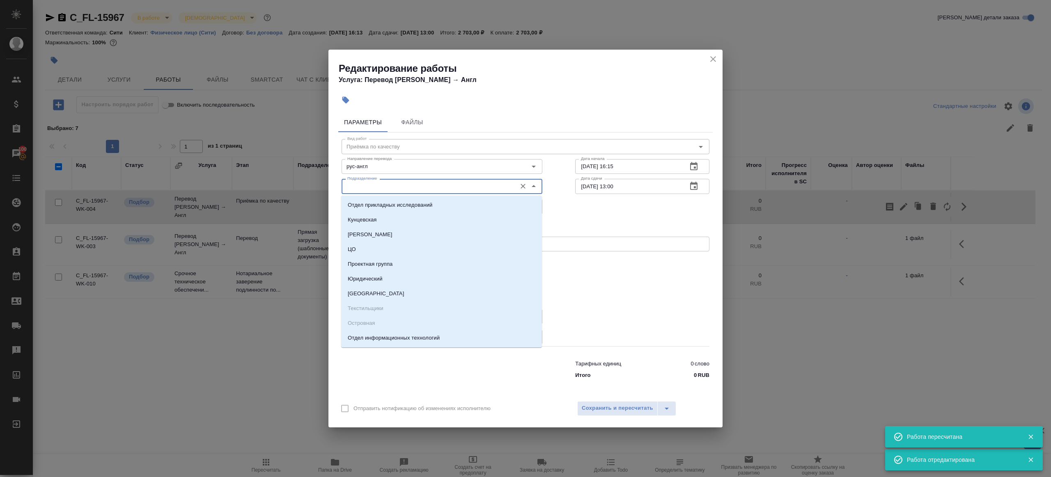
click at [396, 191] on input "Подразделение" at bounding box center [428, 186] width 168 height 10
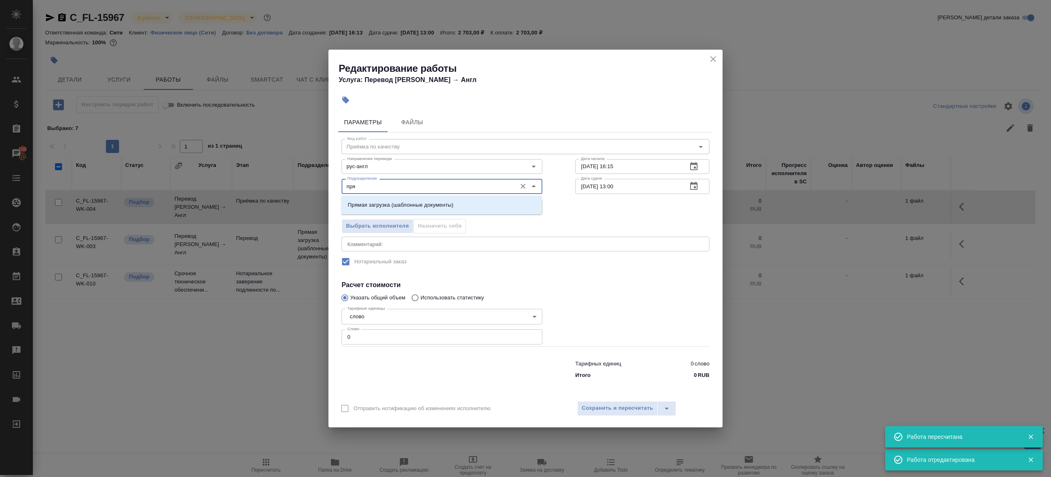
click at [403, 209] on li "Прямая загрузка (шаблонные документы)" at bounding box center [441, 205] width 201 height 15
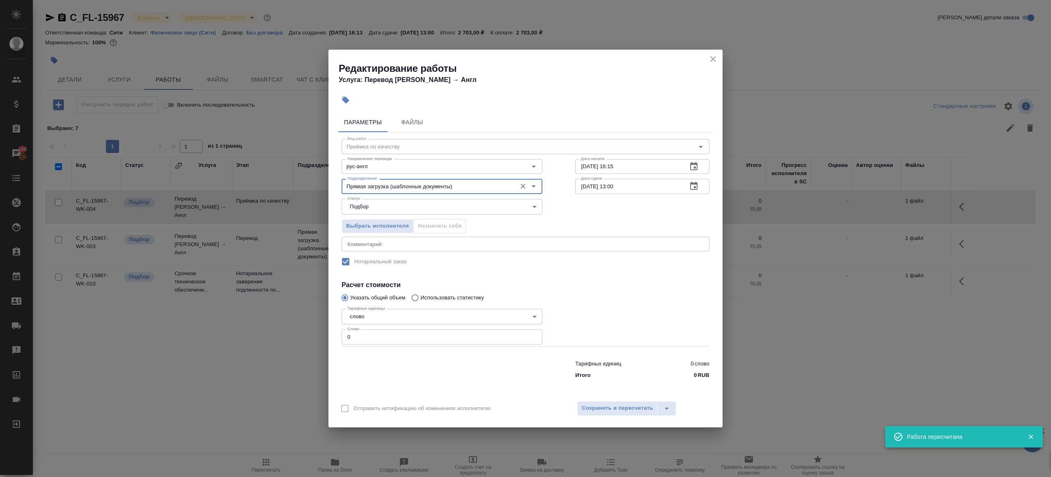
type input "Прямая загрузка (шаблонные документы)"
click at [625, 175] on div "Дата сдачи 08.10.2025 13:00 Дата сдачи" at bounding box center [642, 185] width 167 height 53
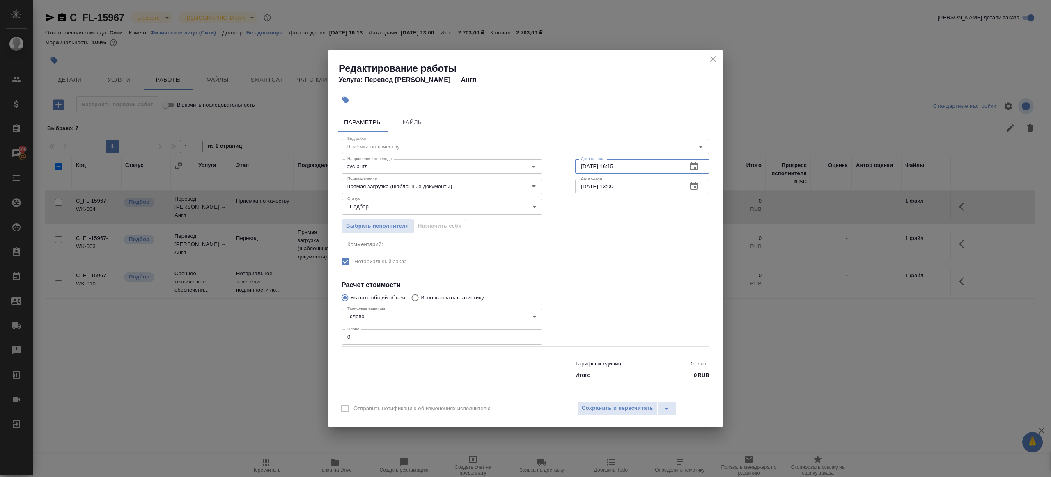
click at [636, 170] on input "07.10.2025 16:15" at bounding box center [627, 166] width 105 height 15
paste input "8.10.2025 12:00"
type input "[DATE] 12:00"
click at [437, 342] on input "0" at bounding box center [441, 337] width 201 height 15
type input "1"
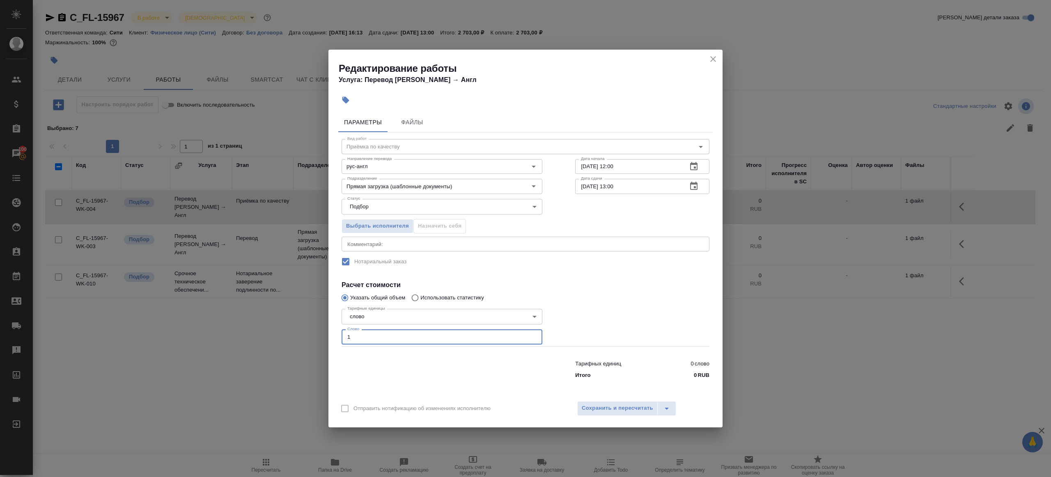
click at [584, 324] on div at bounding box center [642, 325] width 167 height 73
click at [604, 416] on div "Отправить нотификацию об изменениях исполнителю Сохранить и пересчитать" at bounding box center [525, 412] width 394 height 32
click at [605, 411] on span "Сохранить и пересчитать" at bounding box center [617, 408] width 71 height 9
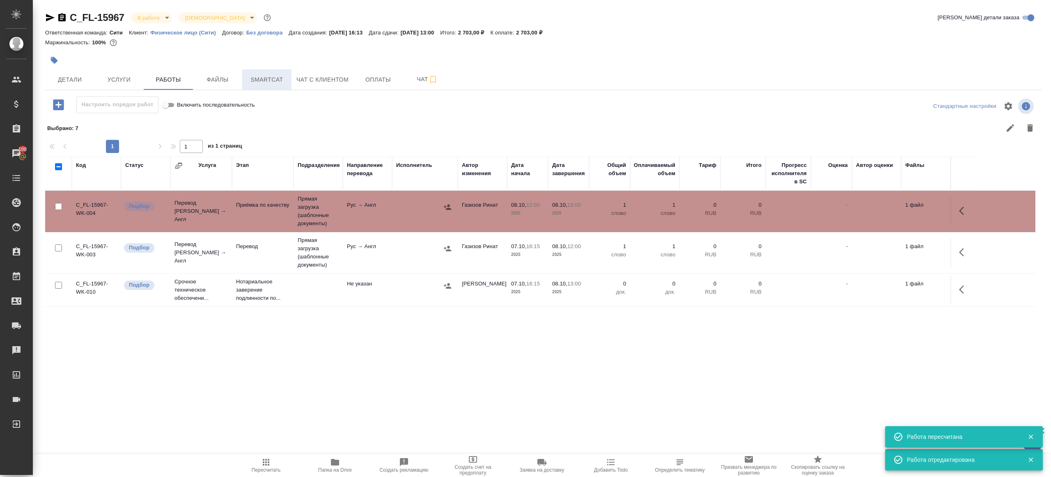
click at [273, 81] on span "Smartcat" at bounding box center [266, 80] width 39 height 10
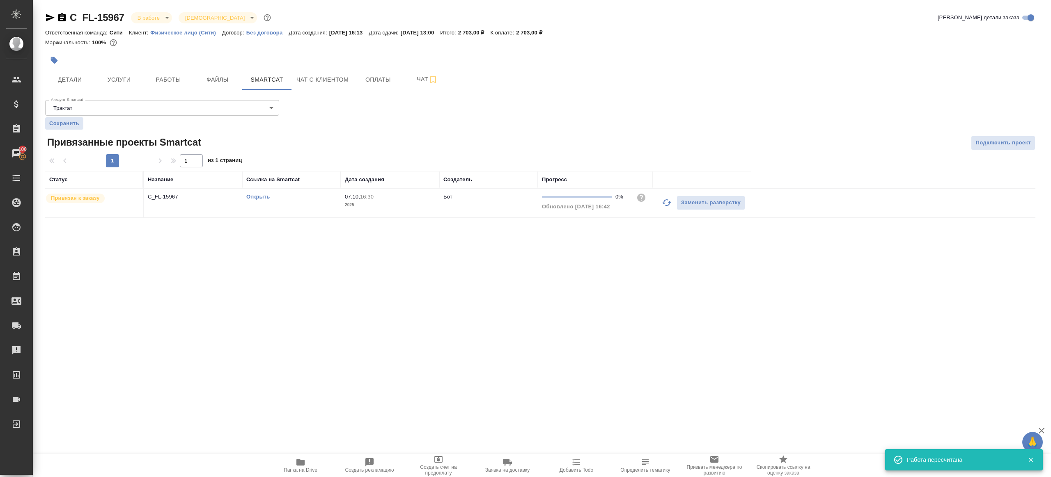
click at [255, 196] on link "Открыть" at bounding box center [257, 197] width 23 height 6
click at [166, 82] on span "Работы" at bounding box center [168, 80] width 39 height 10
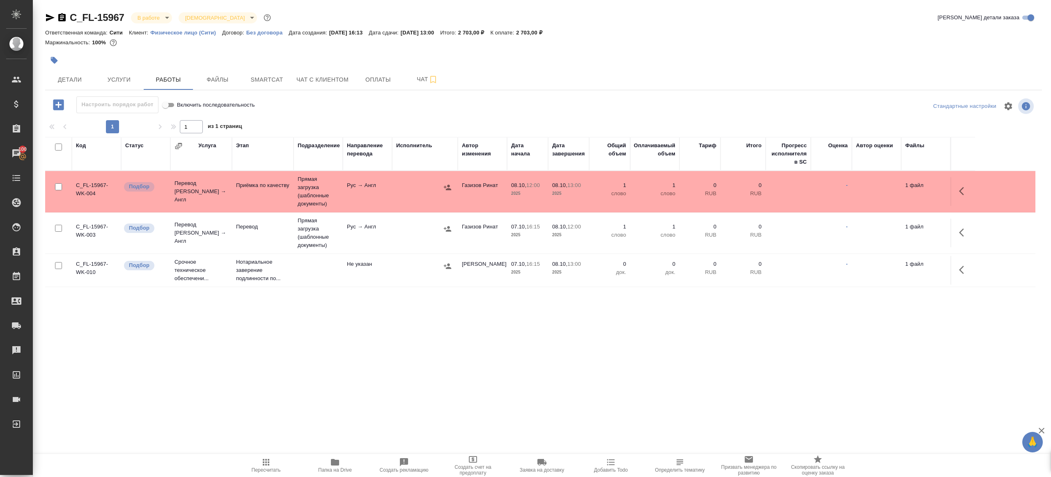
click at [356, 238] on td "Рус → Англ" at bounding box center [367, 233] width 49 height 29
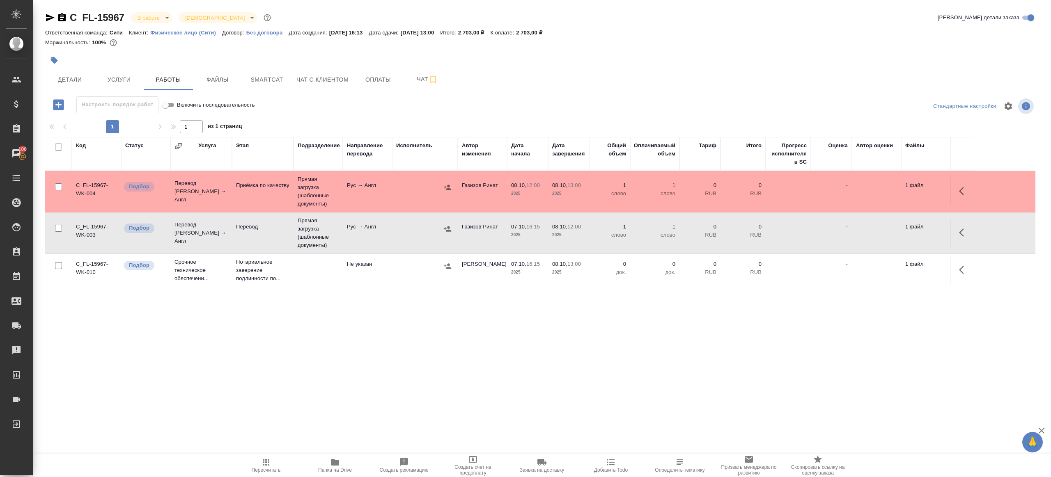
click at [260, 456] on button "Пересчитать" at bounding box center [265, 465] width 69 height 23
drag, startPoint x: 260, startPoint y: 456, endPoint x: 312, endPoint y: 401, distance: 76.7
click at [260, 456] on button "Пересчитать" at bounding box center [265, 465] width 69 height 23
click at [315, 399] on div ".cls-1 fill:#fff; AWATERA Gazizov Rinat Клиенты Спецификации Заказы 100 Чаты To…" at bounding box center [525, 238] width 1051 height 477
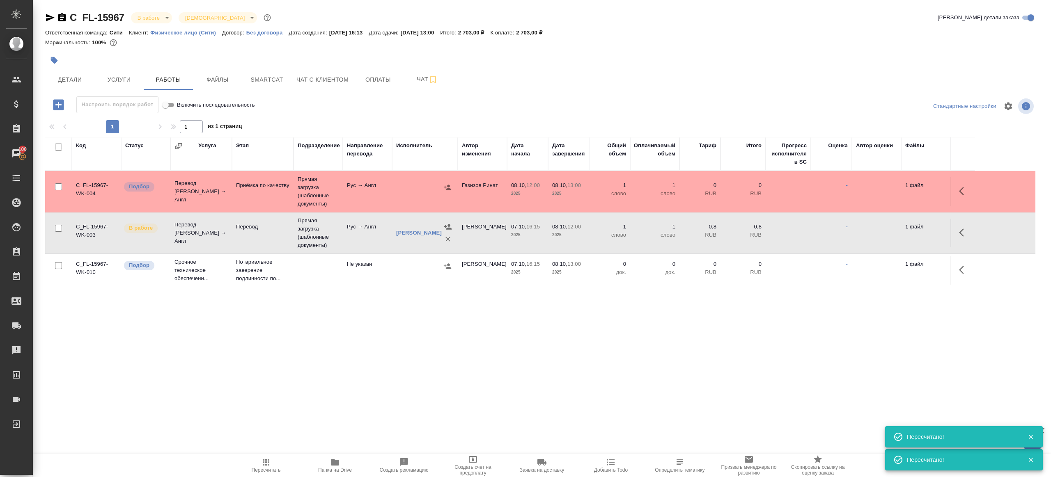
click at [379, 185] on td "Рус → Англ" at bounding box center [367, 191] width 49 height 29
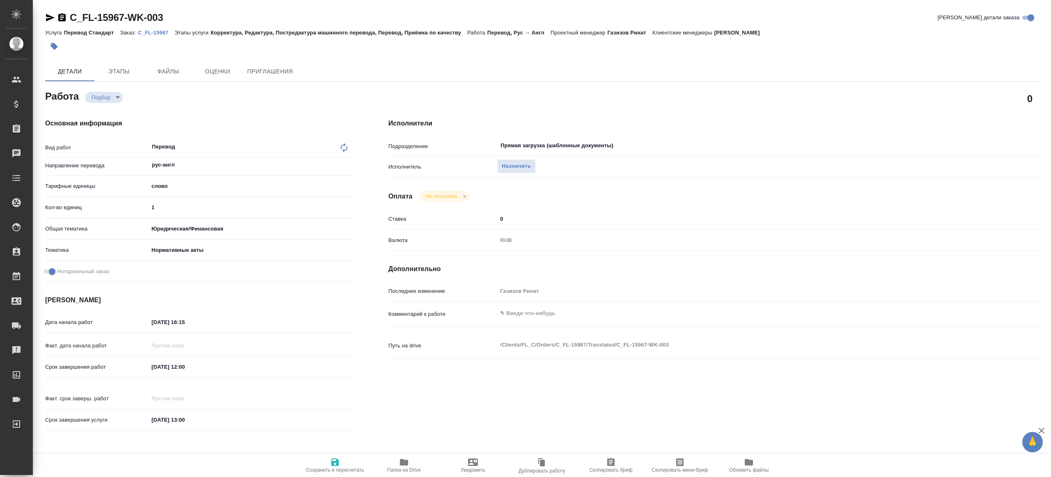
type textarea "x"
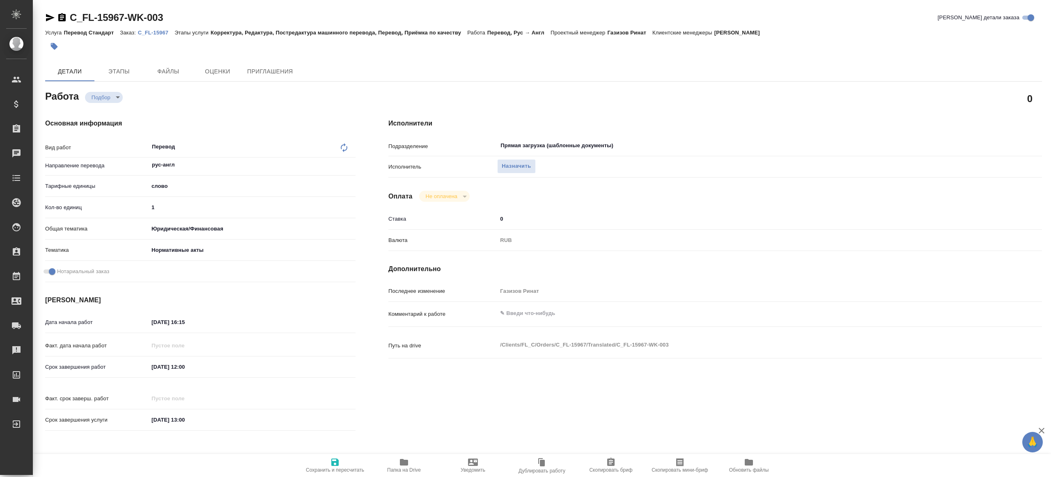
type textarea "x"
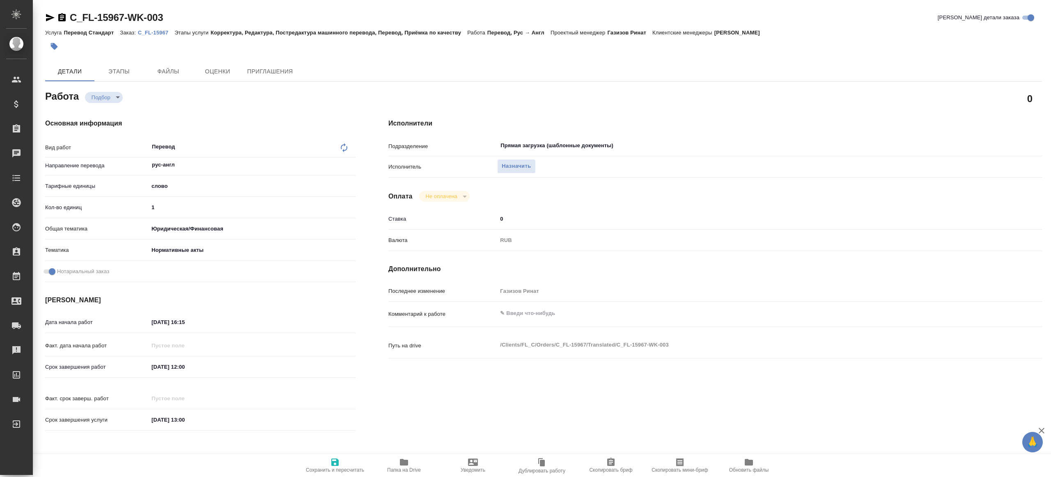
type textarea "x"
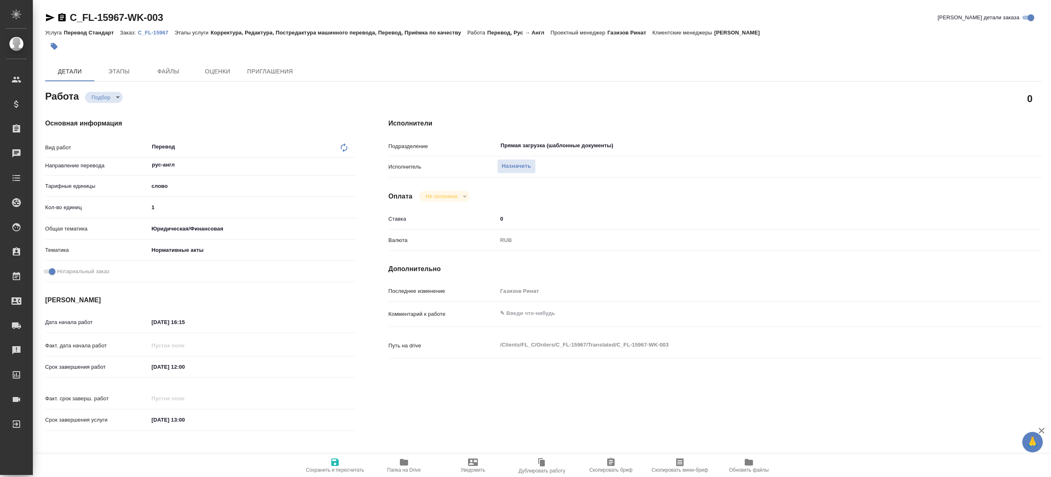
type textarea "x"
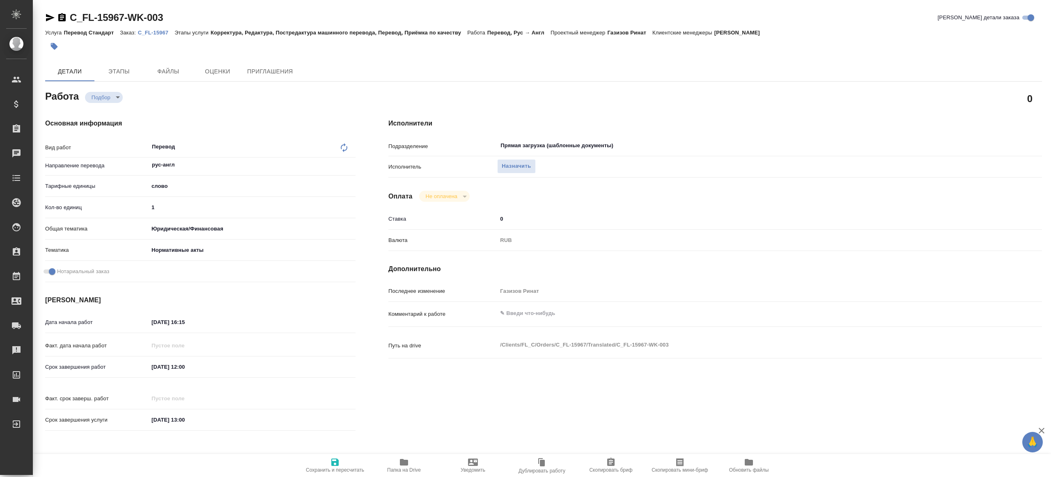
type textarea "x"
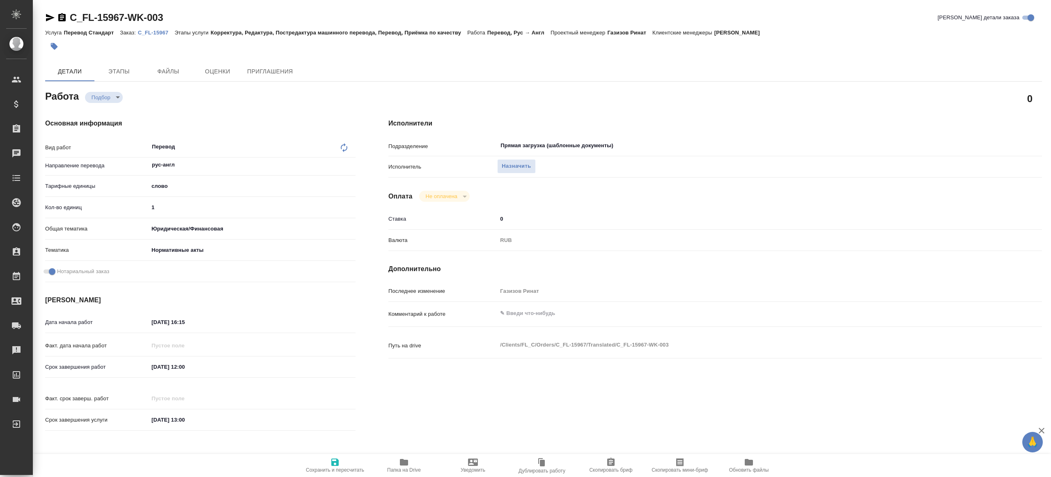
type textarea "x"
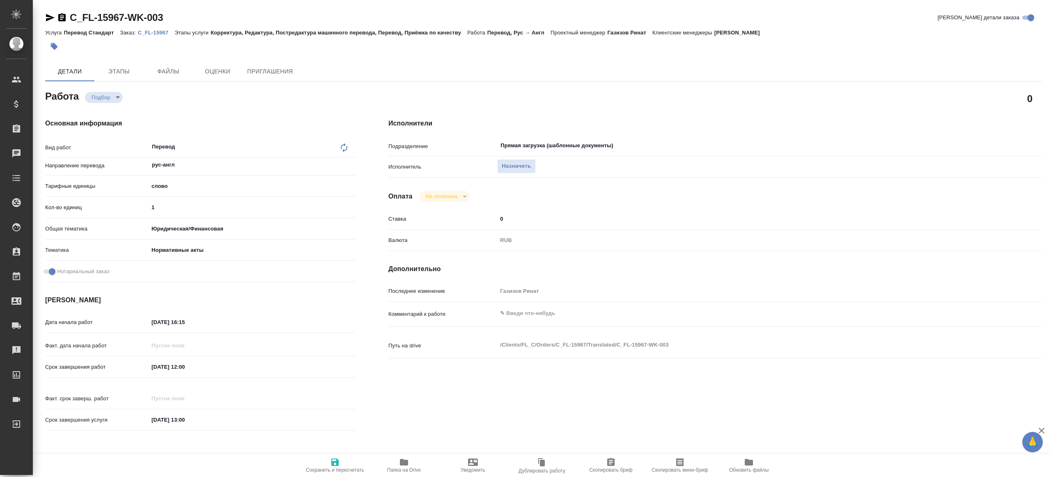
type textarea "x"
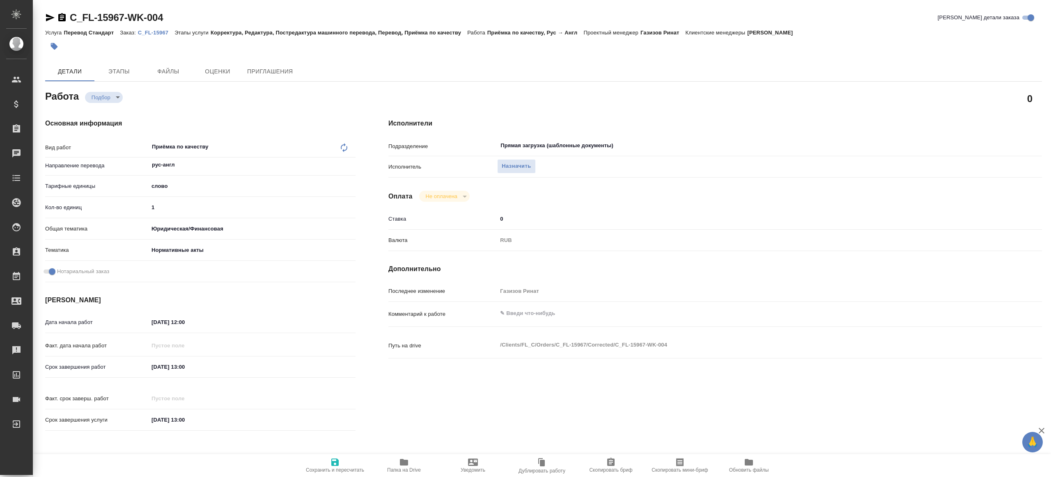
type textarea "x"
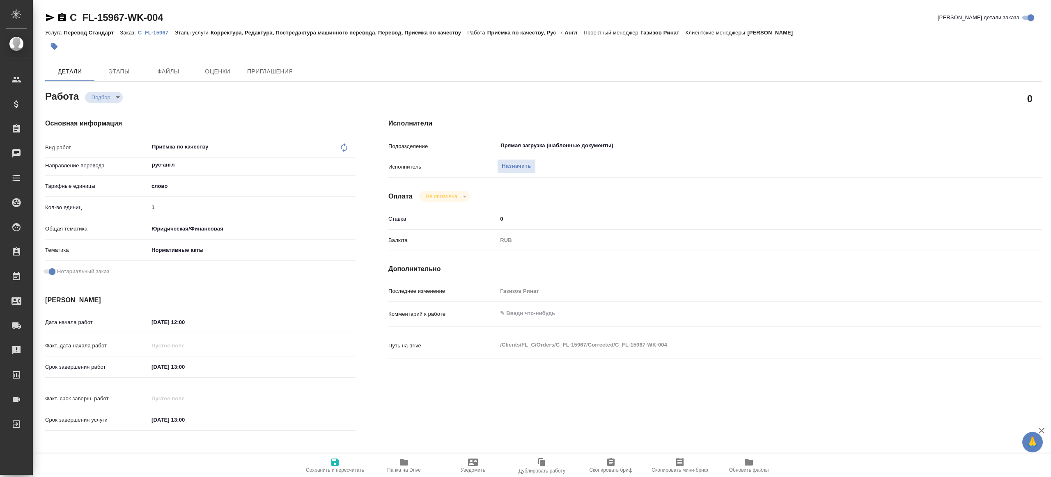
type textarea "x"
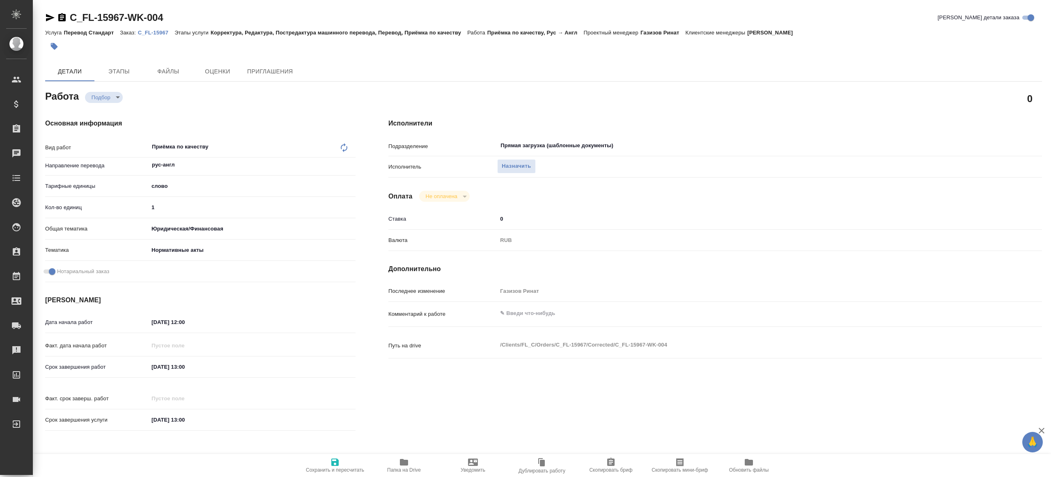
type textarea "x"
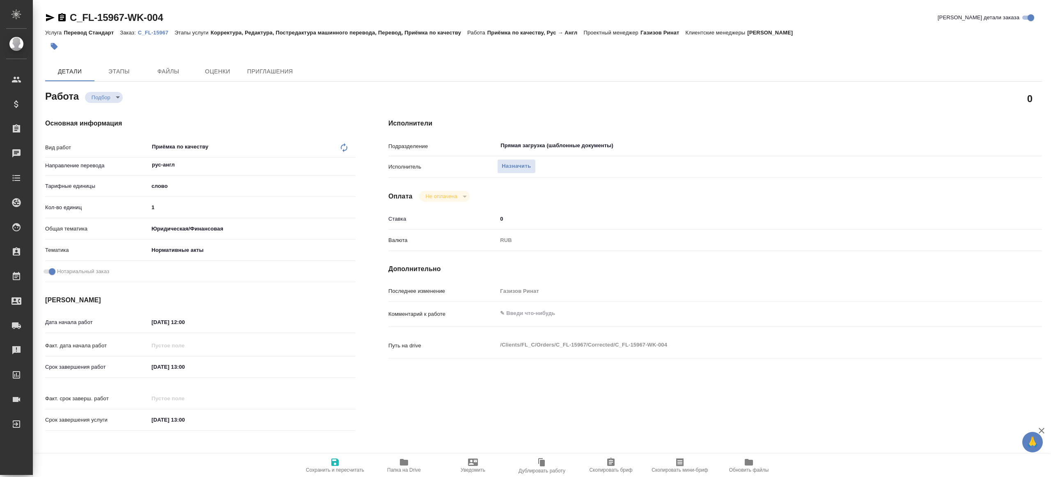
type textarea "x"
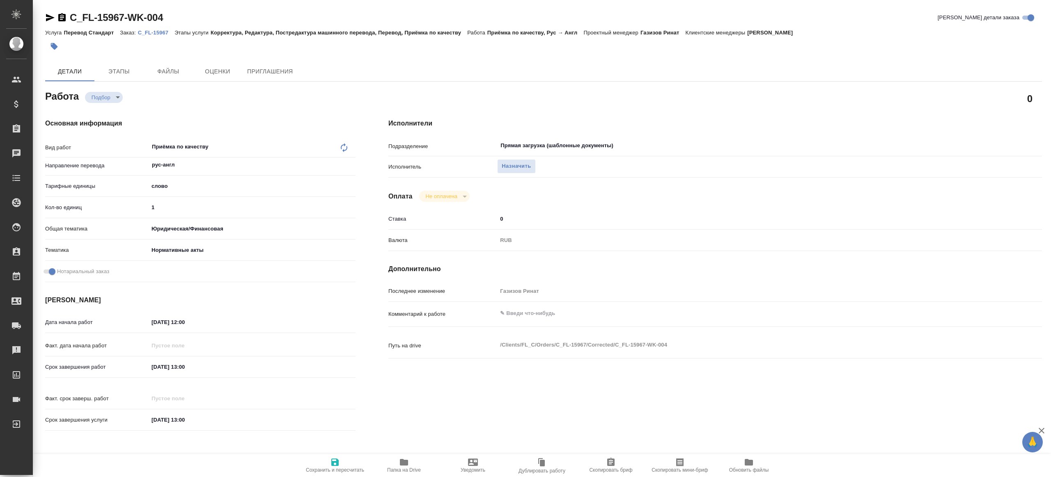
type textarea "x"
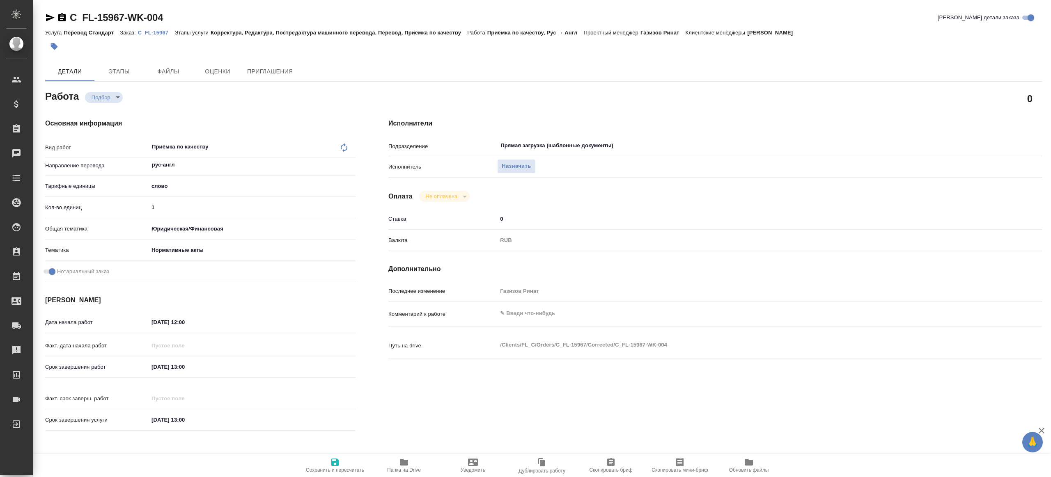
type textarea "x"
